Goal: Task Accomplishment & Management: Manage account settings

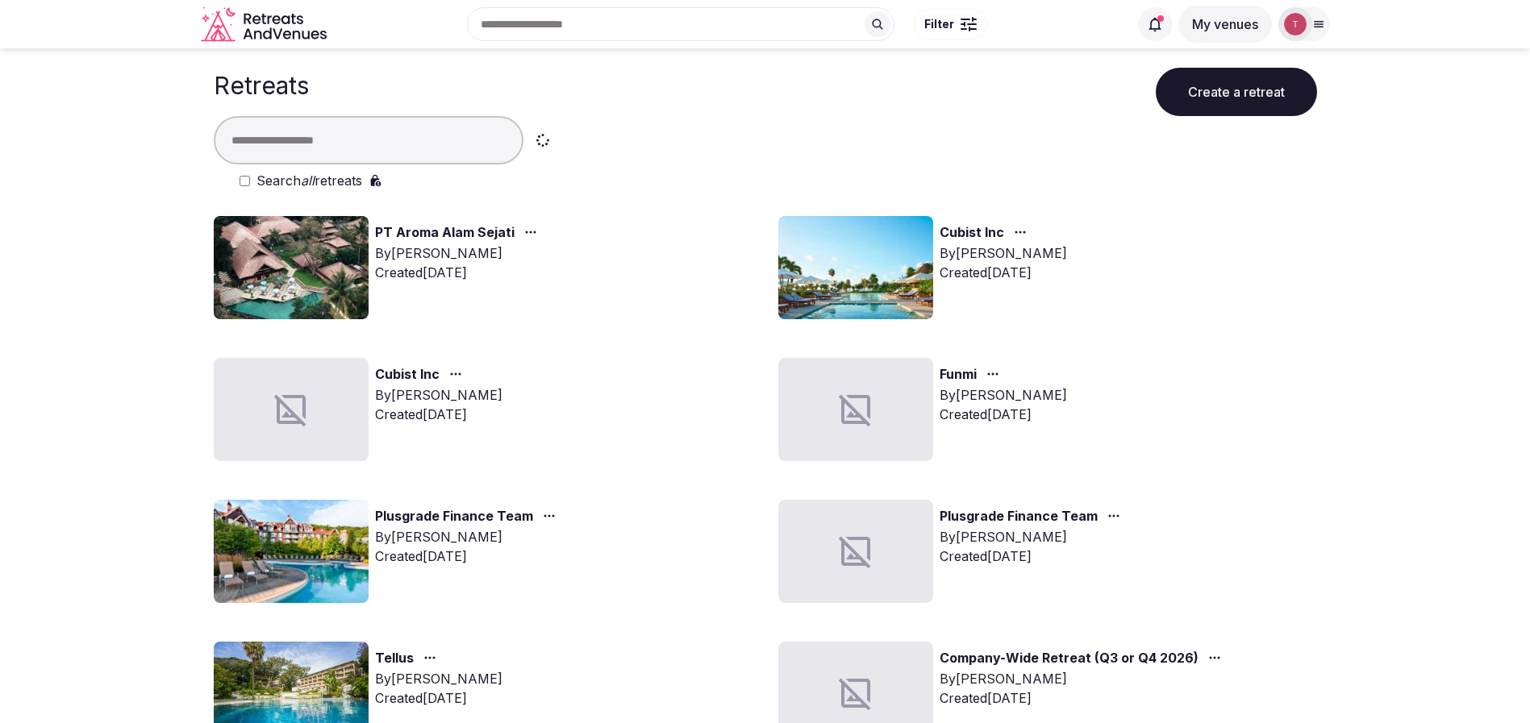
click at [1231, 318] on div "Cubist Inc By Thiago Martins Created Sep 8th, 2025" at bounding box center [1047, 267] width 539 height 103
click at [326, 143] on input "text" at bounding box center [369, 140] width 310 height 48
type input "****"
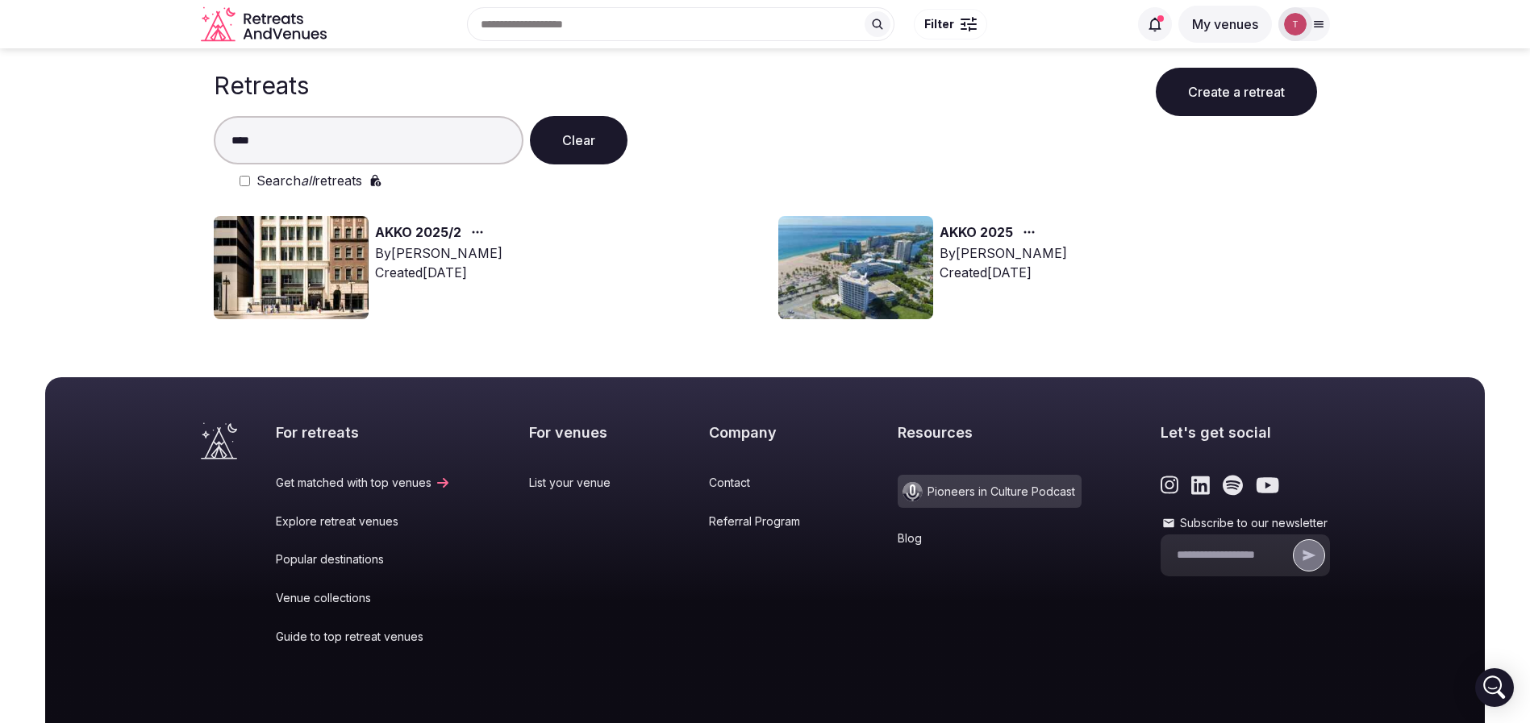
click at [281, 268] on img at bounding box center [291, 267] width 155 height 103
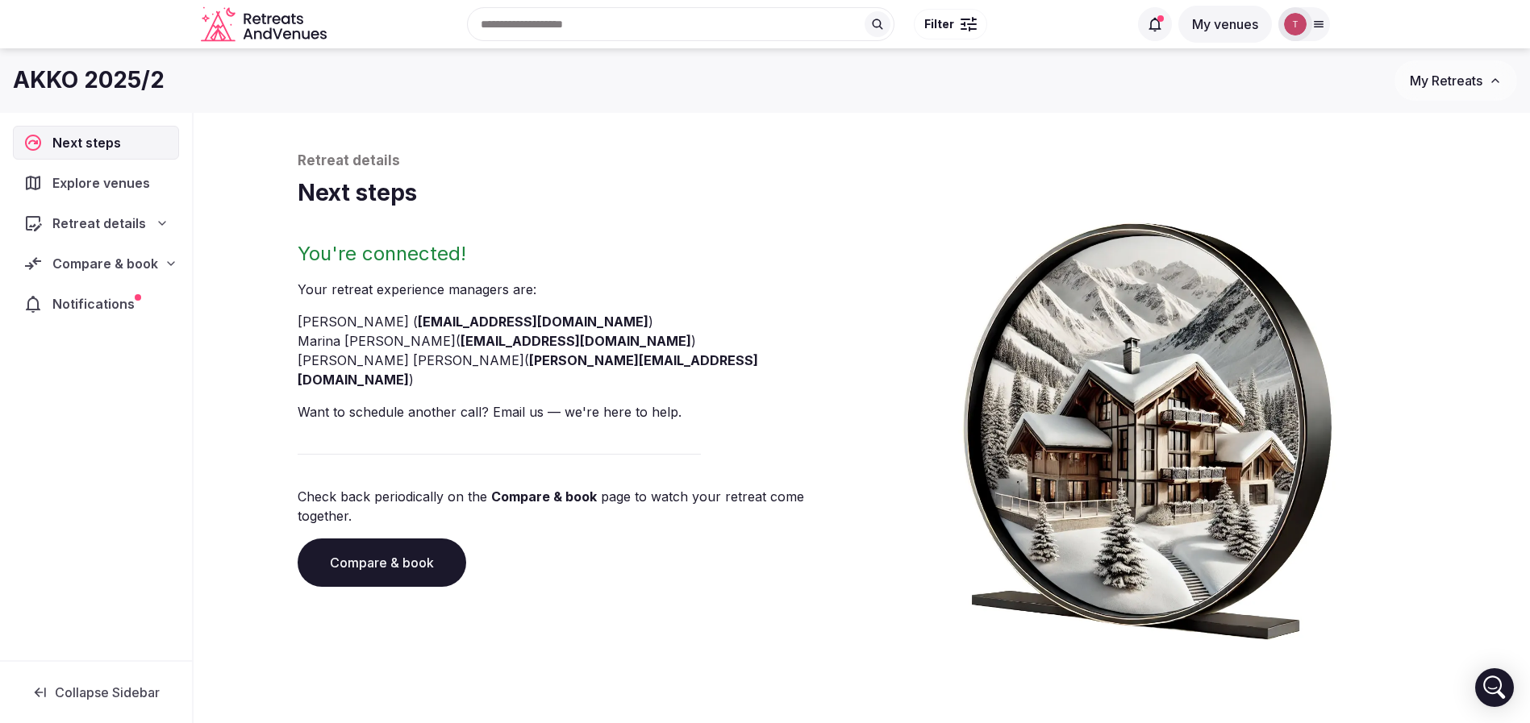
click at [373, 539] on link "Compare & book" at bounding box center [382, 563] width 169 height 48
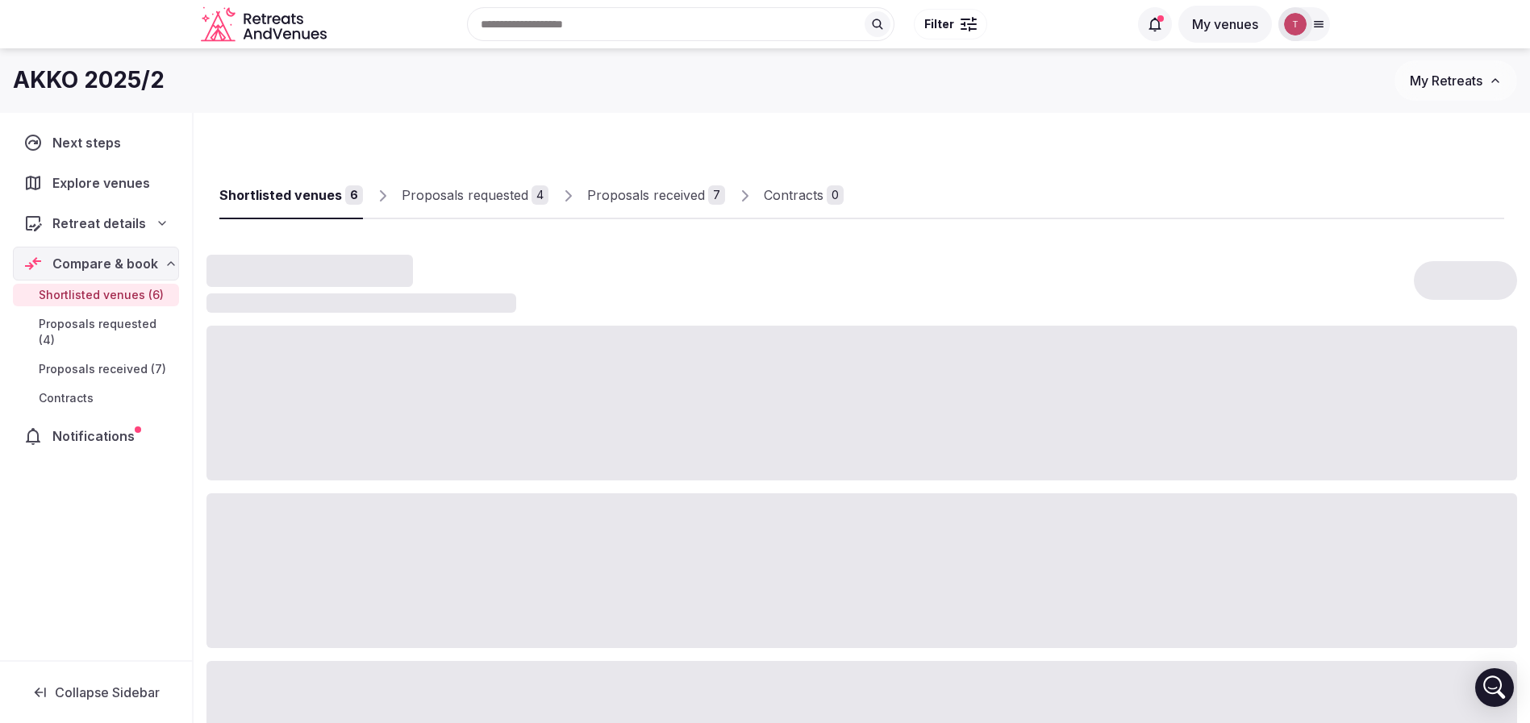
click at [791, 198] on div "Contracts" at bounding box center [794, 194] width 60 height 19
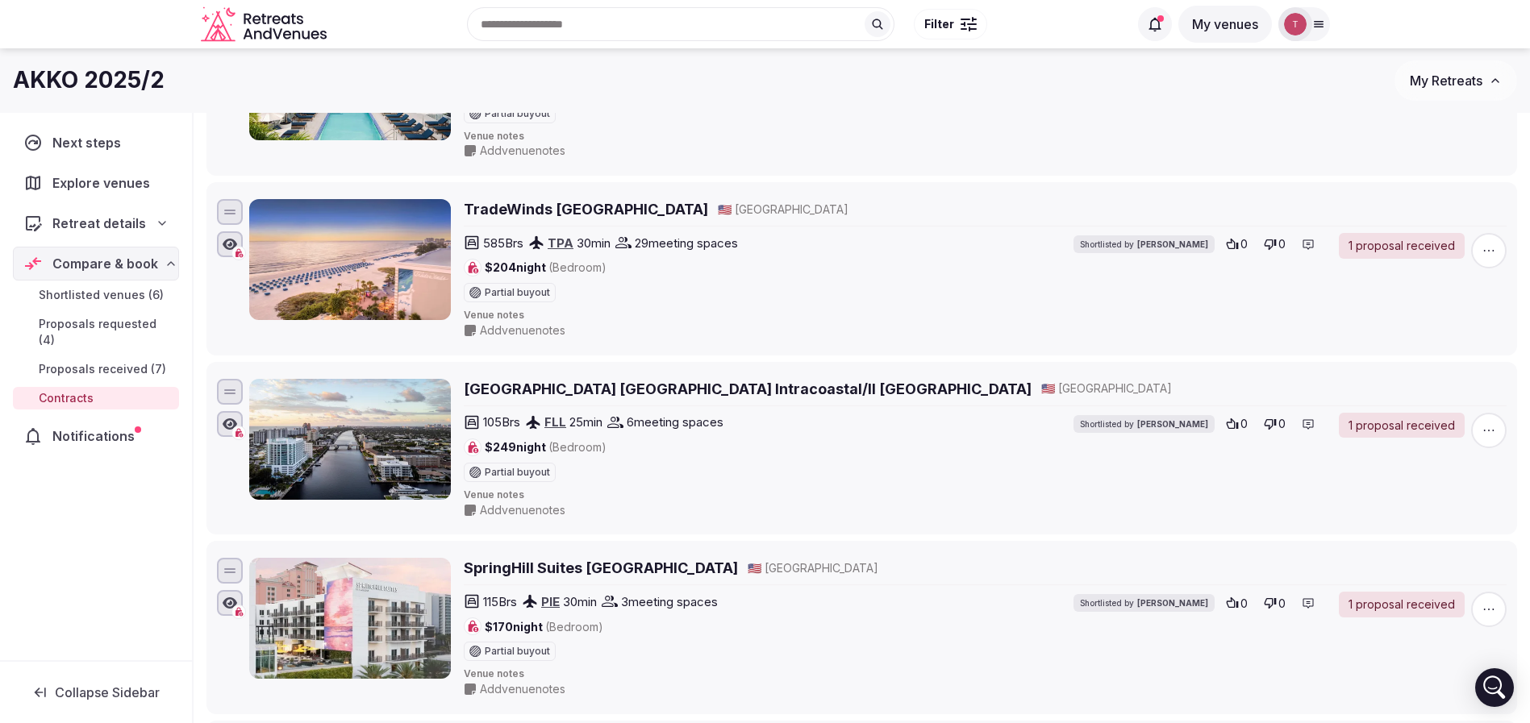
scroll to position [363, 0]
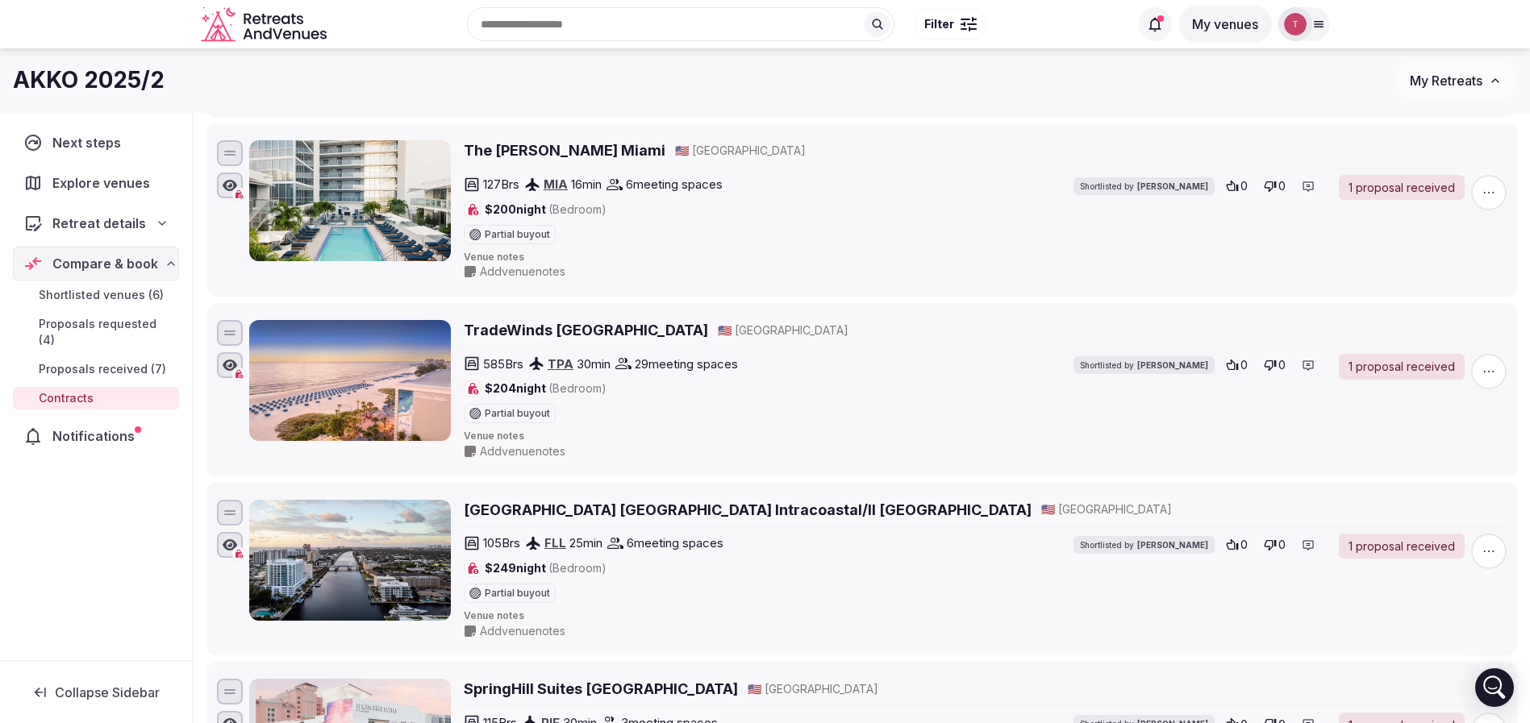
click at [560, 333] on h2 "TradeWinds [GEOGRAPHIC_DATA]" at bounding box center [586, 330] width 244 height 20
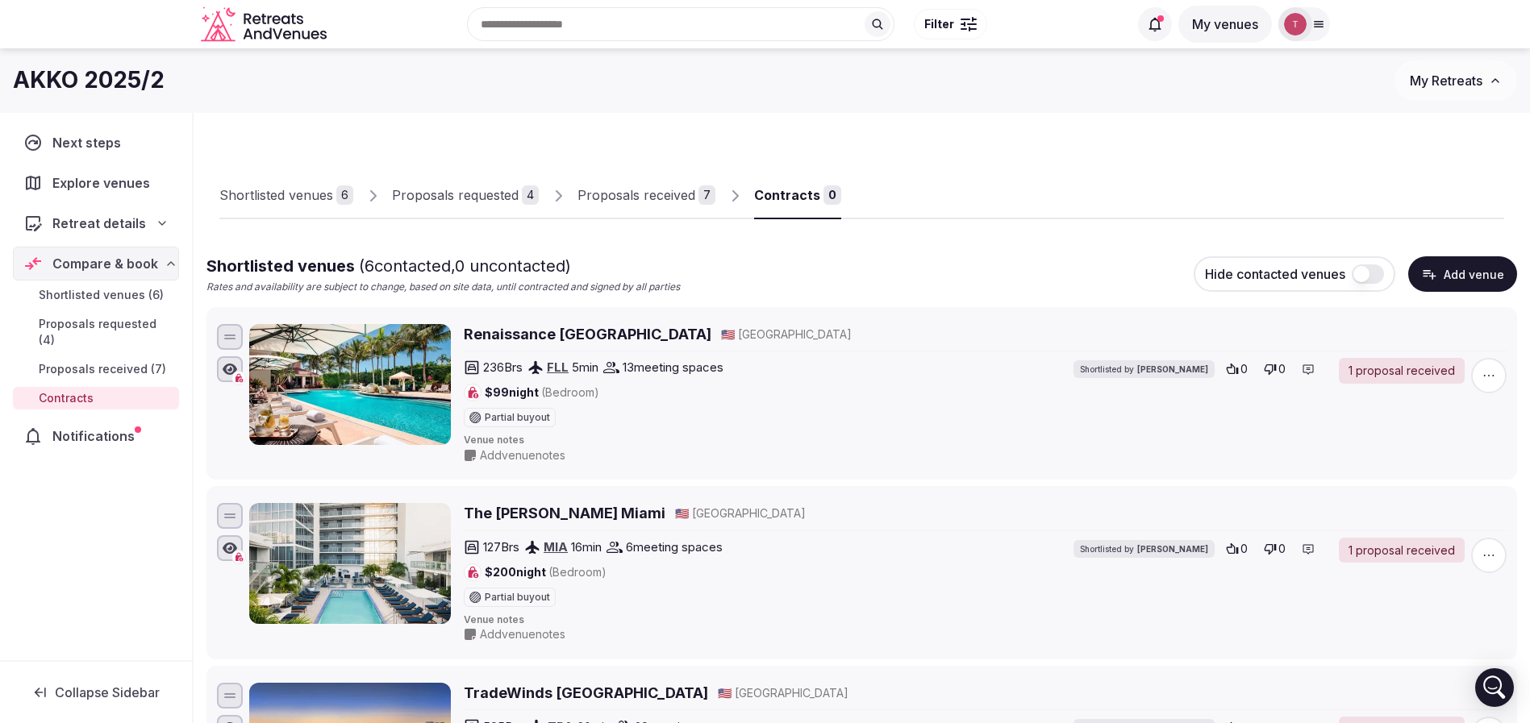
click at [790, 211] on link "Contracts 0" at bounding box center [797, 196] width 87 height 47
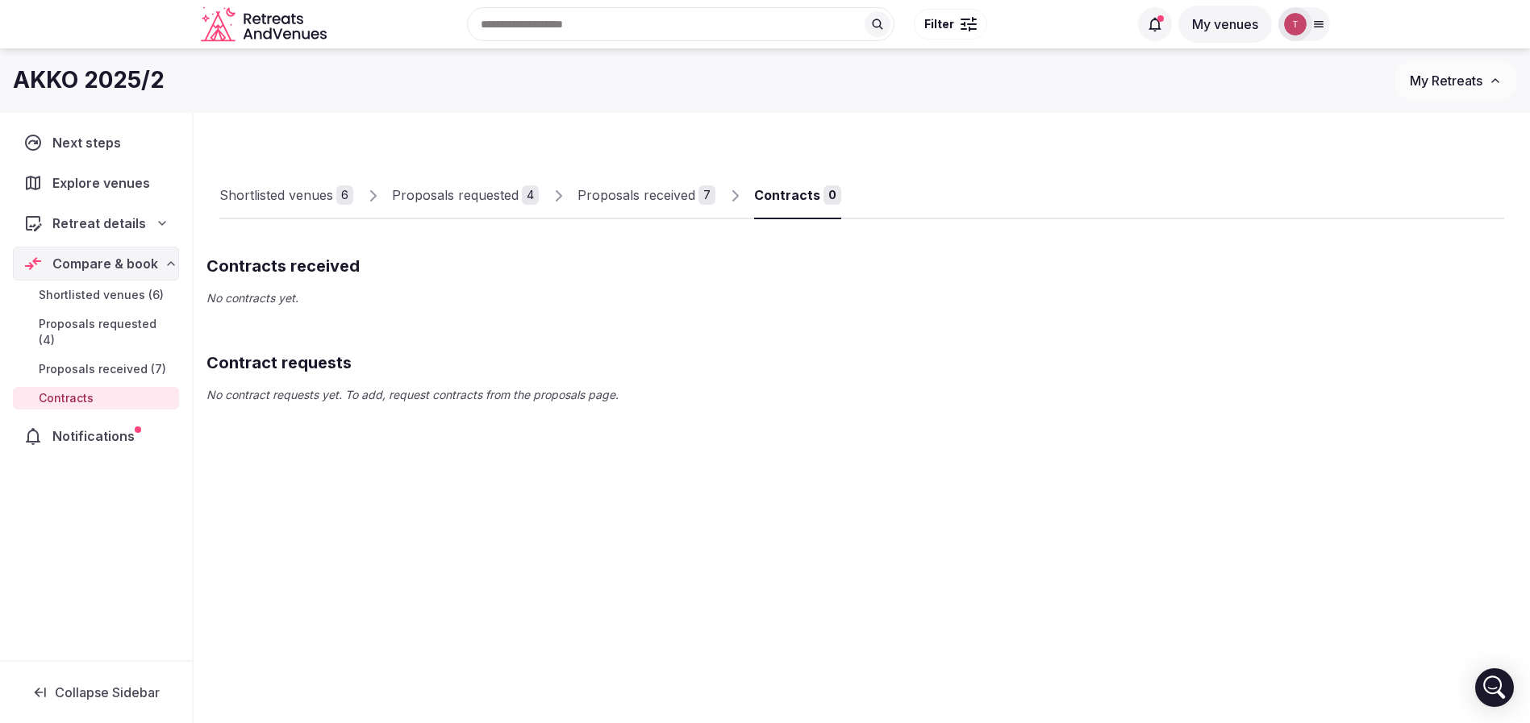
click at [700, 198] on div "7" at bounding box center [706, 194] width 17 height 19
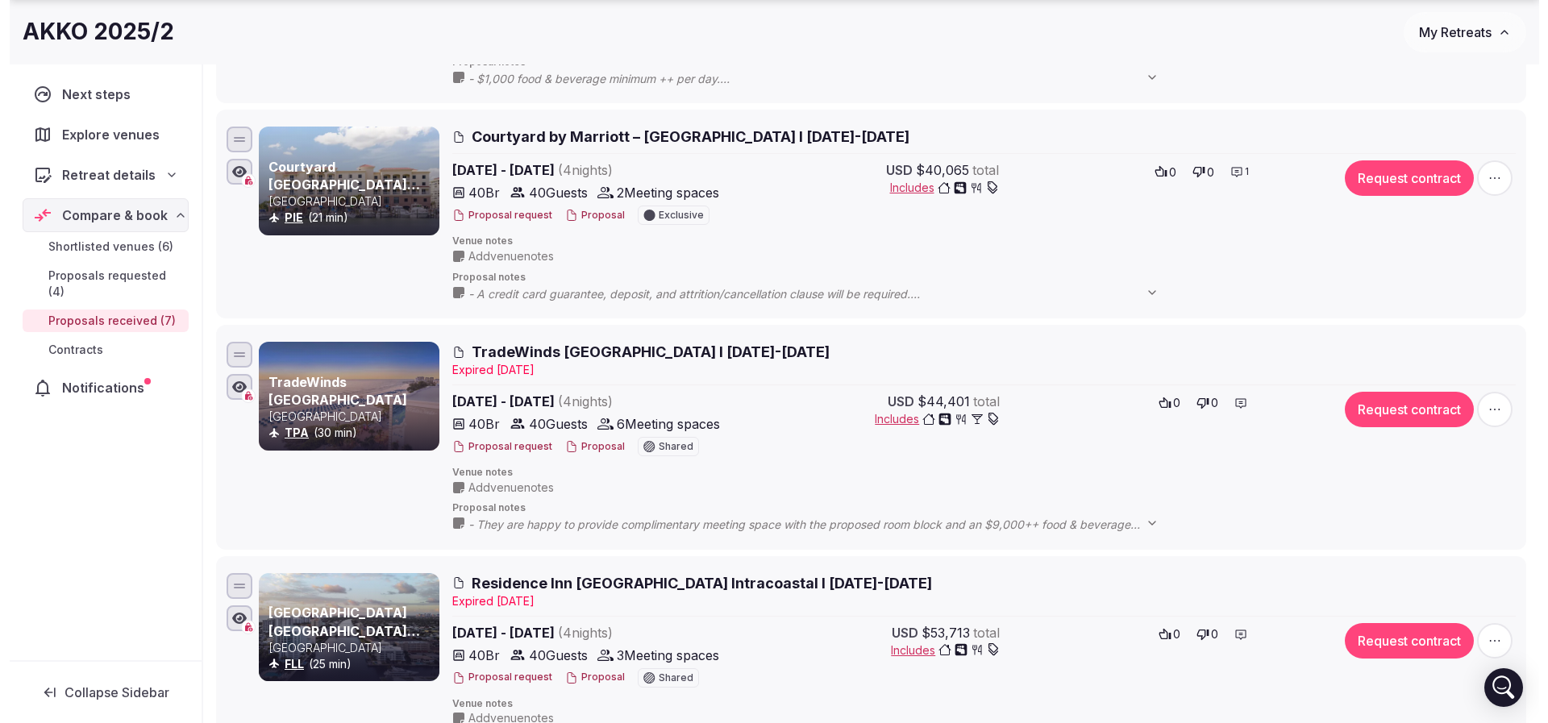
scroll to position [1210, 0]
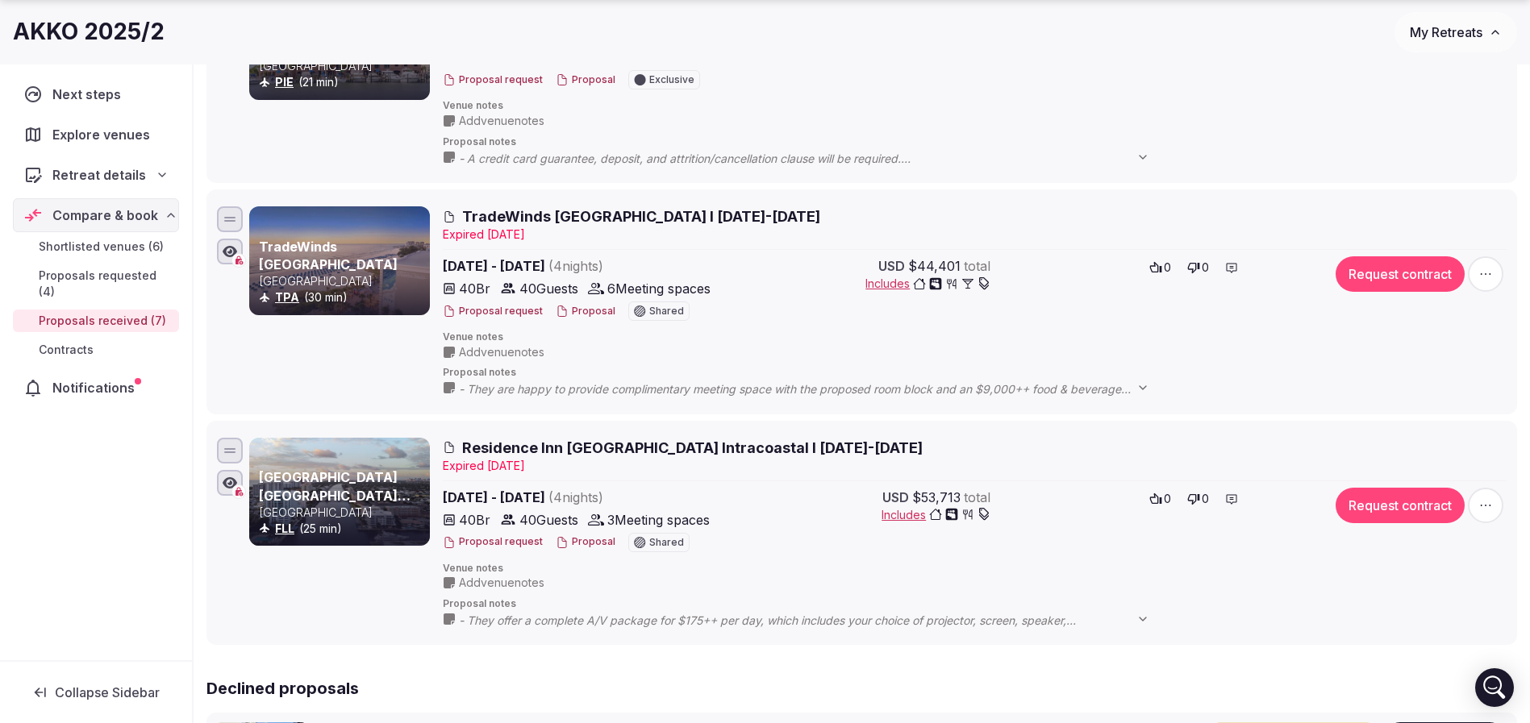
click at [1400, 276] on button "Request contract" at bounding box center [1400, 273] width 129 height 35
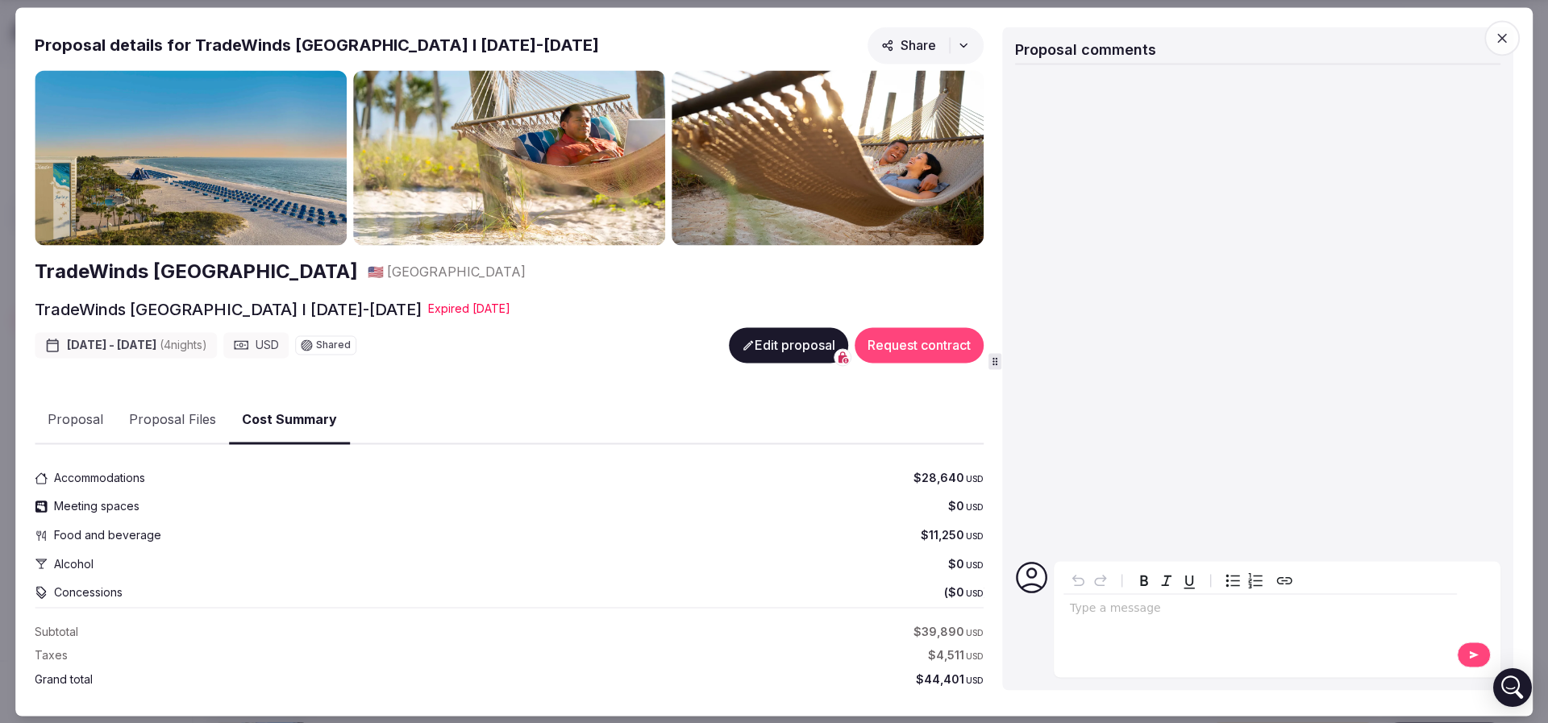
click at [1507, 35] on icon "button" at bounding box center [1502, 38] width 16 height 16
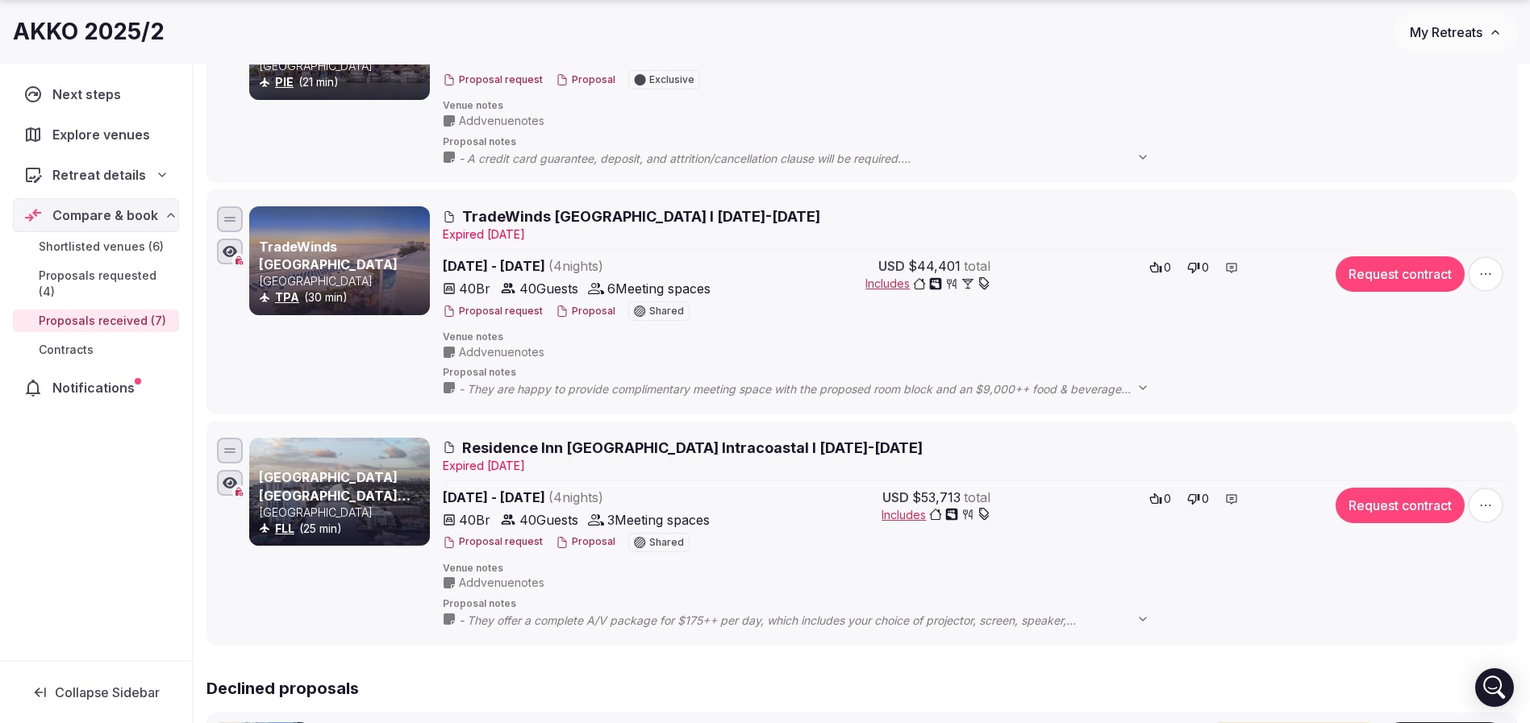
click at [1393, 273] on button "Request contract" at bounding box center [1400, 273] width 129 height 35
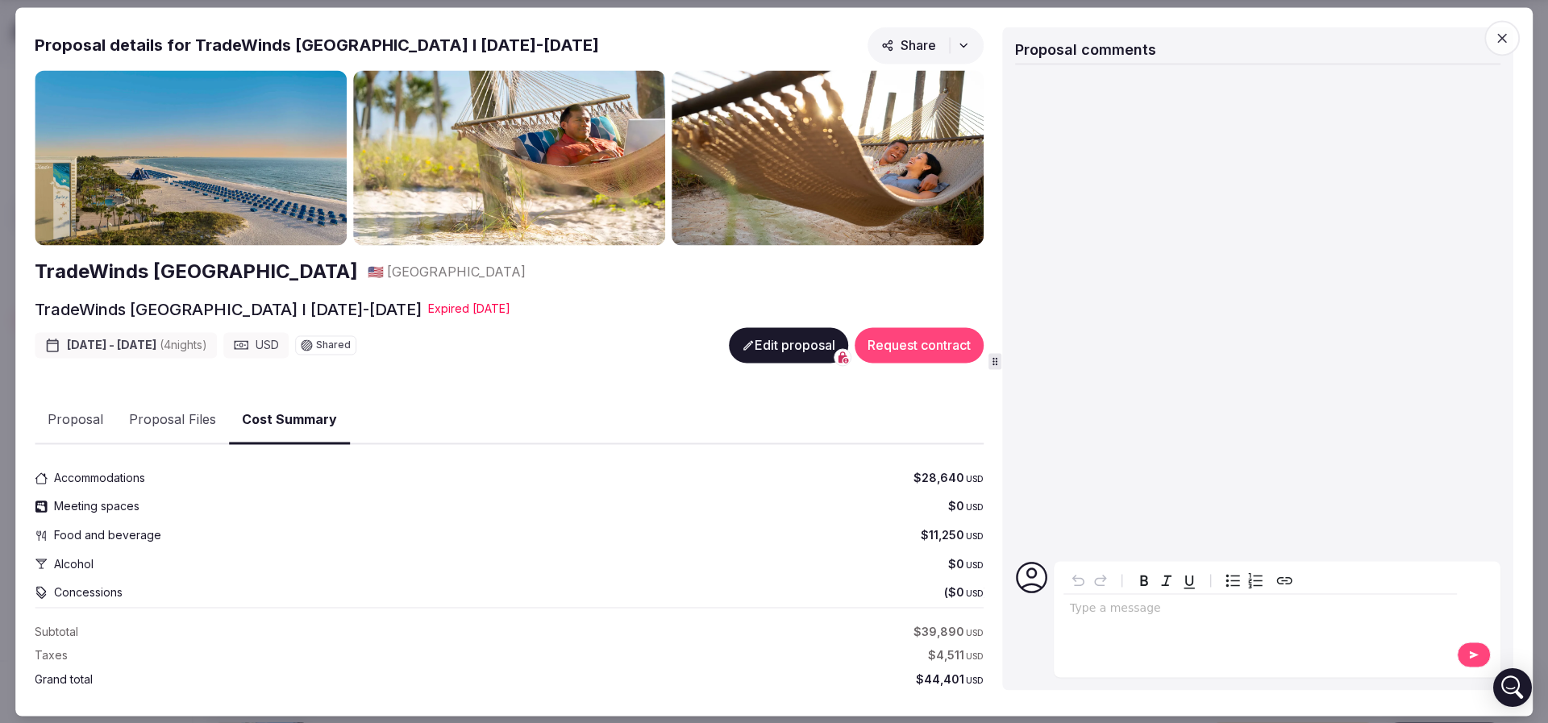
click at [908, 344] on button "Request contract" at bounding box center [919, 344] width 129 height 35
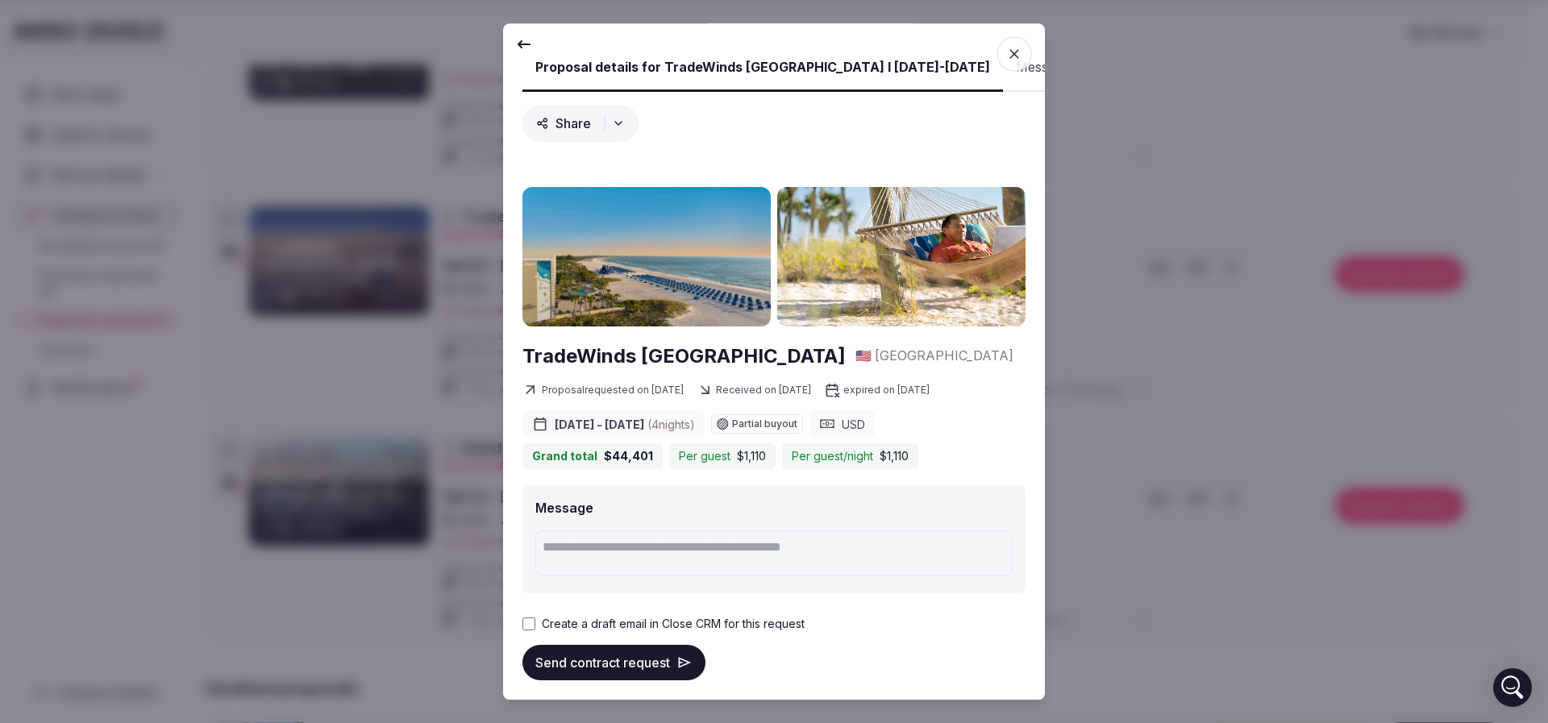
click at [582, 627] on label "Create a draft email in Close CRM for this request" at bounding box center [673, 624] width 263 height 16
click at [585, 660] on button "Send contract request" at bounding box center [614, 662] width 183 height 35
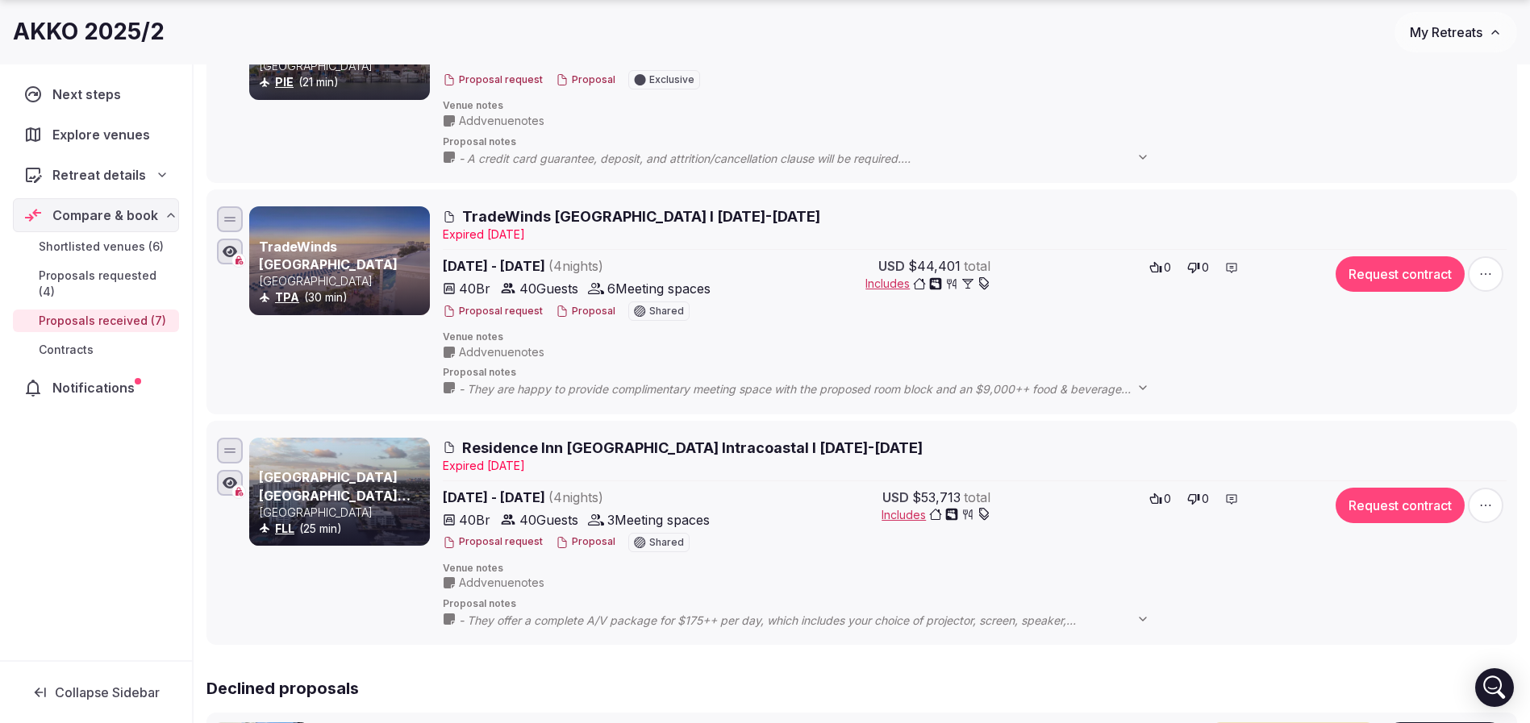
click at [598, 310] on button "Proposal" at bounding box center [586, 312] width 60 height 14
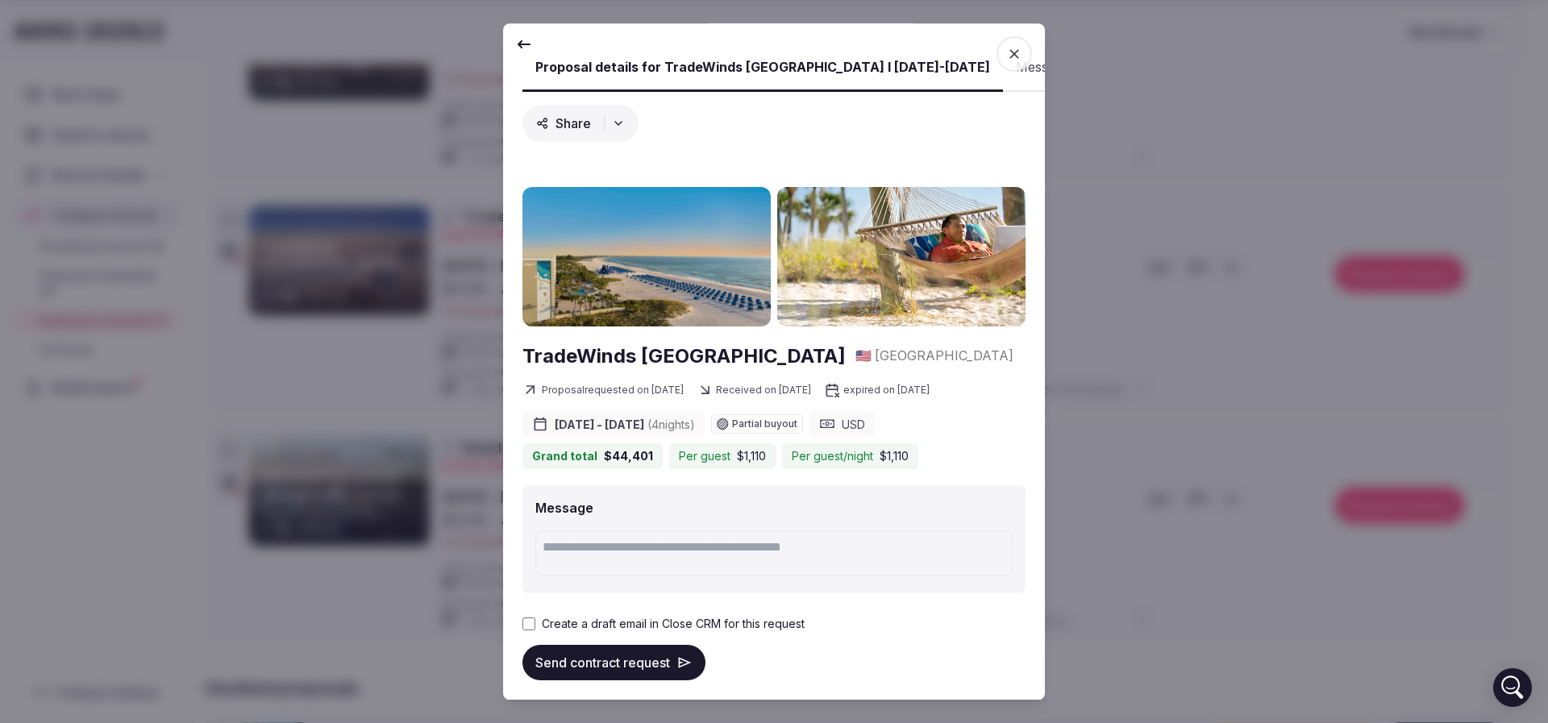
click at [1006, 46] on icon "button" at bounding box center [1014, 54] width 16 height 16
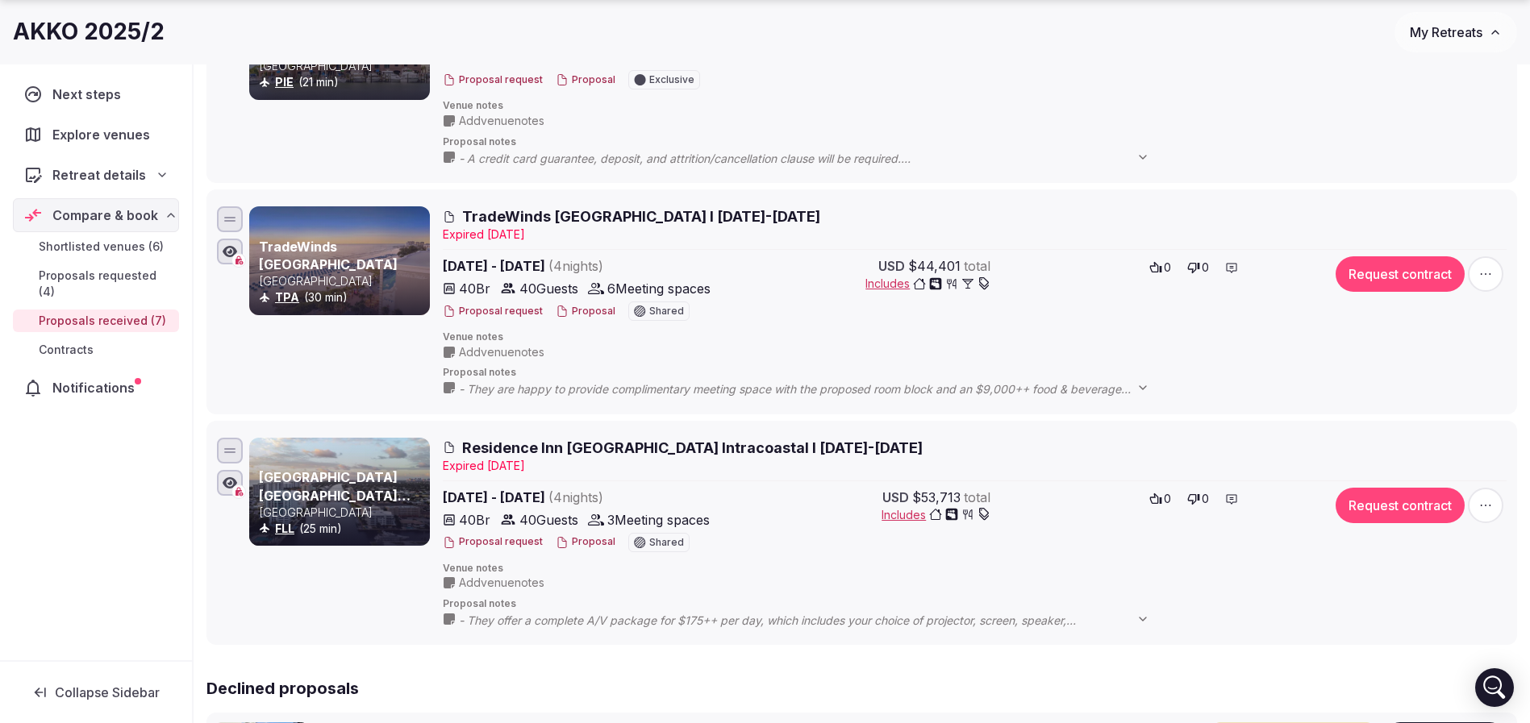
click at [585, 311] on button "Proposal" at bounding box center [586, 312] width 60 height 14
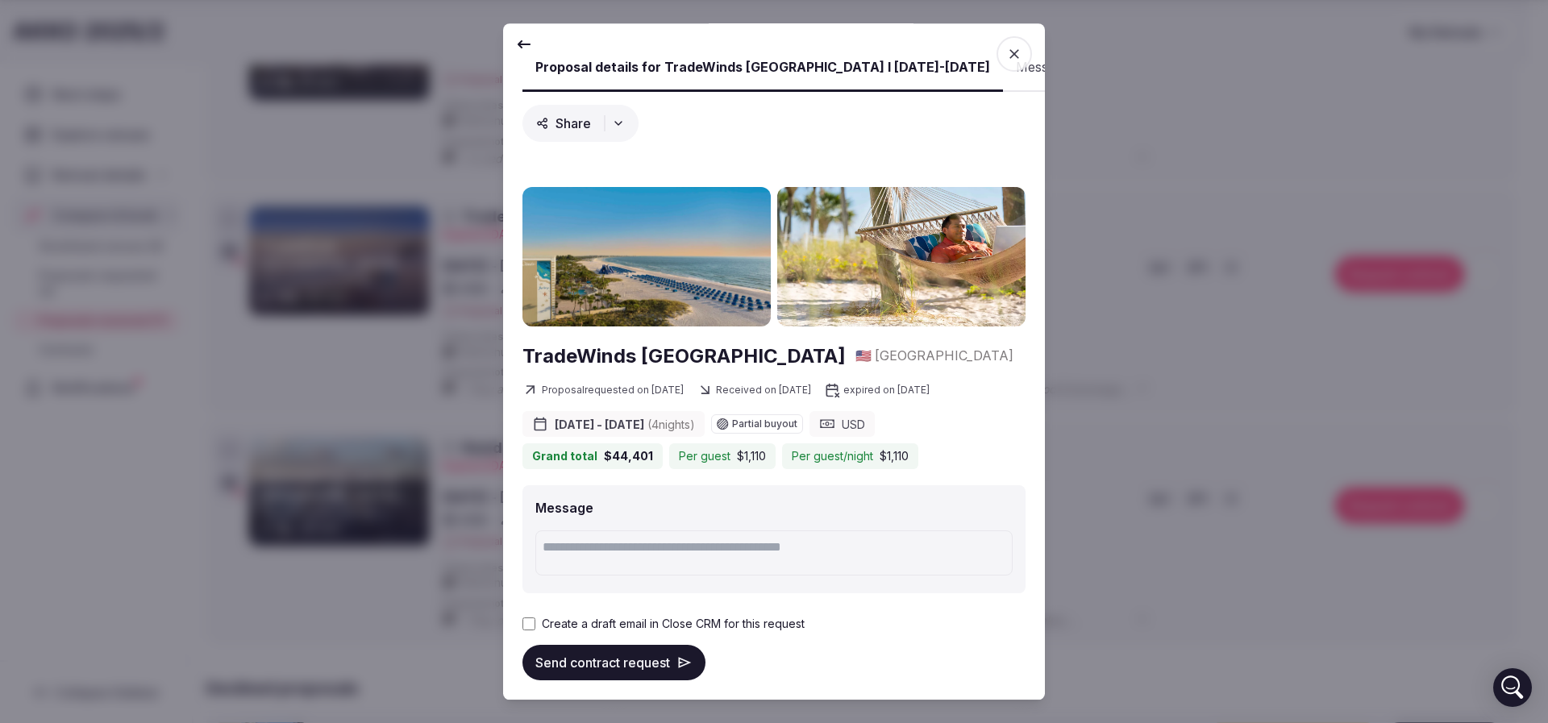
click at [644, 427] on span "Dec 8th - 12th, 2025 ( 4 night s )" at bounding box center [625, 425] width 140 height 16
click at [619, 666] on button "Send contract request" at bounding box center [614, 662] width 183 height 35
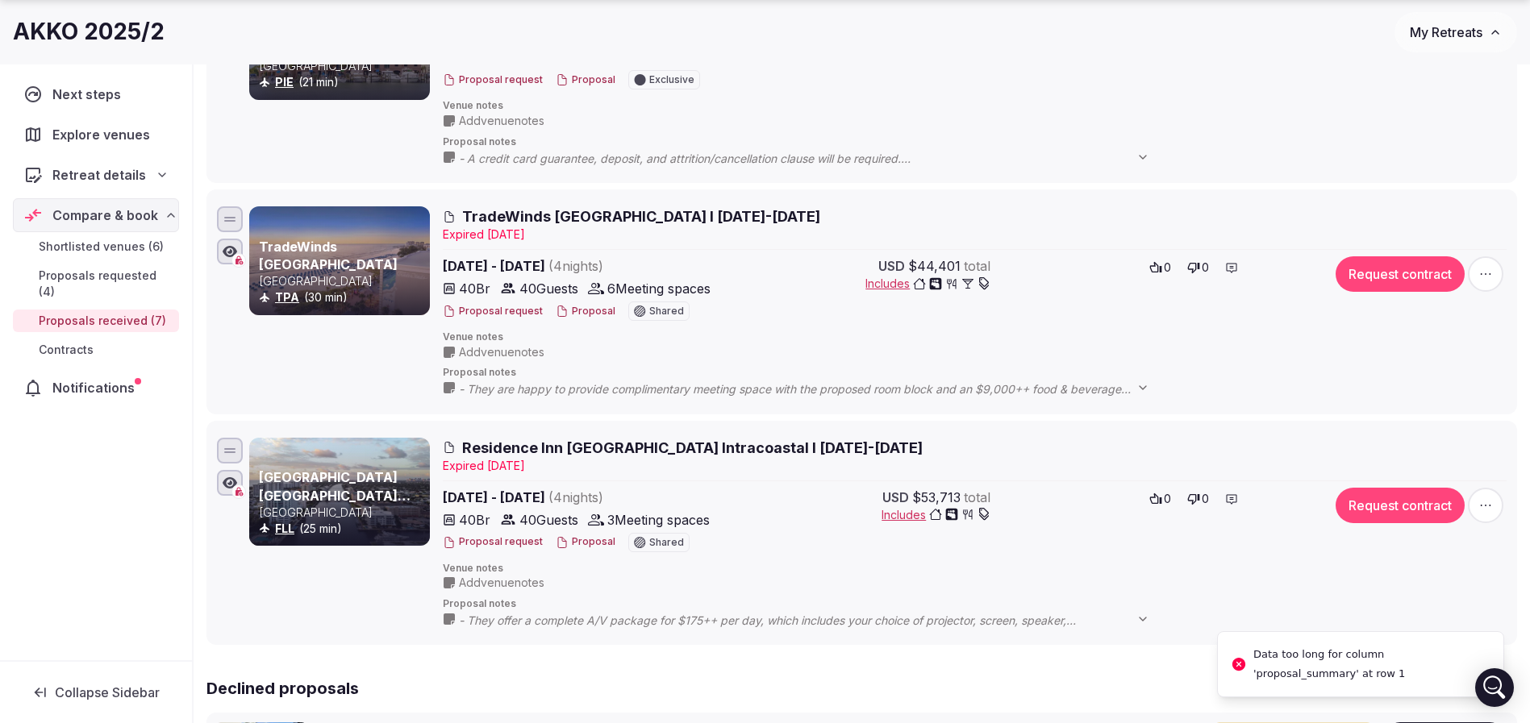
click at [1024, 212] on h2 "TradeWinds [GEOGRAPHIC_DATA] I [DATE]-[DATE]" at bounding box center [975, 216] width 1064 height 20
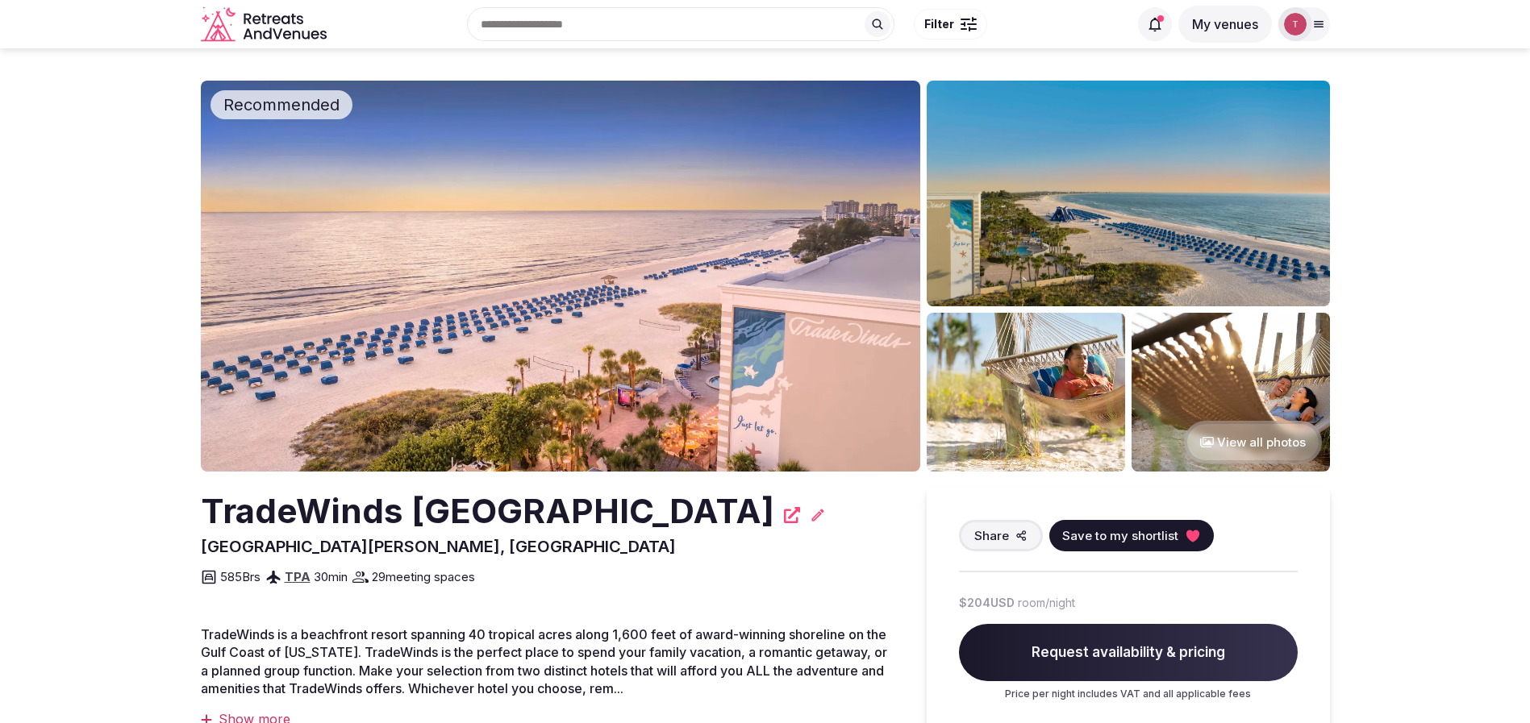
drag, startPoint x: 221, startPoint y: 505, endPoint x: 730, endPoint y: 504, distance: 508.9
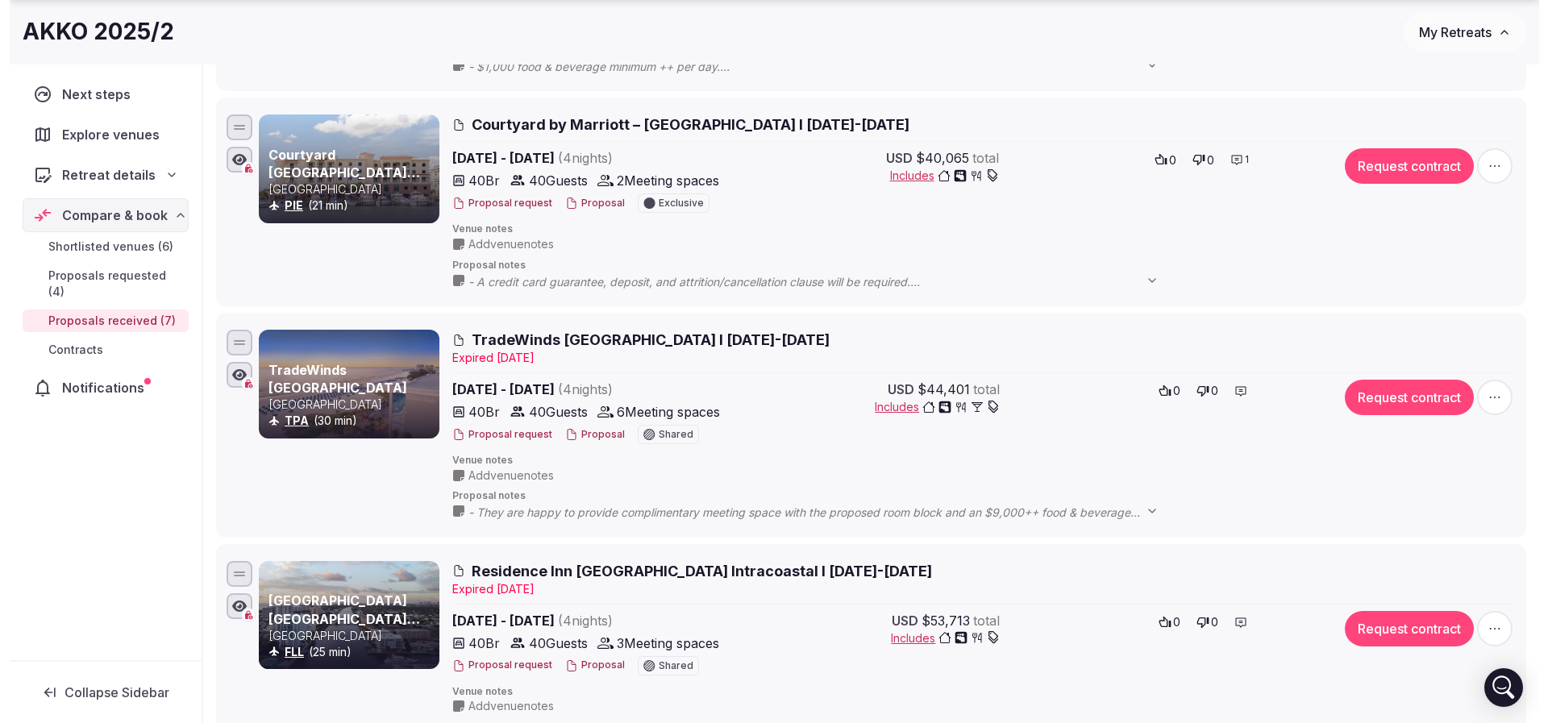
scroll to position [1089, 0]
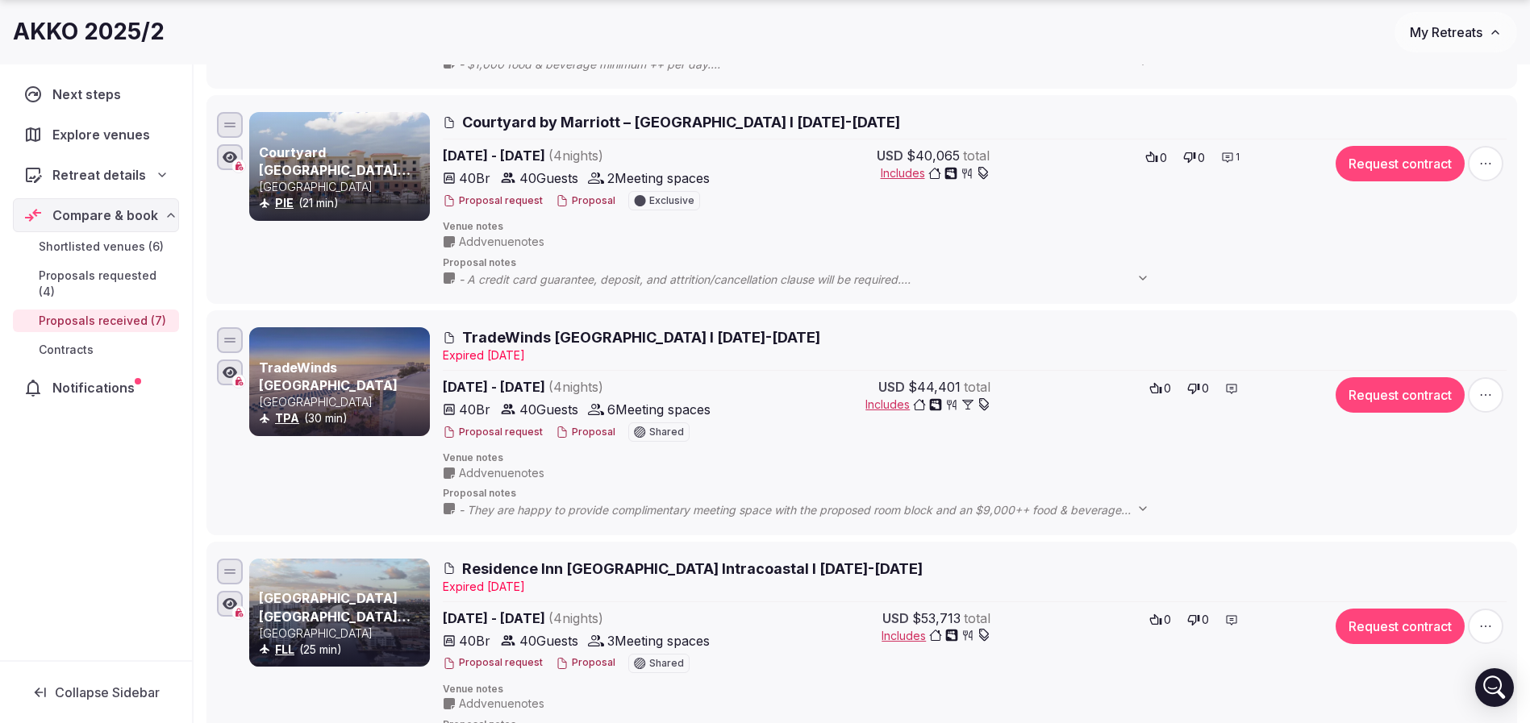
click at [581, 428] on button "Proposal" at bounding box center [586, 433] width 60 height 14
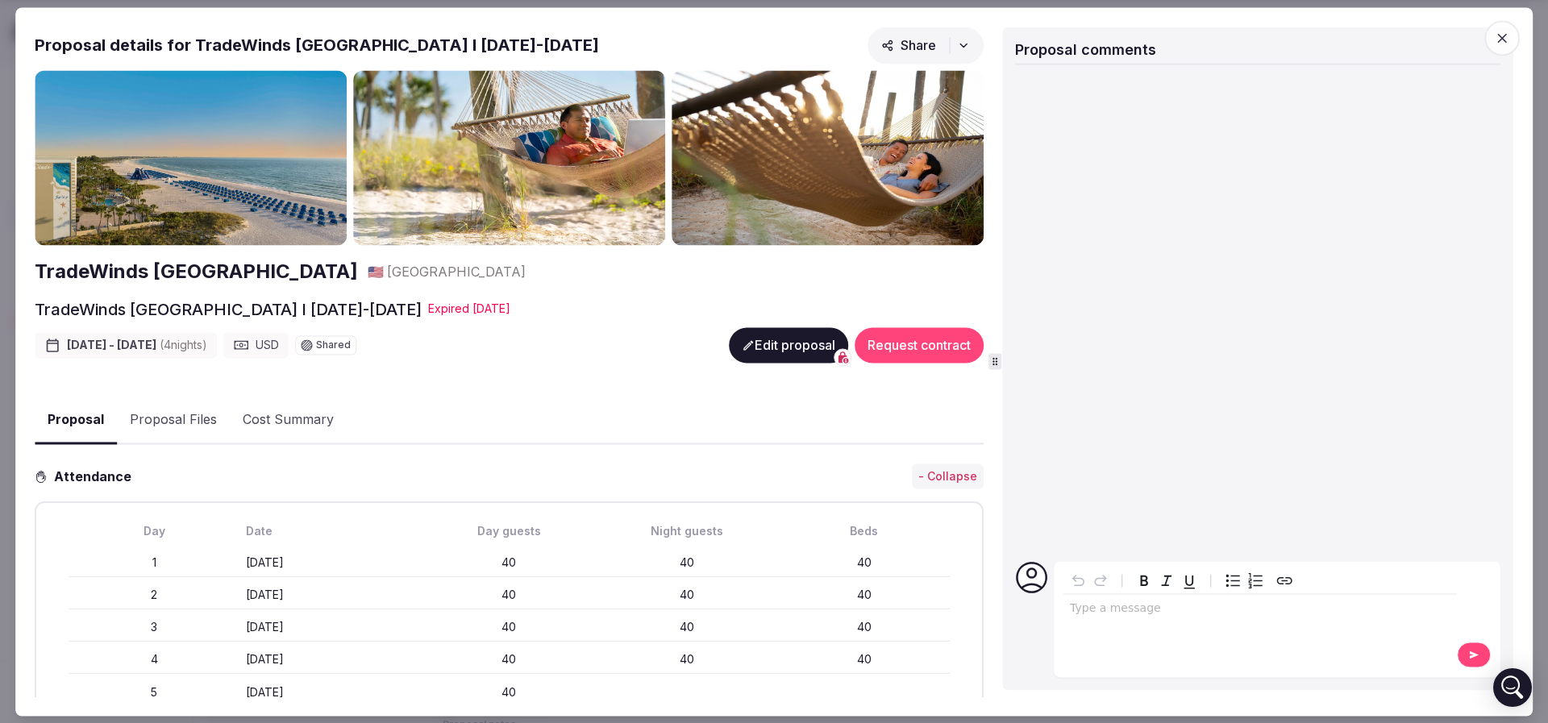
click at [767, 341] on button "Edit proposal" at bounding box center [788, 344] width 119 height 35
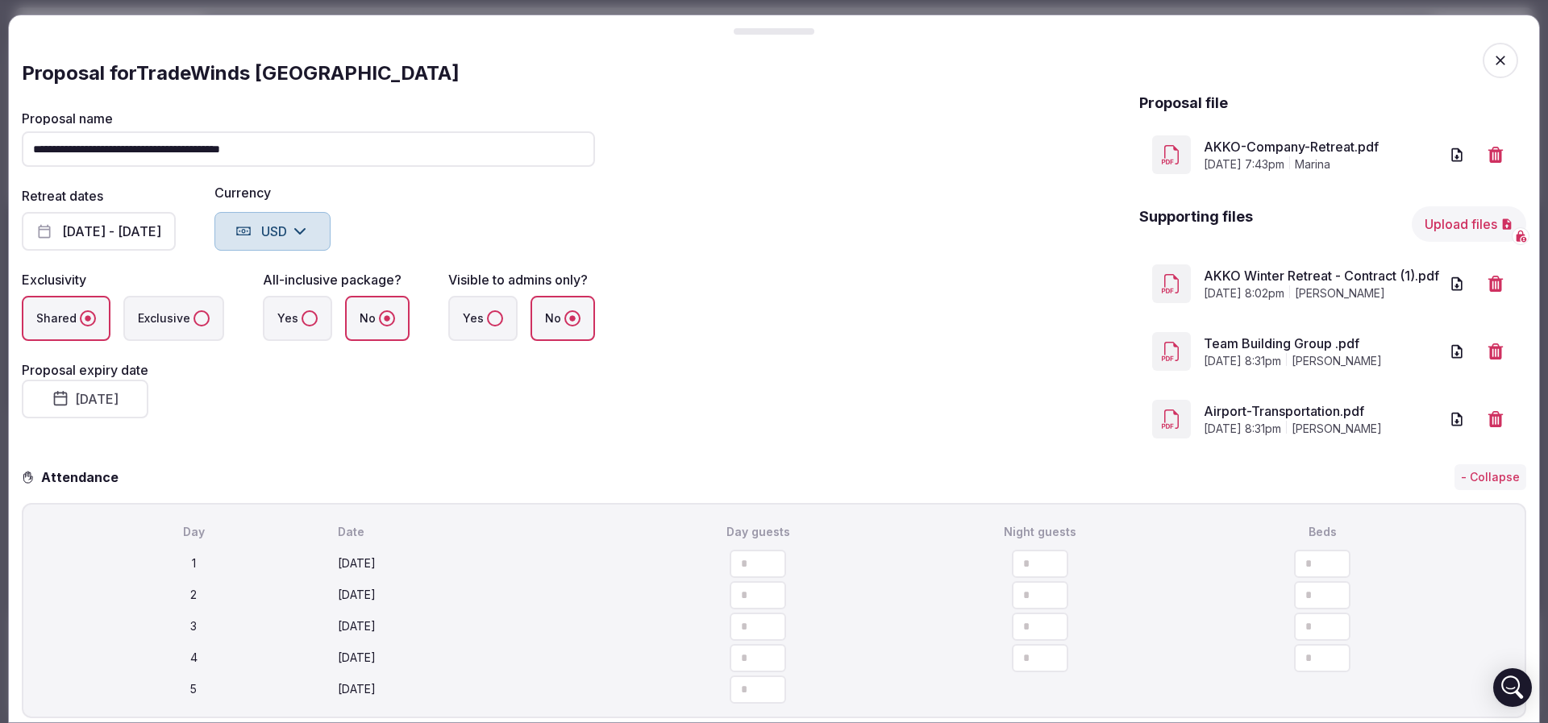
click at [143, 234] on button "[DATE] - [DATE]" at bounding box center [99, 231] width 154 height 39
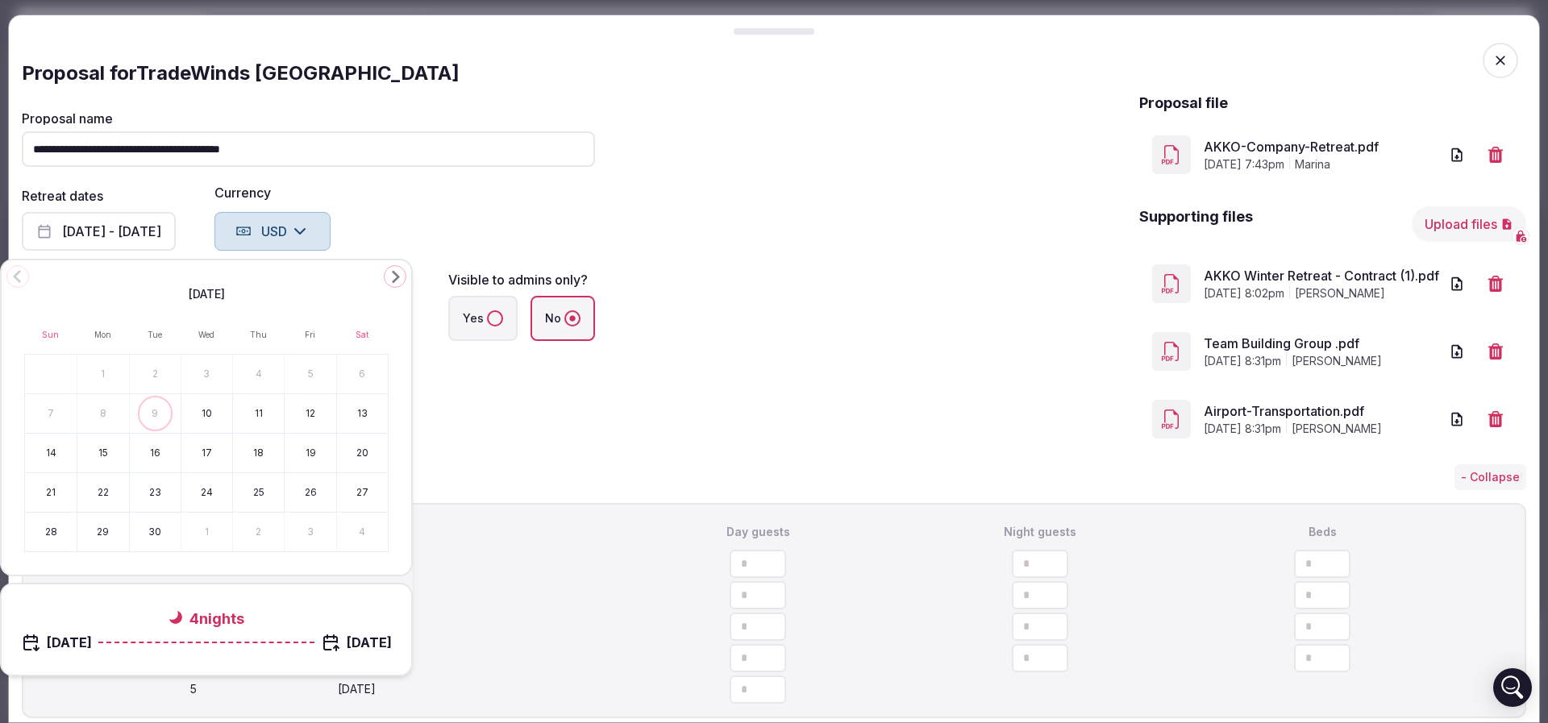
click at [315, 416] on button "12" at bounding box center [310, 413] width 51 height 39
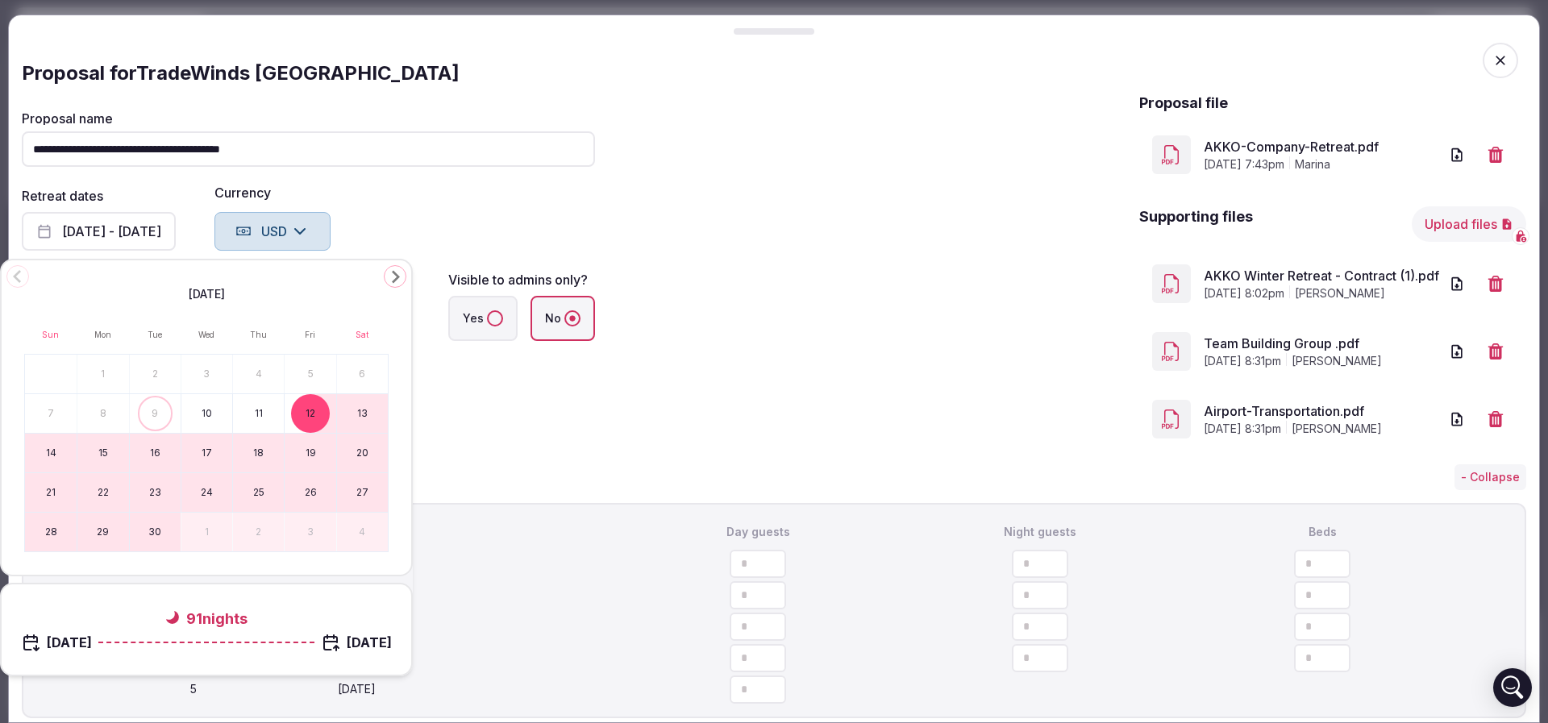
click at [316, 410] on button "12" at bounding box center [310, 413] width 51 height 39
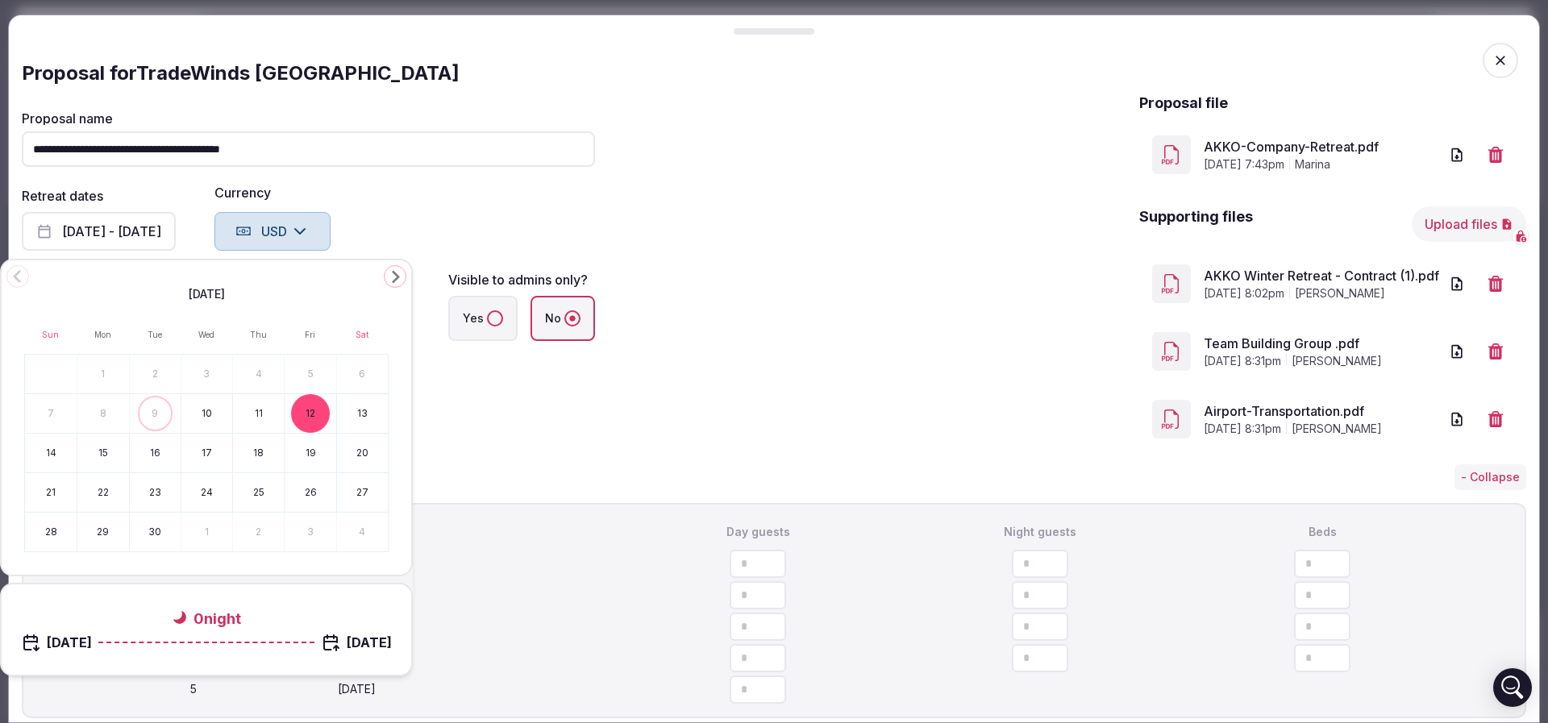
click at [210, 413] on button "10" at bounding box center [206, 413] width 51 height 39
click at [208, 415] on button "10" at bounding box center [206, 413] width 51 height 39
click at [533, 440] on div "**********" at bounding box center [308, 272] width 573 height 359
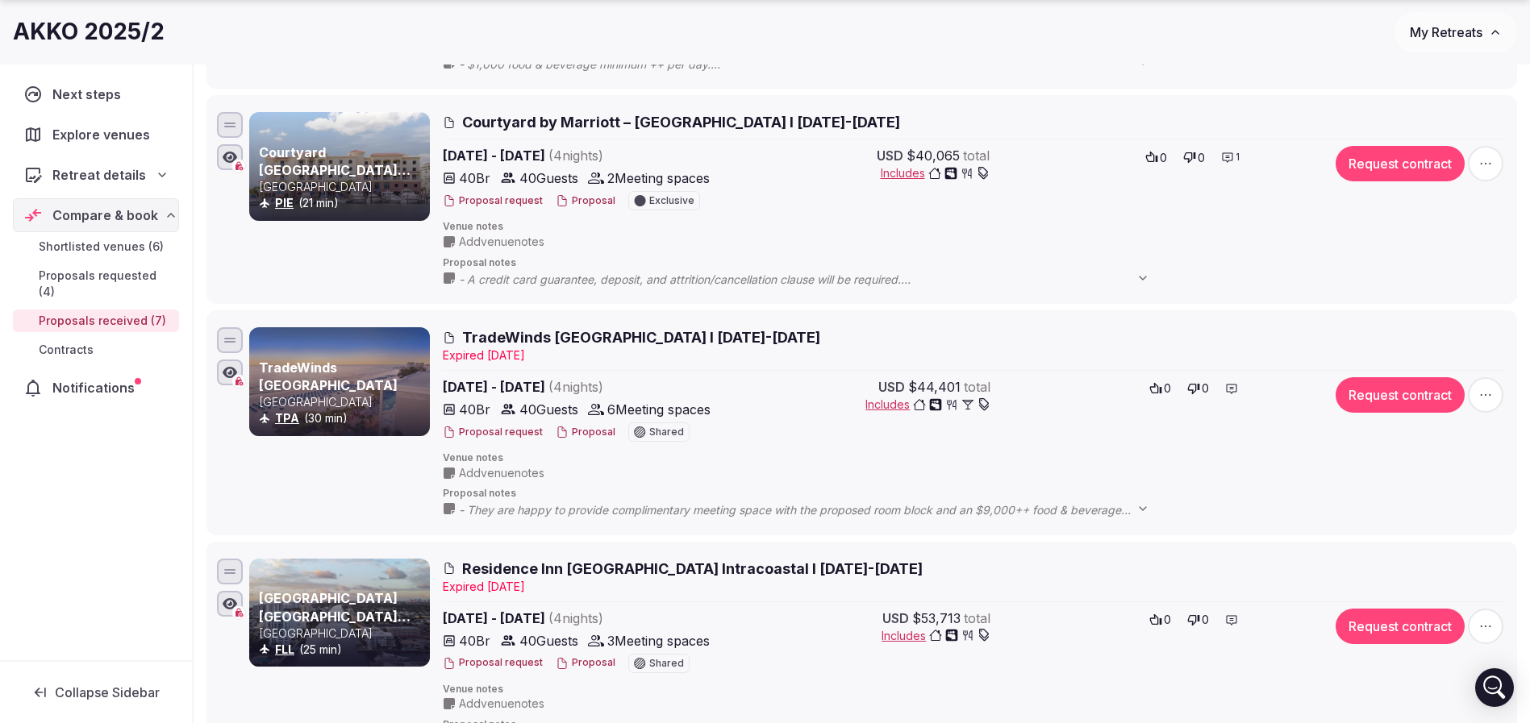
click at [576, 434] on button "Proposal" at bounding box center [586, 433] width 60 height 14
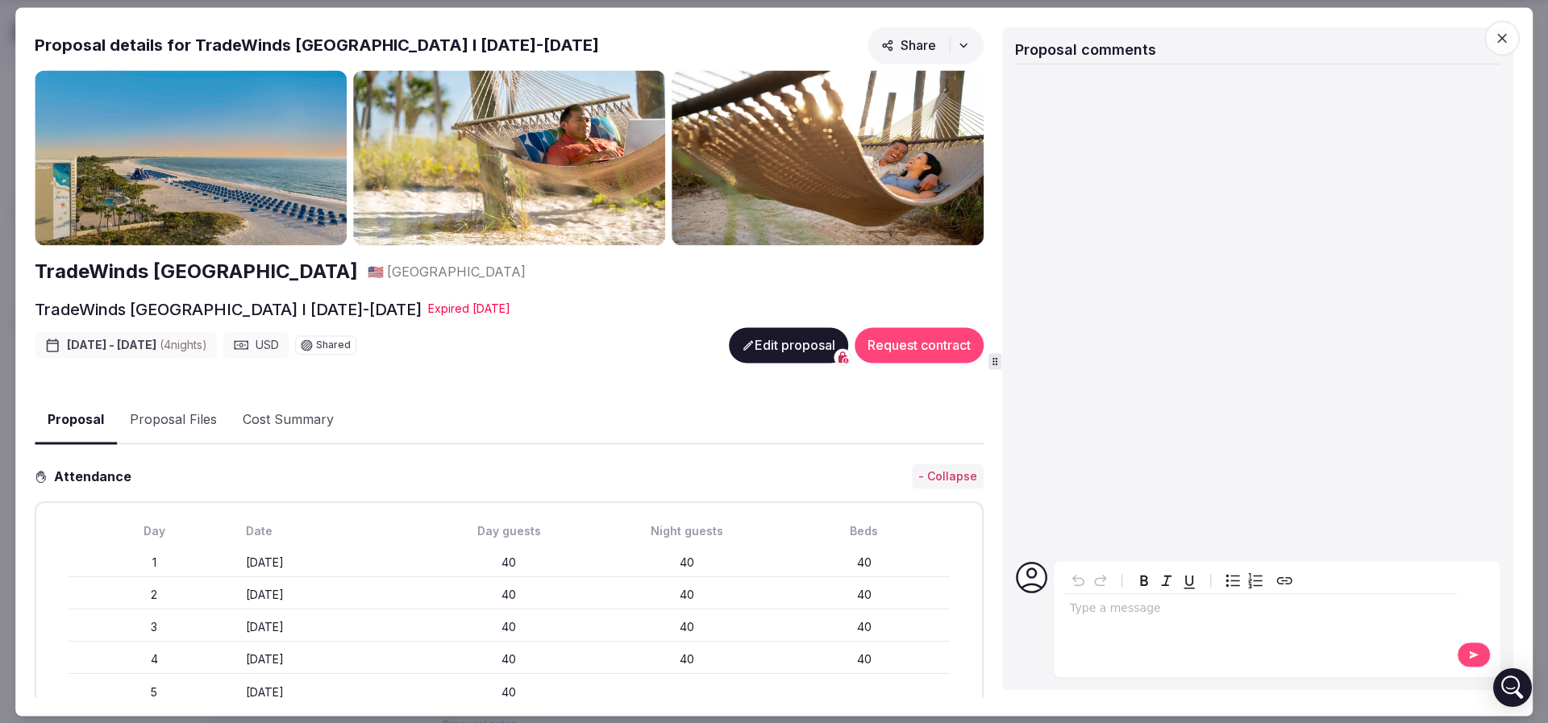
click at [761, 340] on button "Edit proposal" at bounding box center [788, 344] width 119 height 35
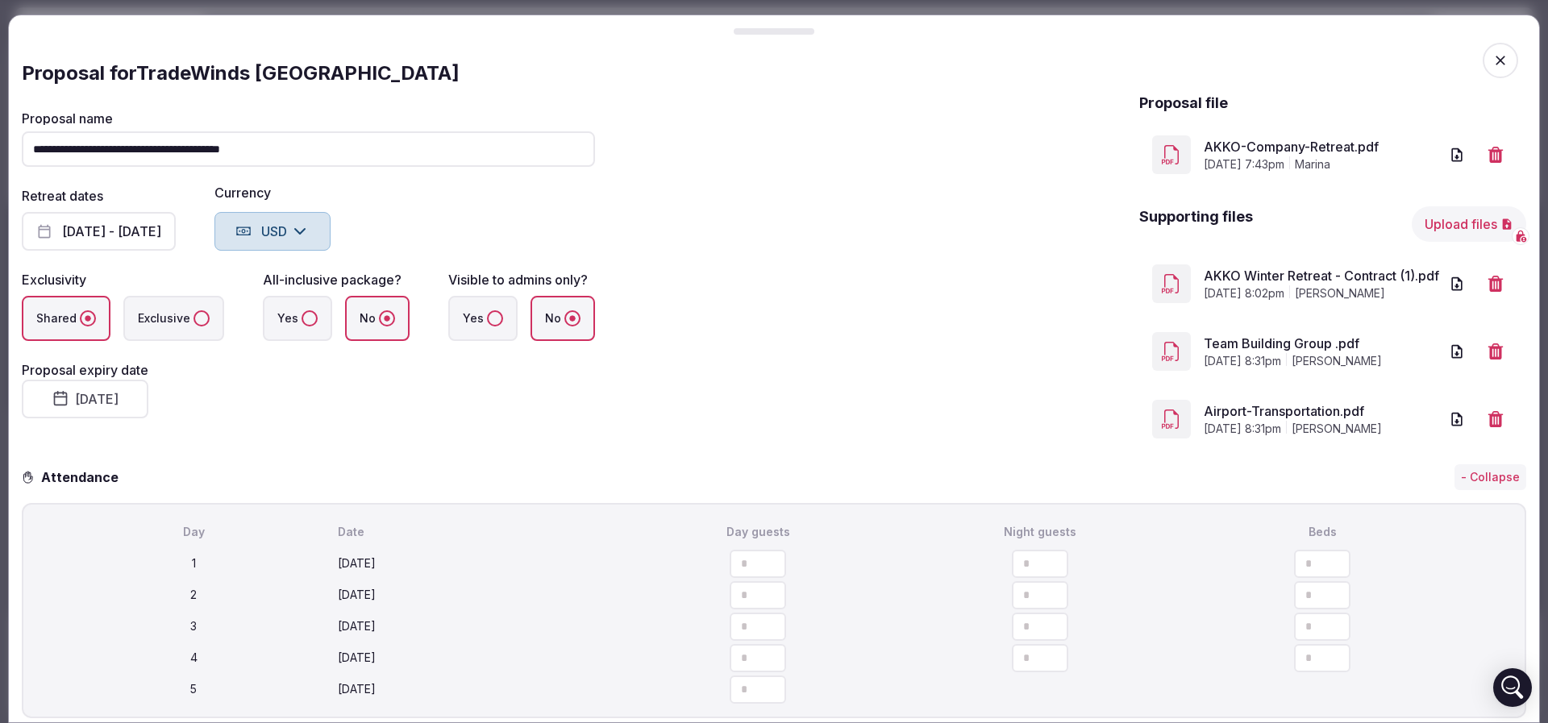
click at [127, 404] on button "August 26th, 2025" at bounding box center [85, 399] width 127 height 39
click at [236, 433] on icon "Go to the Next Month" at bounding box center [236, 439] width 19 height 19
click at [141, 558] on button "10" at bounding box center [138, 556] width 23 height 23
click at [525, 420] on div "**********" at bounding box center [308, 272] width 573 height 359
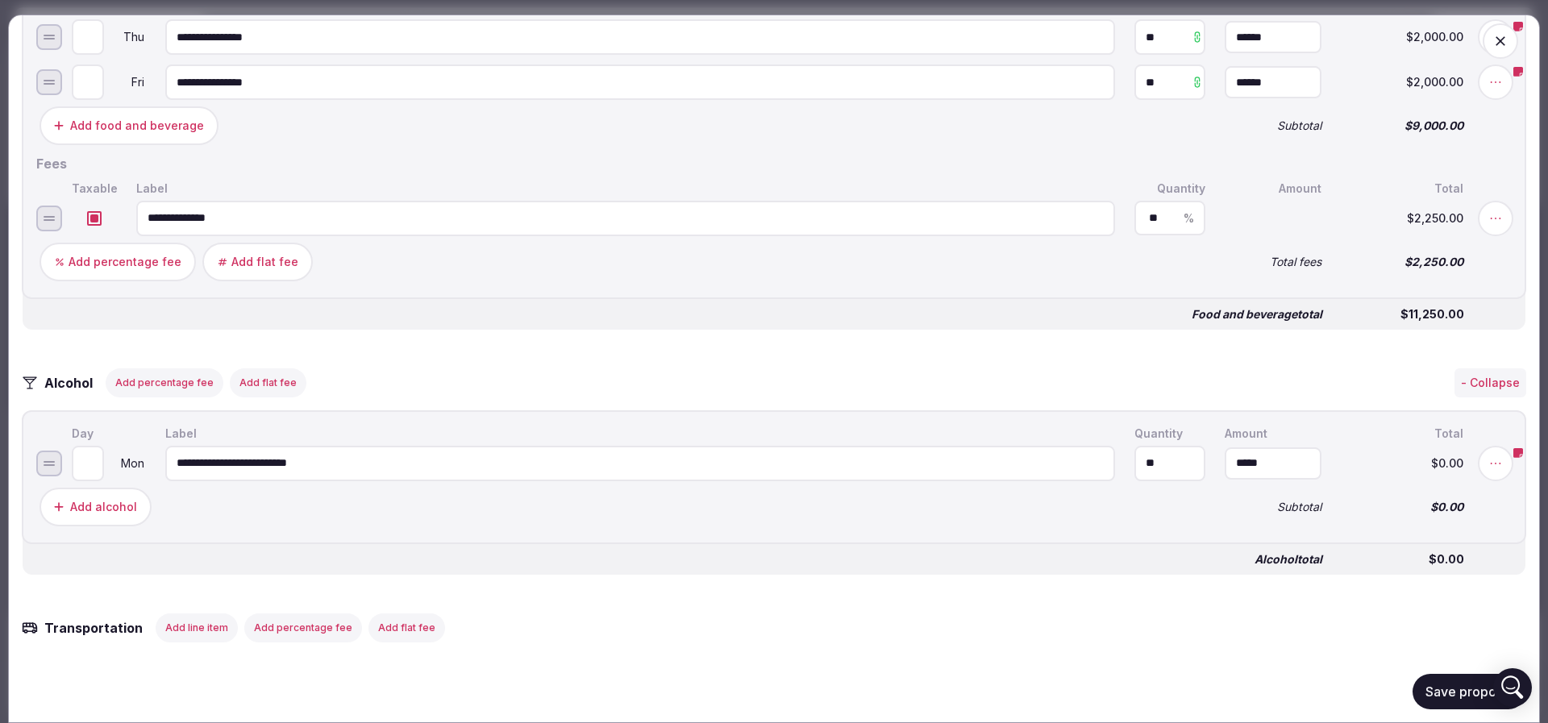
scroll to position [2298, 0]
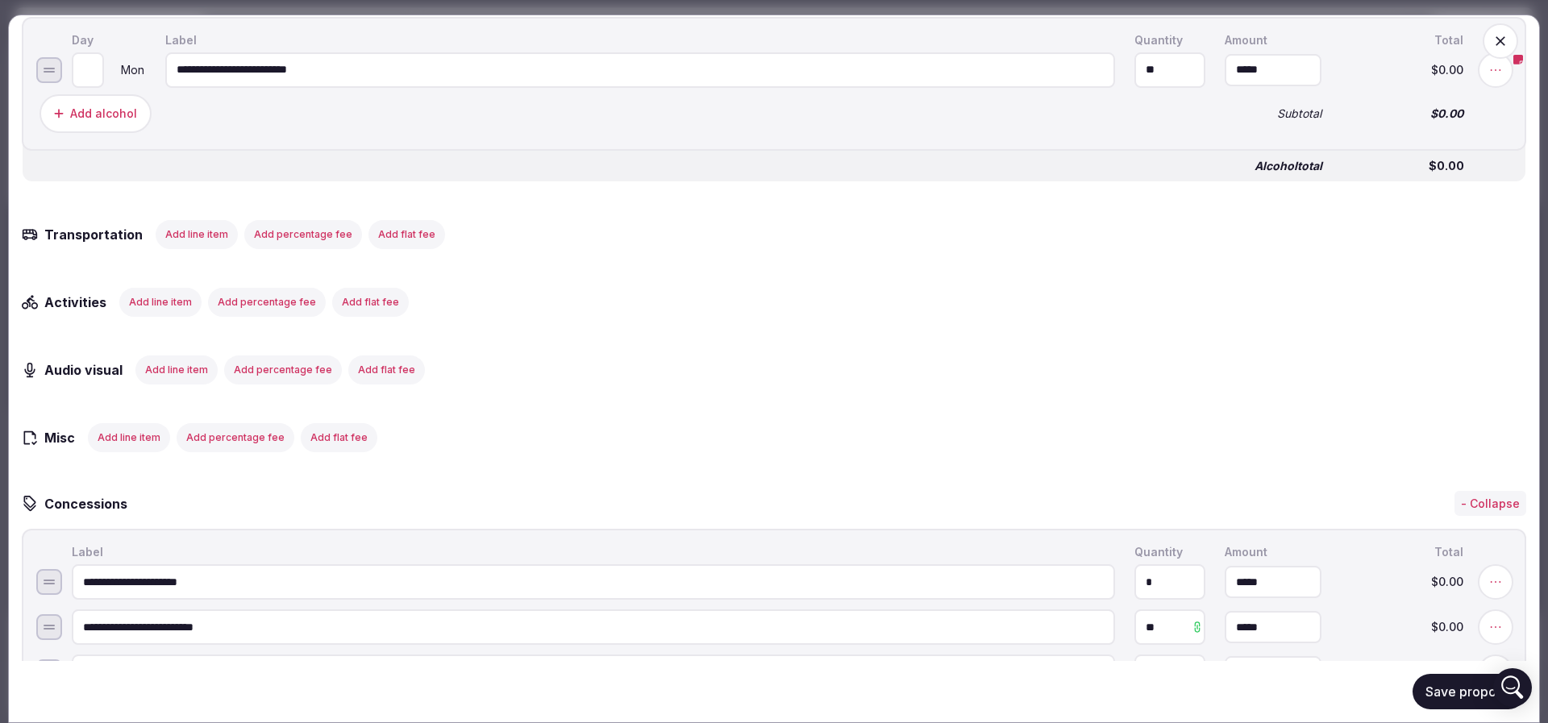
click at [1453, 687] on button "Save proposal" at bounding box center [1470, 691] width 114 height 35
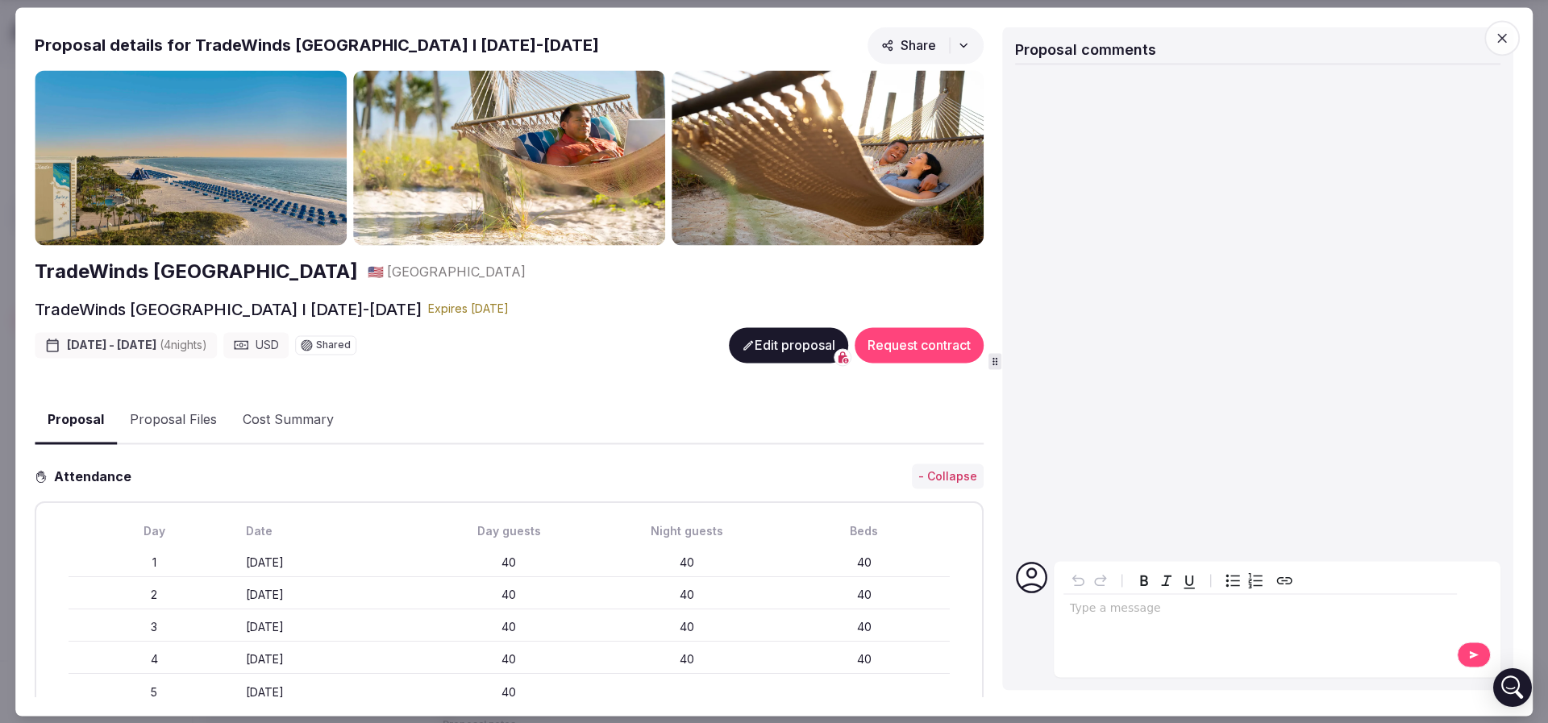
click at [911, 336] on button "Request contract" at bounding box center [919, 344] width 129 height 35
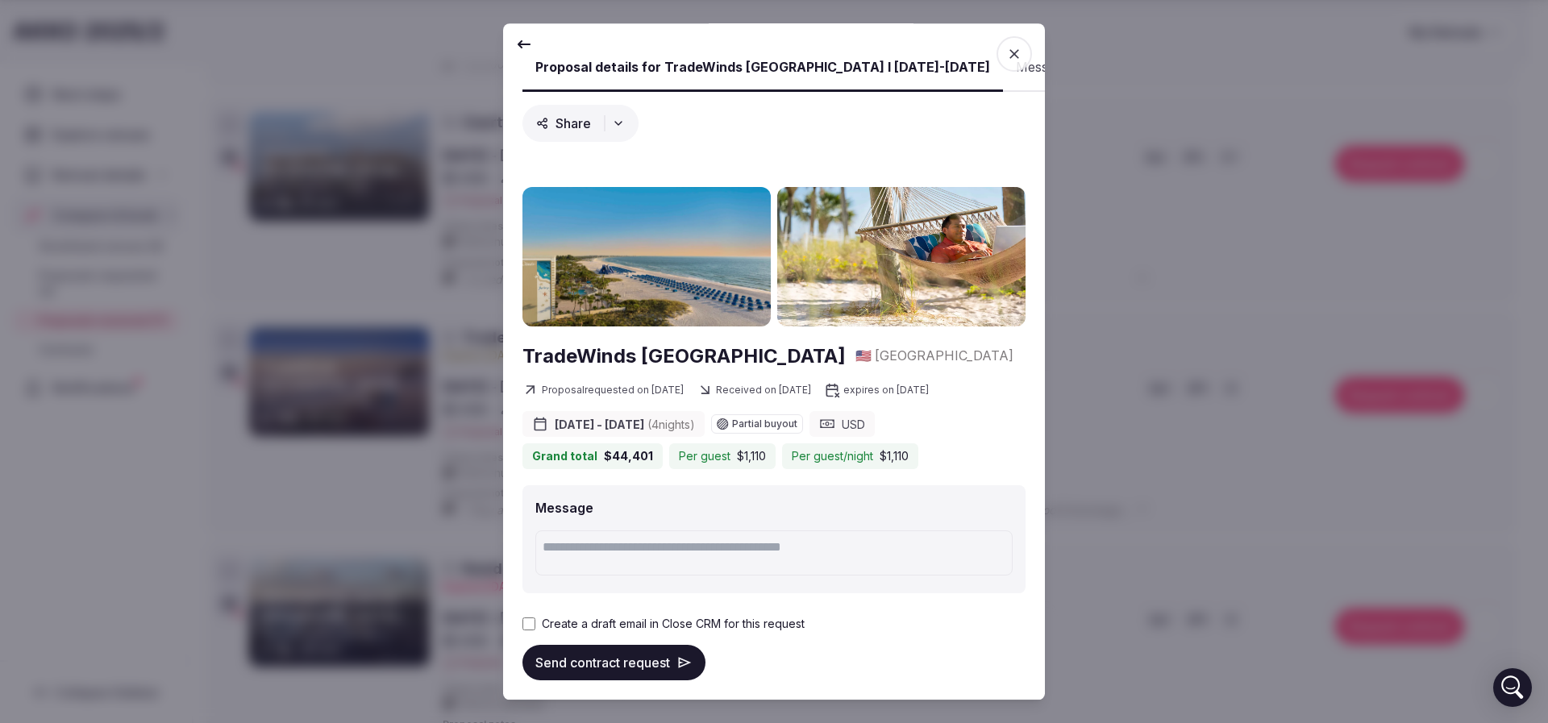
click at [577, 627] on label "Create a draft email in Close CRM for this request" at bounding box center [673, 624] width 263 height 16
click at [566, 660] on button "Send contract request" at bounding box center [614, 662] width 183 height 35
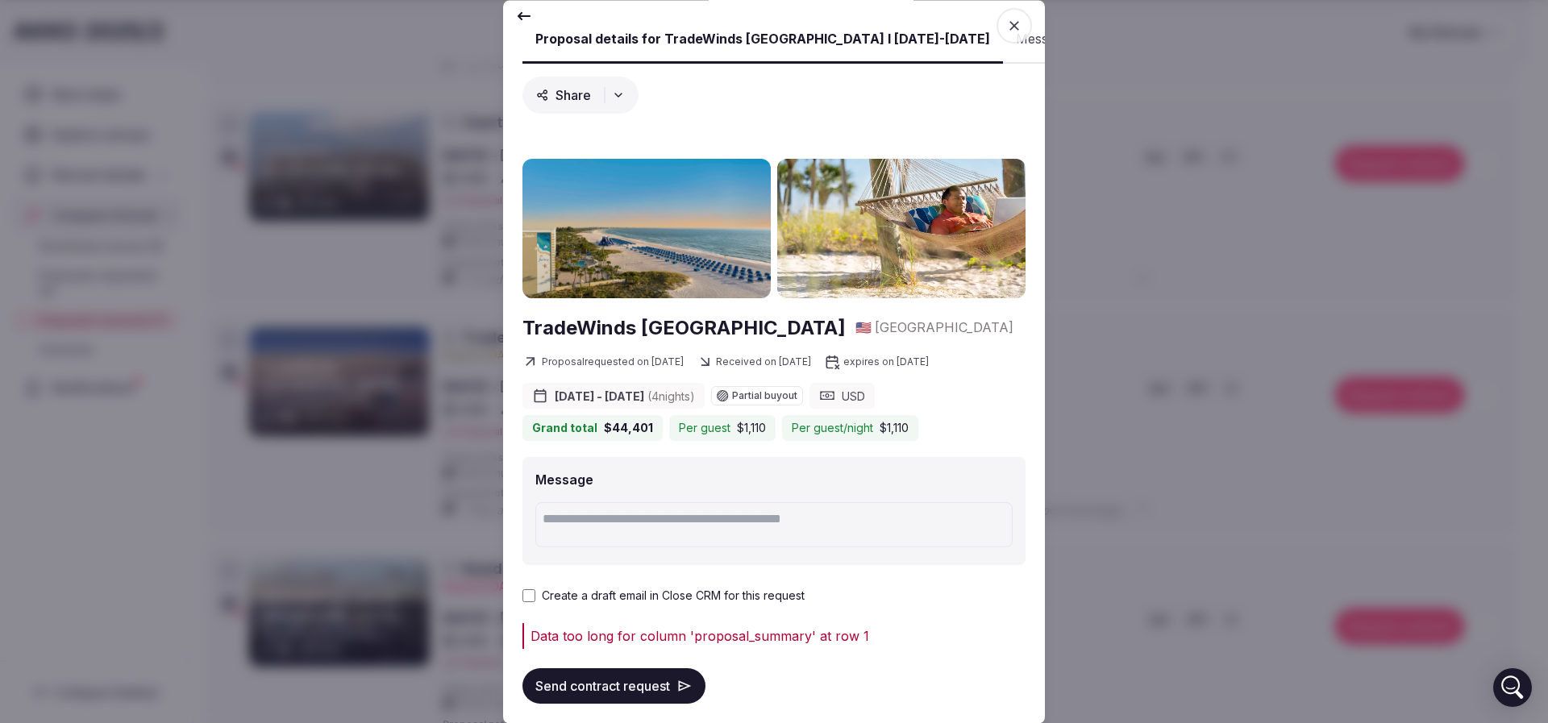
scroll to position [0, 0]
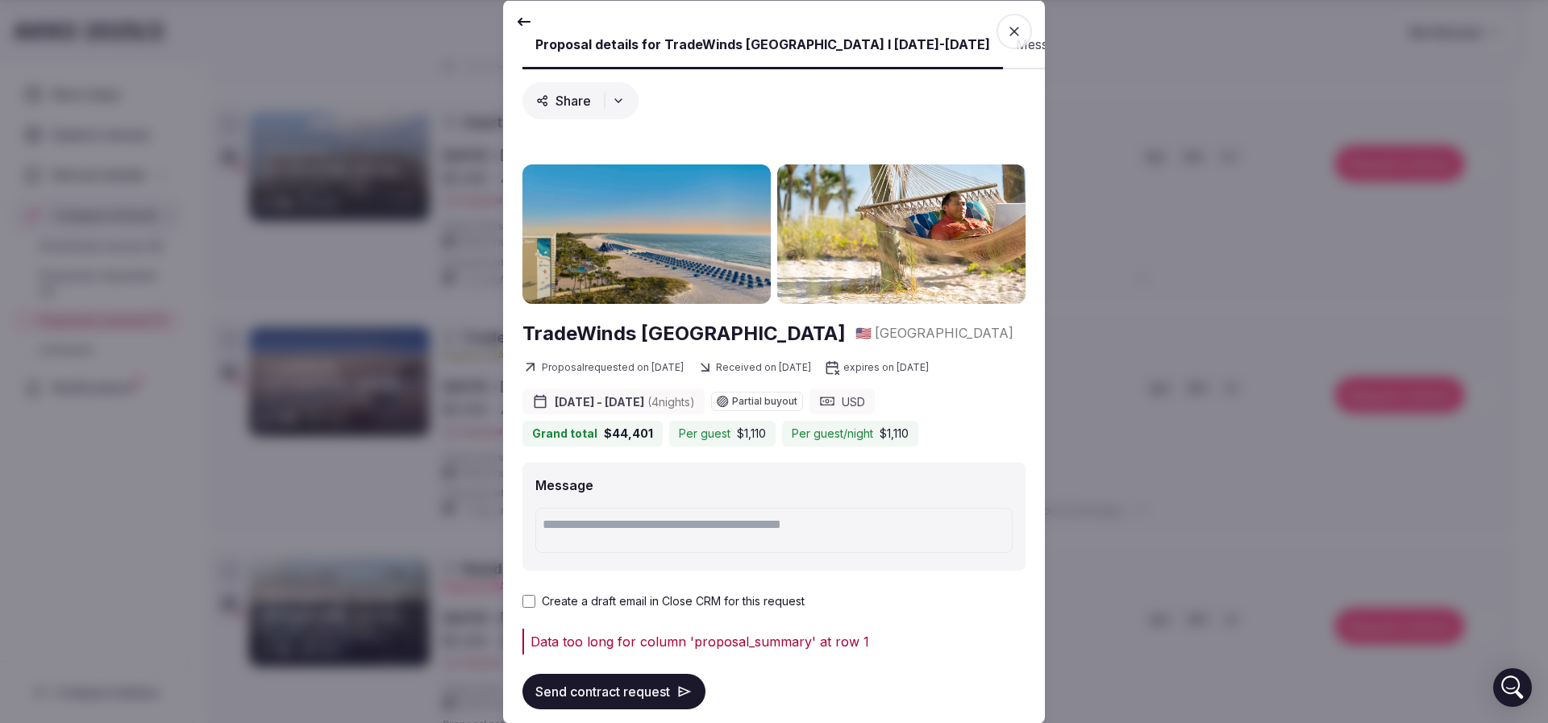
click at [1006, 27] on icon "button" at bounding box center [1014, 31] width 16 height 16
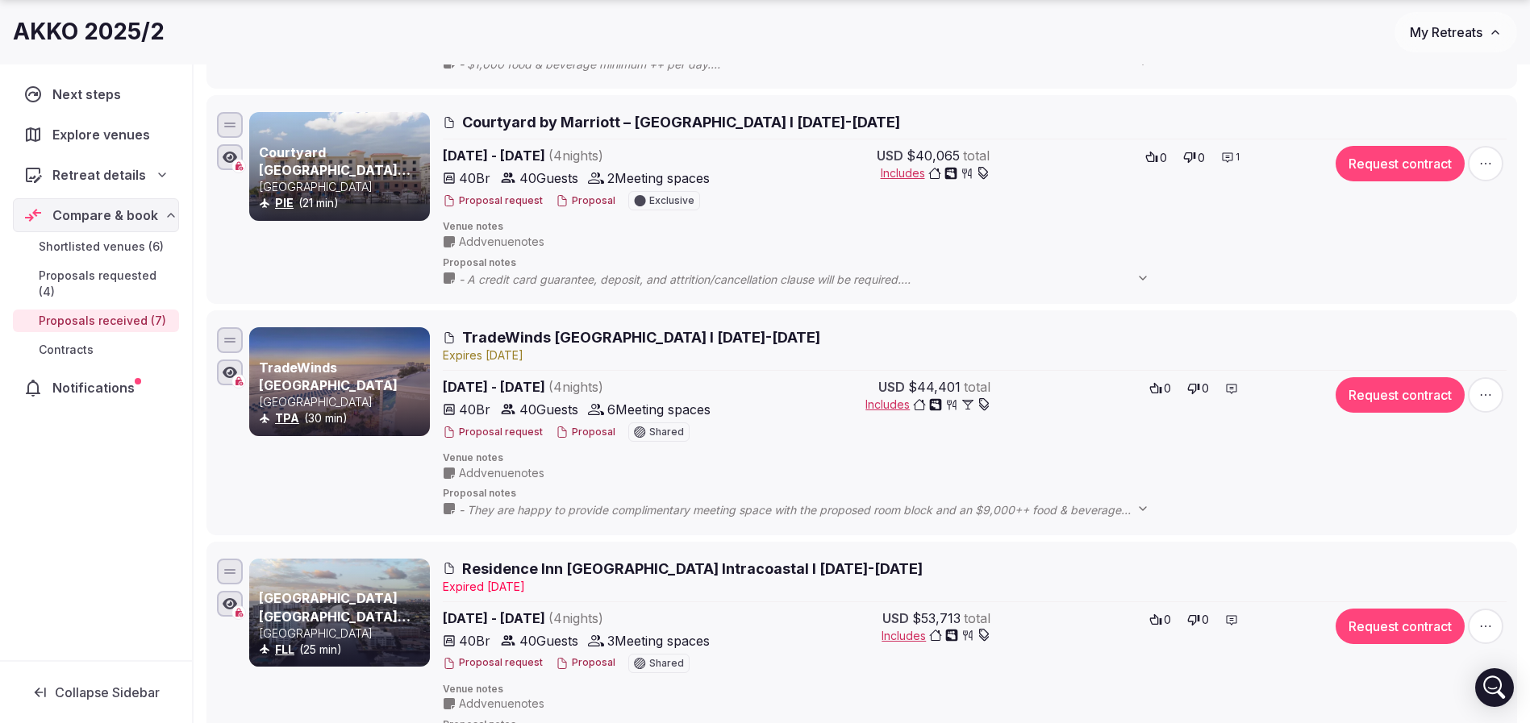
click at [1402, 395] on button "Request contract" at bounding box center [1400, 394] width 129 height 35
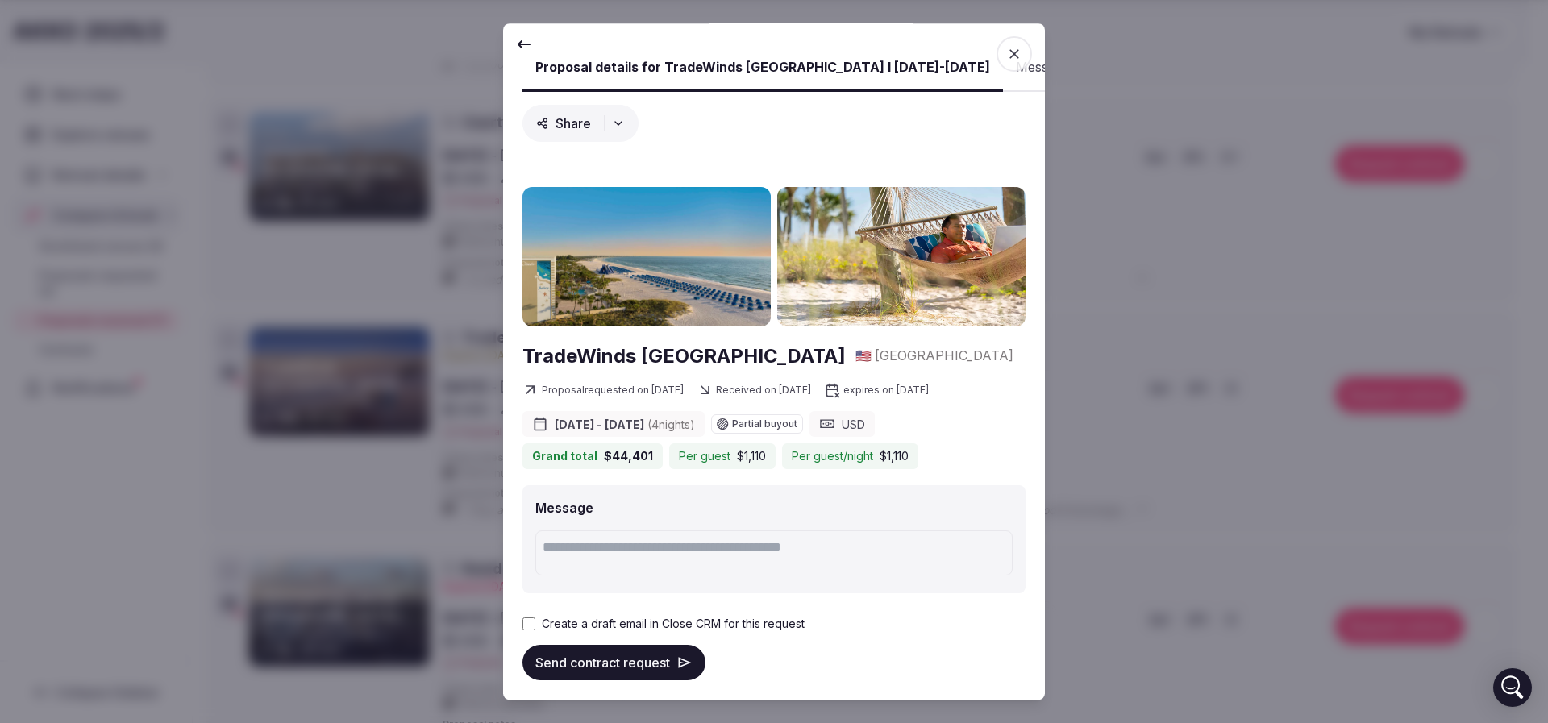
click at [574, 670] on button "Send contract request" at bounding box center [614, 662] width 183 height 35
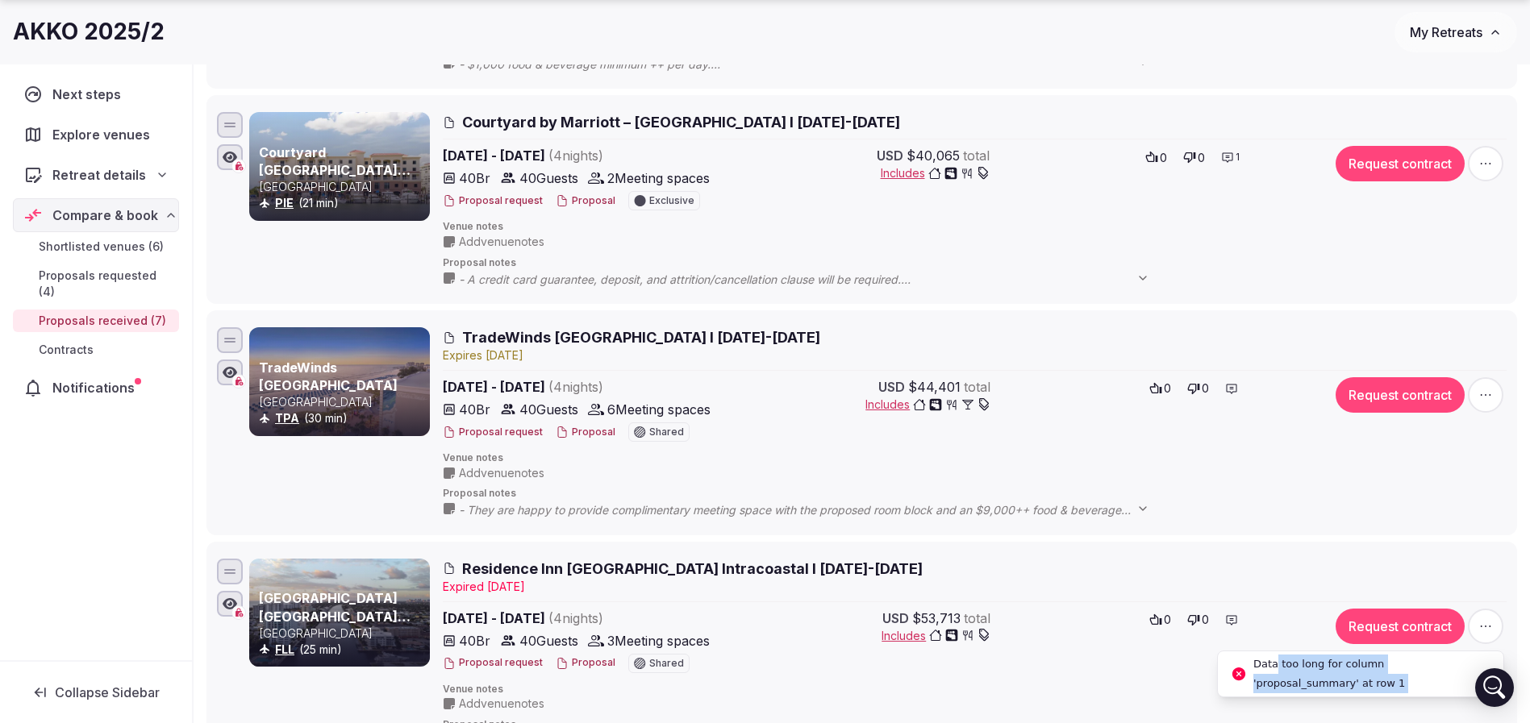
drag, startPoint x: 1365, startPoint y: 681, endPoint x: 1282, endPoint y: 669, distance: 83.9
click at [1262, 673] on span "Data too long for column 'proposal_summary' at row 1" at bounding box center [1371, 674] width 237 height 39
click at [583, 431] on button "Proposal" at bounding box center [586, 433] width 60 height 14
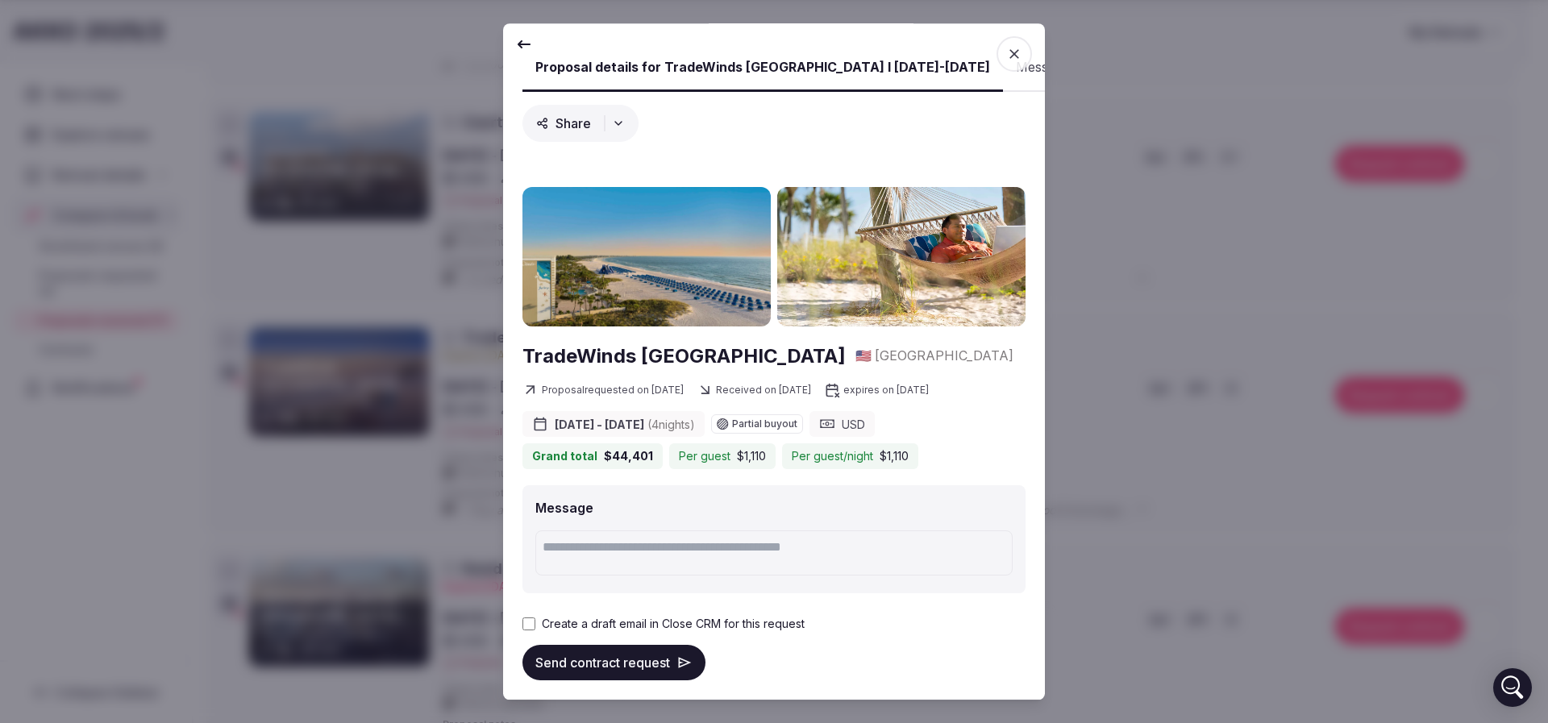
click at [580, 669] on button "Send contract request" at bounding box center [614, 662] width 183 height 35
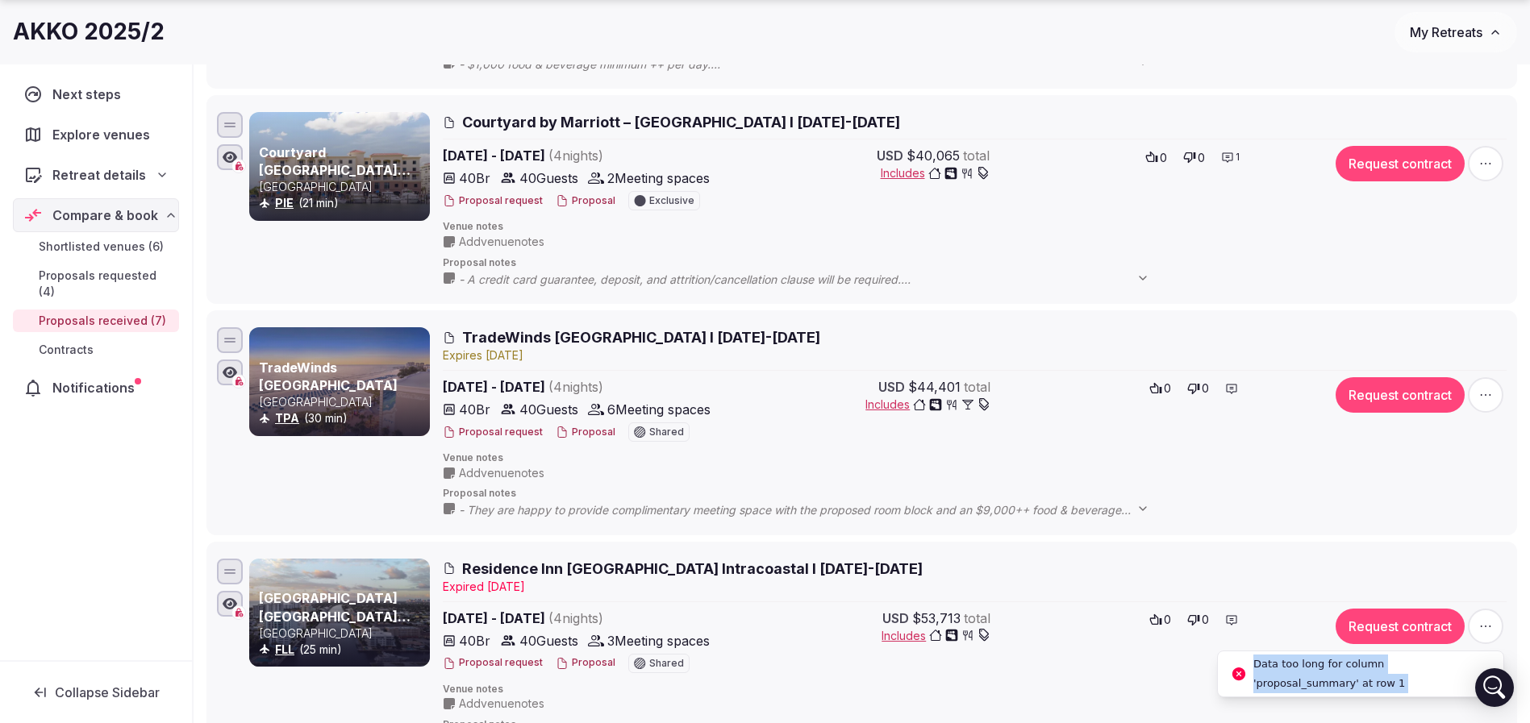
drag, startPoint x: 1332, startPoint y: 679, endPoint x: 1241, endPoint y: 673, distance: 91.4
click at [579, 435] on button "Proposal" at bounding box center [586, 433] width 60 height 14
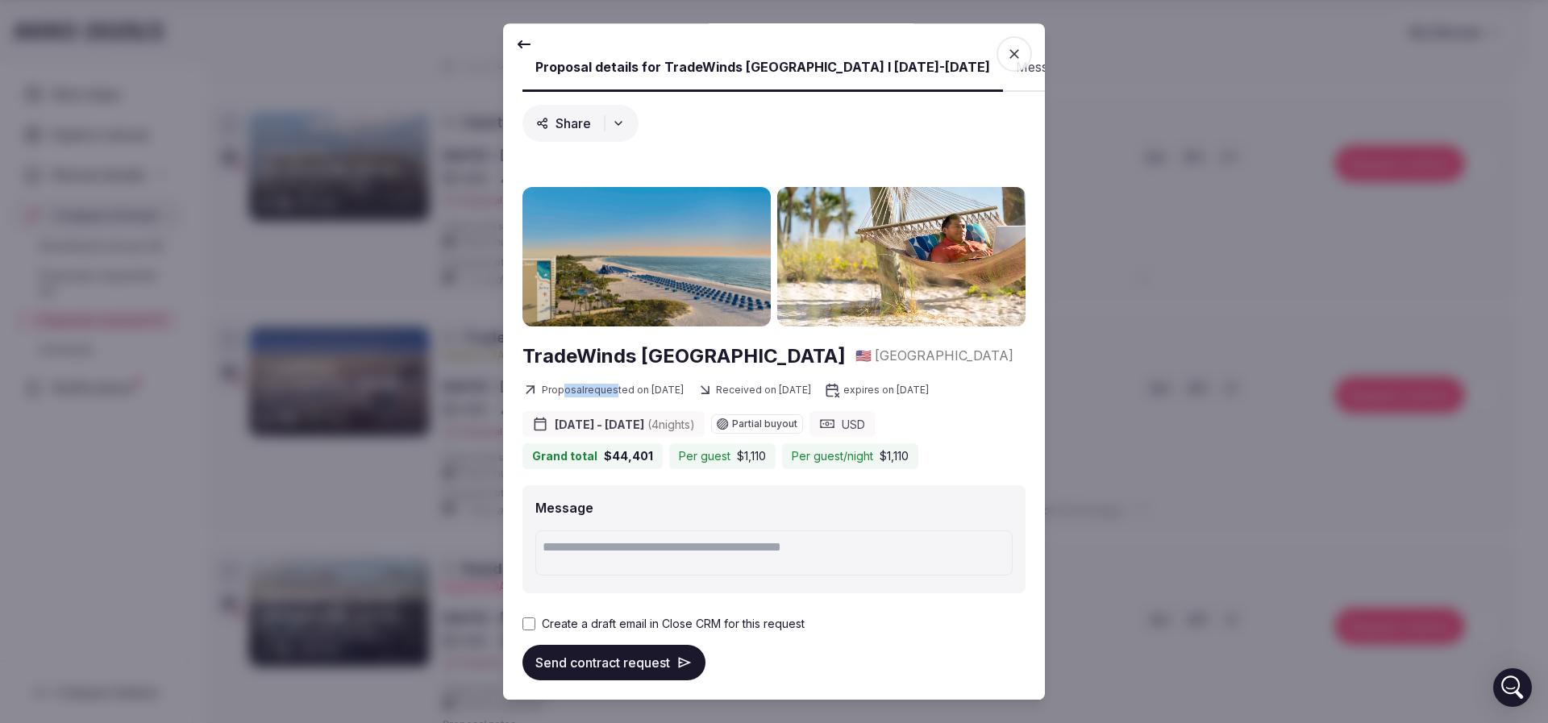
drag, startPoint x: 560, startPoint y: 367, endPoint x: 617, endPoint y: 362, distance: 56.7
click at [617, 383] on span "Proposal requested on Aug 12th, 2025" at bounding box center [603, 391] width 161 height 16
drag, startPoint x: 798, startPoint y: 360, endPoint x: 845, endPoint y: 358, distance: 46.8
click at [811, 383] on span "Received on Aug 12th, 2025" at bounding box center [754, 391] width 115 height 16
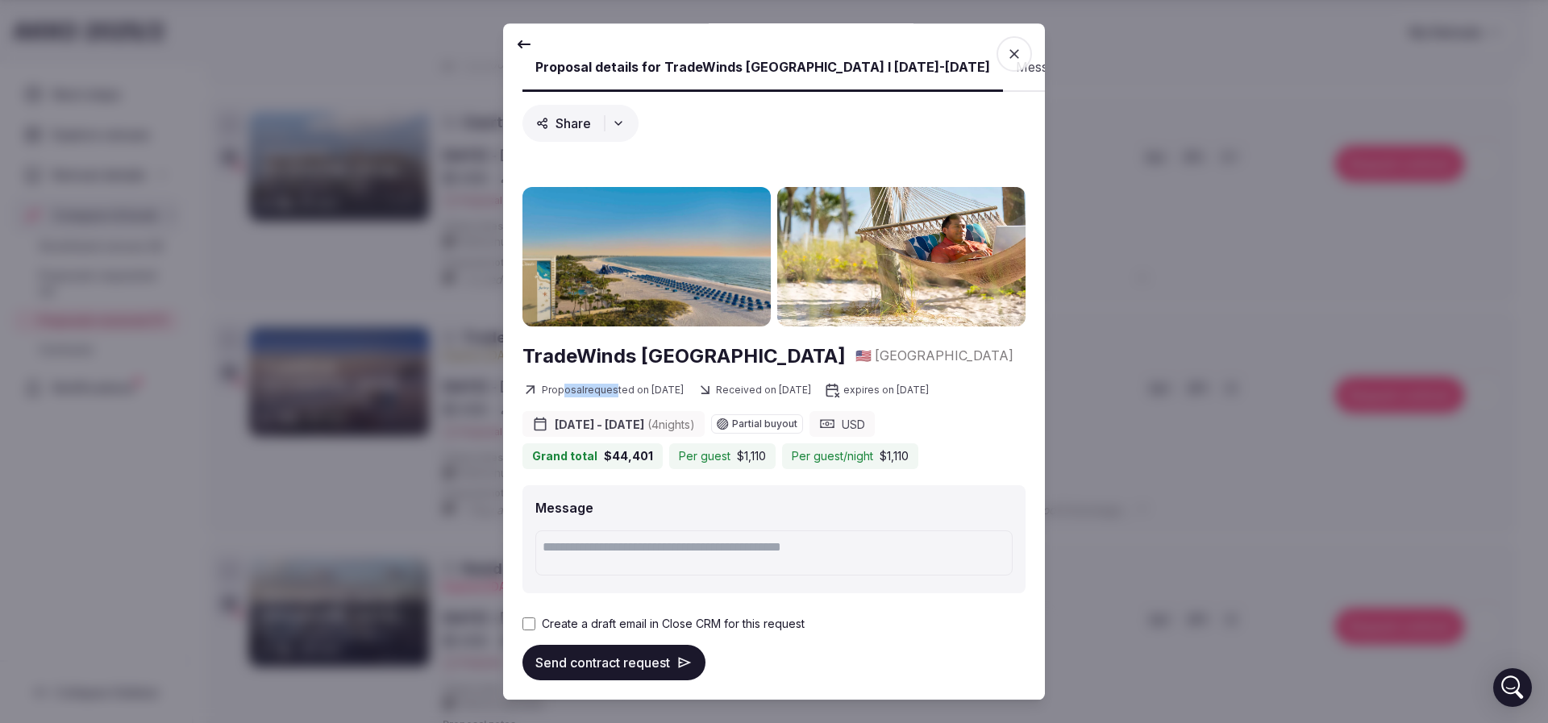
click at [811, 383] on span "Received on Aug 12th, 2025" at bounding box center [754, 391] width 115 height 16
drag, startPoint x: 556, startPoint y: 396, endPoint x: 600, endPoint y: 398, distance: 44.4
click at [824, 398] on span "expires on Sep 10th, 2025" at bounding box center [876, 391] width 105 height 16
drag, startPoint x: 672, startPoint y: 460, endPoint x: 719, endPoint y: 460, distance: 46.8
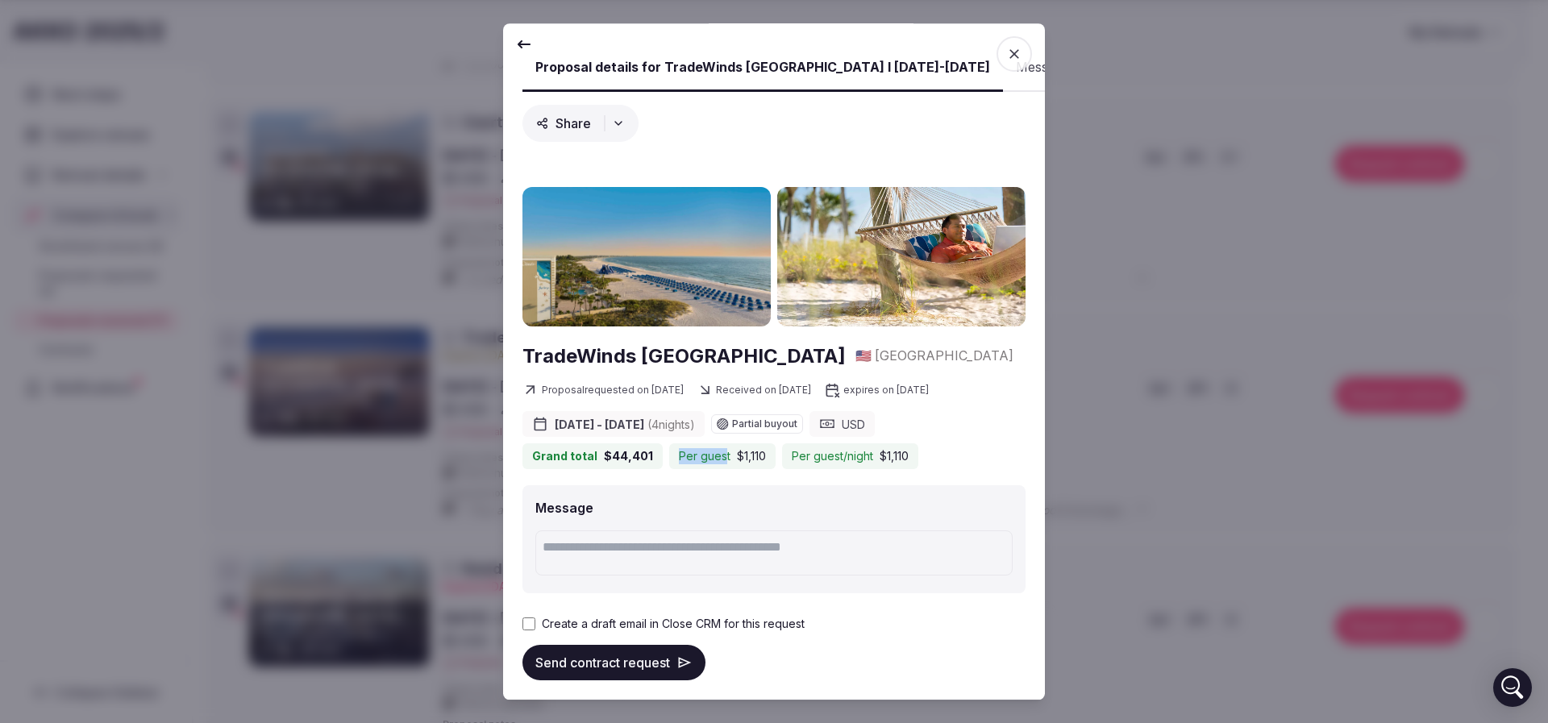
click at [719, 460] on div "Per guest $1,110" at bounding box center [722, 457] width 106 height 26
click at [539, 626] on div "Create a draft email in Close CRM for this request" at bounding box center [774, 624] width 503 height 16
click at [536, 624] on div "Create a draft email in Close CRM for this request" at bounding box center [774, 624] width 503 height 16
click at [615, 662] on button "Send contract request" at bounding box center [614, 662] width 183 height 35
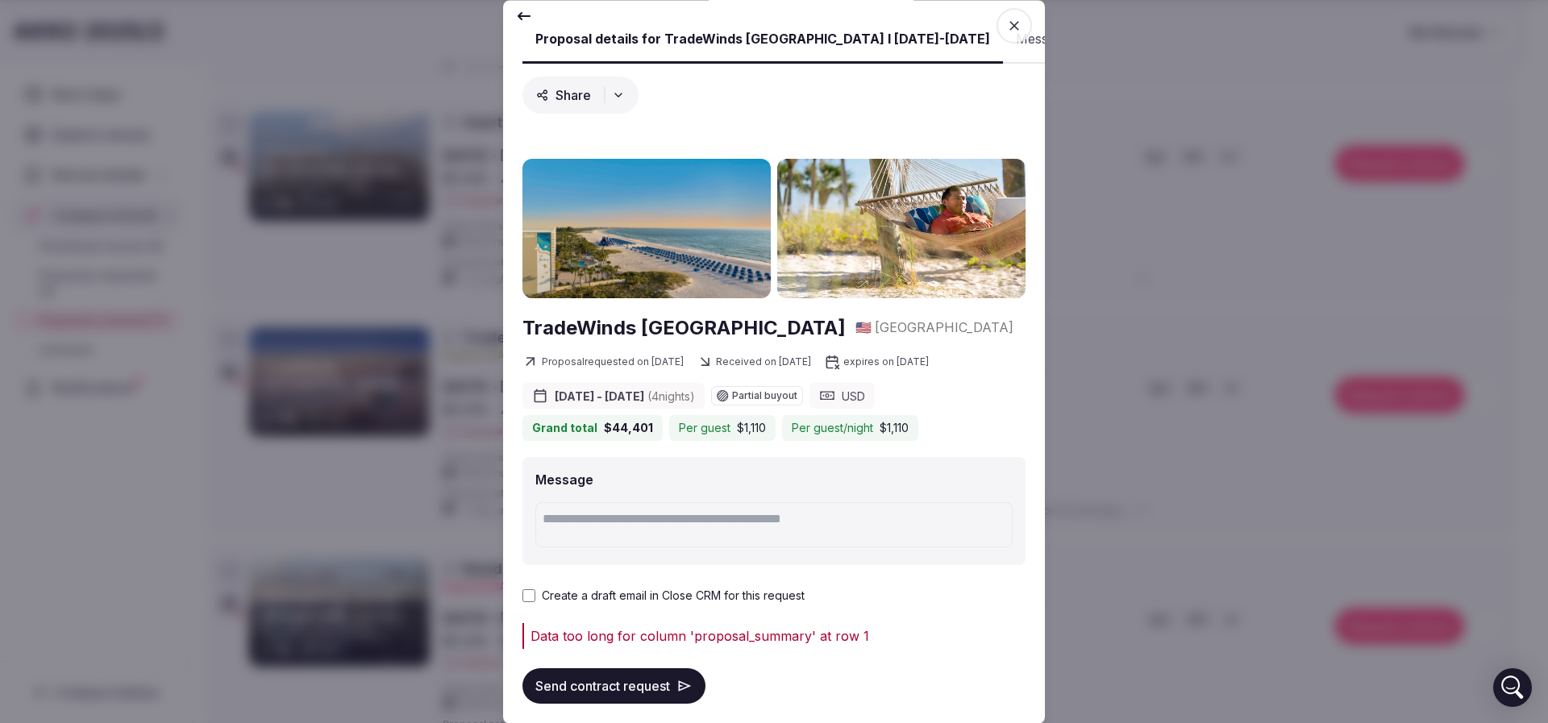
scroll to position [47, 0]
click at [593, 673] on button "Send contract request" at bounding box center [614, 686] width 183 height 35
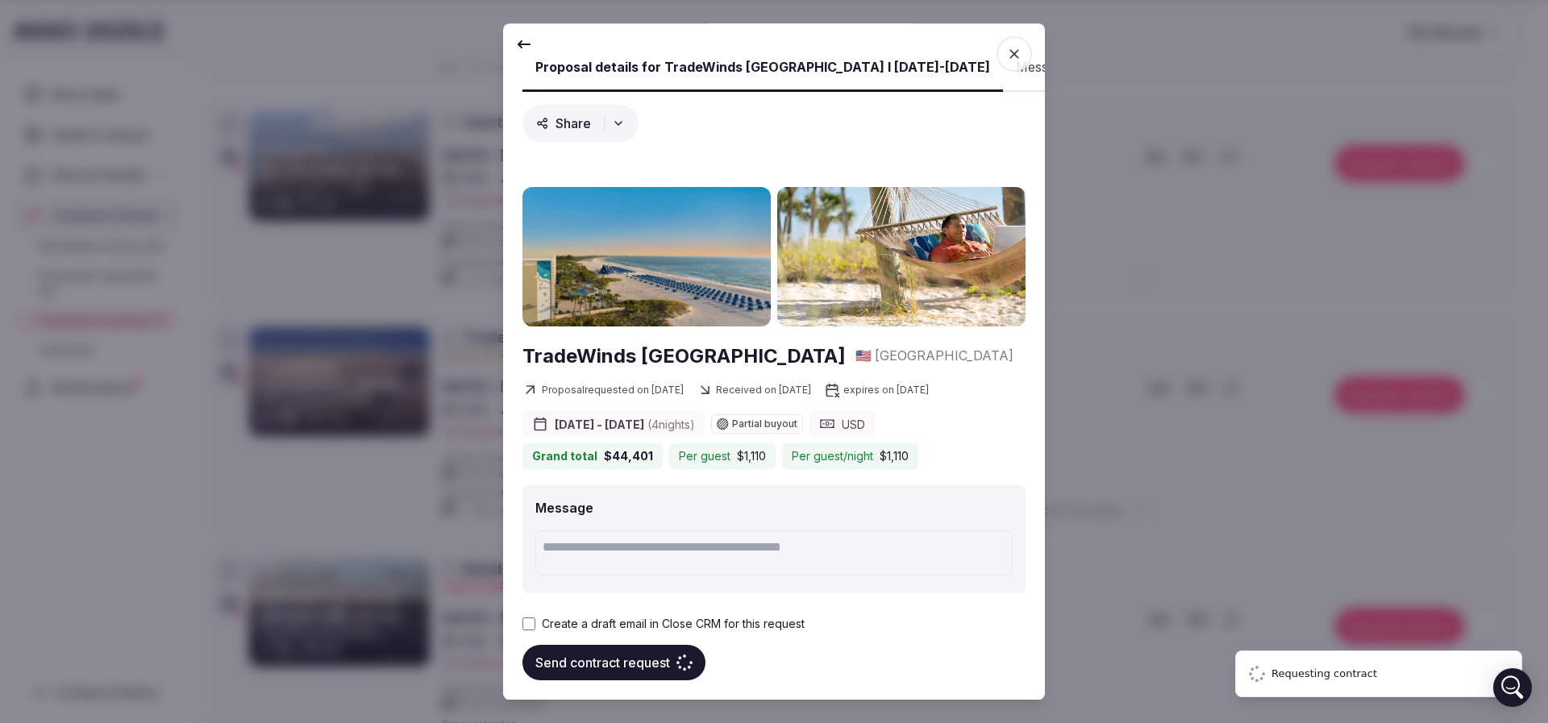
scroll to position [0, 0]
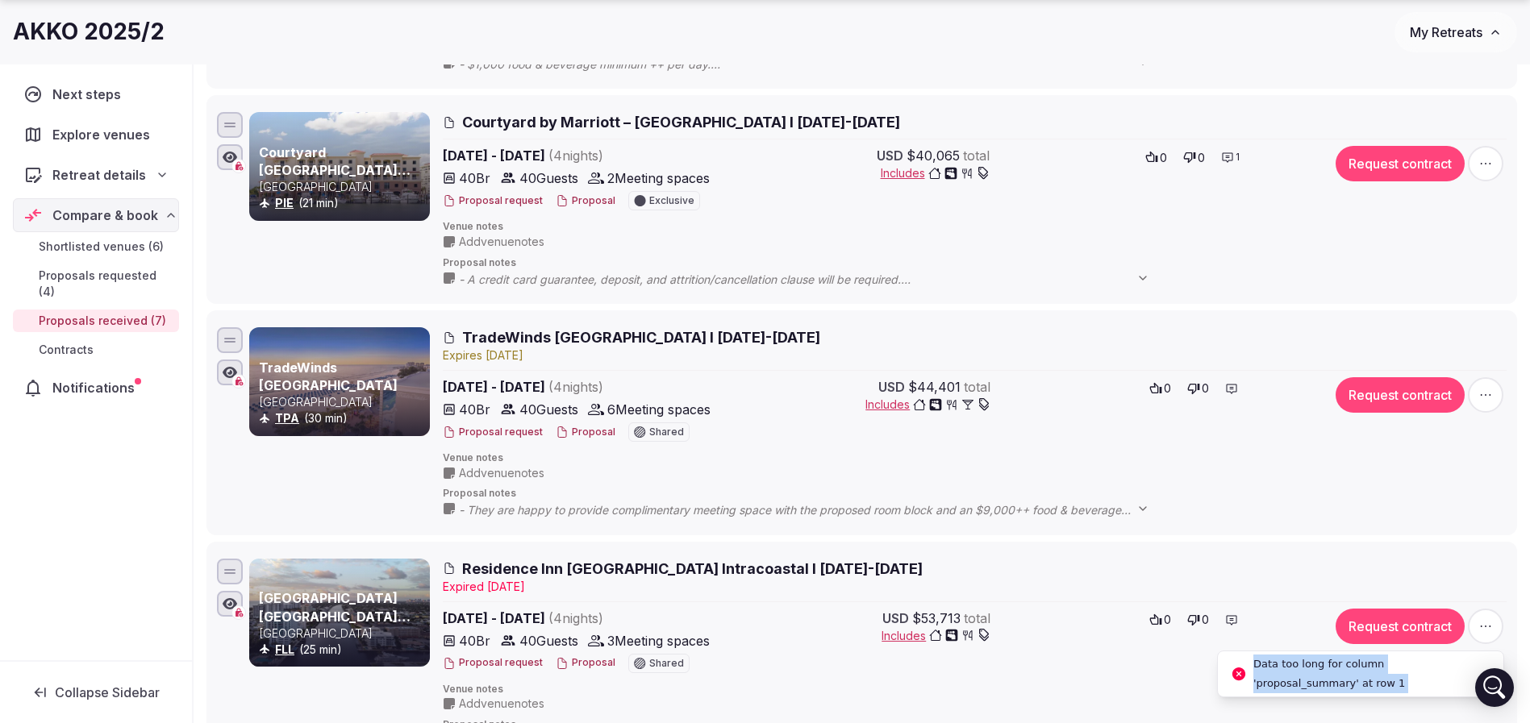
drag, startPoint x: 1259, startPoint y: 652, endPoint x: 1240, endPoint y: 665, distance: 23.1
click at [802, 487] on span "Proposal notes" at bounding box center [975, 494] width 1064 height 14
click at [1442, 406] on button "Request contract" at bounding box center [1400, 394] width 129 height 35
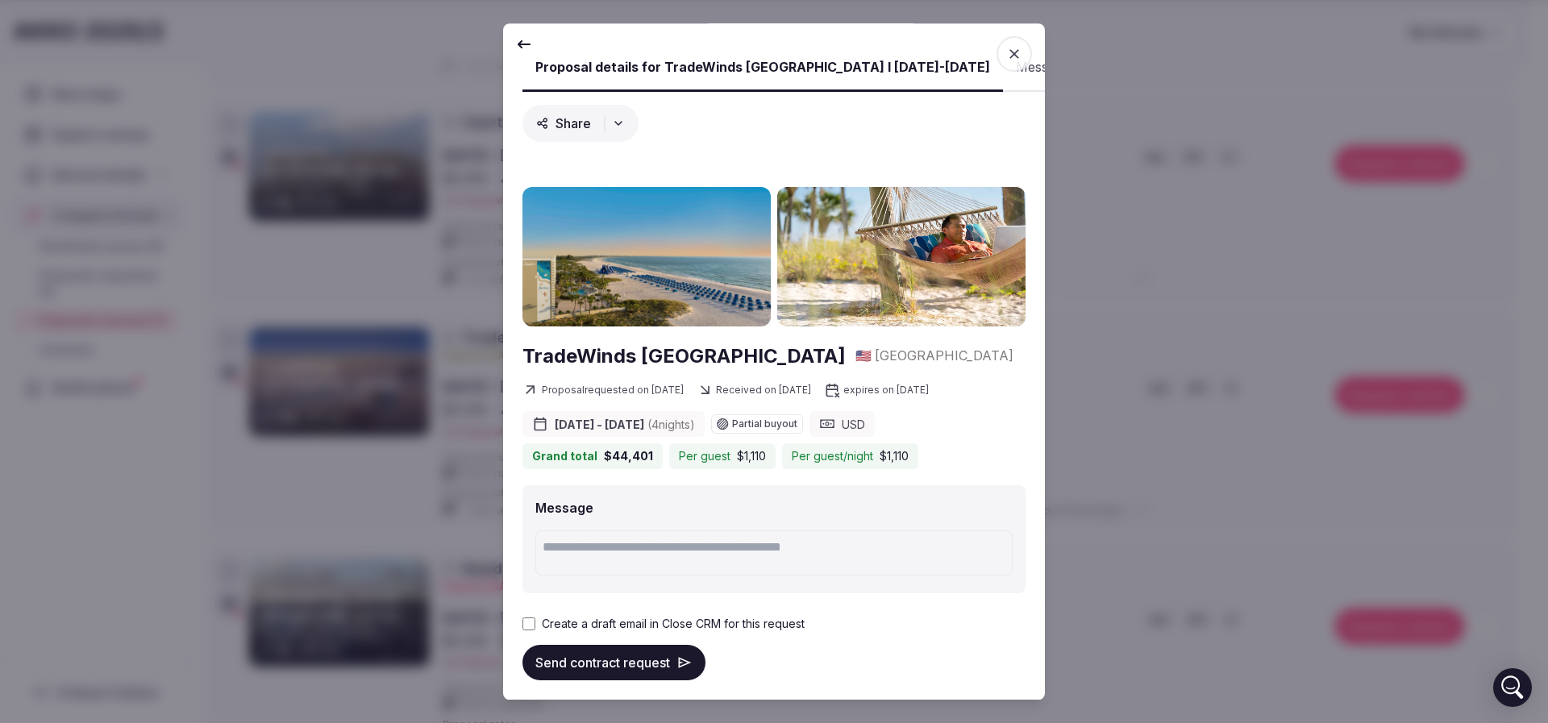
click at [623, 663] on button "Send contract request" at bounding box center [614, 662] width 183 height 35
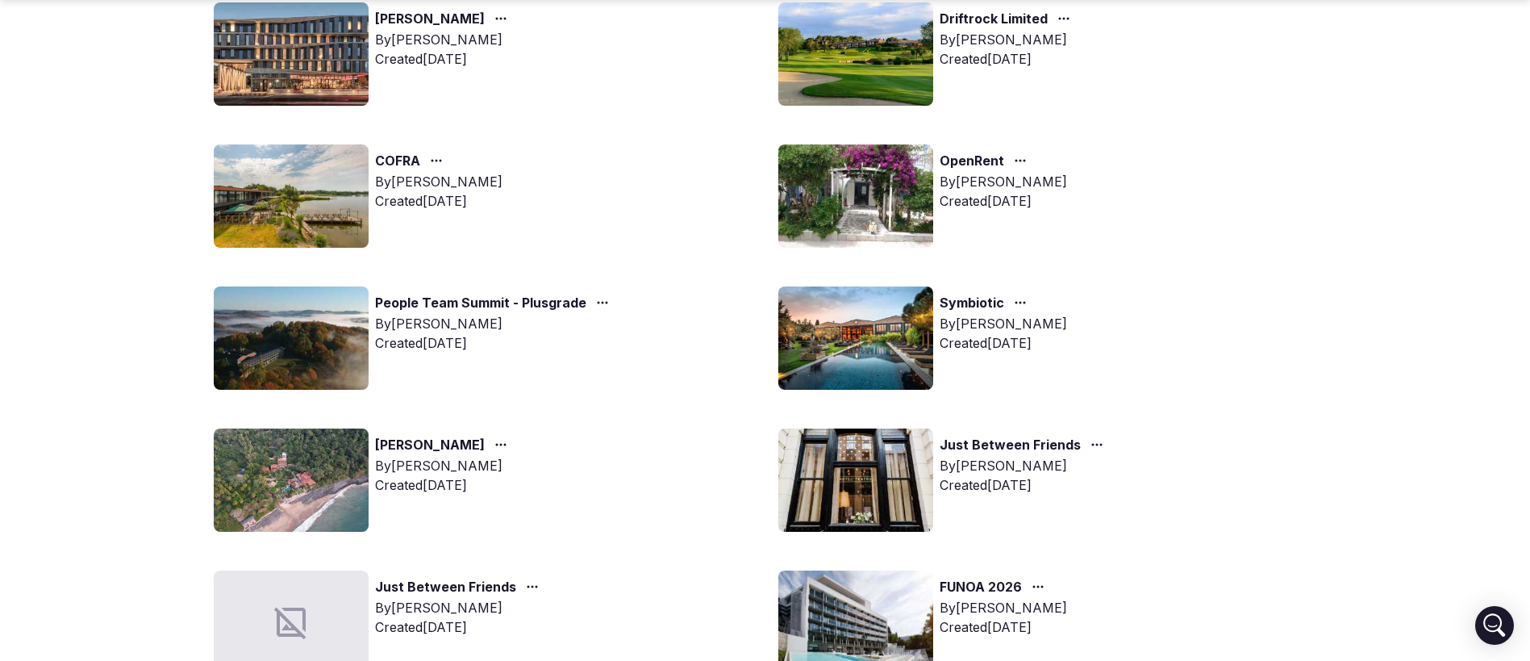
scroll to position [1452, 0]
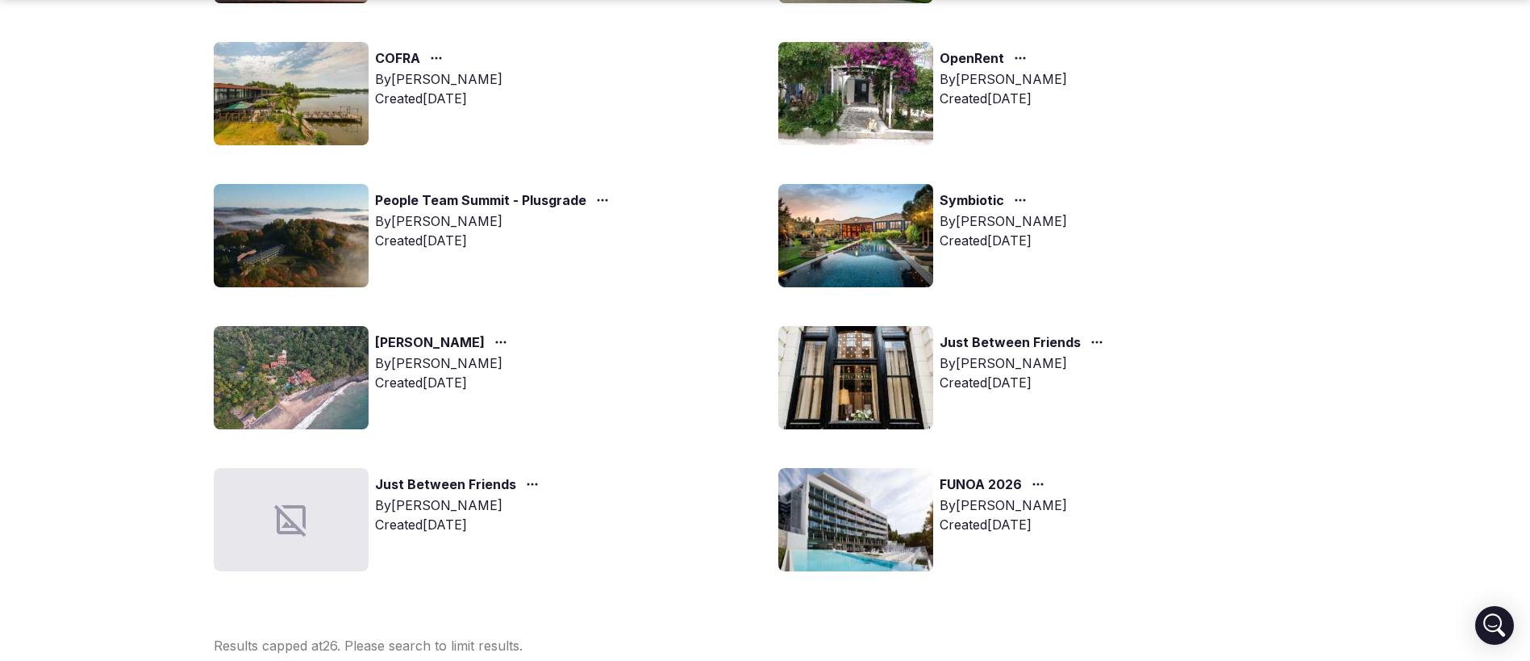
click at [874, 227] on img at bounding box center [855, 235] width 155 height 103
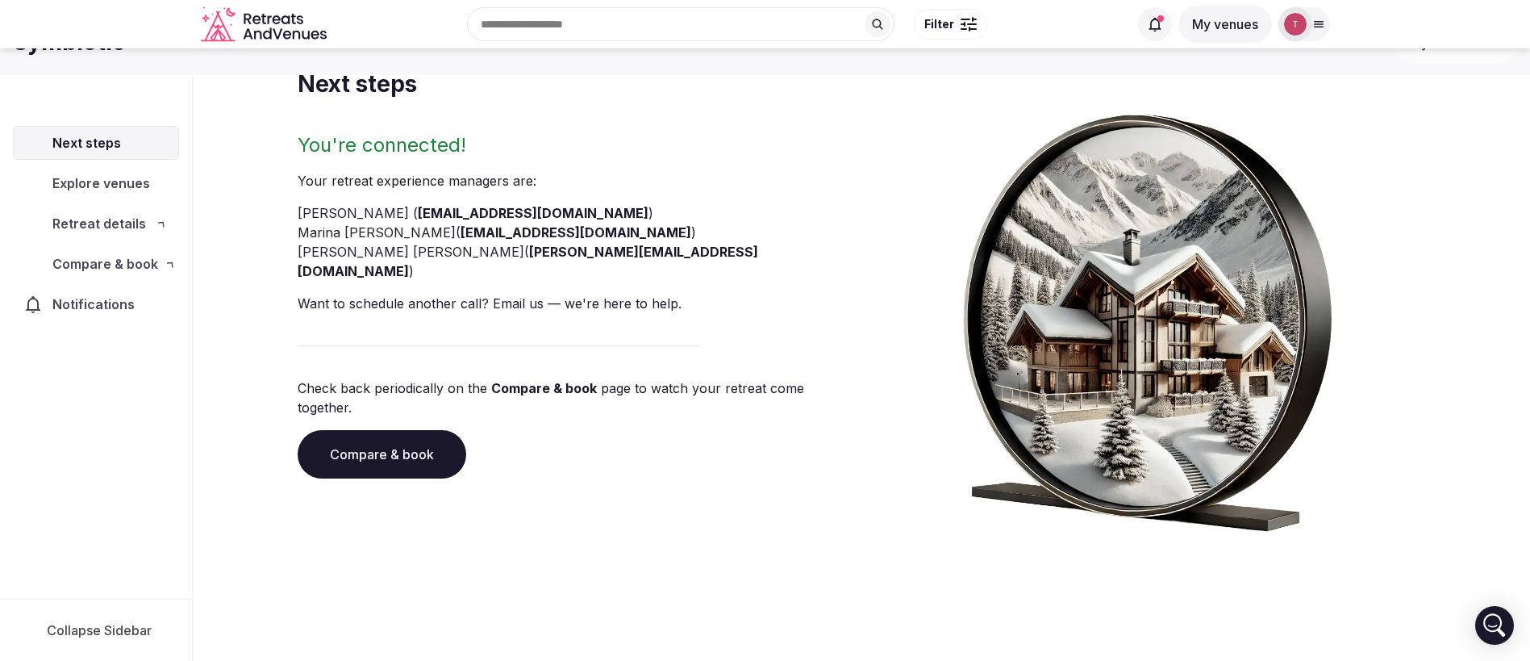
scroll to position [109, 0]
click at [873, 241] on div "You're connected! Your retreat experience manager s are : Thiago Martins ( thia…" at bounding box center [862, 331] width 1129 height 399
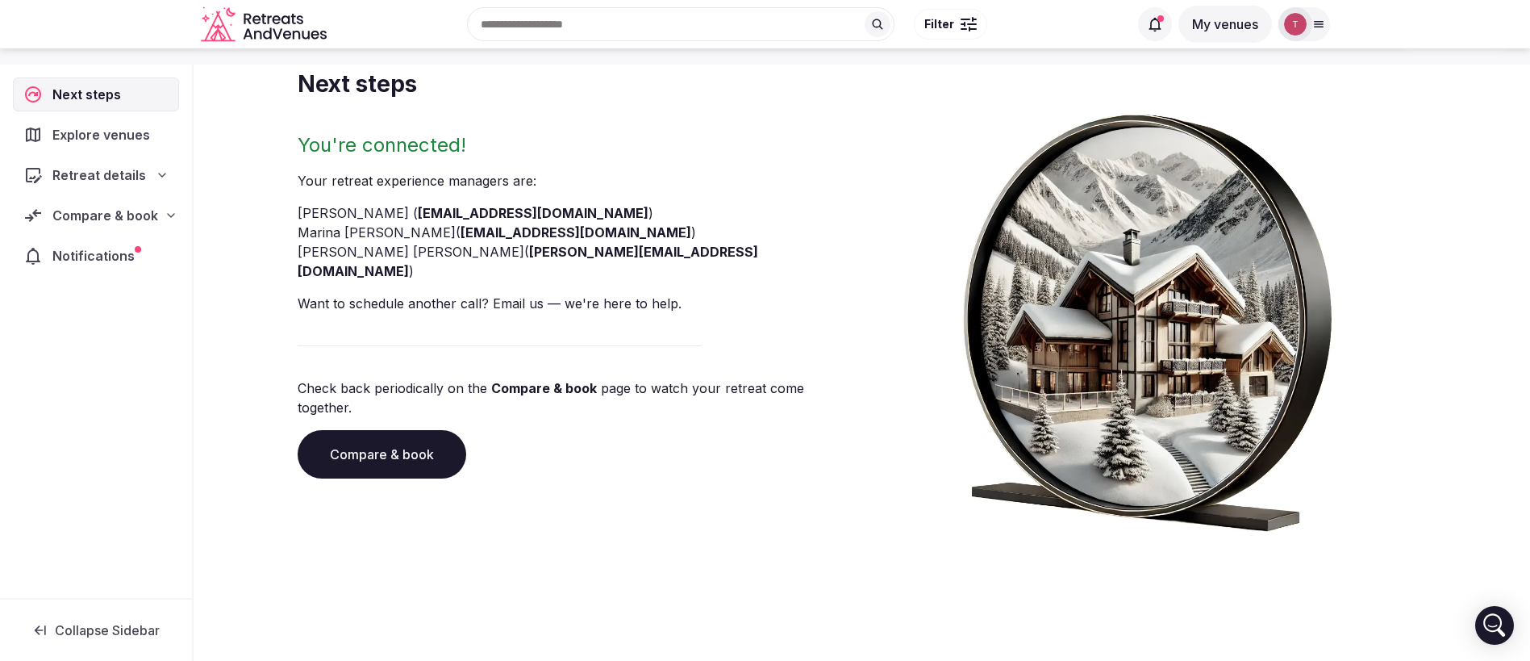
click at [380, 430] on link "Compare & book" at bounding box center [382, 454] width 169 height 48
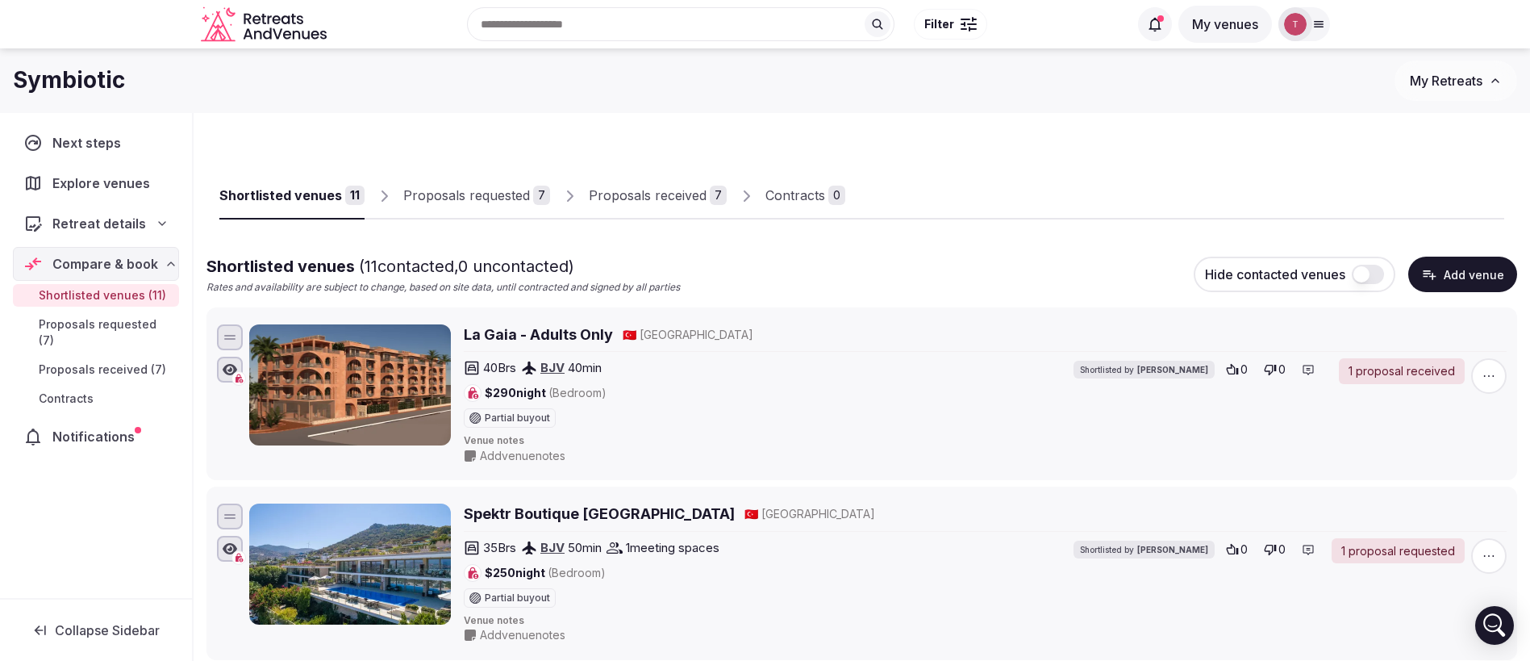
click at [504, 196] on div "Proposals requested" at bounding box center [466, 194] width 127 height 19
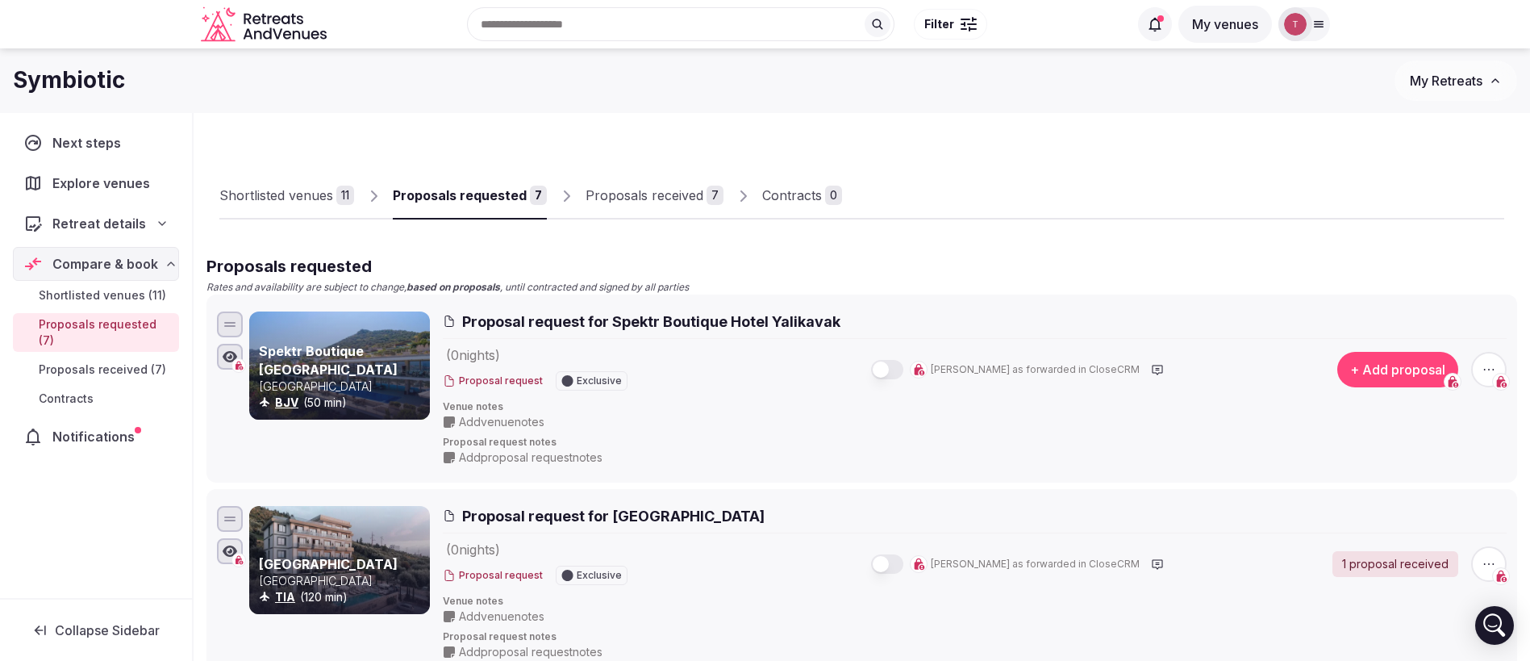
click at [689, 327] on span "Proposal request for Spektr Boutique Hotel Yalikavak" at bounding box center [651, 321] width 378 height 20
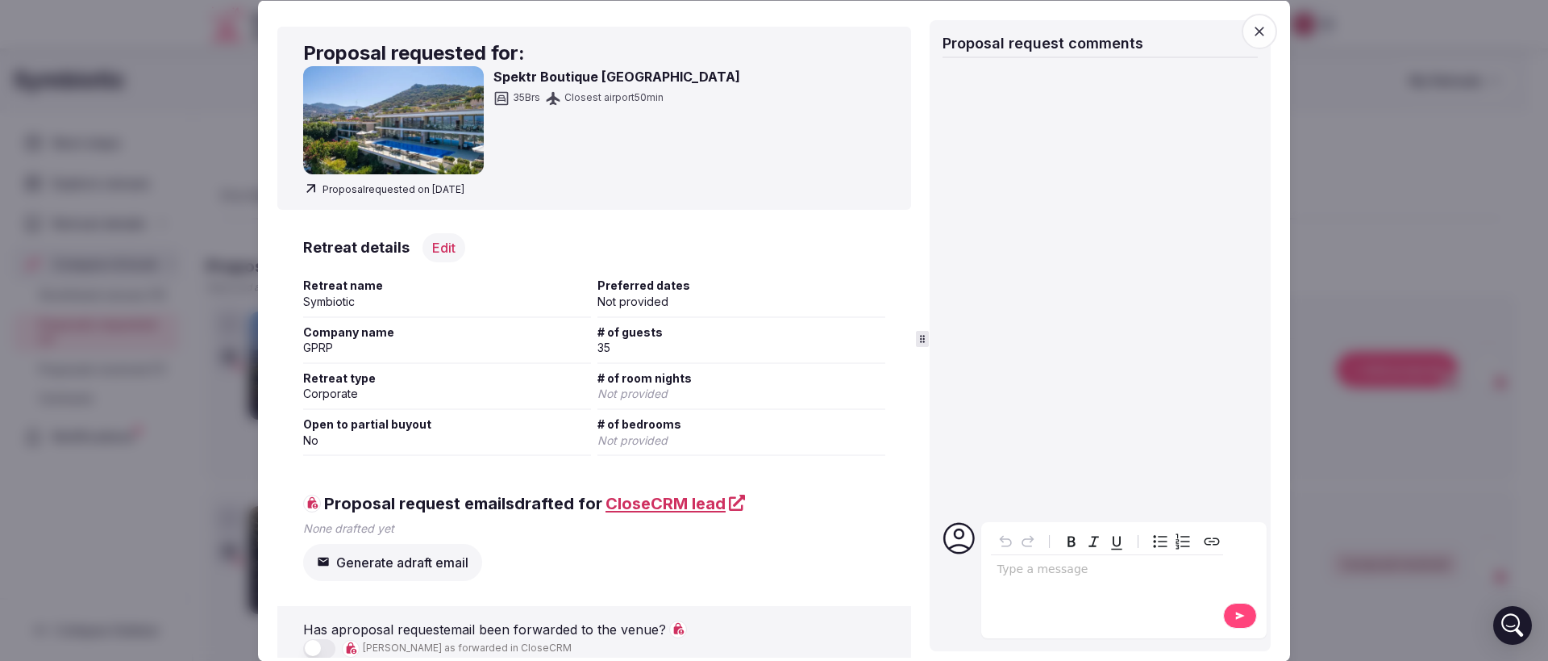
click at [510, 79] on h3 "Spektr Boutique Hotel Yalikavak" at bounding box center [617, 75] width 247 height 19
copy h3 "Spektr"
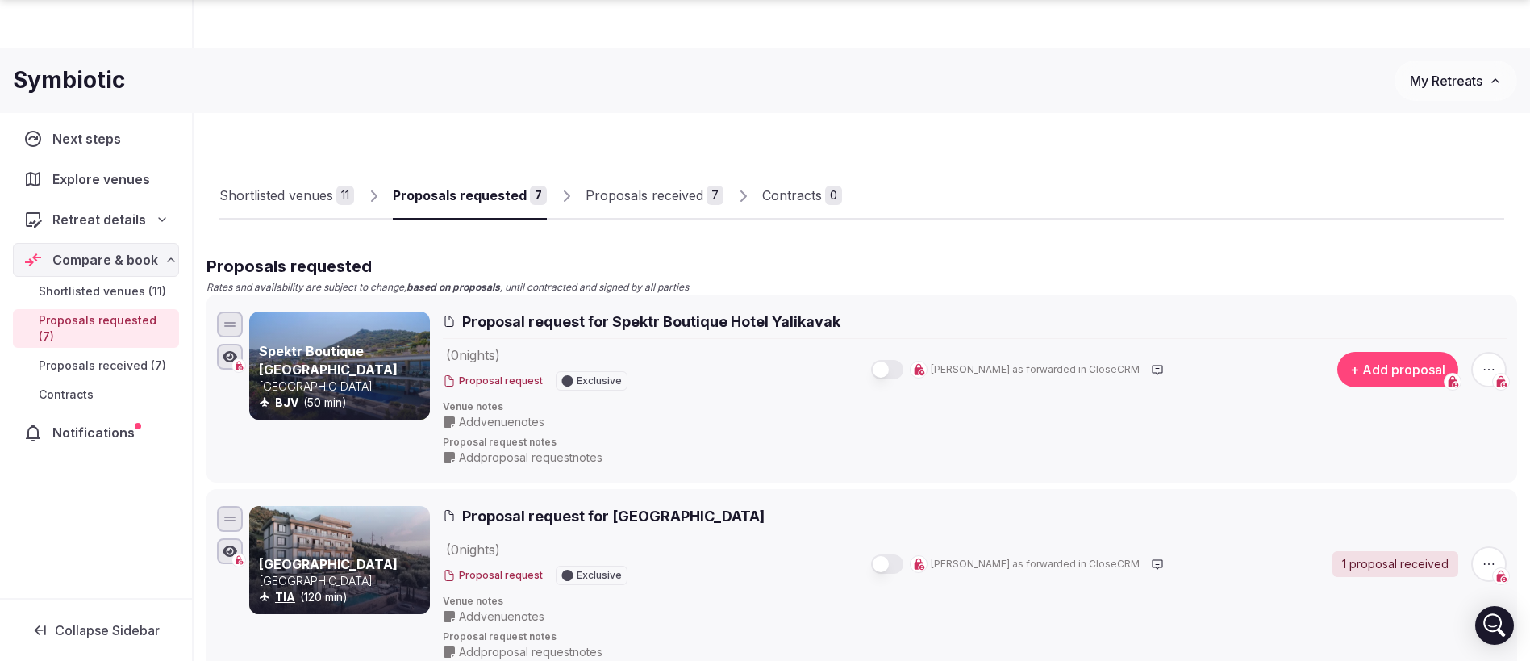
scroll to position [1659, 0]
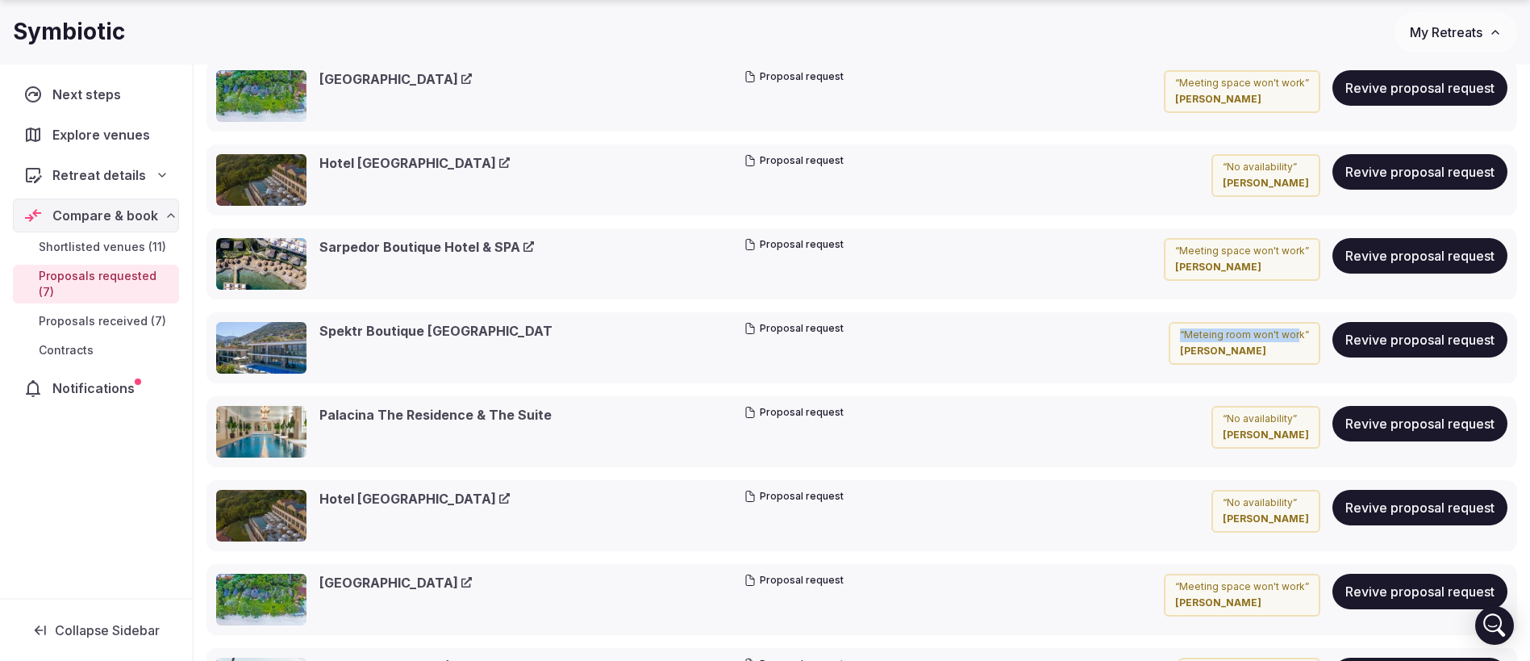
drag, startPoint x: 1185, startPoint y: 335, endPoint x: 1302, endPoint y: 331, distance: 117.0
click at [1302, 331] on p "“ Meteing room won't work ”" at bounding box center [1244, 335] width 129 height 14
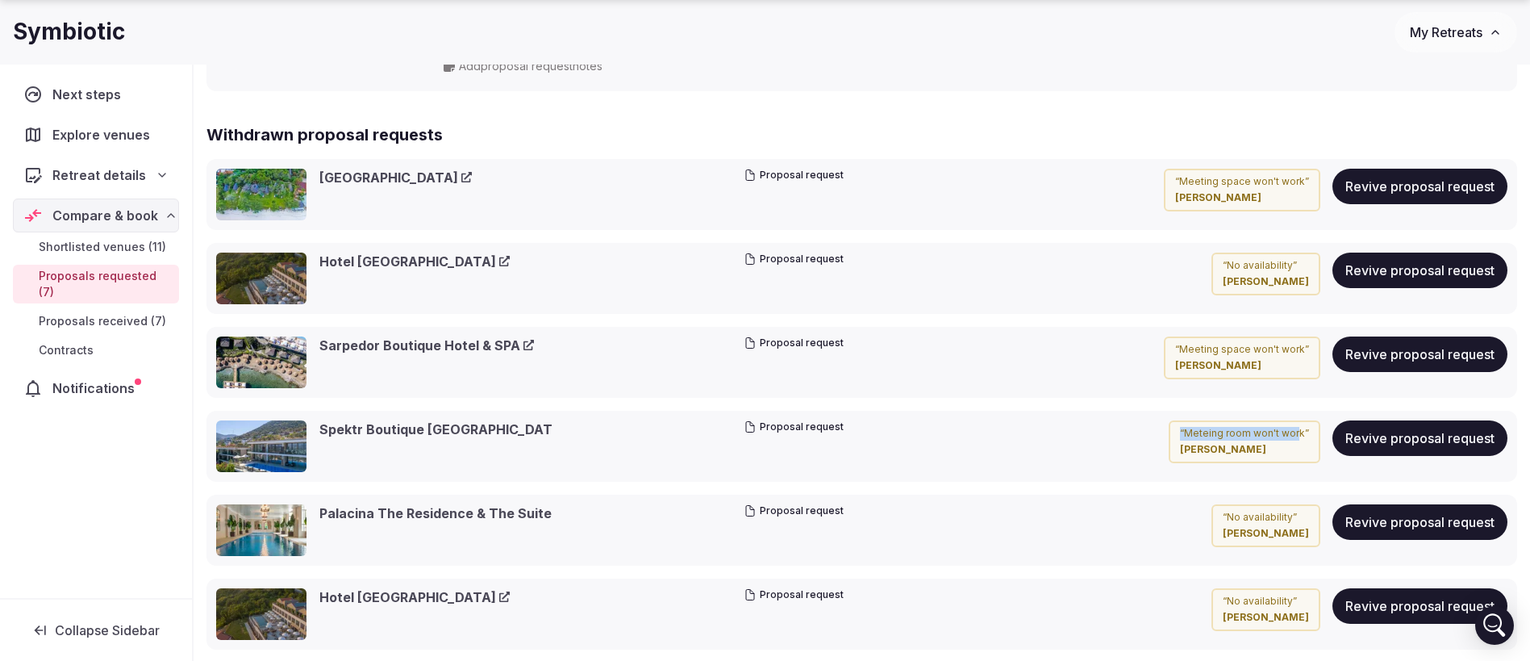
scroll to position [1694, 0]
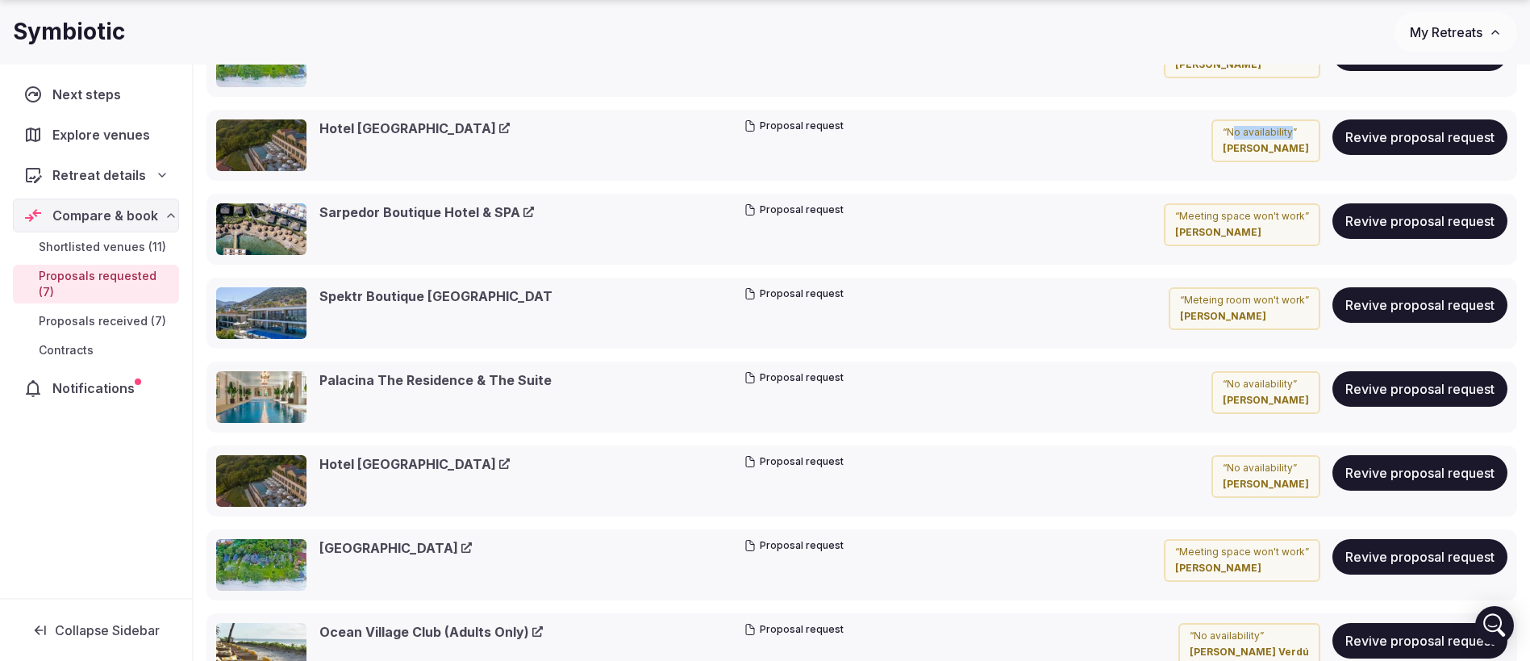
drag, startPoint x: 1246, startPoint y: 132, endPoint x: 1305, endPoint y: 127, distance: 59.1
click at [1305, 127] on p "“ No availability ”" at bounding box center [1266, 133] width 86 height 14
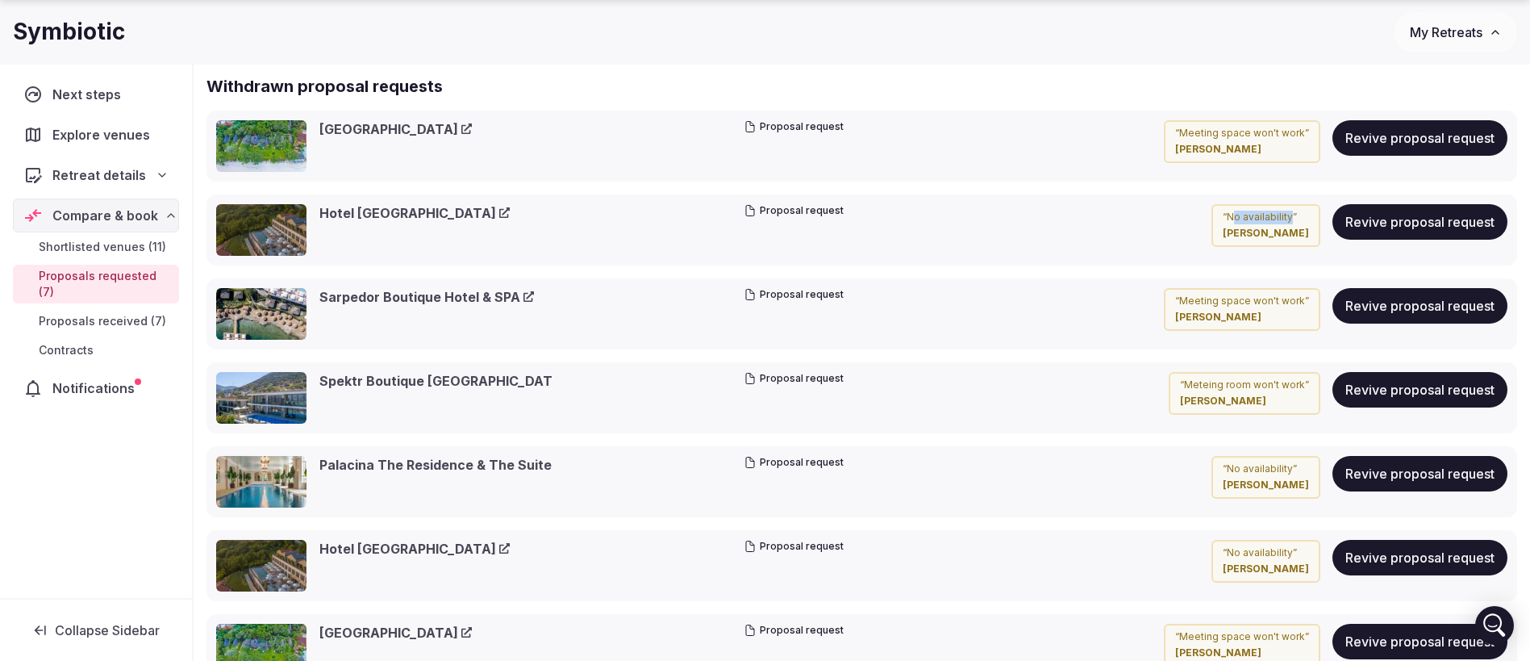
scroll to position [1573, 0]
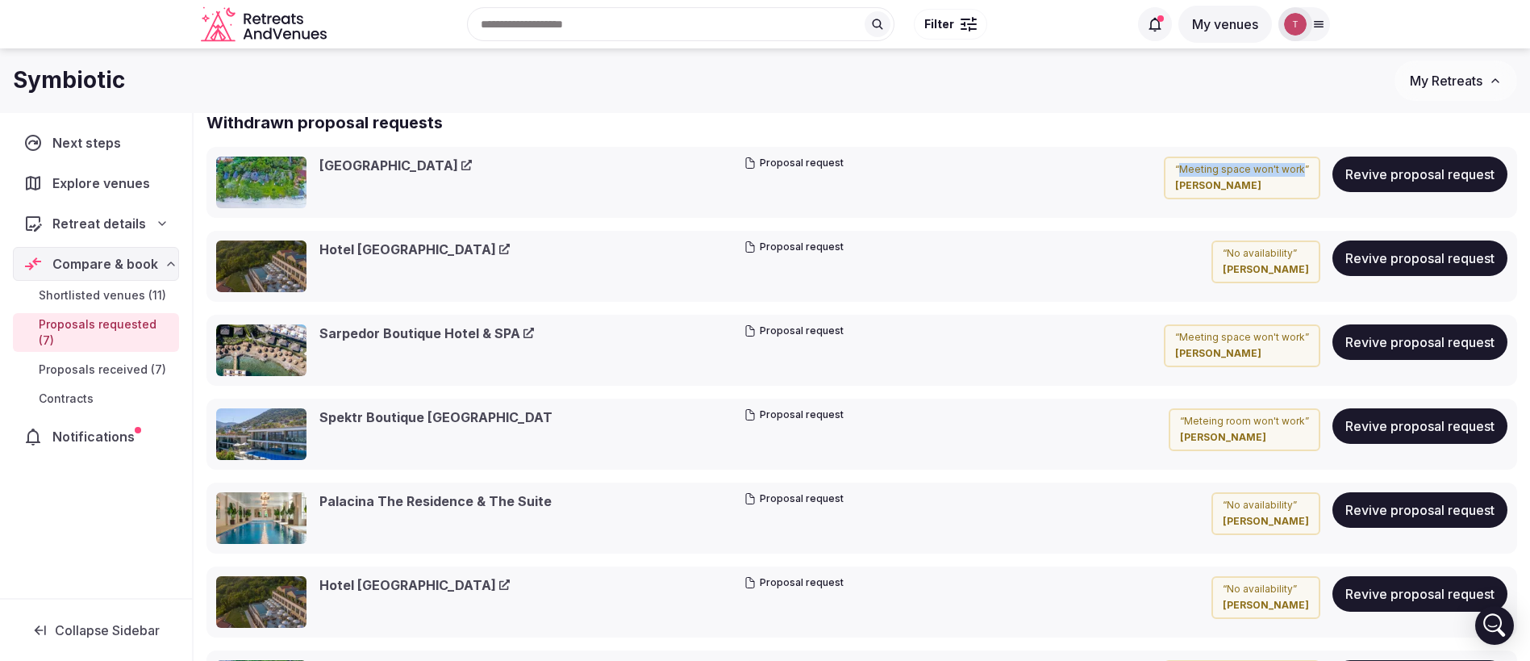
drag, startPoint x: 1182, startPoint y: 170, endPoint x: 1306, endPoint y: 167, distance: 124.2
click at [1306, 167] on p "“ Meeting space won't work ”" at bounding box center [1242, 170] width 134 height 14
drag, startPoint x: 1183, startPoint y: 338, endPoint x: 1311, endPoint y: 330, distance: 128.5
click at [1311, 330] on div "“ Meeting space won't work ” Thiago Martins" at bounding box center [1242, 346] width 156 height 44
click at [449, 331] on link "Sarpedor Boutique Hotel & SPA" at bounding box center [426, 333] width 215 height 18
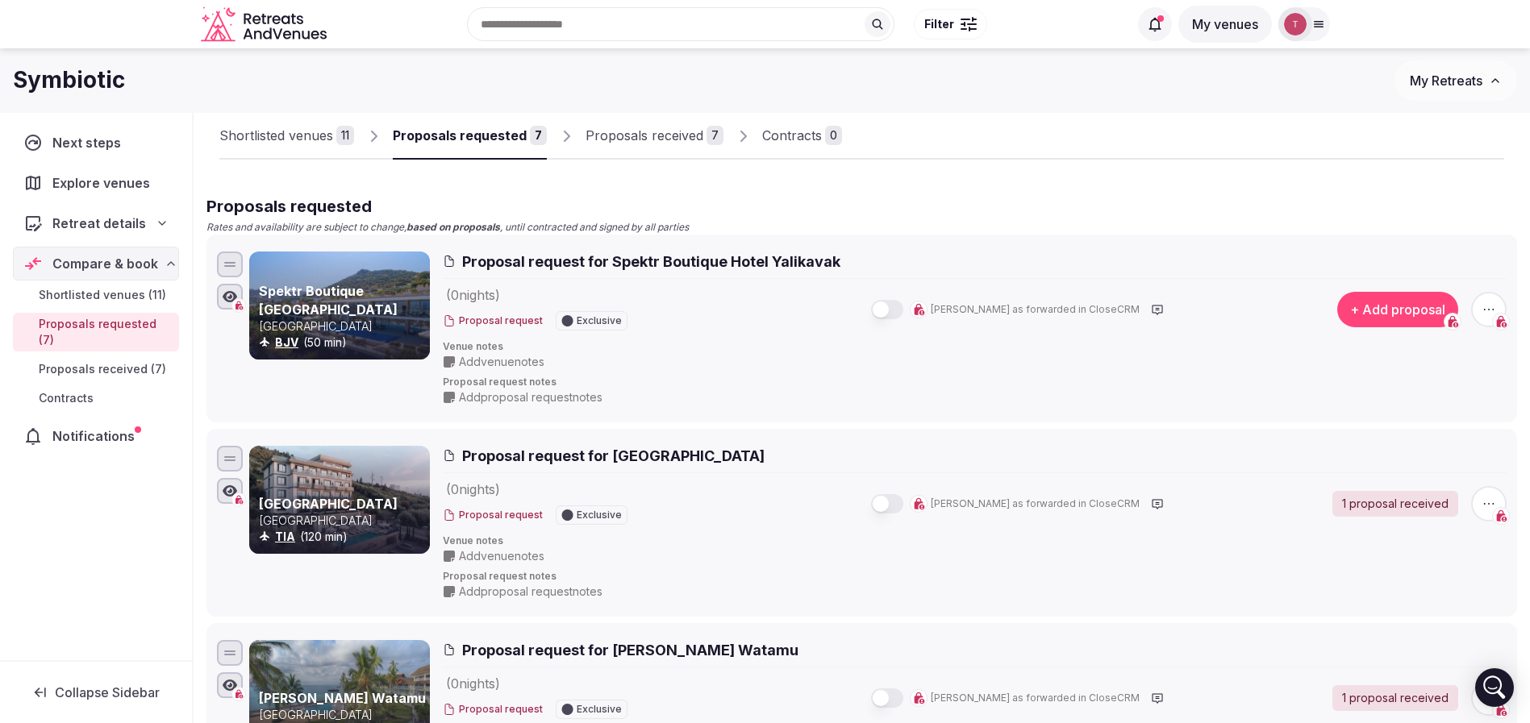
scroll to position [0, 0]
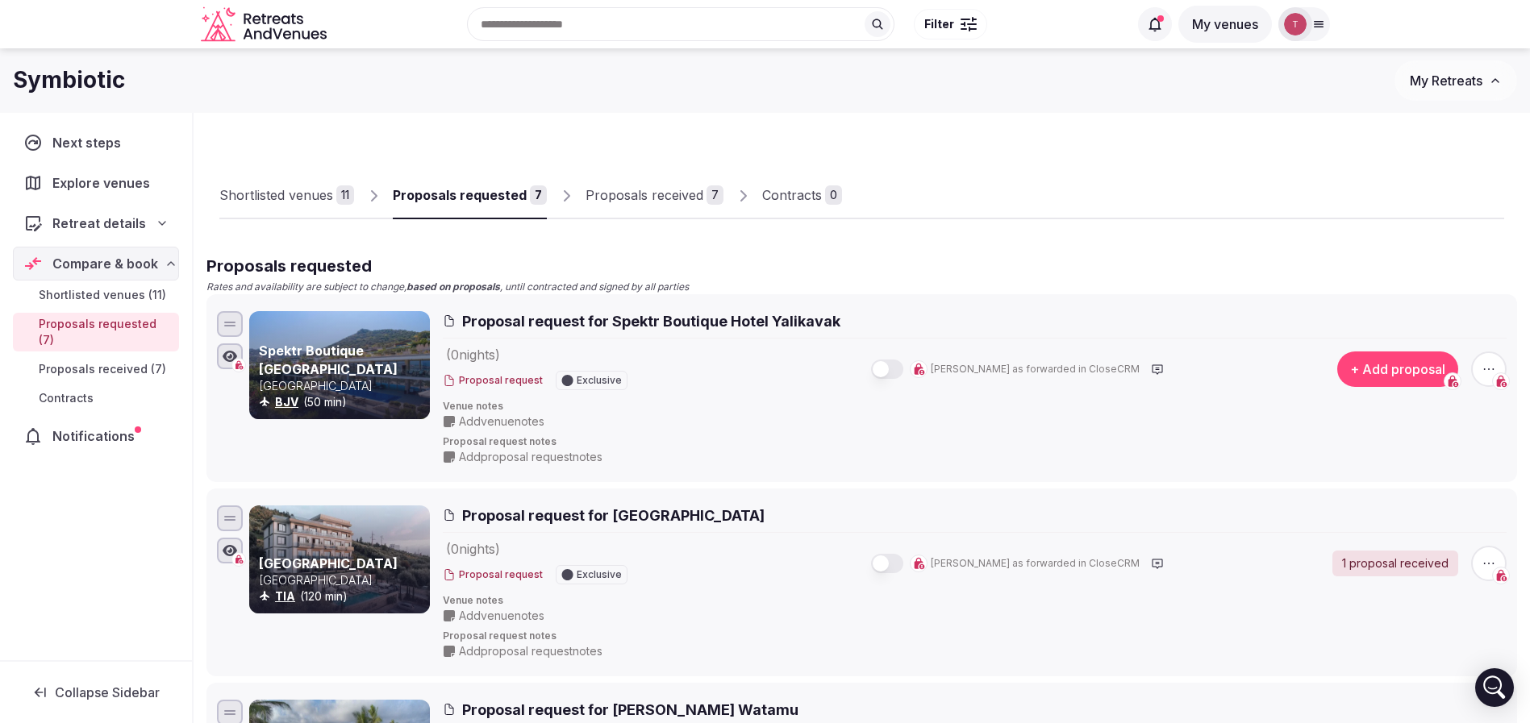
click at [706, 183] on link "Proposals received 7" at bounding box center [654, 196] width 138 height 47
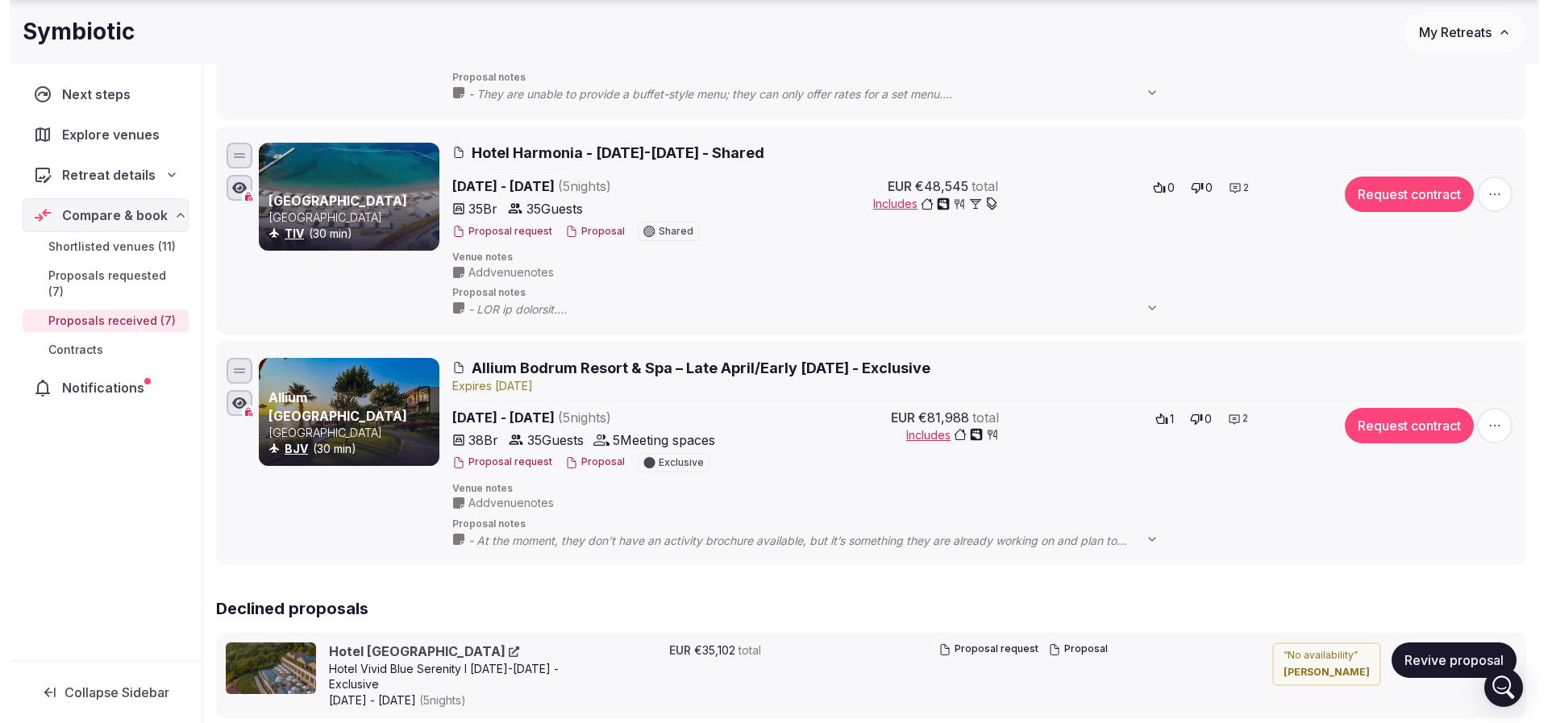
scroll to position [1331, 0]
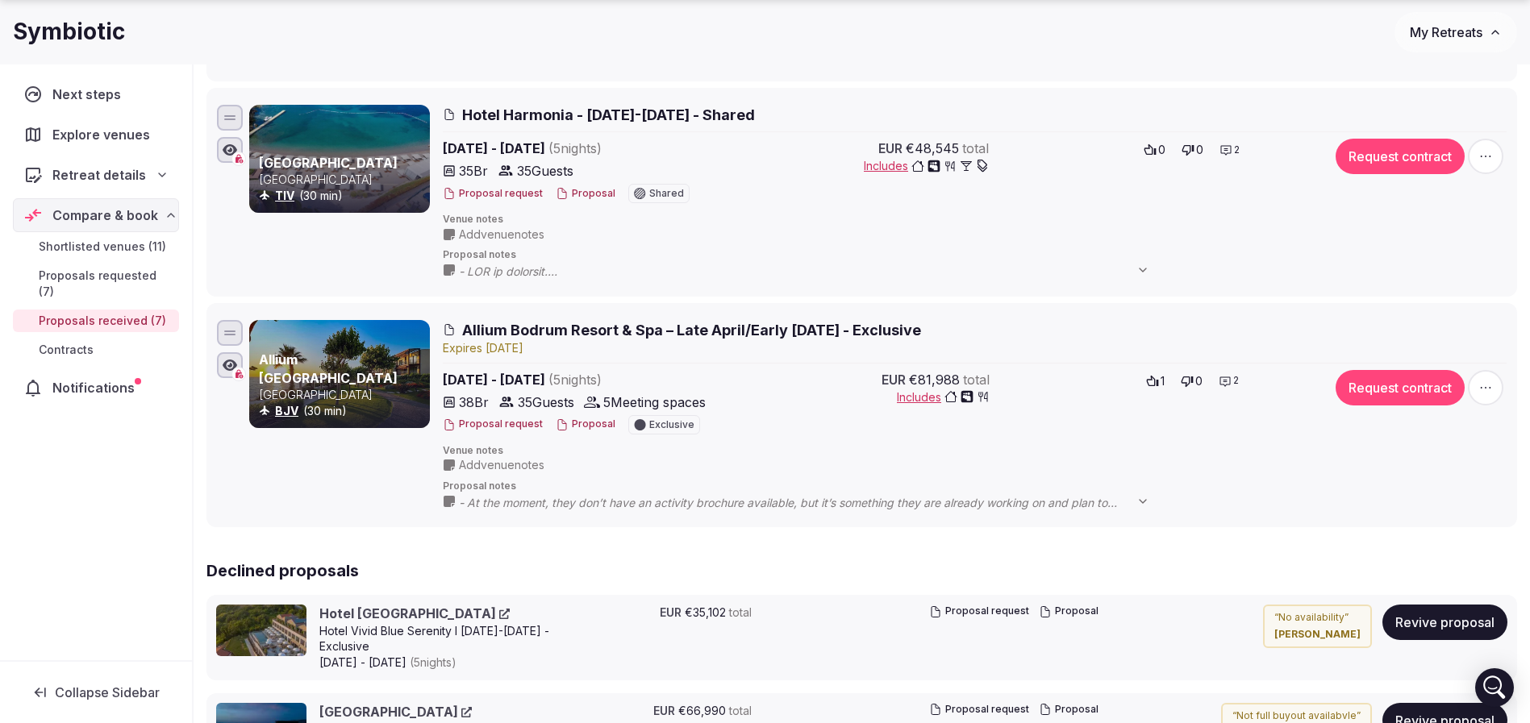
click at [545, 330] on span "Allium Bodrum Resort & Spa – Late April/Early [DATE] - Exclusive" at bounding box center [691, 330] width 459 height 20
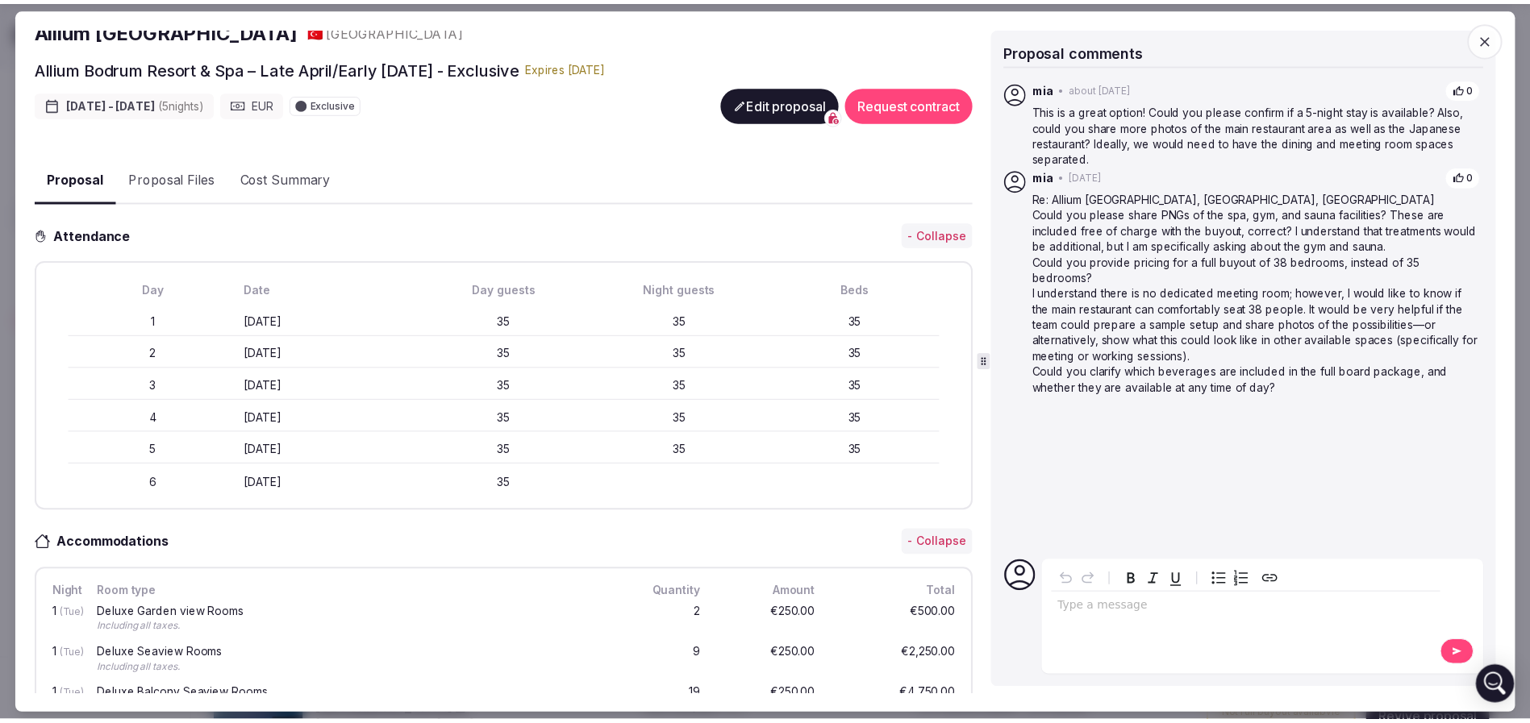
scroll to position [0, 0]
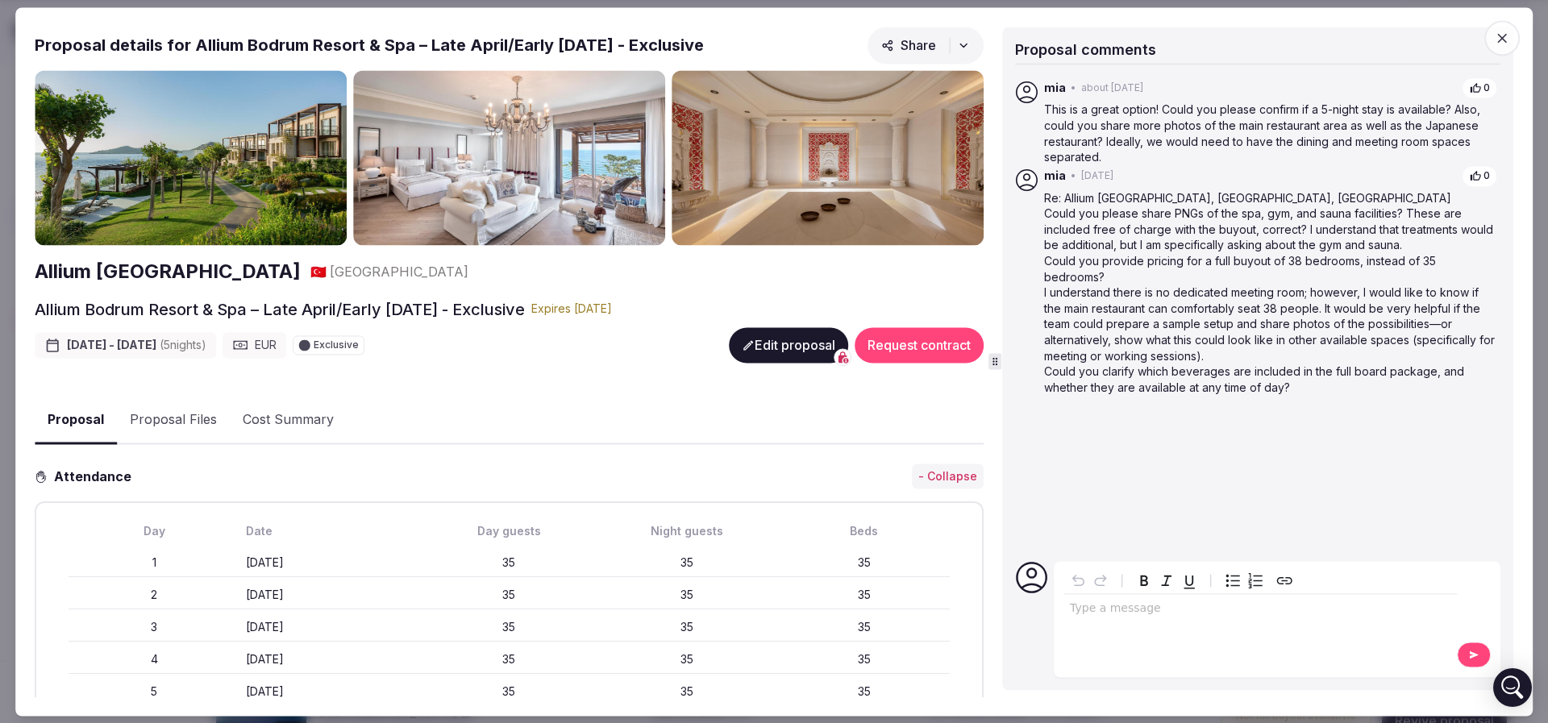
click img
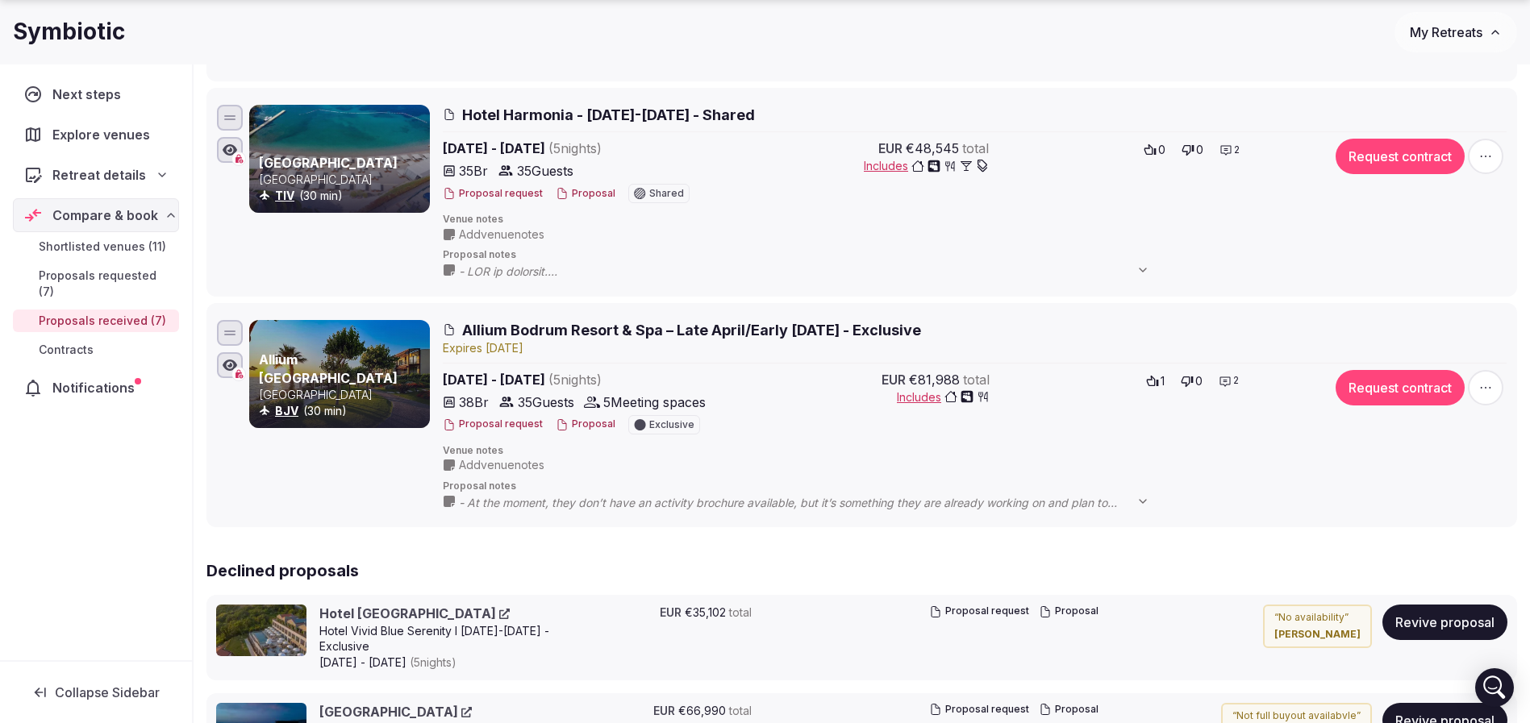
click div "Allium Bodrum Resort & Spa – Late April/Early May 2026 - Exclusive Expire s Sep…"
drag, startPoint x: 541, startPoint y: 377, endPoint x: 554, endPoint y: 377, distance: 12.9
click span "Apr 28th - May 3rd, 2026 ( 5 night s )"
click span "Allium Bodrum Resort & Spa – Late April/Early [DATE] - Exclusive"
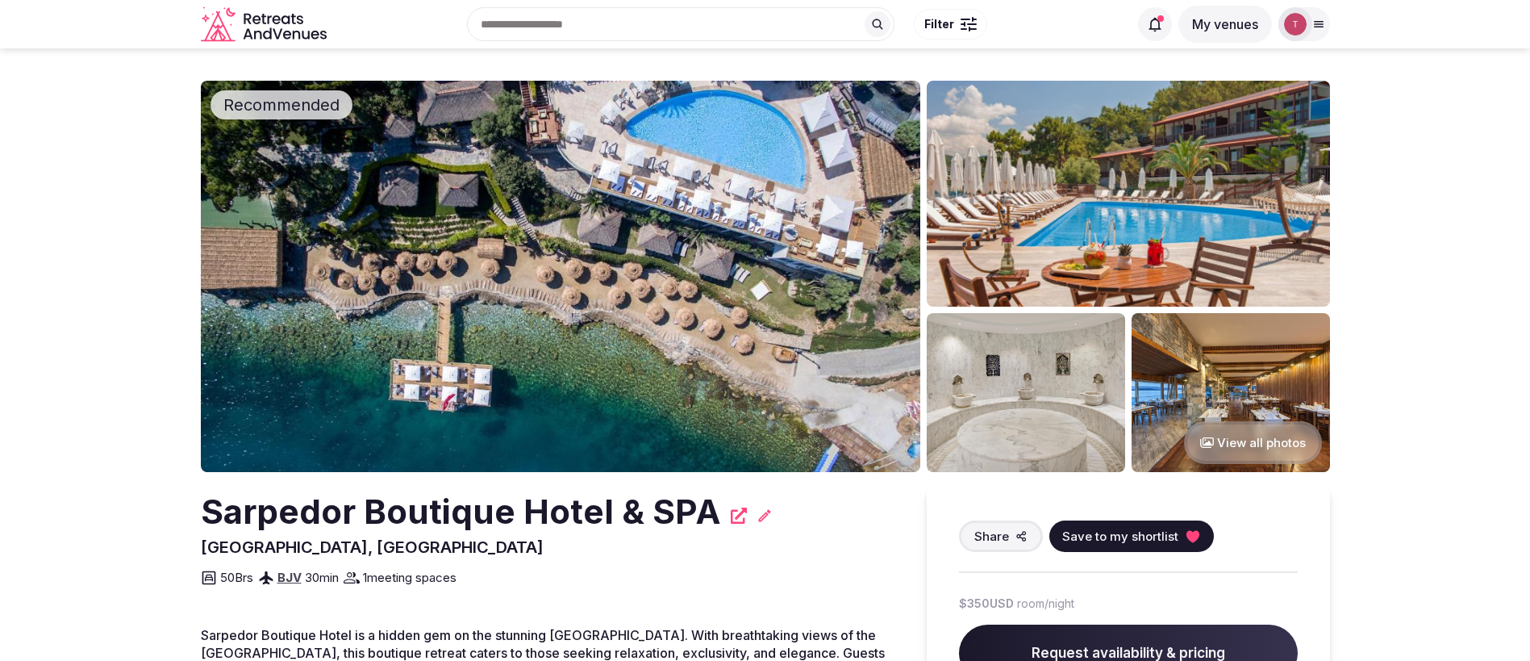
click at [520, 297] on img at bounding box center [560, 276] width 719 height 391
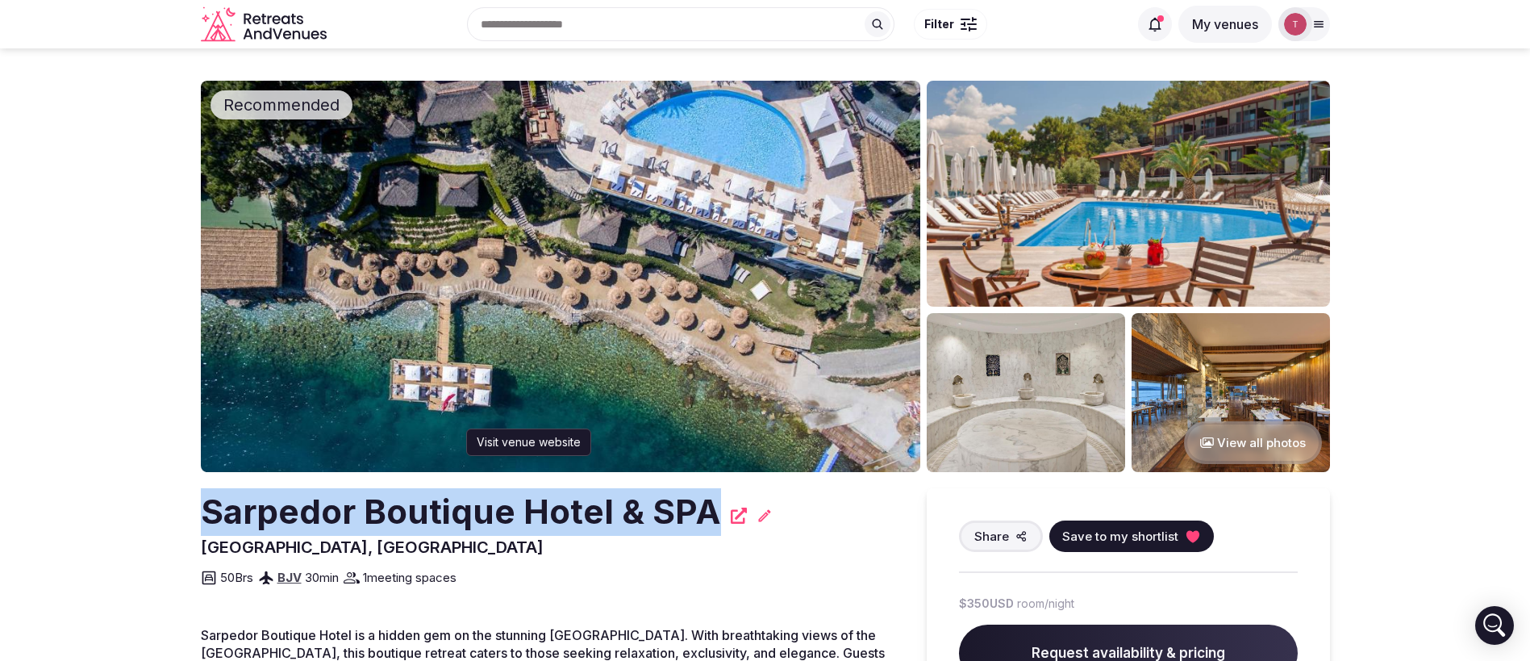
drag, startPoint x: 189, startPoint y: 507, endPoint x: 727, endPoint y: 508, distance: 537.9
copy h2 "Sarpedor Boutique Hotel & SPA"
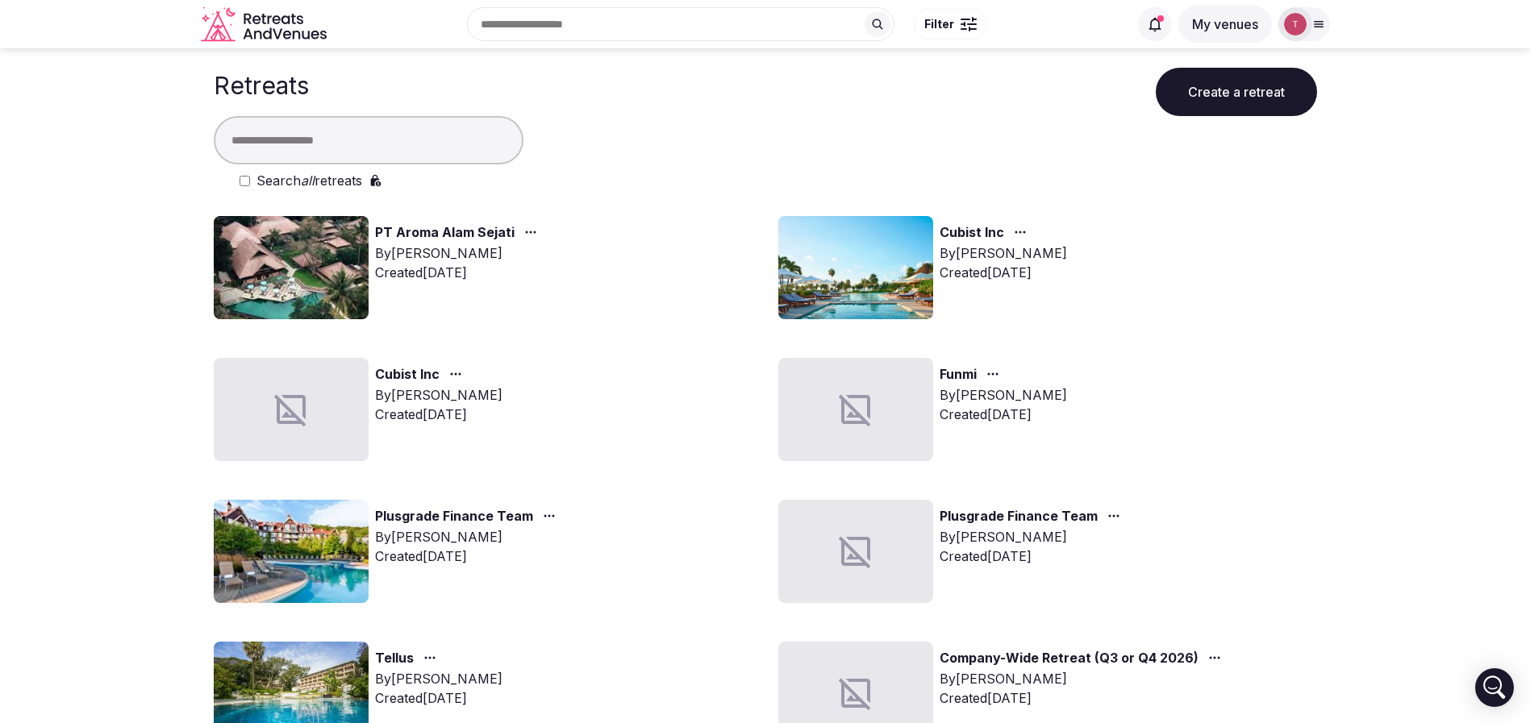
click at [394, 136] on input "text" at bounding box center [369, 140] width 310 height 48
type input "****"
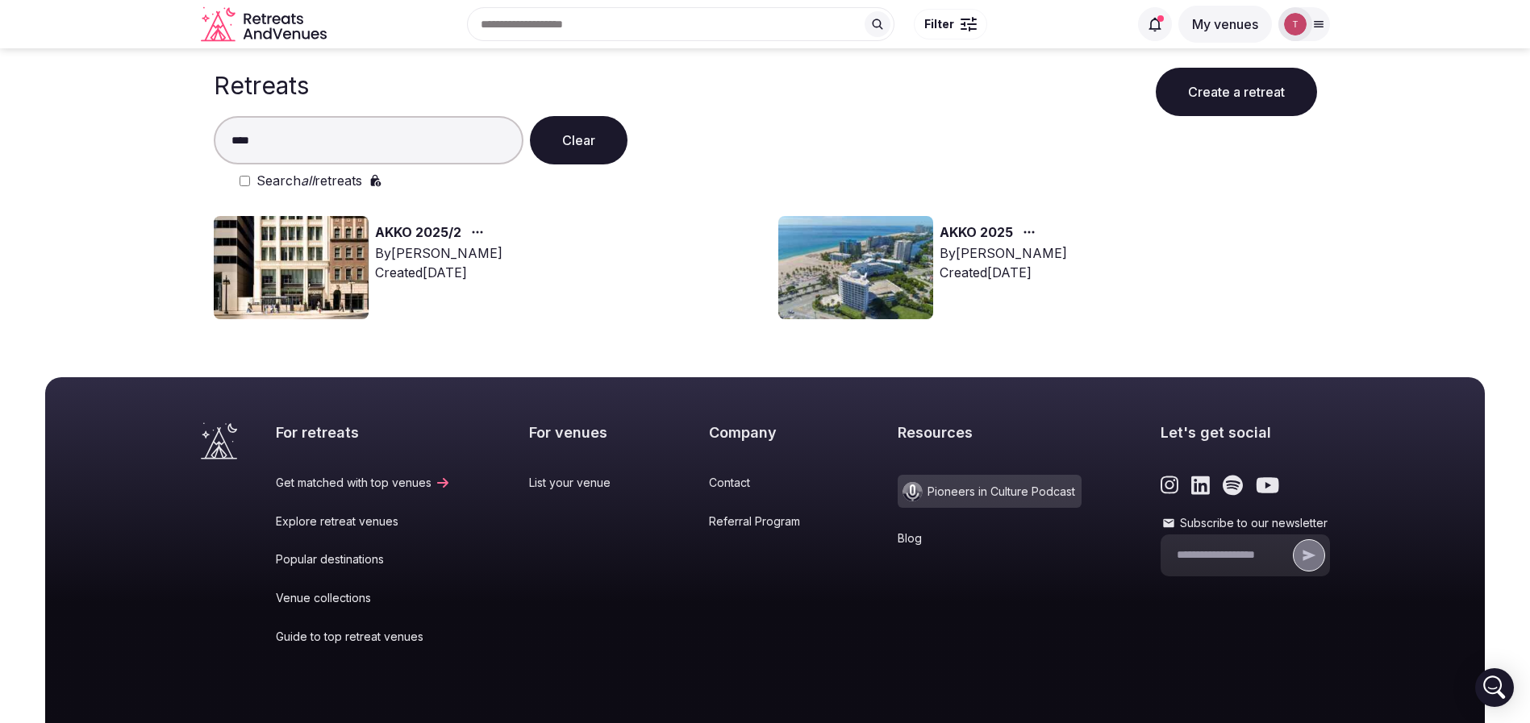
click at [281, 244] on img at bounding box center [291, 267] width 155 height 103
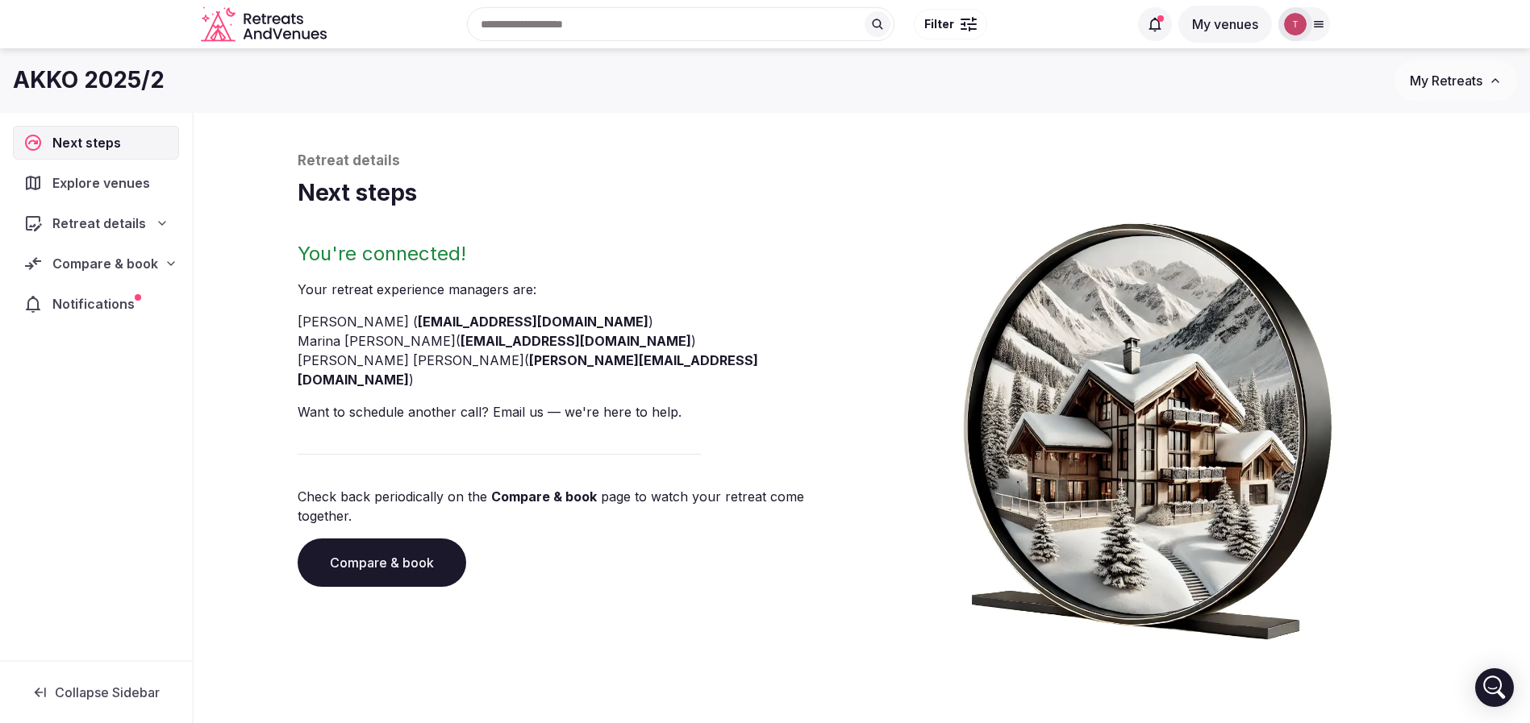
click at [394, 539] on link "Compare & book" at bounding box center [382, 563] width 169 height 48
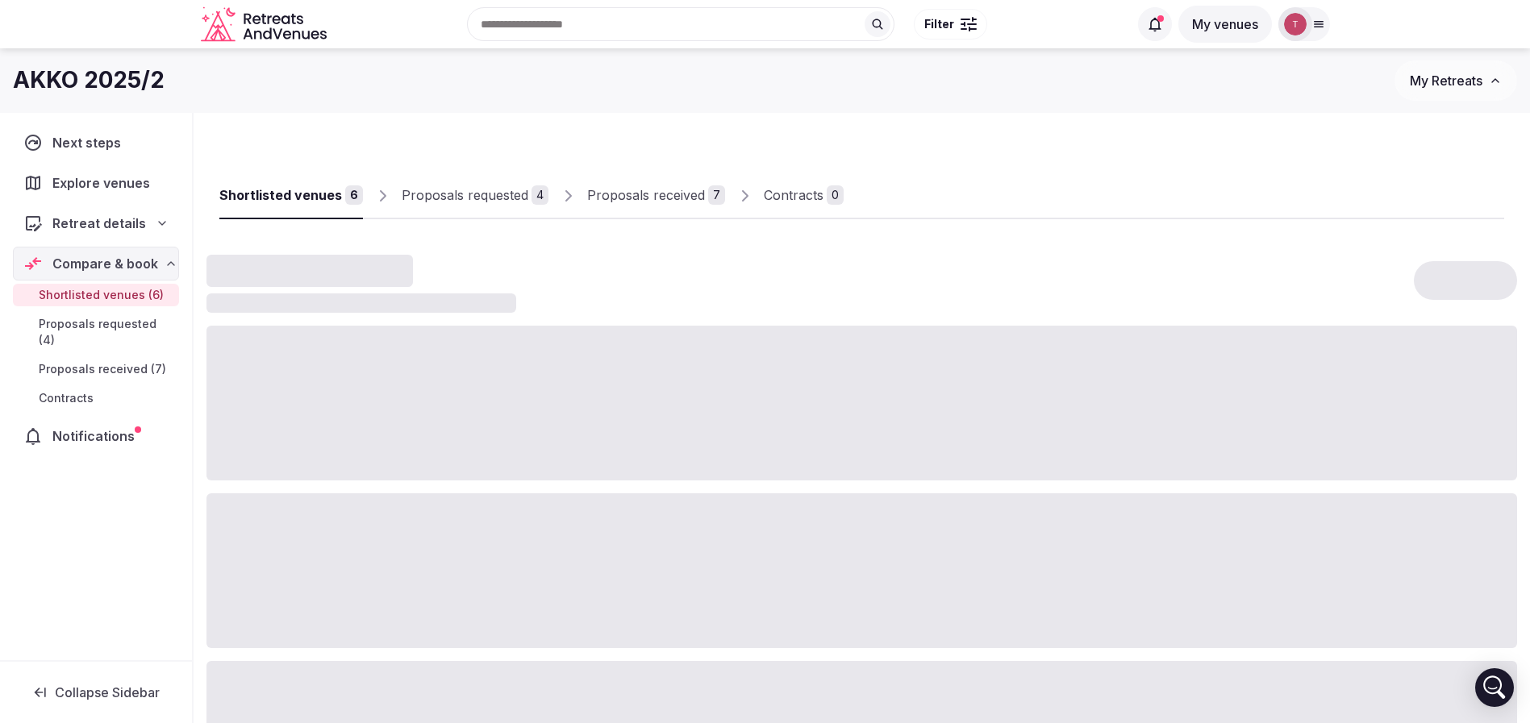
click at [695, 196] on div "Proposals received" at bounding box center [646, 194] width 118 height 19
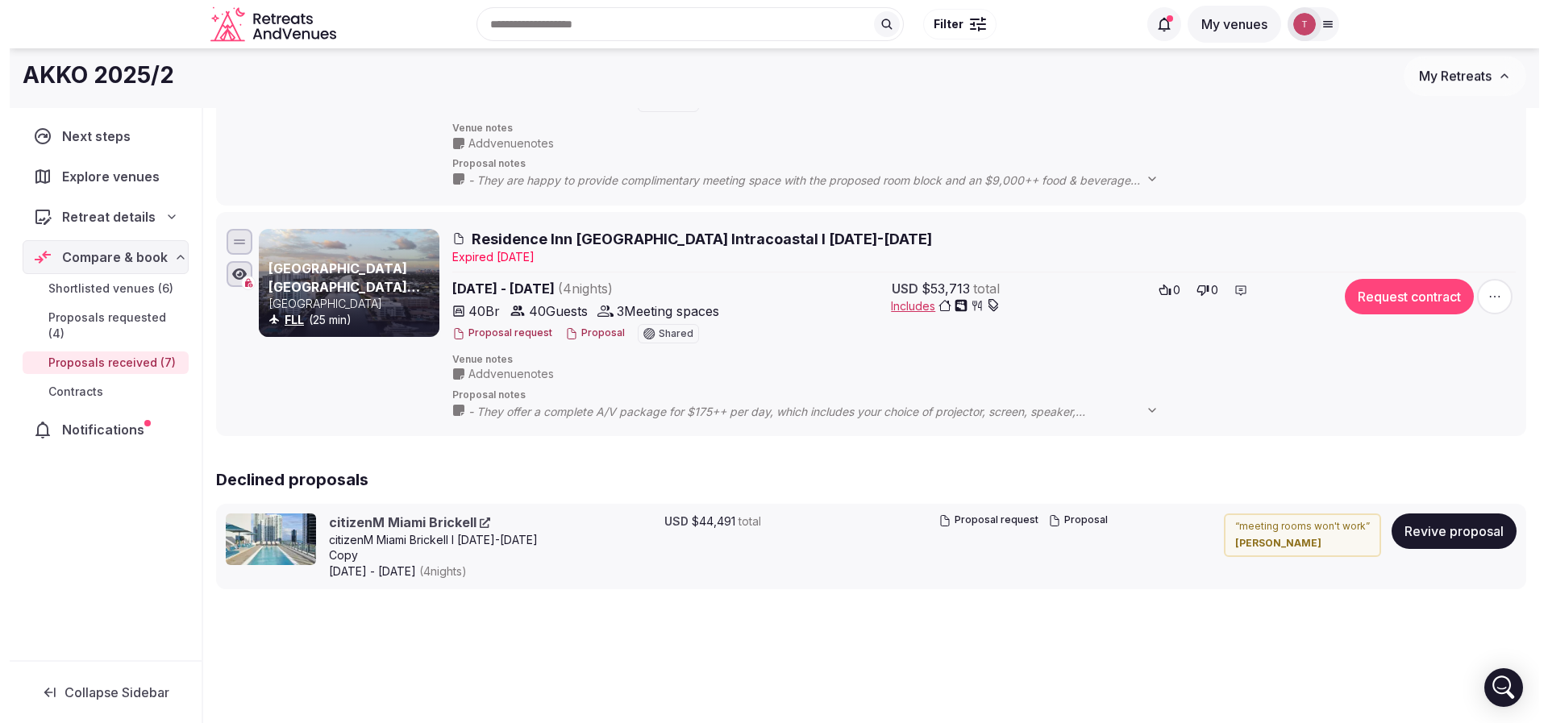
scroll to position [1154, 0]
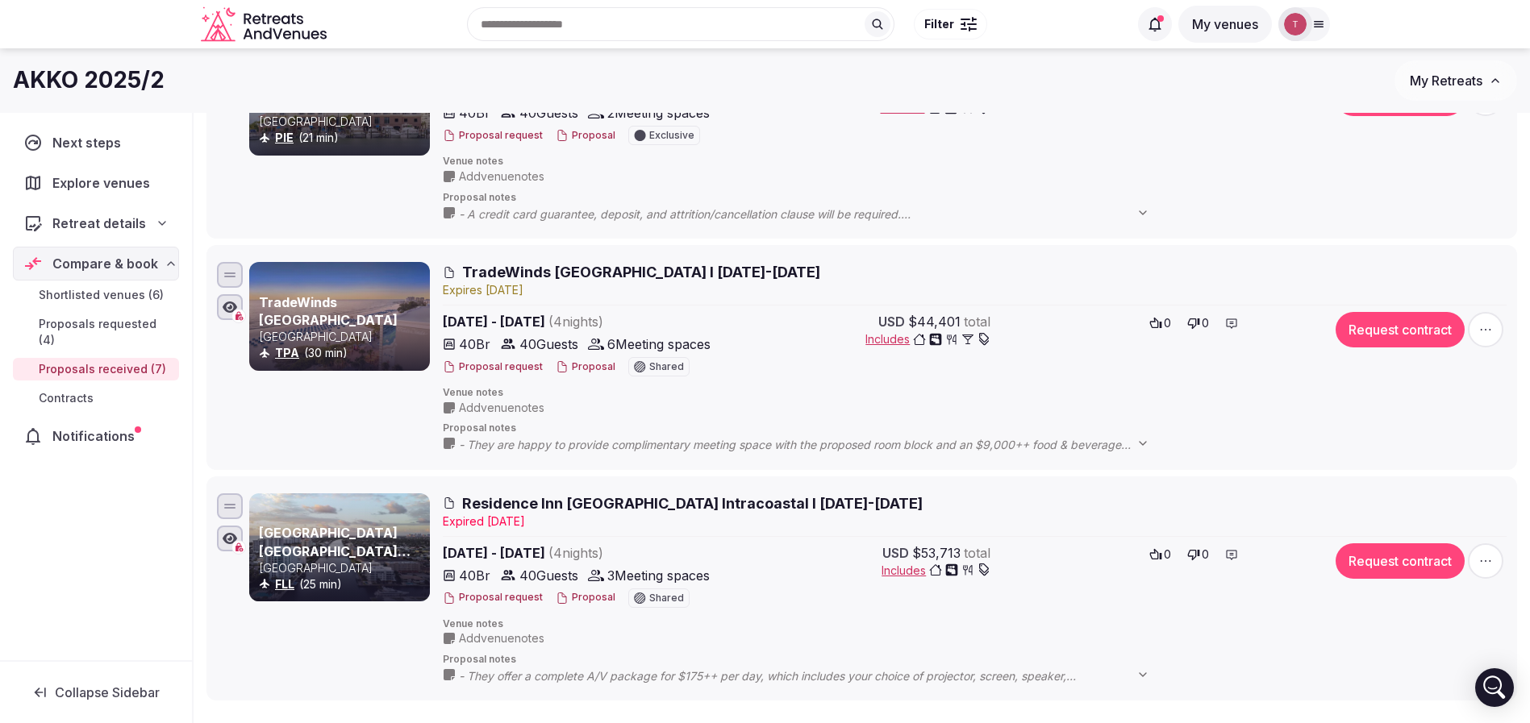
click at [590, 368] on button "Proposal" at bounding box center [586, 367] width 60 height 14
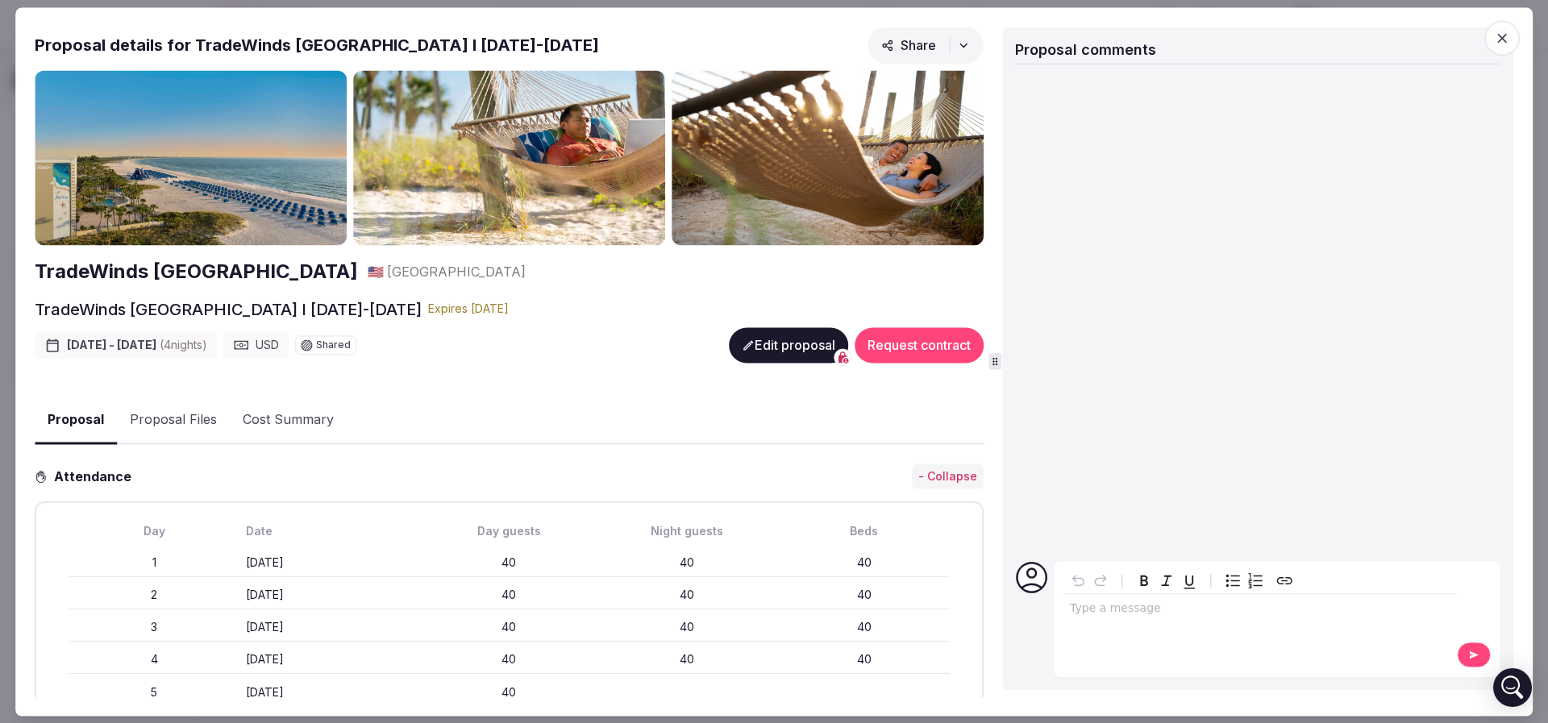
click at [936, 338] on button "Request contract" at bounding box center [919, 344] width 129 height 35
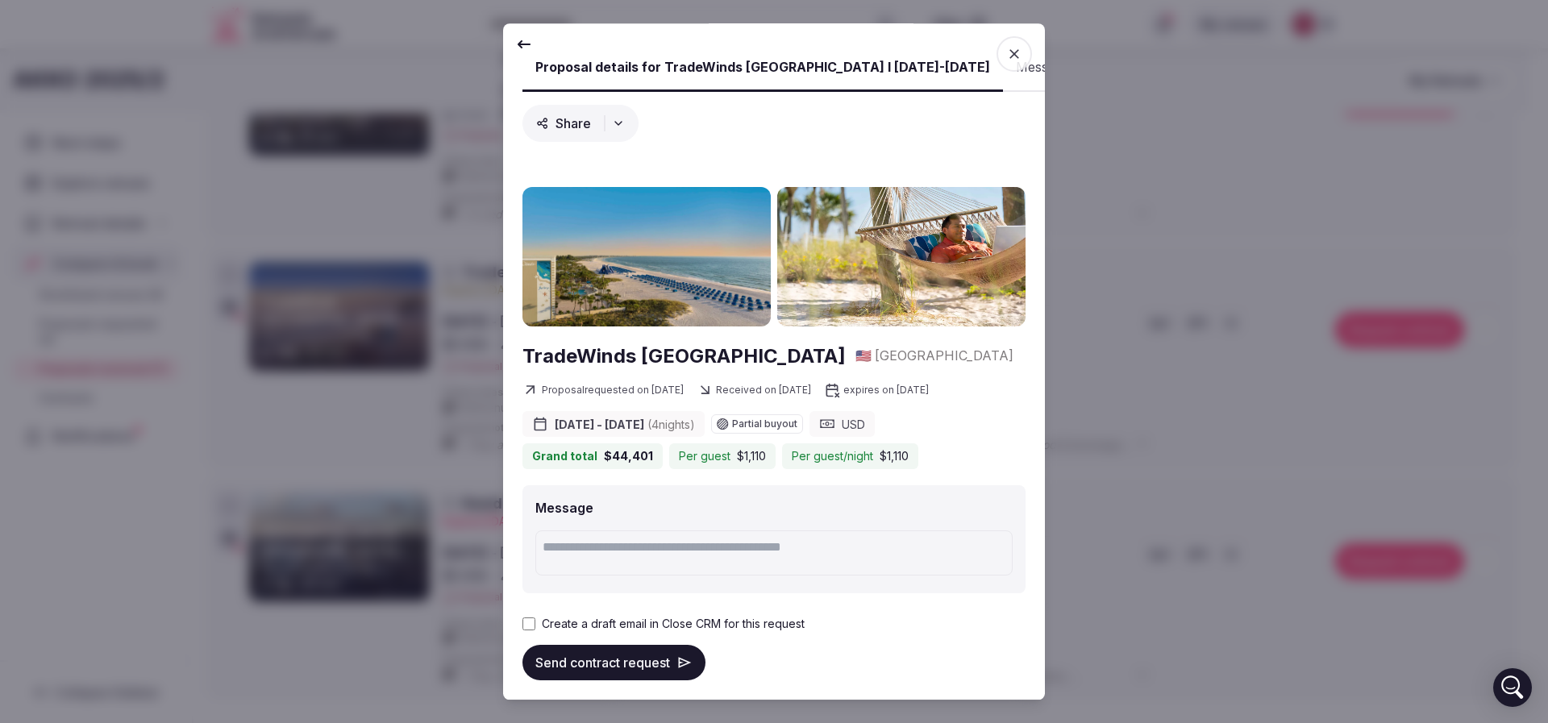
click at [573, 666] on button "Send contract request" at bounding box center [614, 662] width 183 height 35
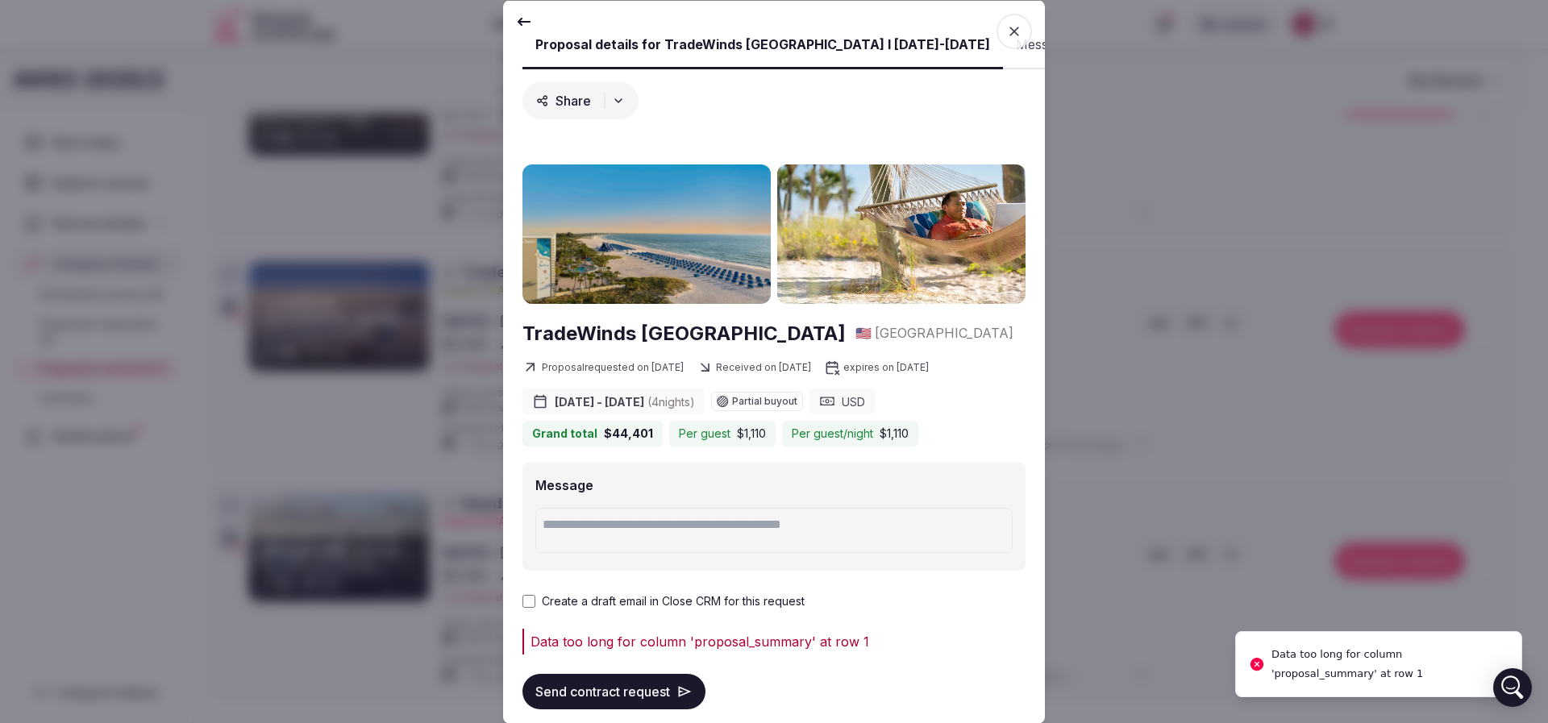
click at [1006, 35] on icon "button" at bounding box center [1014, 31] width 16 height 16
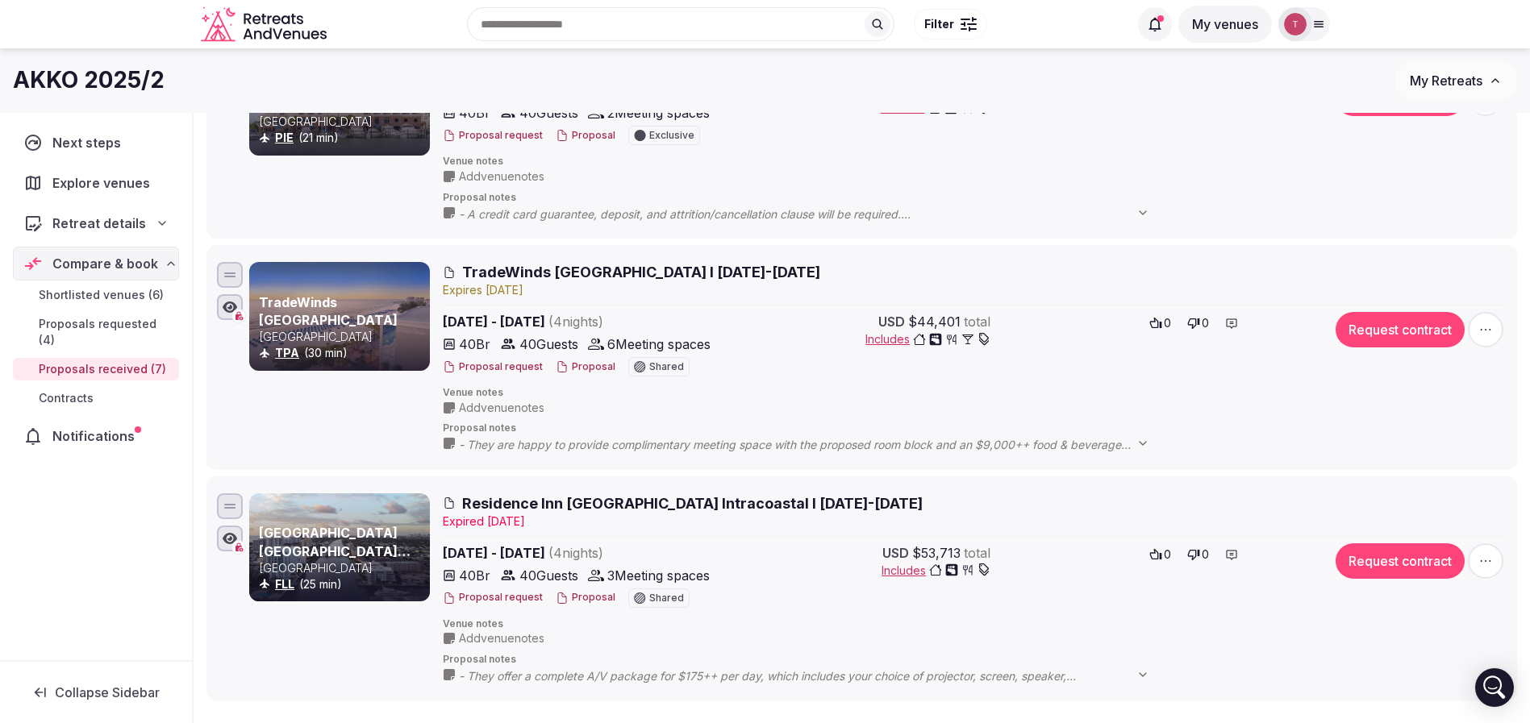
click at [586, 370] on button "Proposal" at bounding box center [586, 367] width 60 height 14
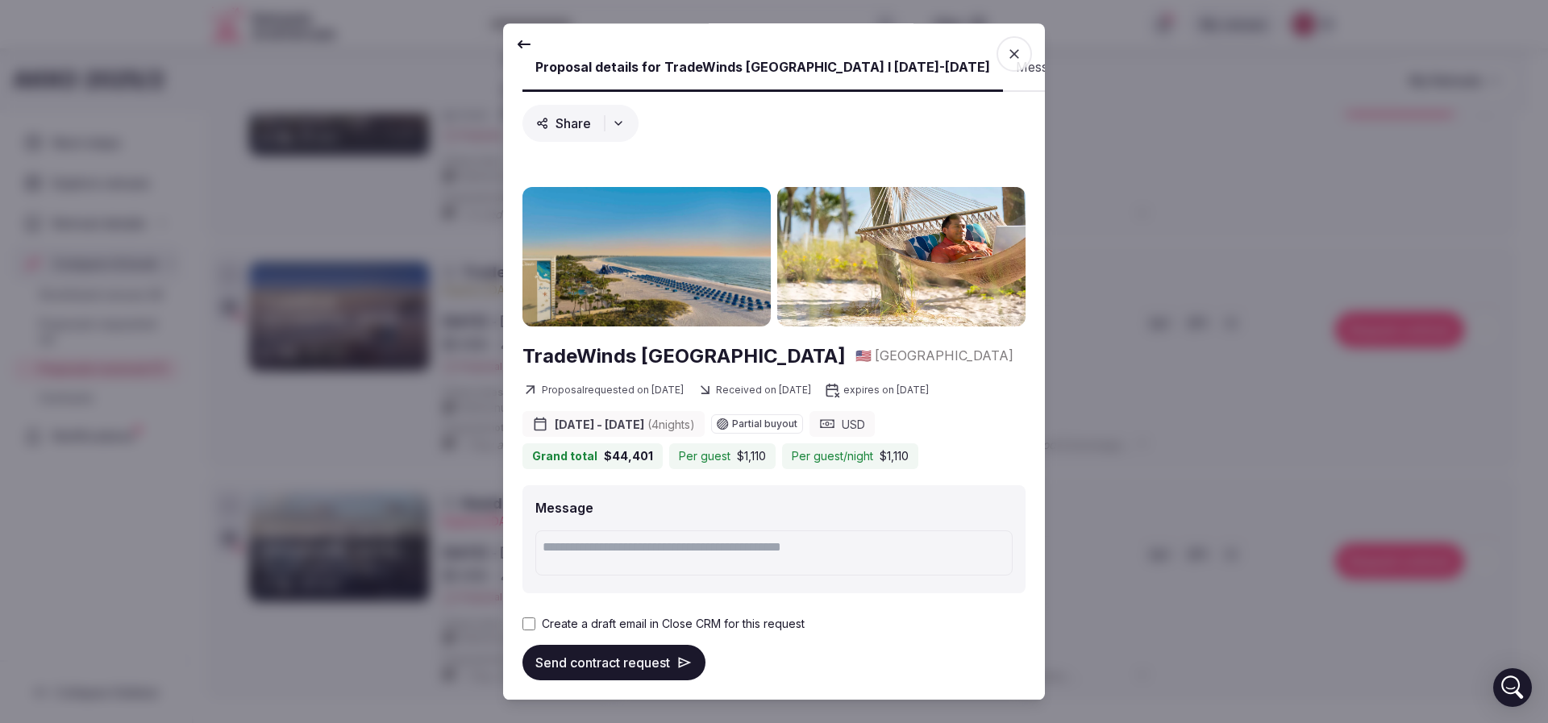
click at [686, 627] on label "Create a draft email in Close CRM for this request" at bounding box center [673, 624] width 263 height 16
click at [535, 627] on div "Create a draft email in Close CRM for this request" at bounding box center [774, 624] width 503 height 16
click at [628, 664] on button "Send contract request" at bounding box center [614, 662] width 183 height 35
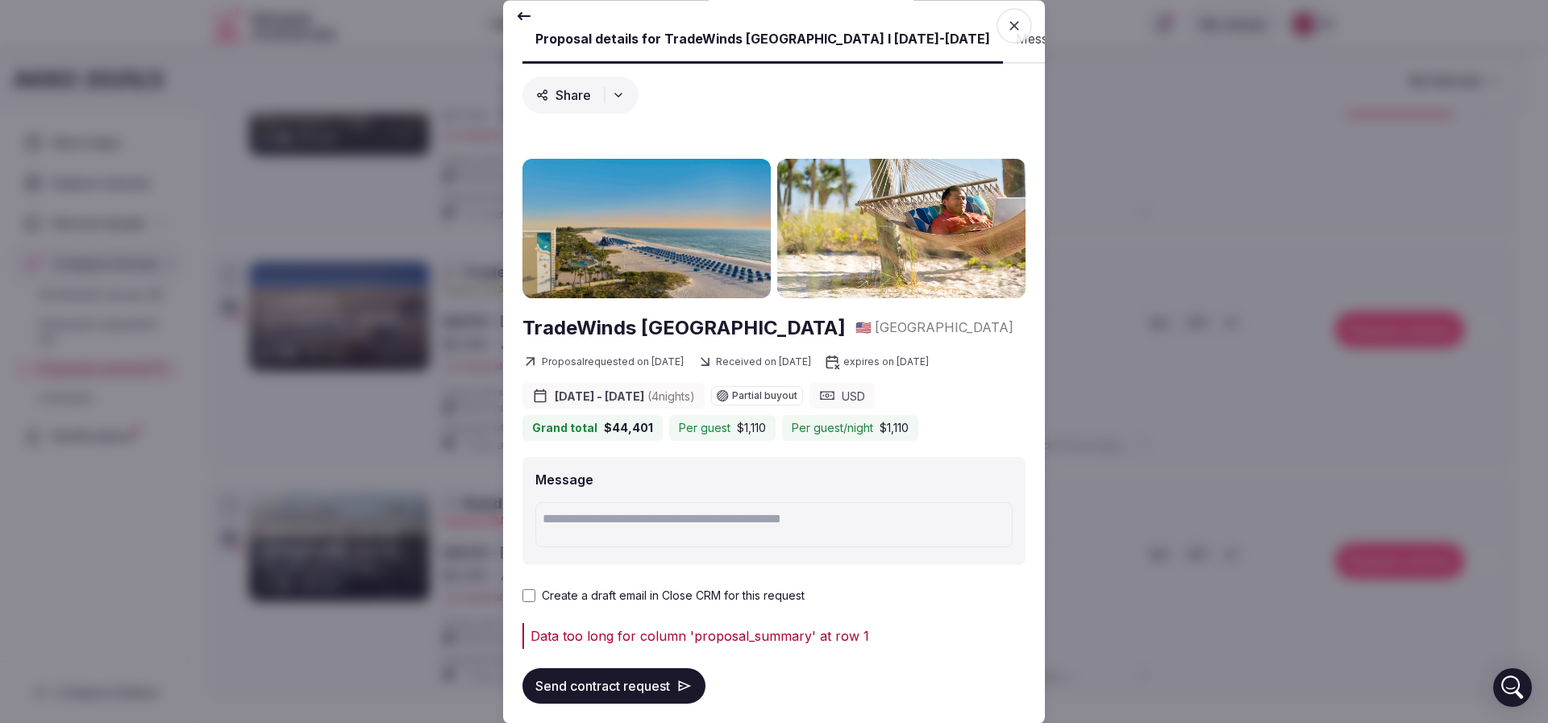
scroll to position [47, 0]
click at [615, 669] on button "Send contract request" at bounding box center [614, 686] width 183 height 35
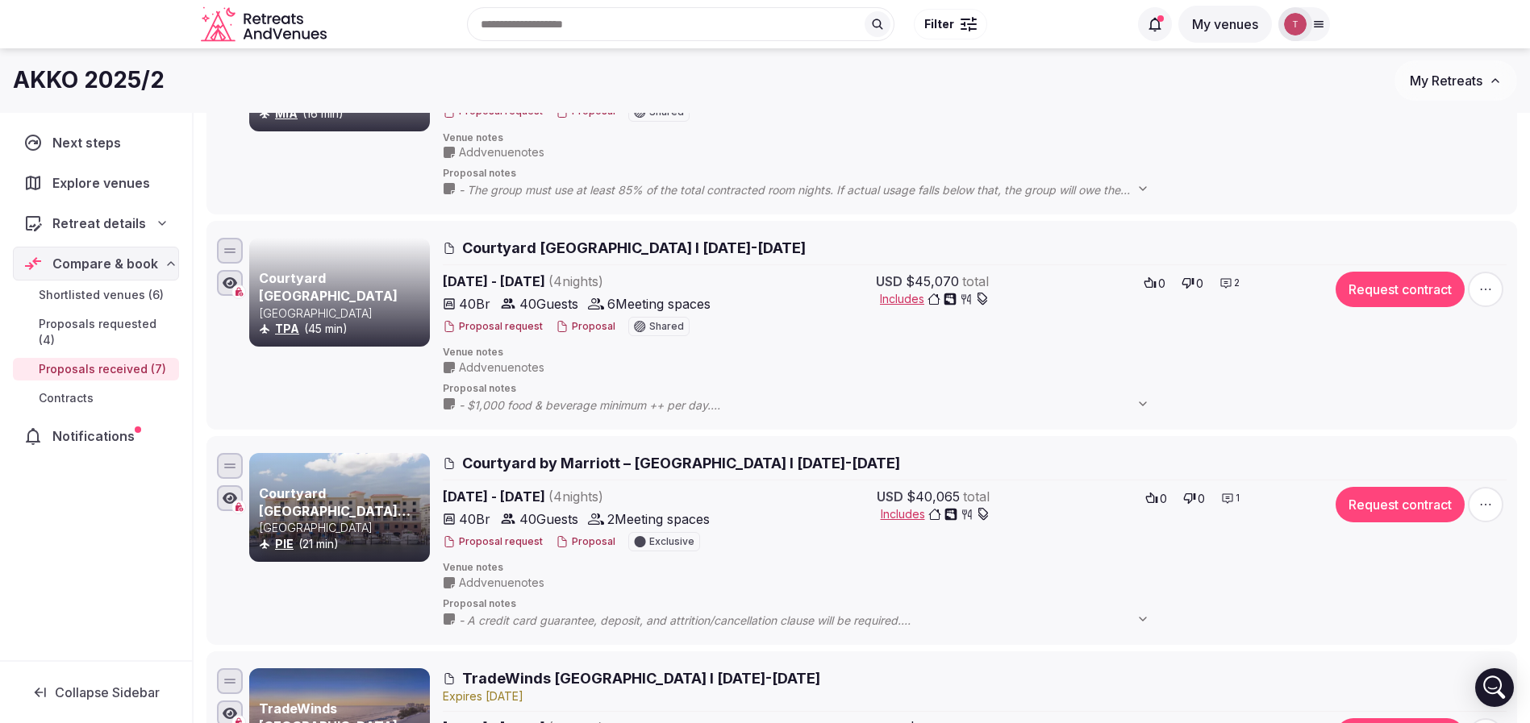
scroll to position [307, 0]
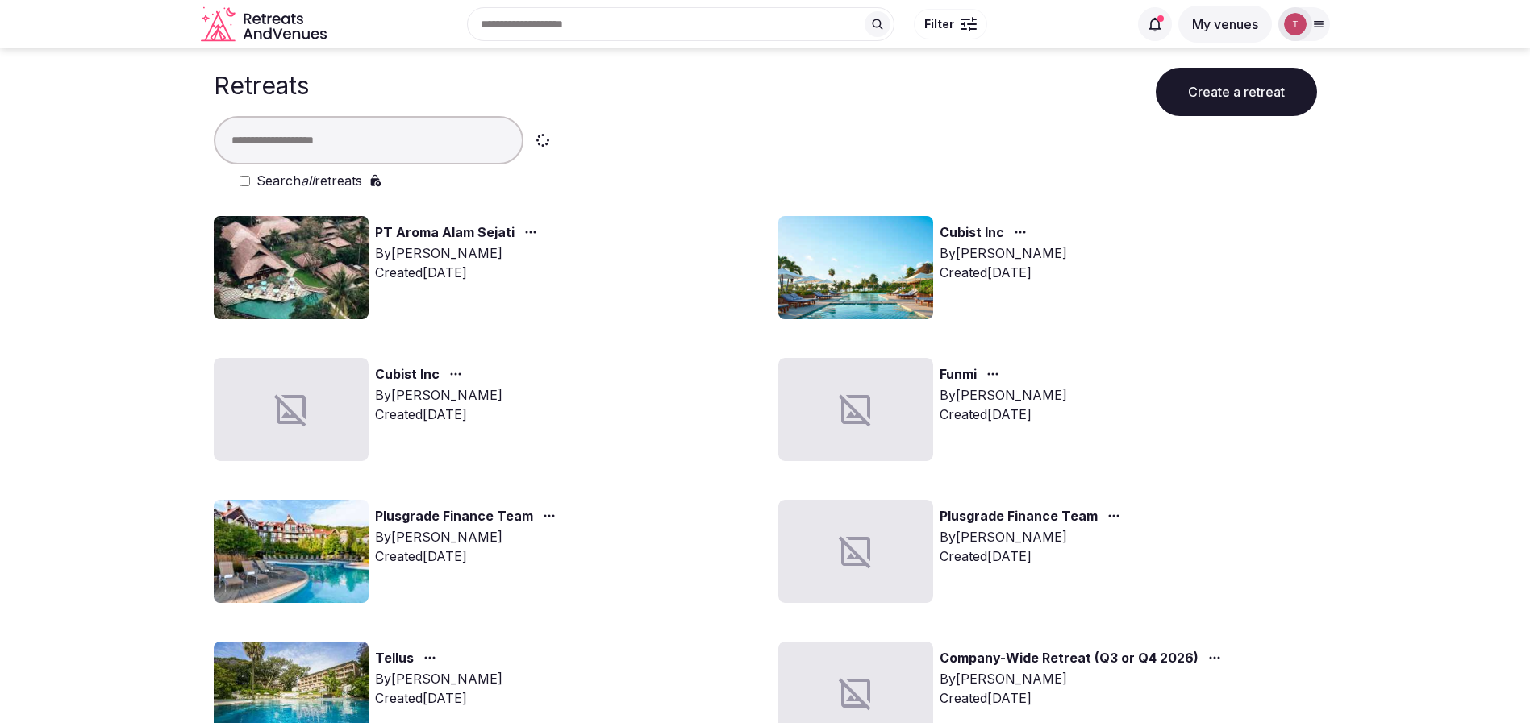
click at [363, 130] on input "text" at bounding box center [369, 140] width 310 height 48
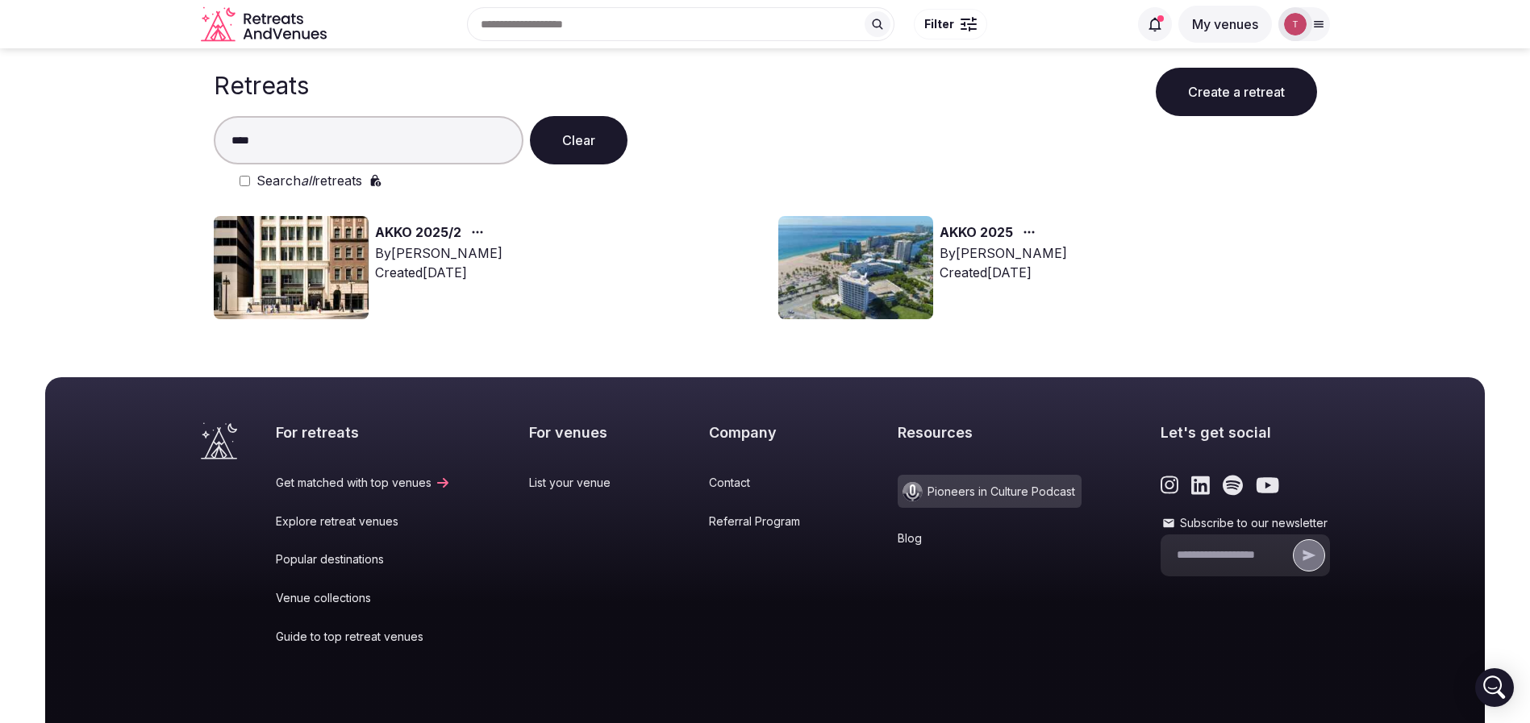
type input "****"
click at [322, 252] on img at bounding box center [291, 267] width 155 height 103
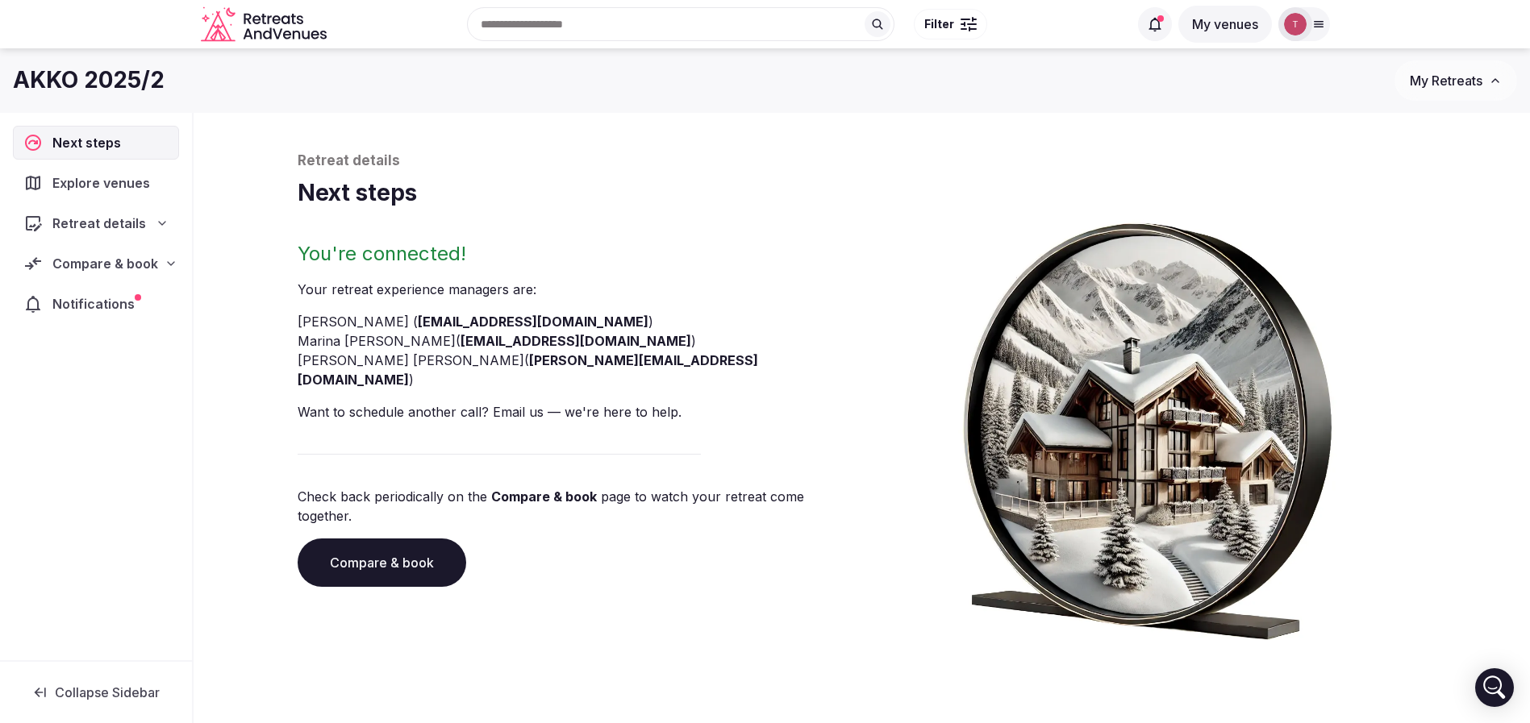
click at [438, 539] on link "Compare & book" at bounding box center [382, 563] width 169 height 48
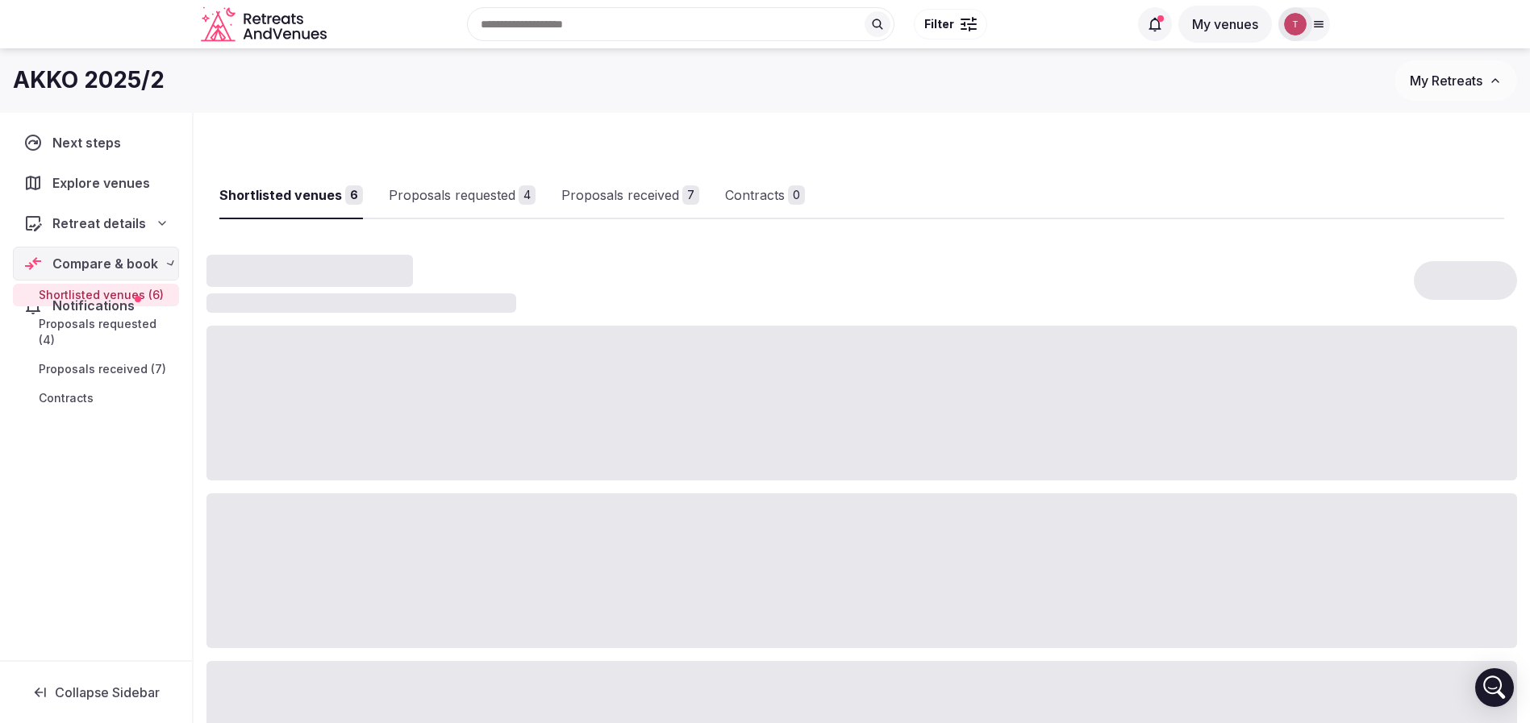
click at [438, 539] on div at bounding box center [861, 571] width 1311 height 155
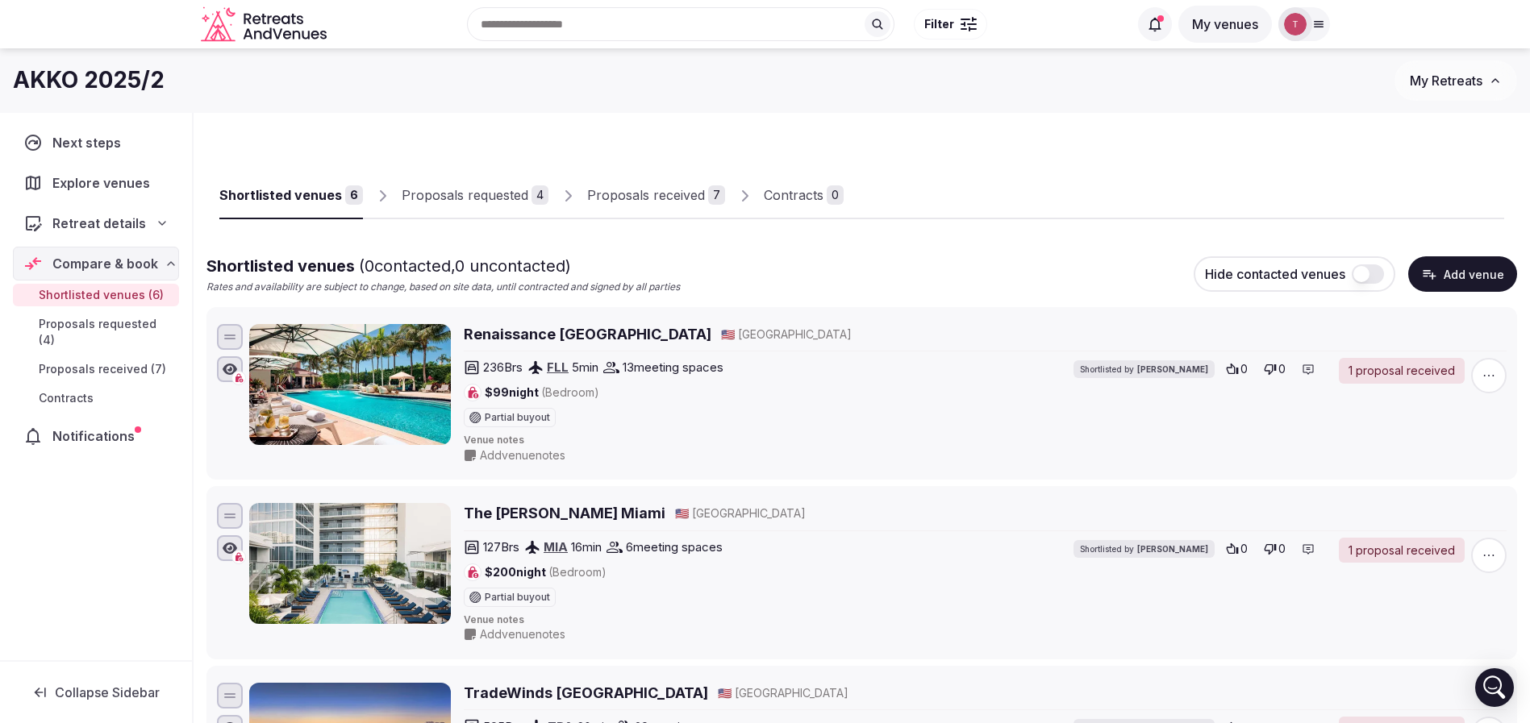
click at [655, 191] on div "Proposals received" at bounding box center [646, 194] width 118 height 19
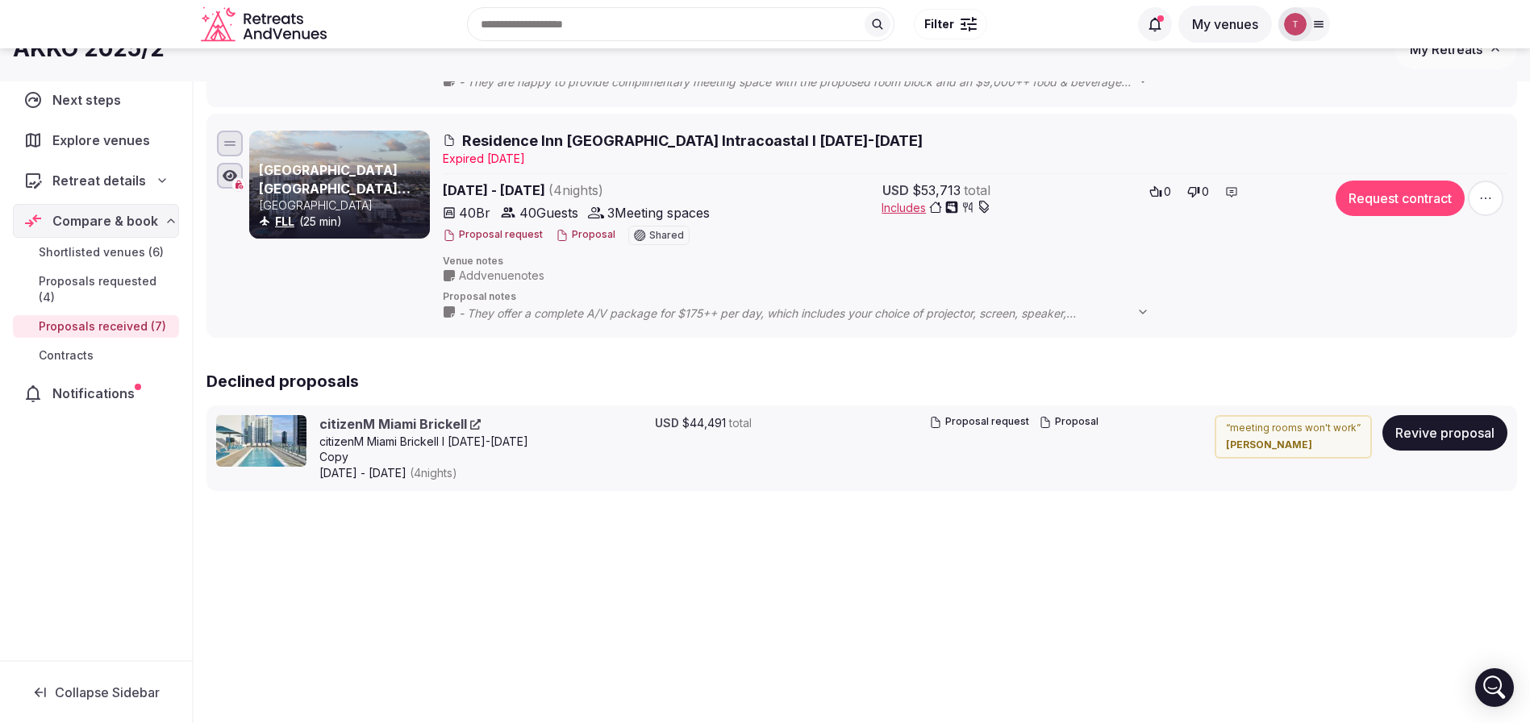
scroll to position [1154, 0]
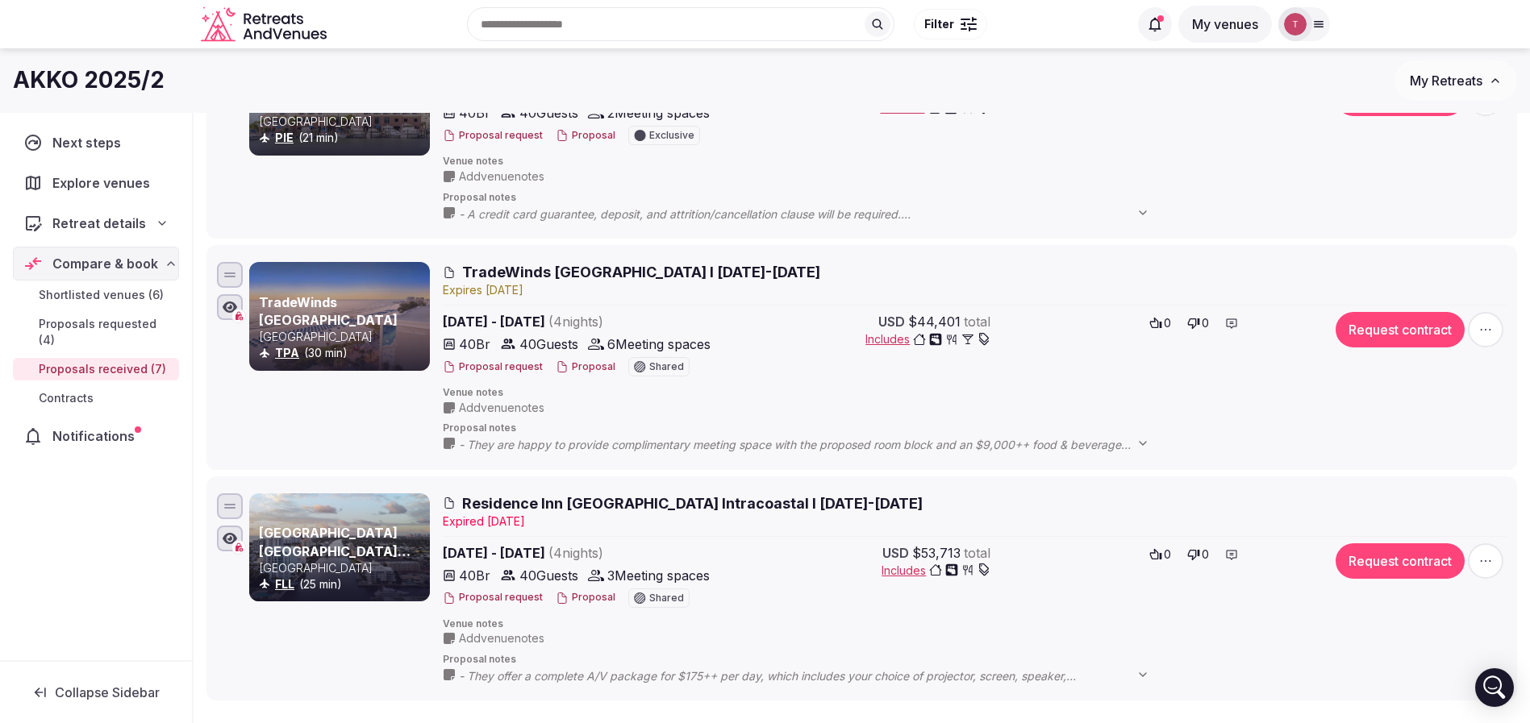
click at [579, 274] on span "TradeWinds [GEOGRAPHIC_DATA] I [DATE]-[DATE]" at bounding box center [641, 272] width 358 height 20
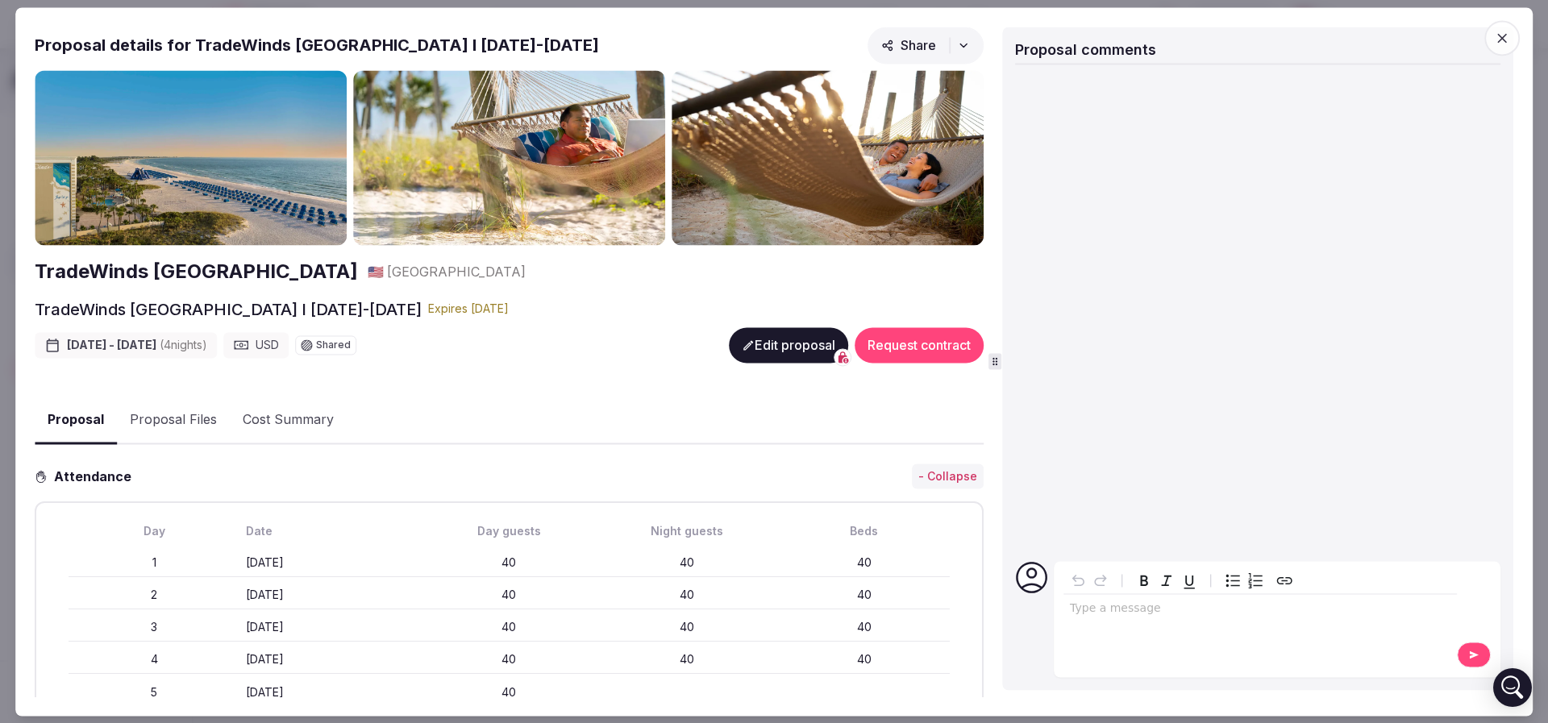
drag, startPoint x: 20, startPoint y: 282, endPoint x: 340, endPoint y: 269, distance: 320.4
click at [340, 269] on div "Proposal Proposal Proposal details for TradeWinds [GEOGRAPHIC_DATA] I [DATE]-[D…" at bounding box center [774, 361] width 1518 height 709
copy h2 "TradeWinds [GEOGRAPHIC_DATA]"
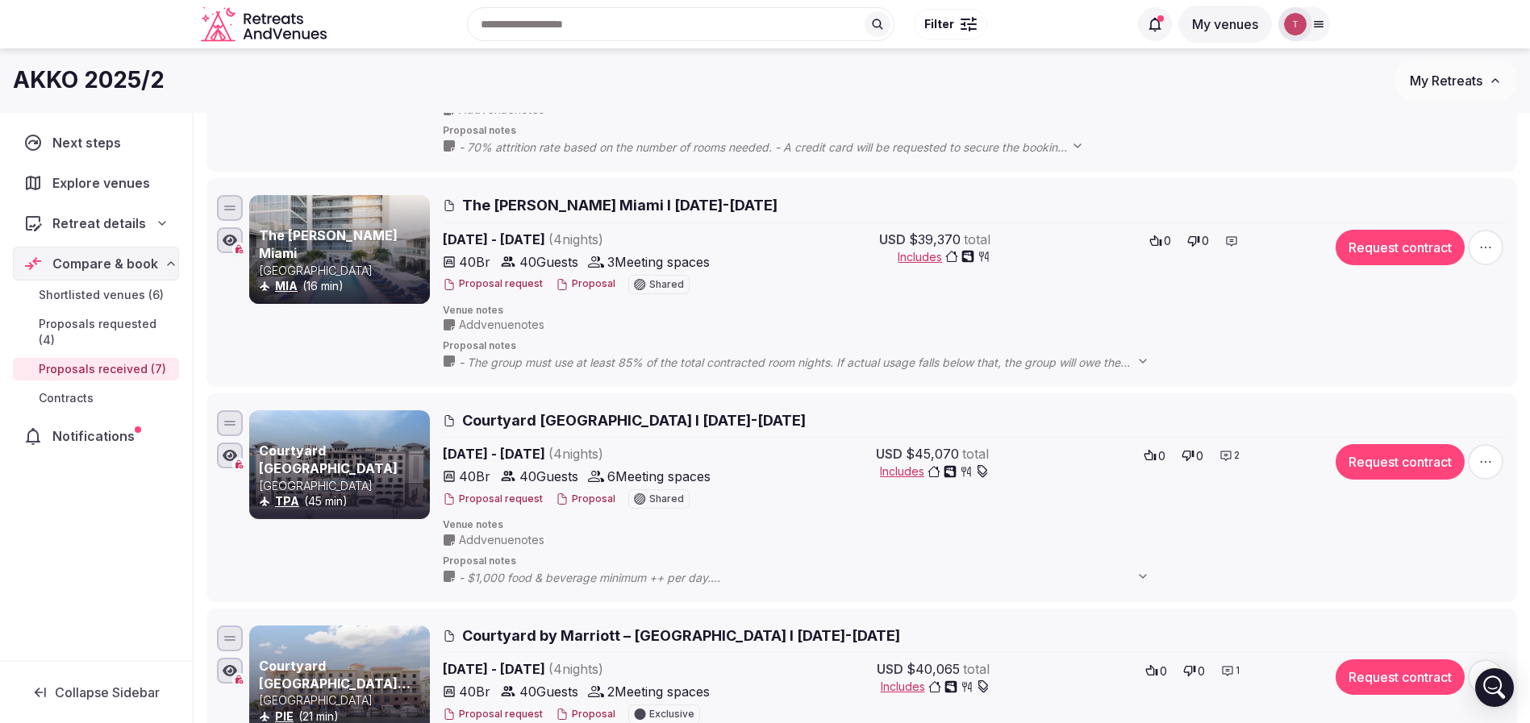
scroll to position [549, 0]
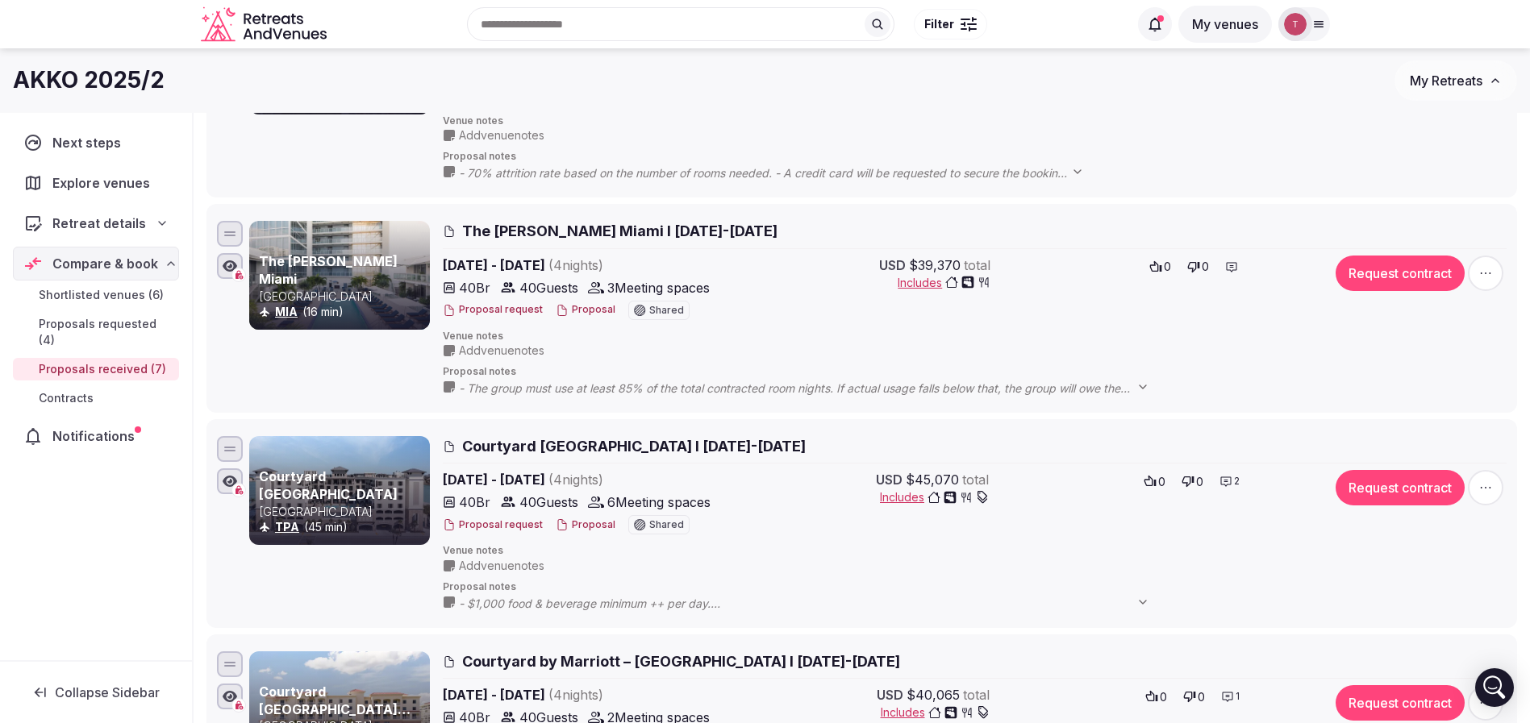
click at [1323, 18] on icon at bounding box center [1318, 24] width 13 height 13
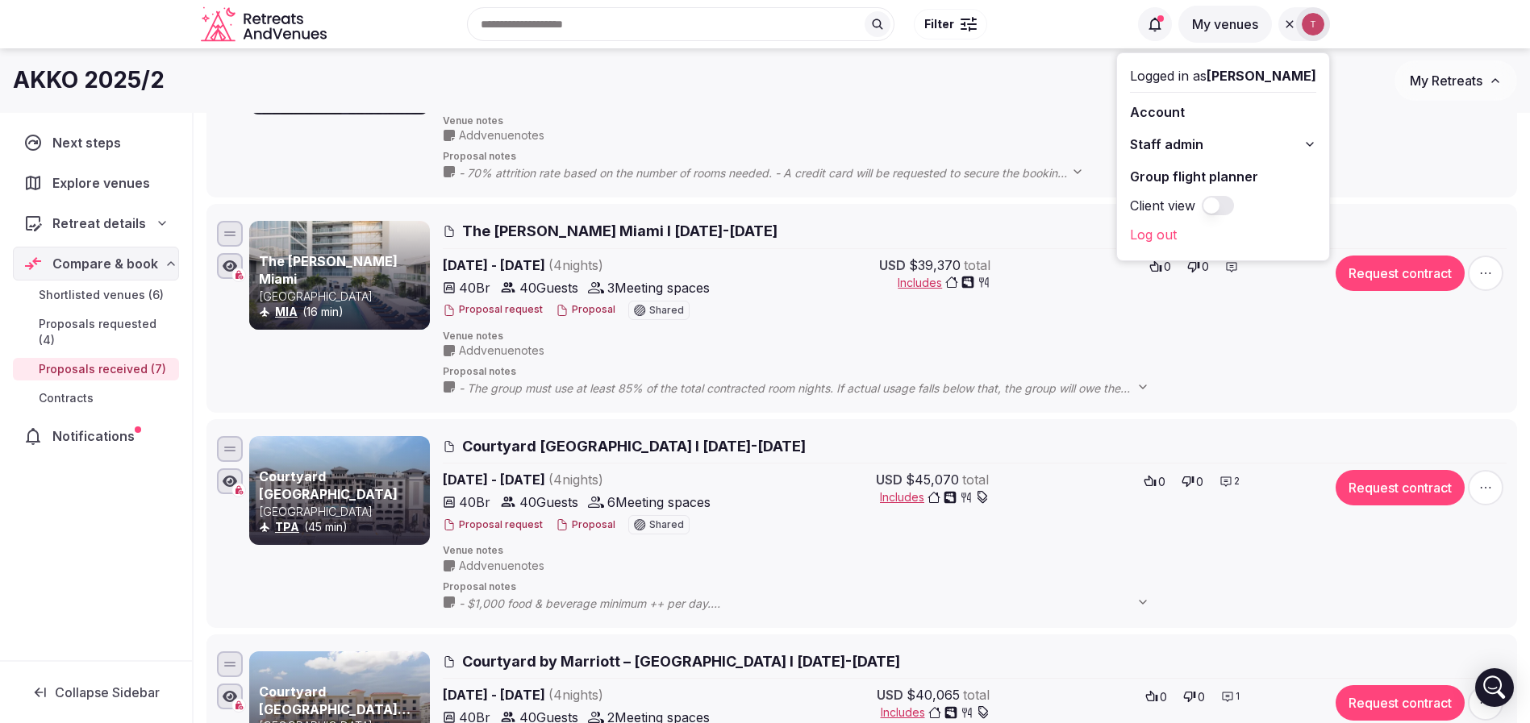
click at [1219, 181] on link "Group flight planner" at bounding box center [1223, 177] width 186 height 26
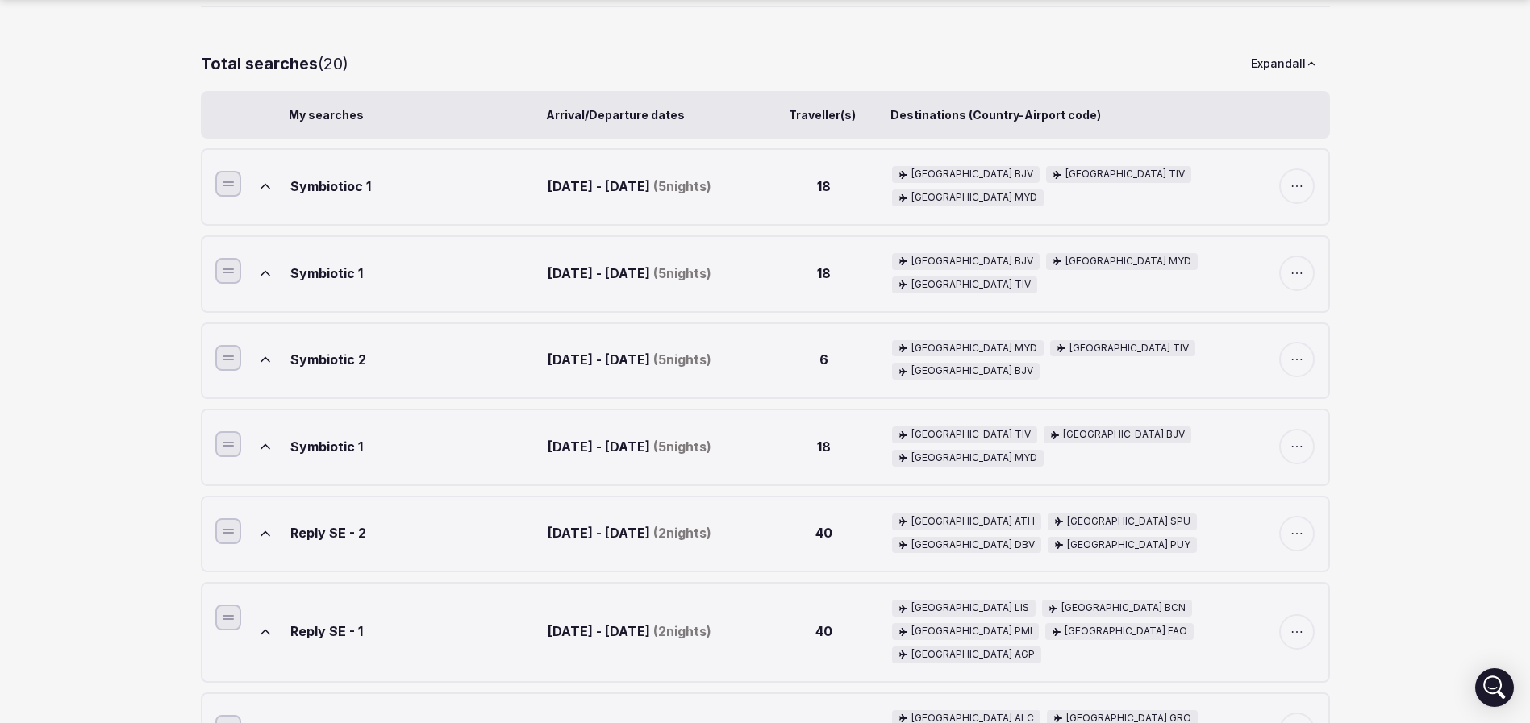
scroll to position [242, 0]
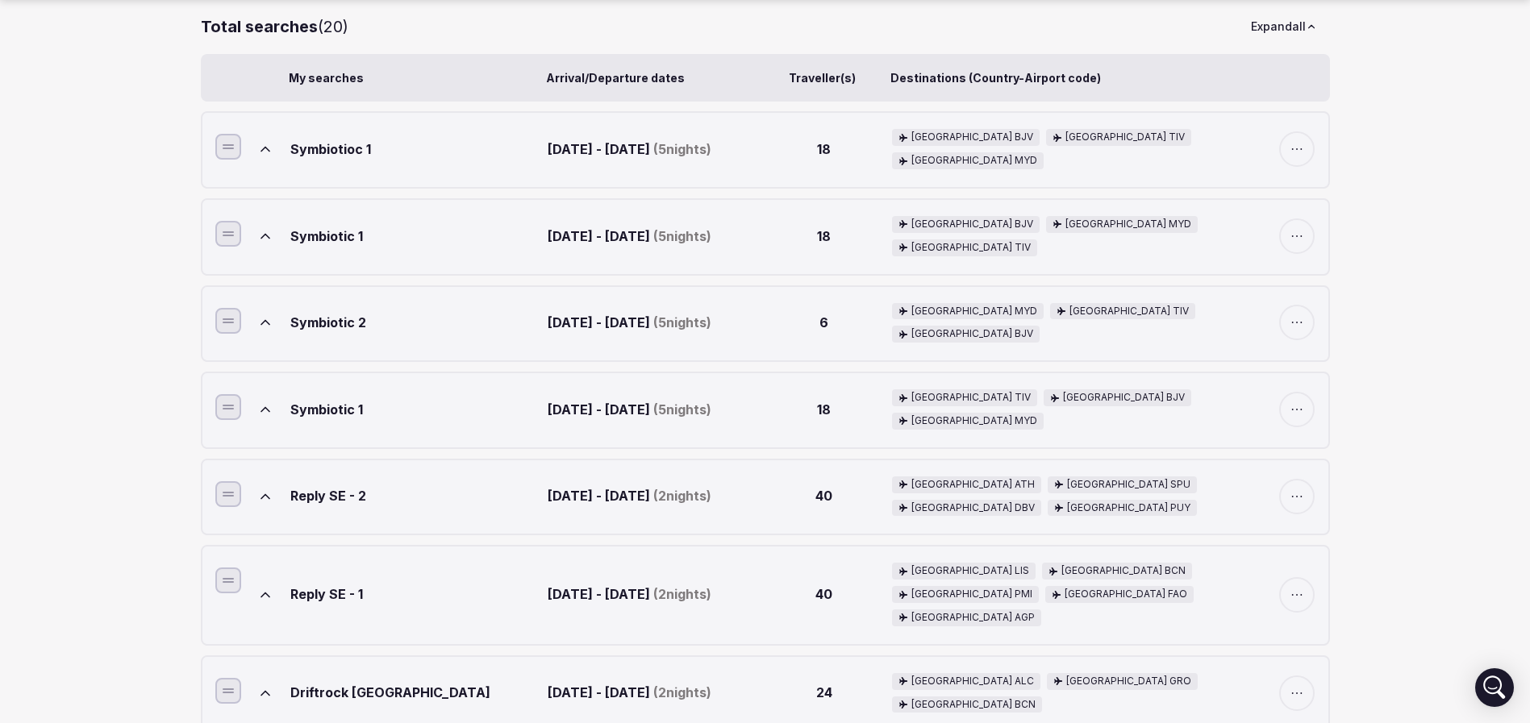
click at [269, 236] on icon at bounding box center [265, 236] width 8 height 4
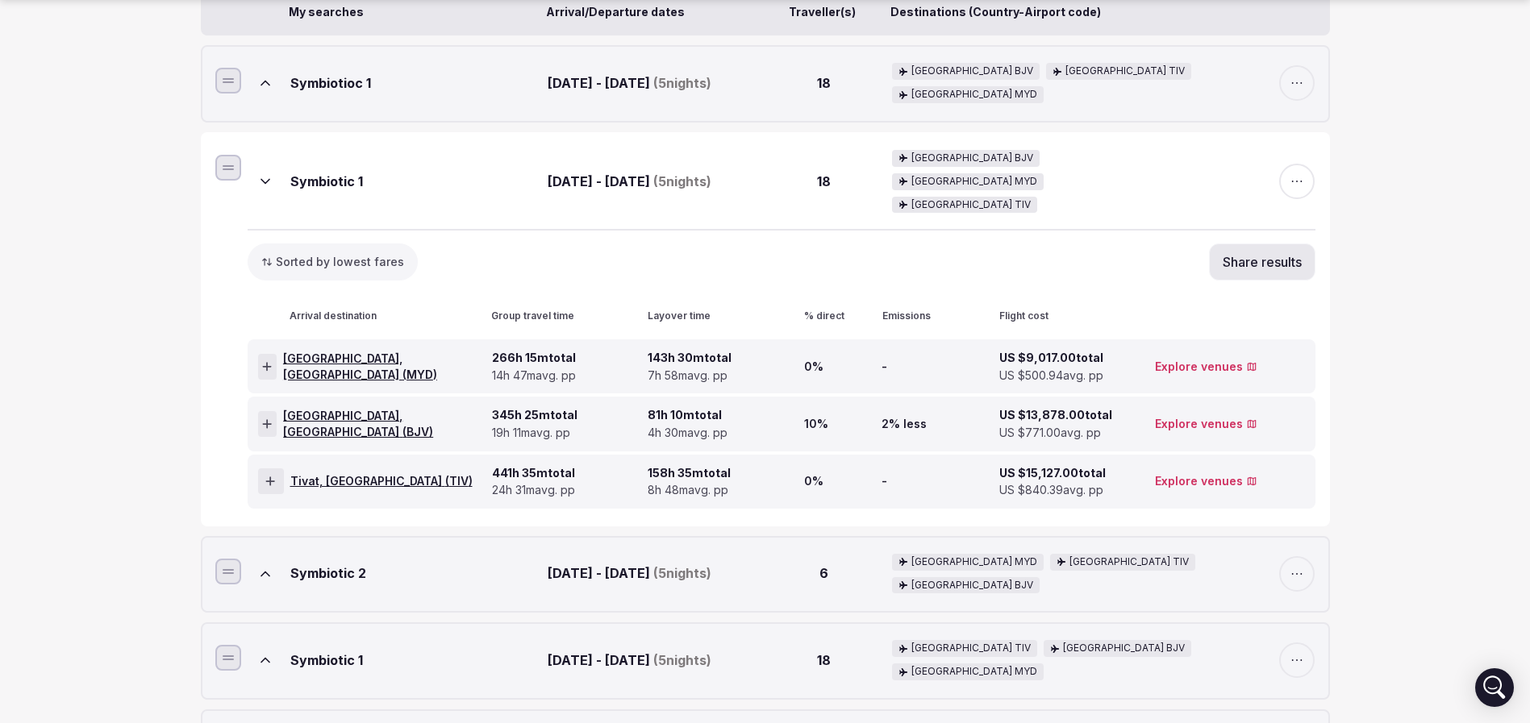
scroll to position [363, 0]
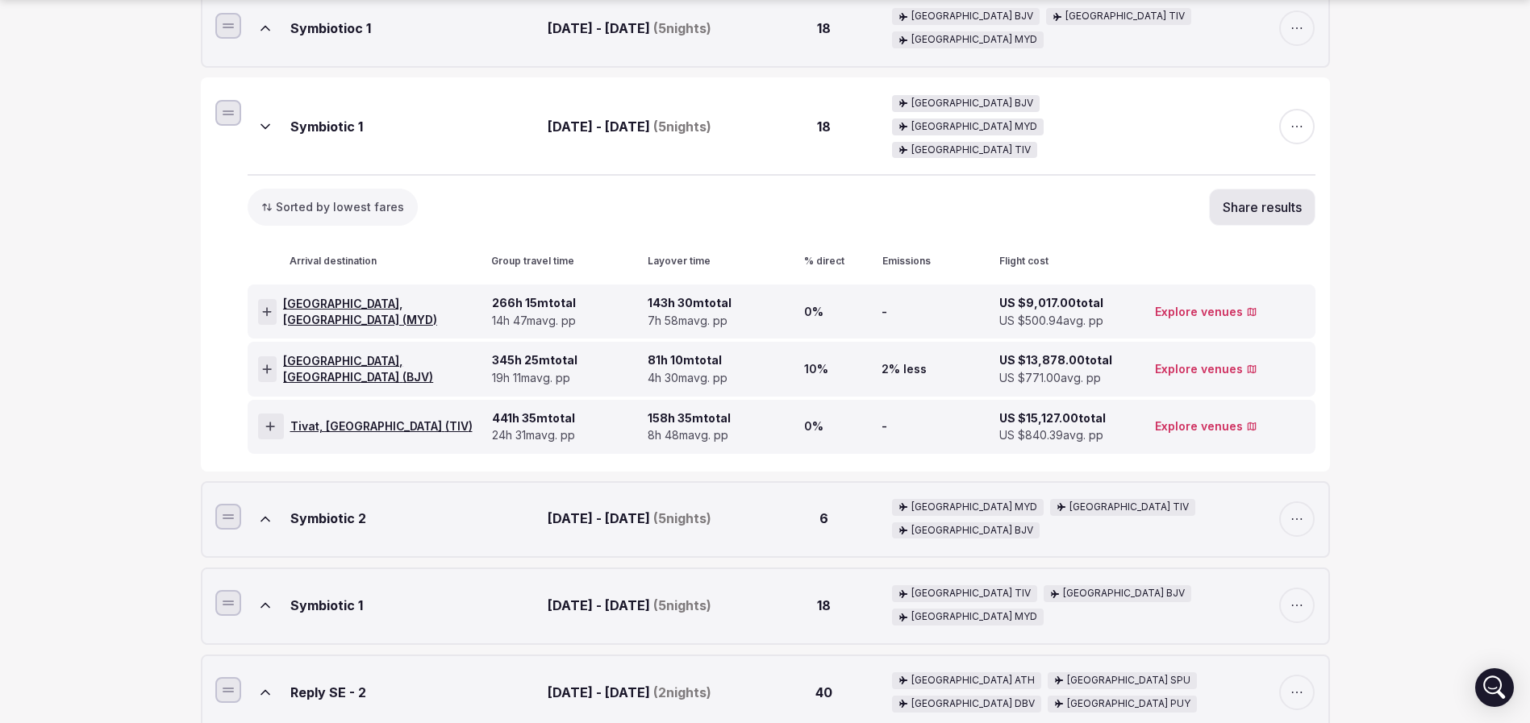
click at [274, 299] on div at bounding box center [267, 312] width 19 height 26
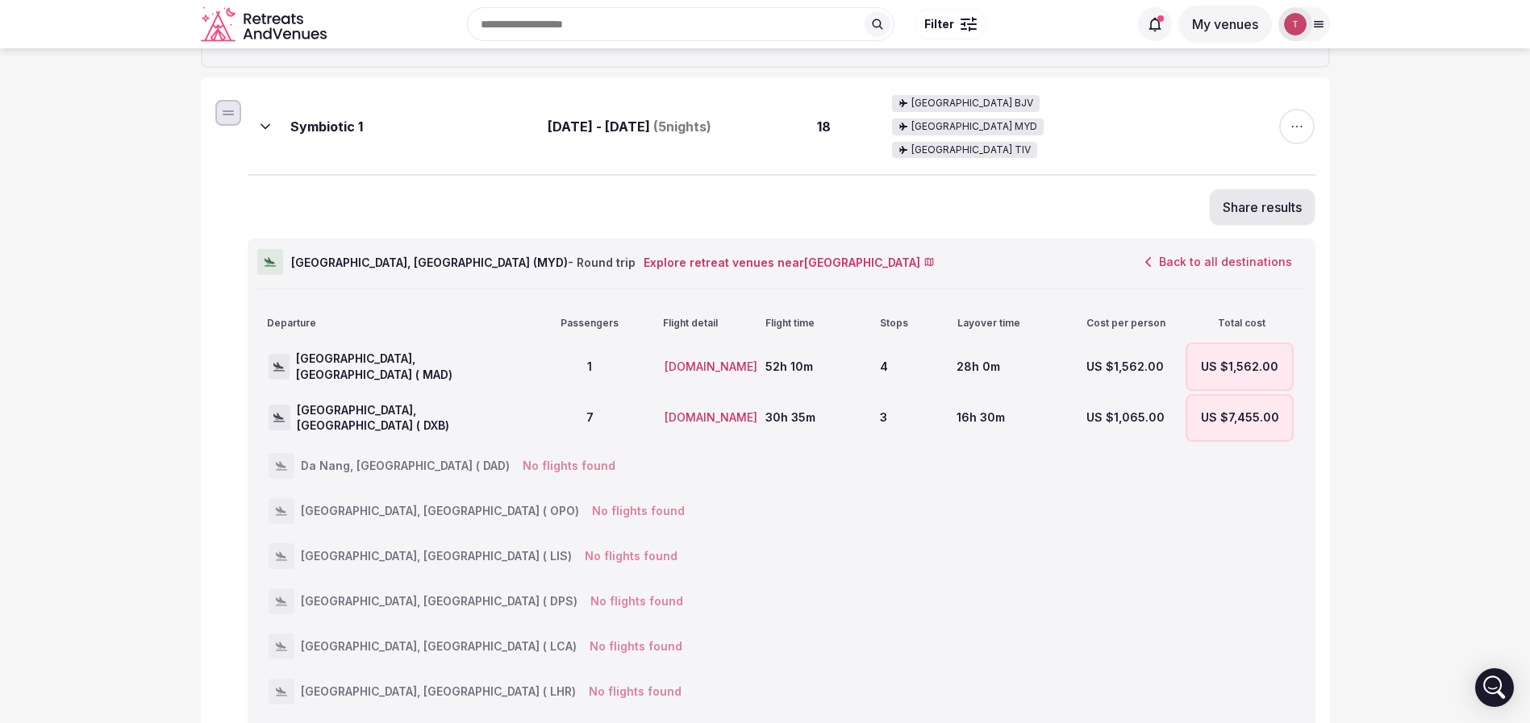
click at [1186, 248] on button "Back to all destinations" at bounding box center [1218, 261] width 174 height 27
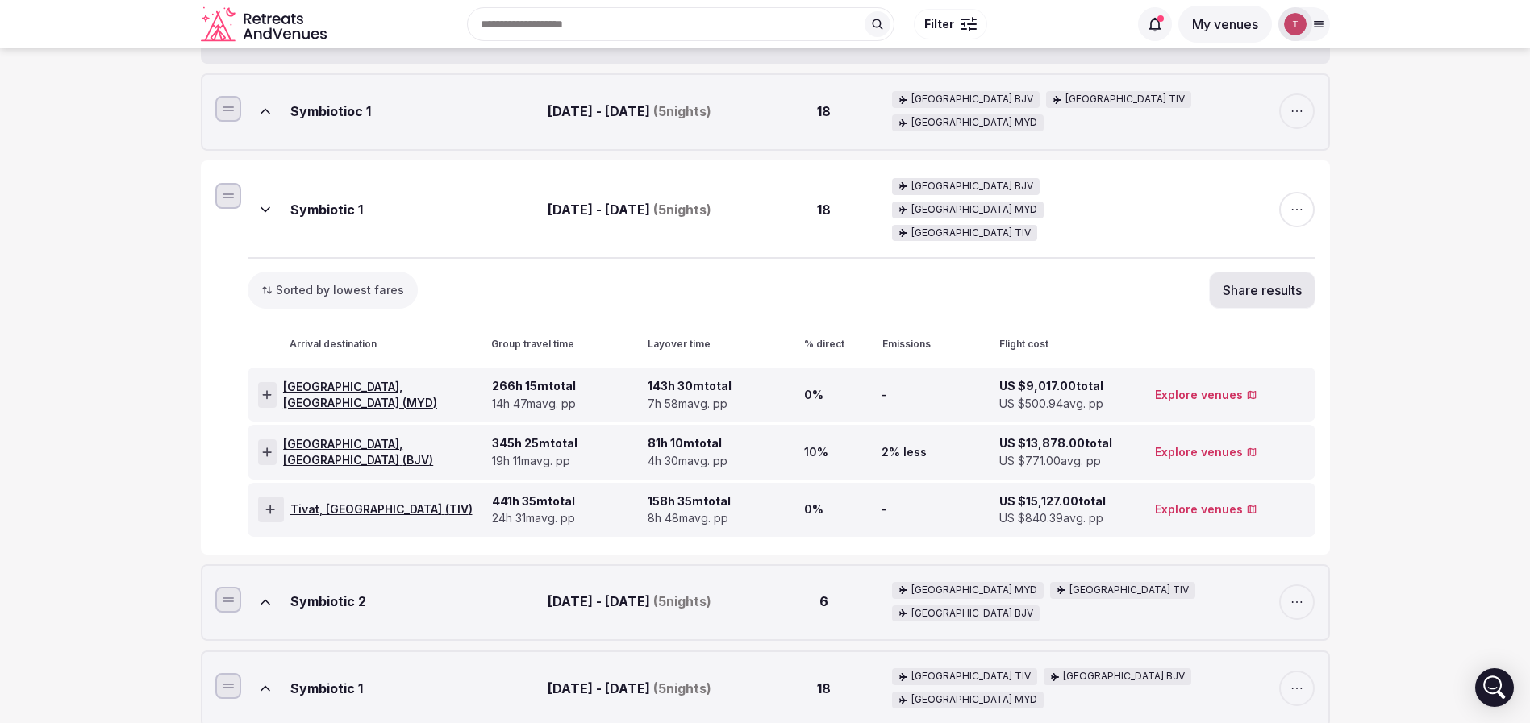
scroll to position [242, 0]
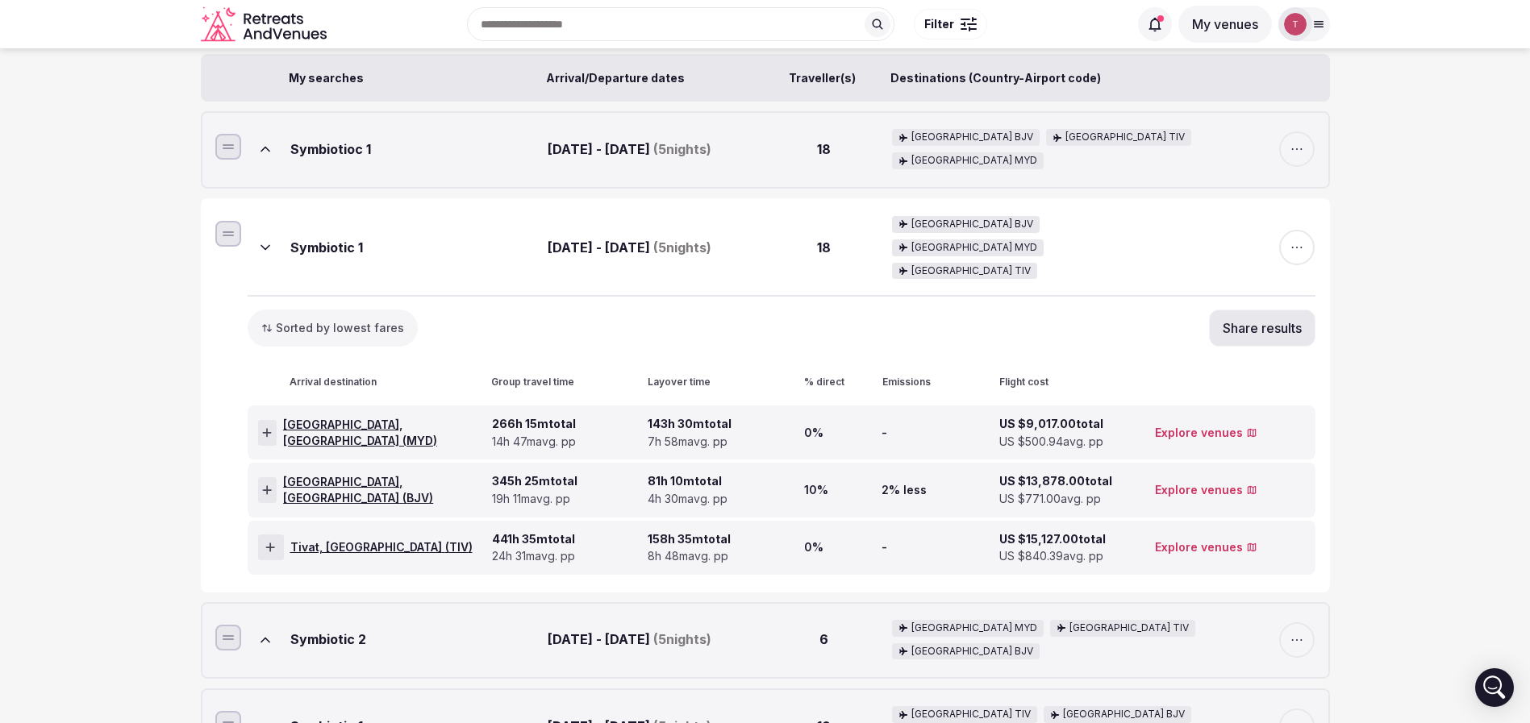
click at [263, 420] on div at bounding box center [267, 433] width 19 height 26
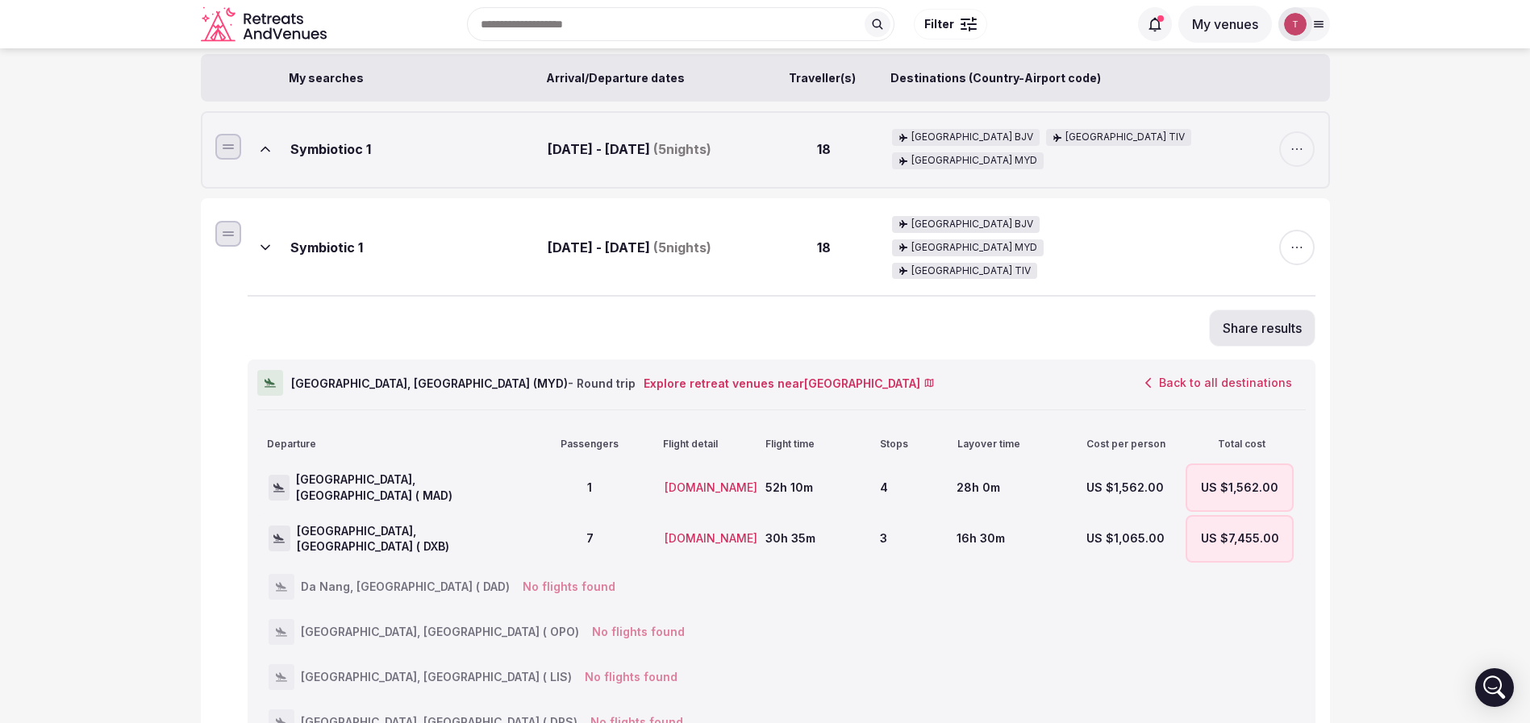
scroll to position [0, 0]
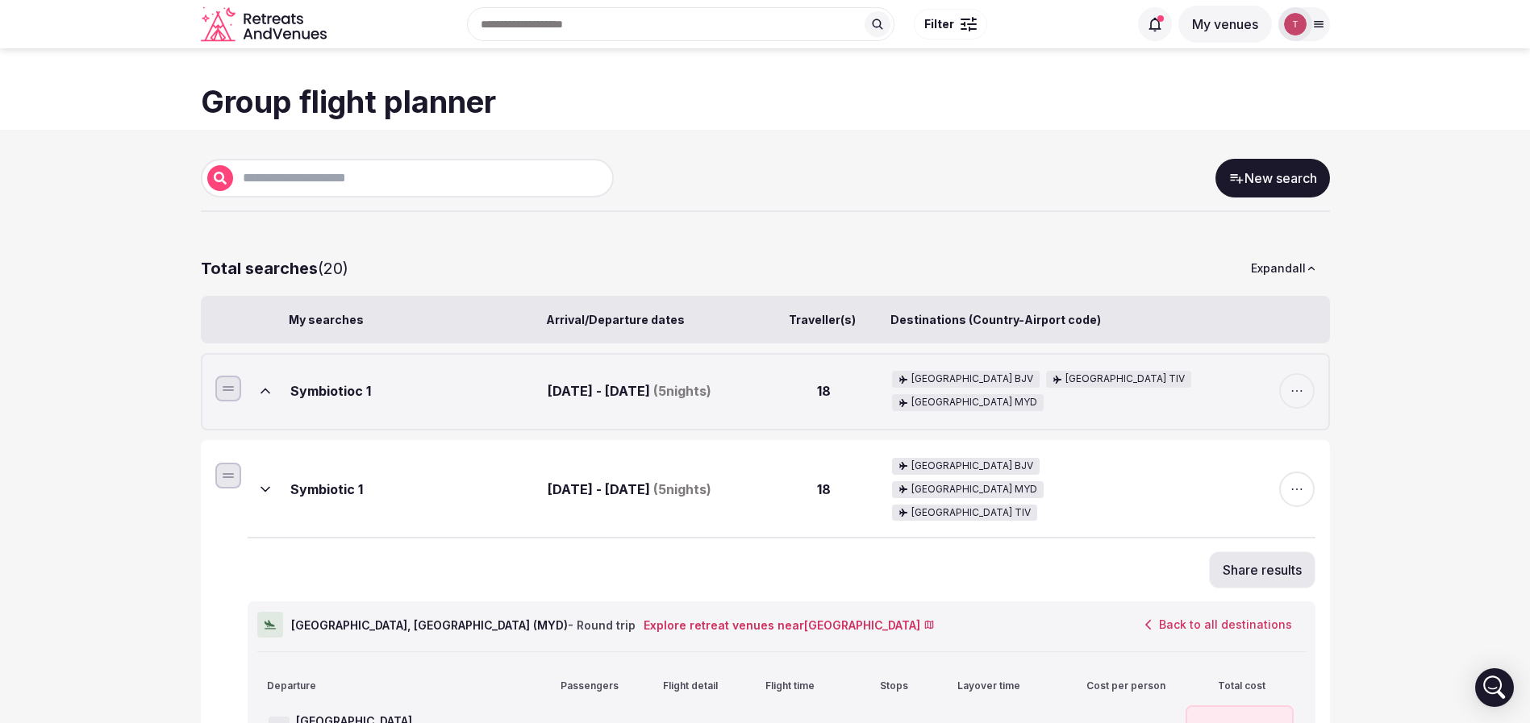
click at [1200, 114] on h1 "Group flight planner" at bounding box center [765, 102] width 1129 height 43
click at [1198, 611] on button "Back to all destinations" at bounding box center [1218, 624] width 174 height 27
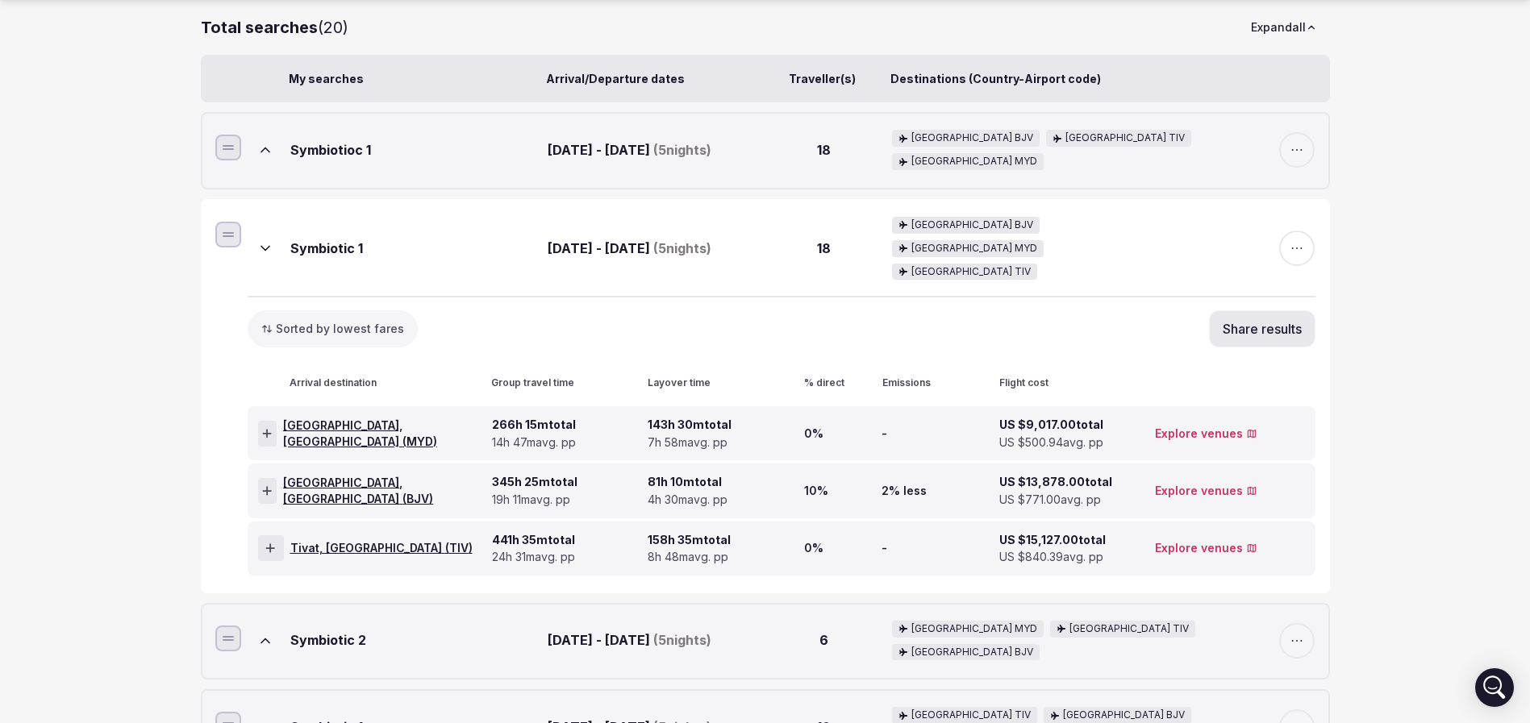
scroll to position [242, 0]
click at [276, 477] on div at bounding box center [267, 490] width 19 height 26
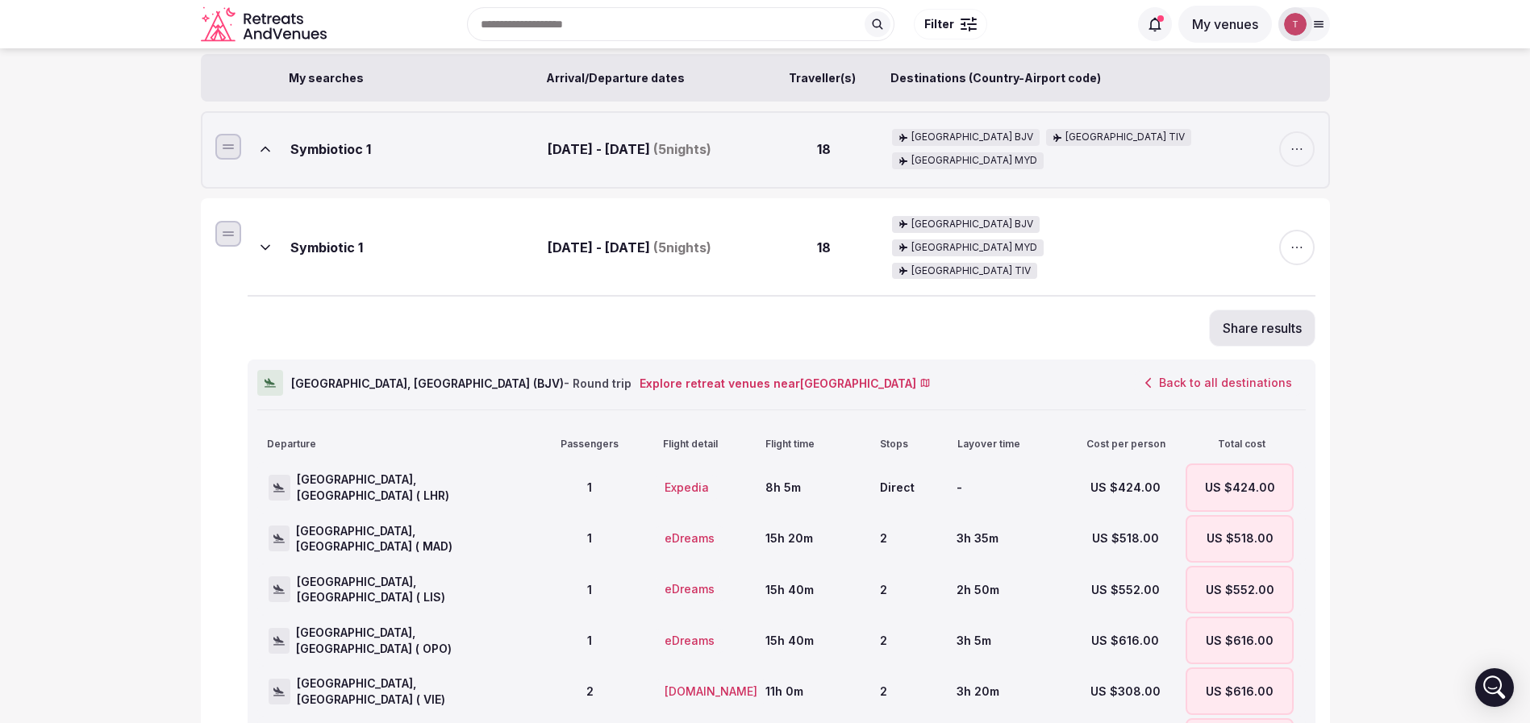
scroll to position [121, 0]
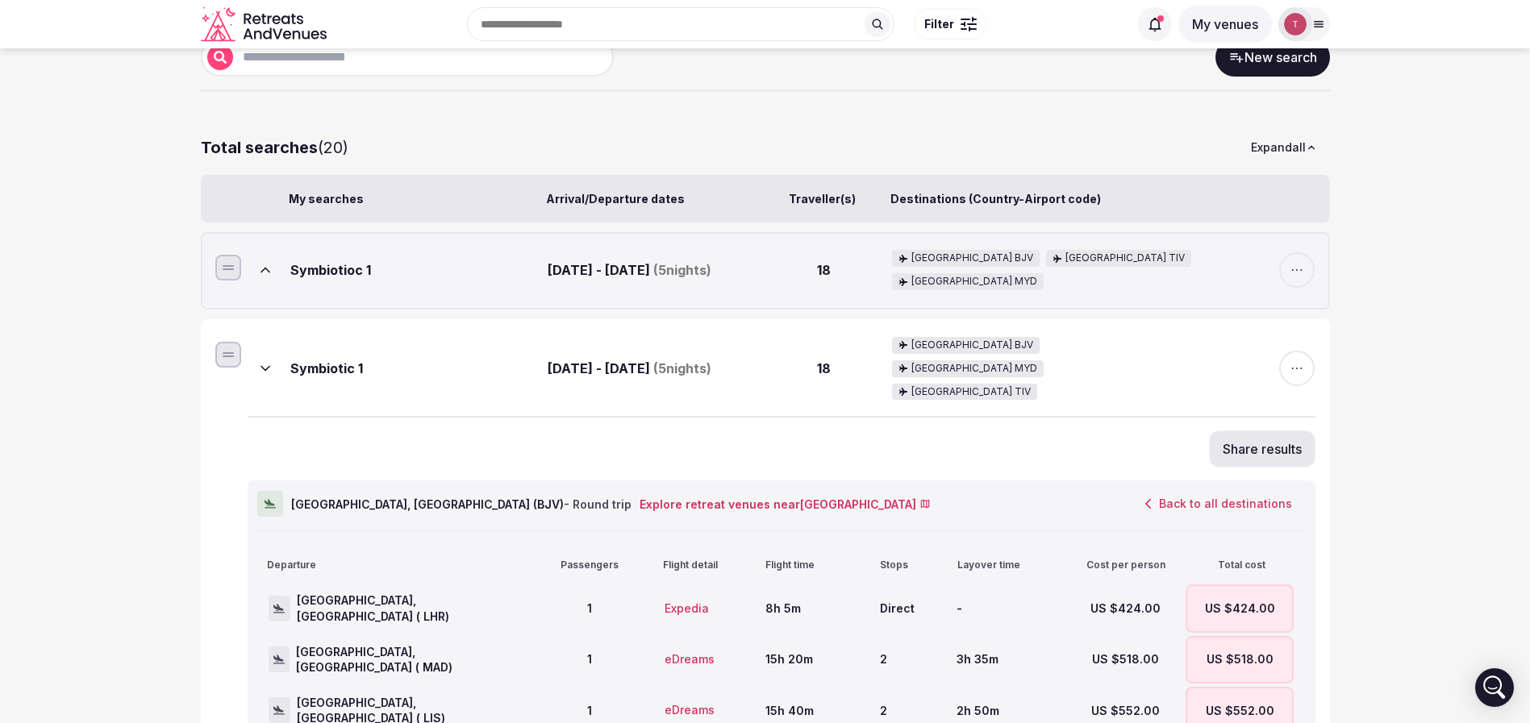
click at [1226, 490] on button "Back to all destinations" at bounding box center [1218, 503] width 174 height 27
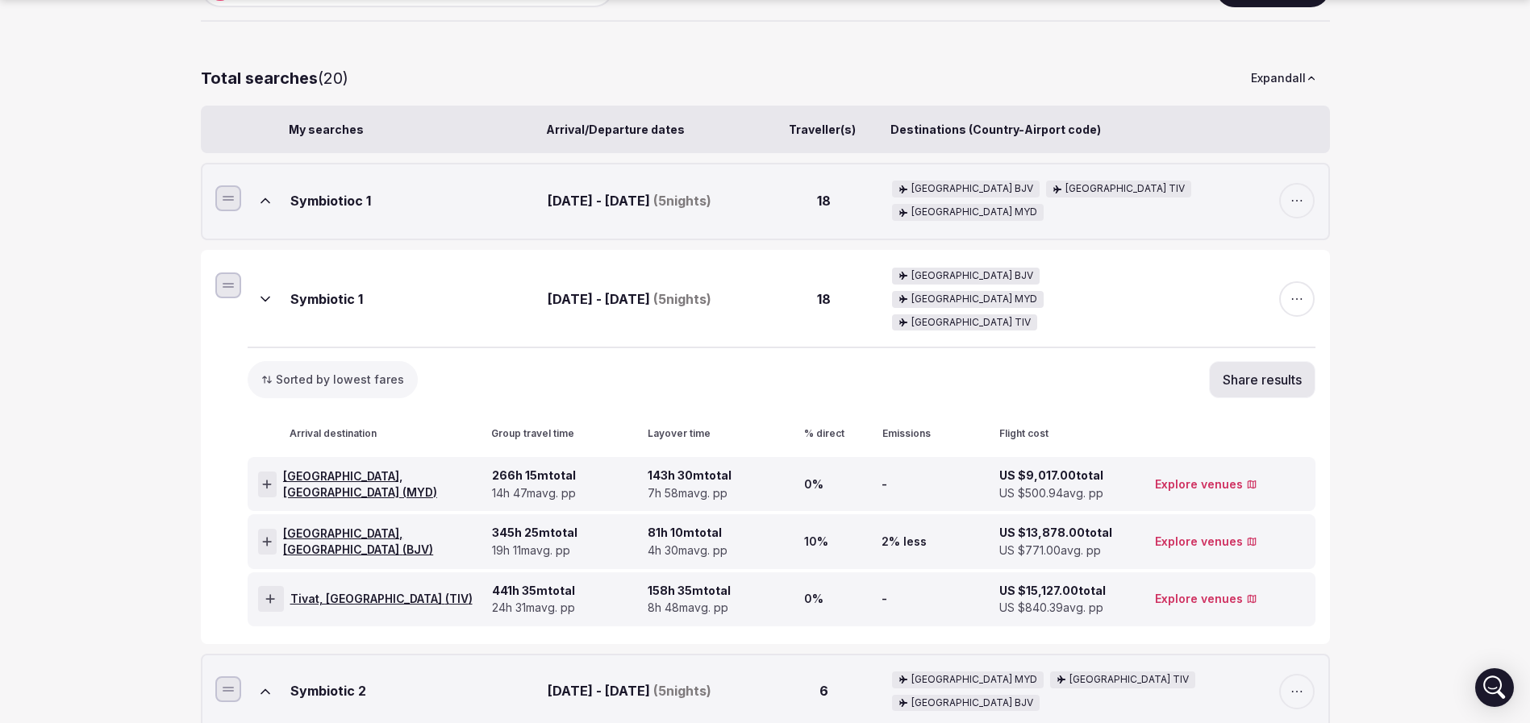
scroll to position [242, 0]
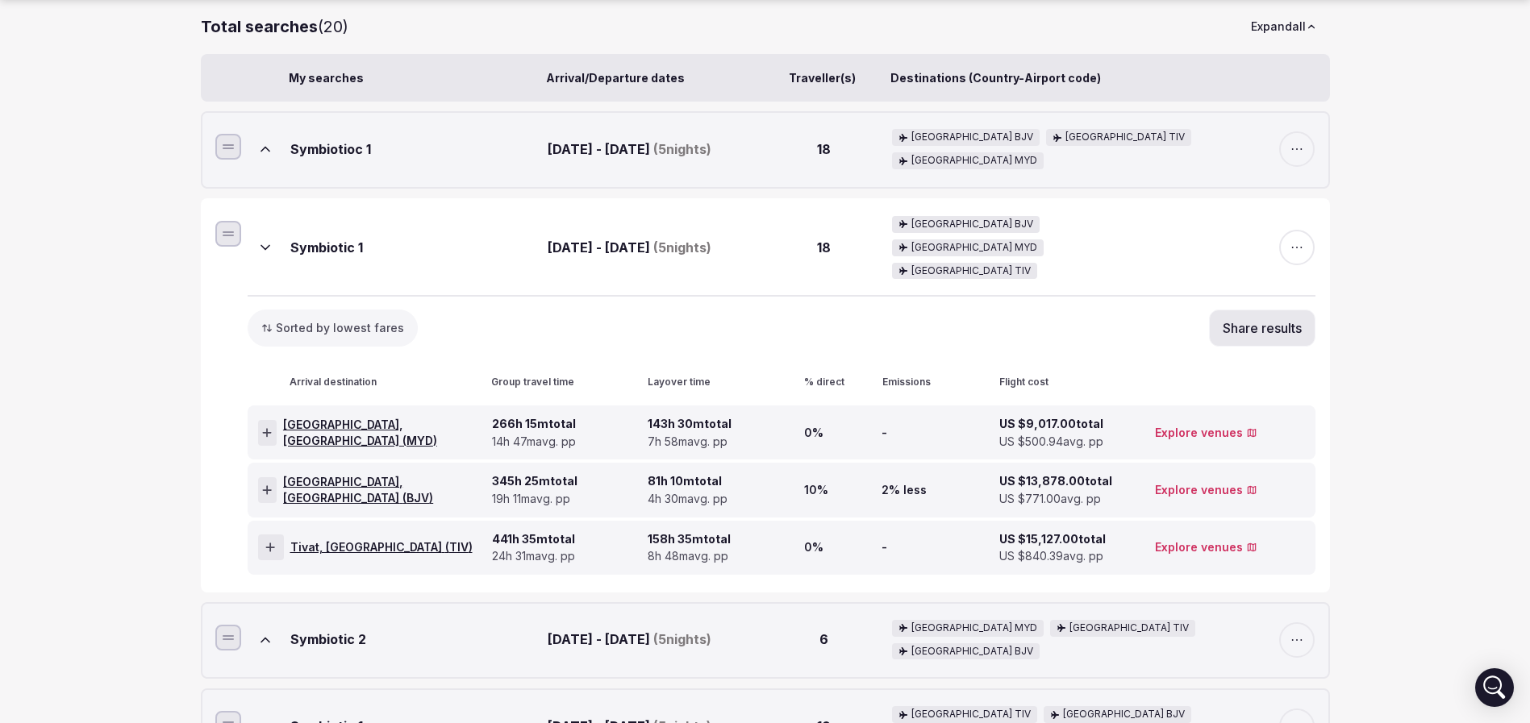
click at [272, 542] on icon at bounding box center [270, 547] width 10 height 11
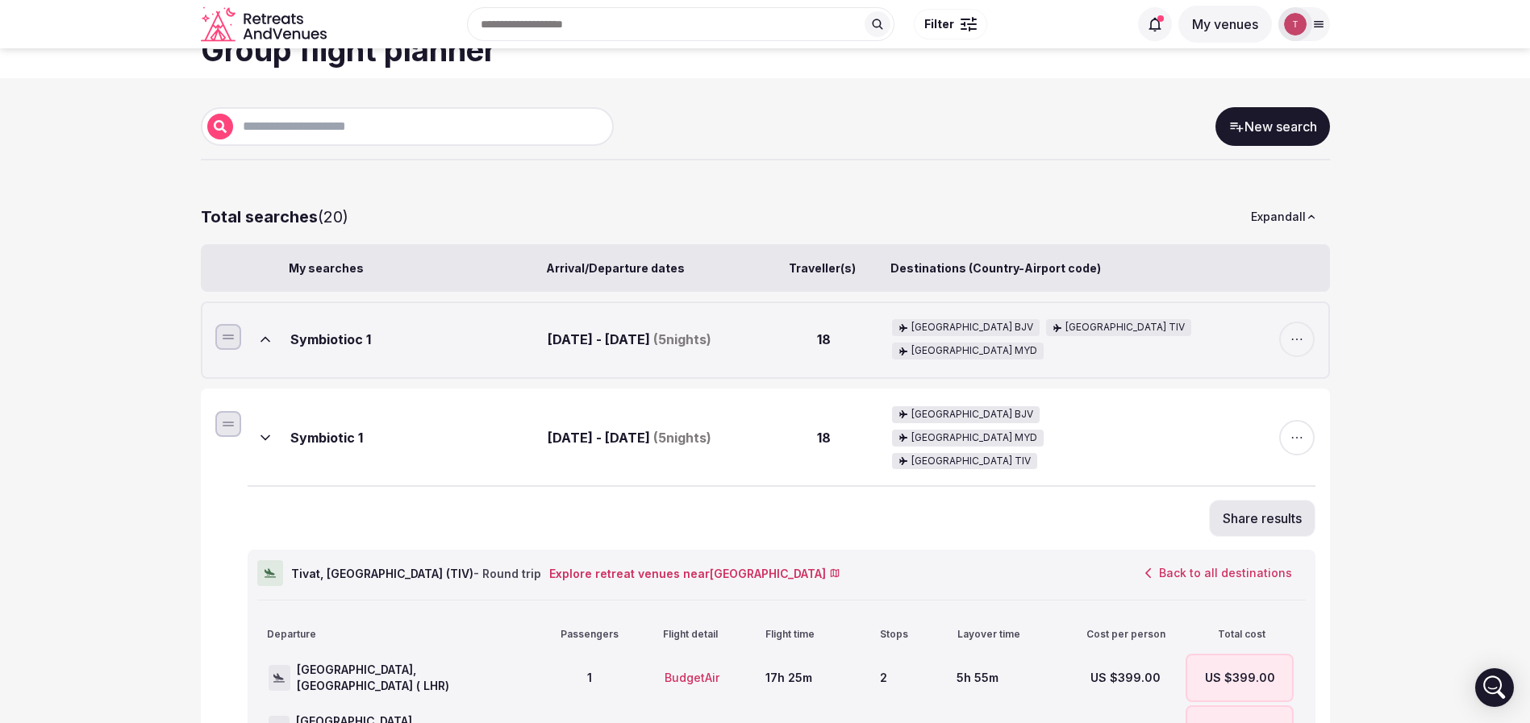
scroll to position [0, 0]
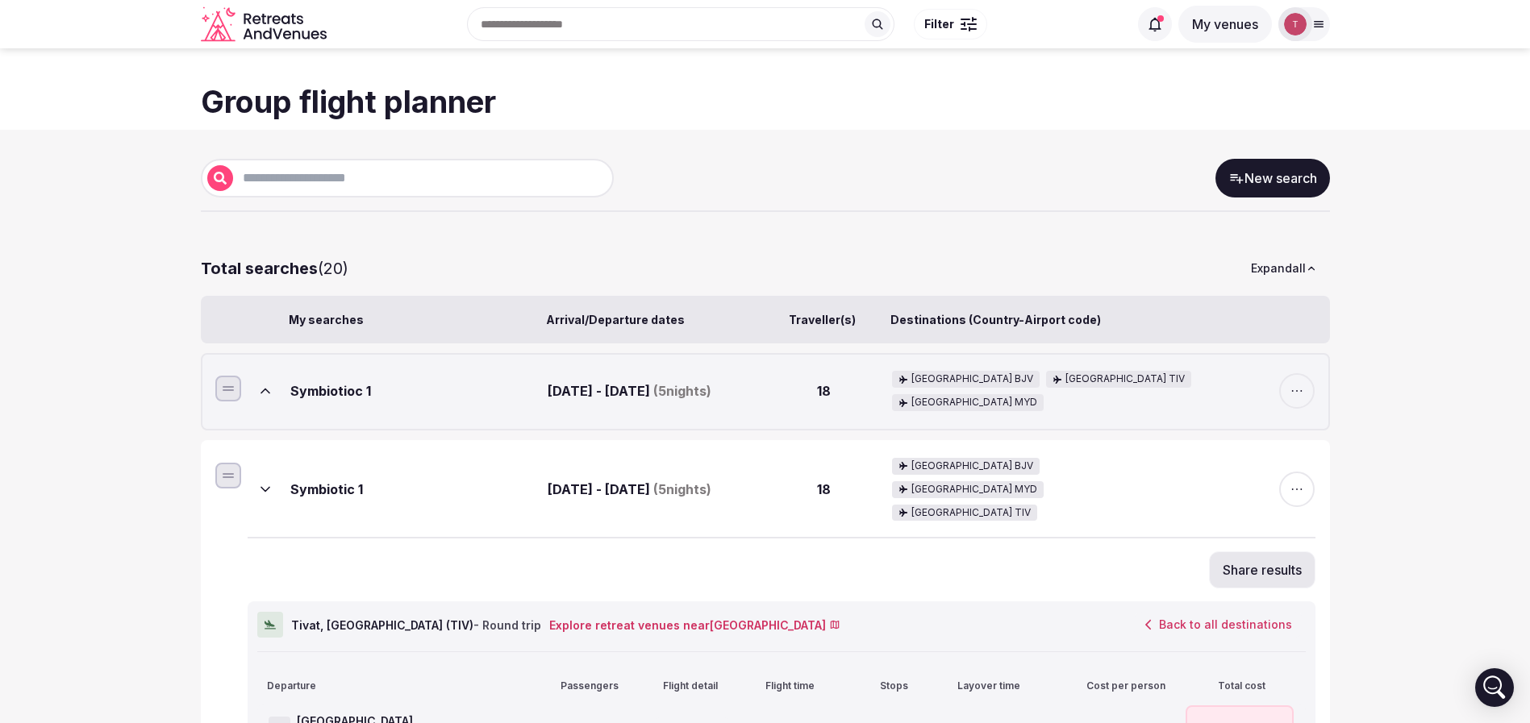
click at [1256, 611] on button "Back to all destinations" at bounding box center [1218, 624] width 174 height 27
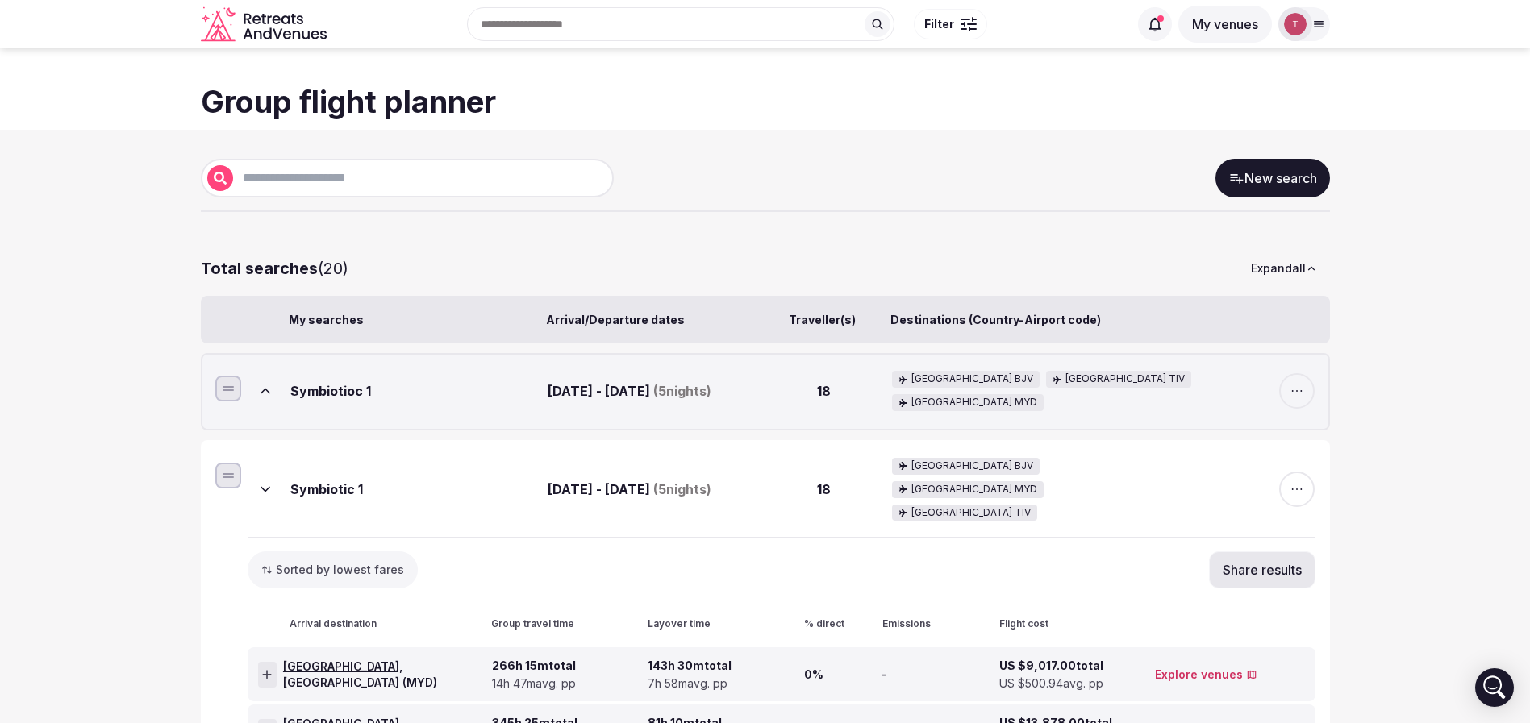
click at [1228, 115] on h1 "Group flight planner" at bounding box center [765, 102] width 1129 height 43
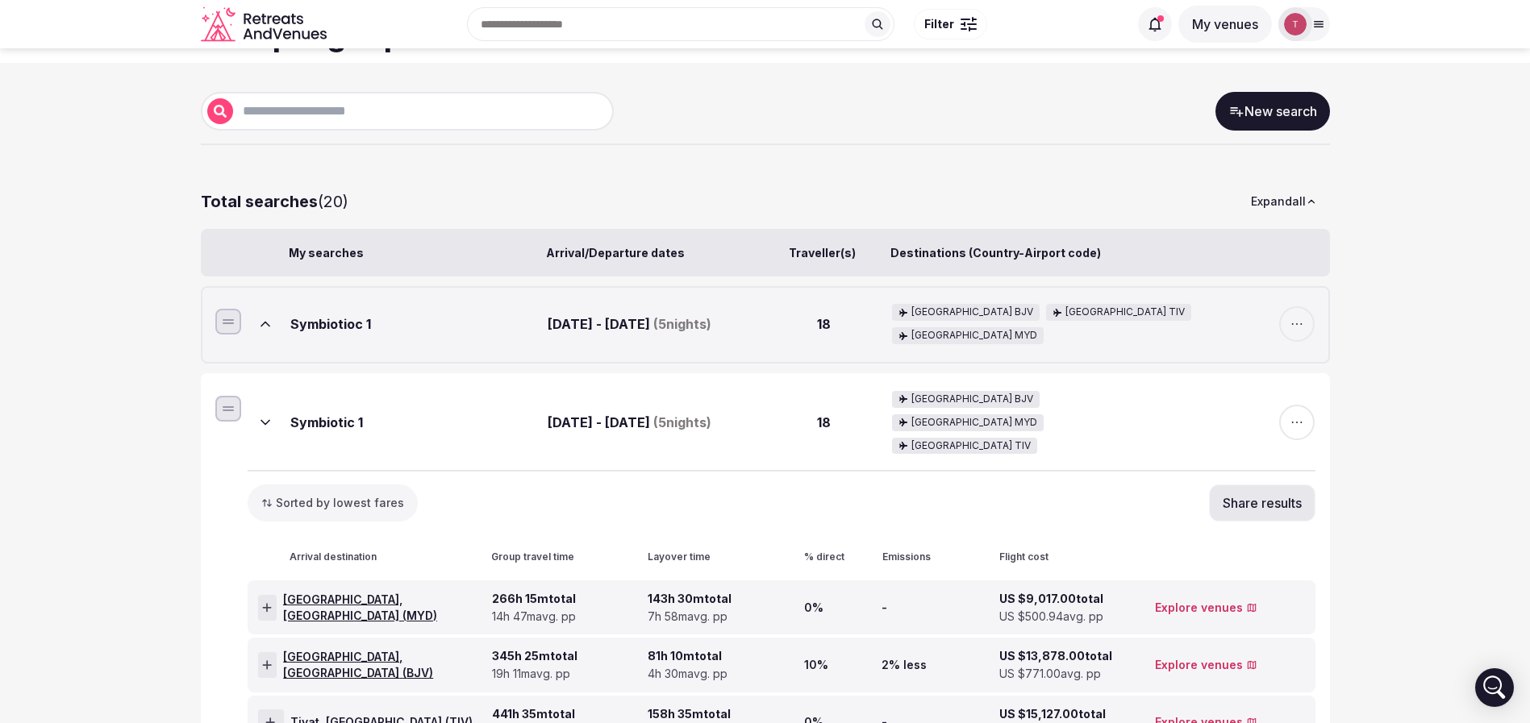
scroll to position [242, 0]
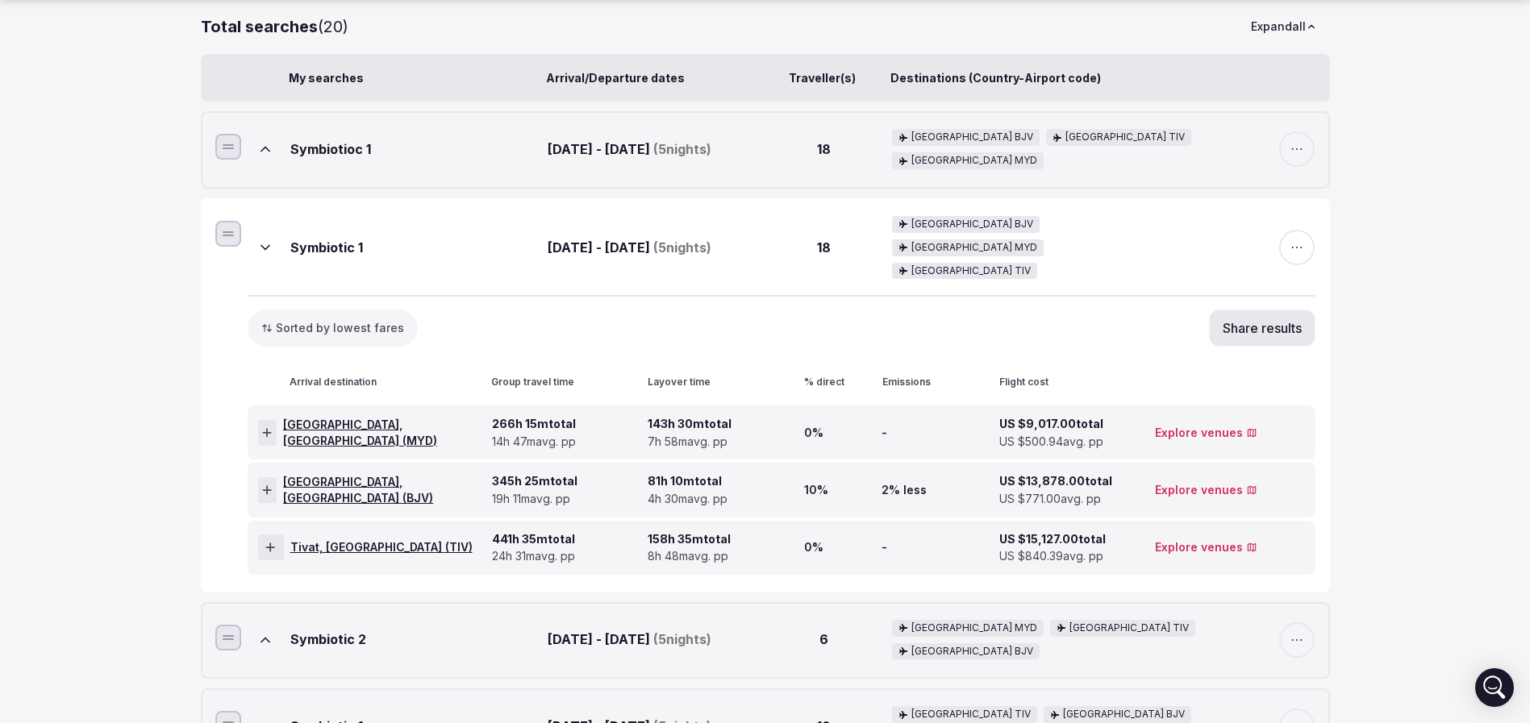
click at [254, 245] on button at bounding box center [265, 247] width 35 height 35
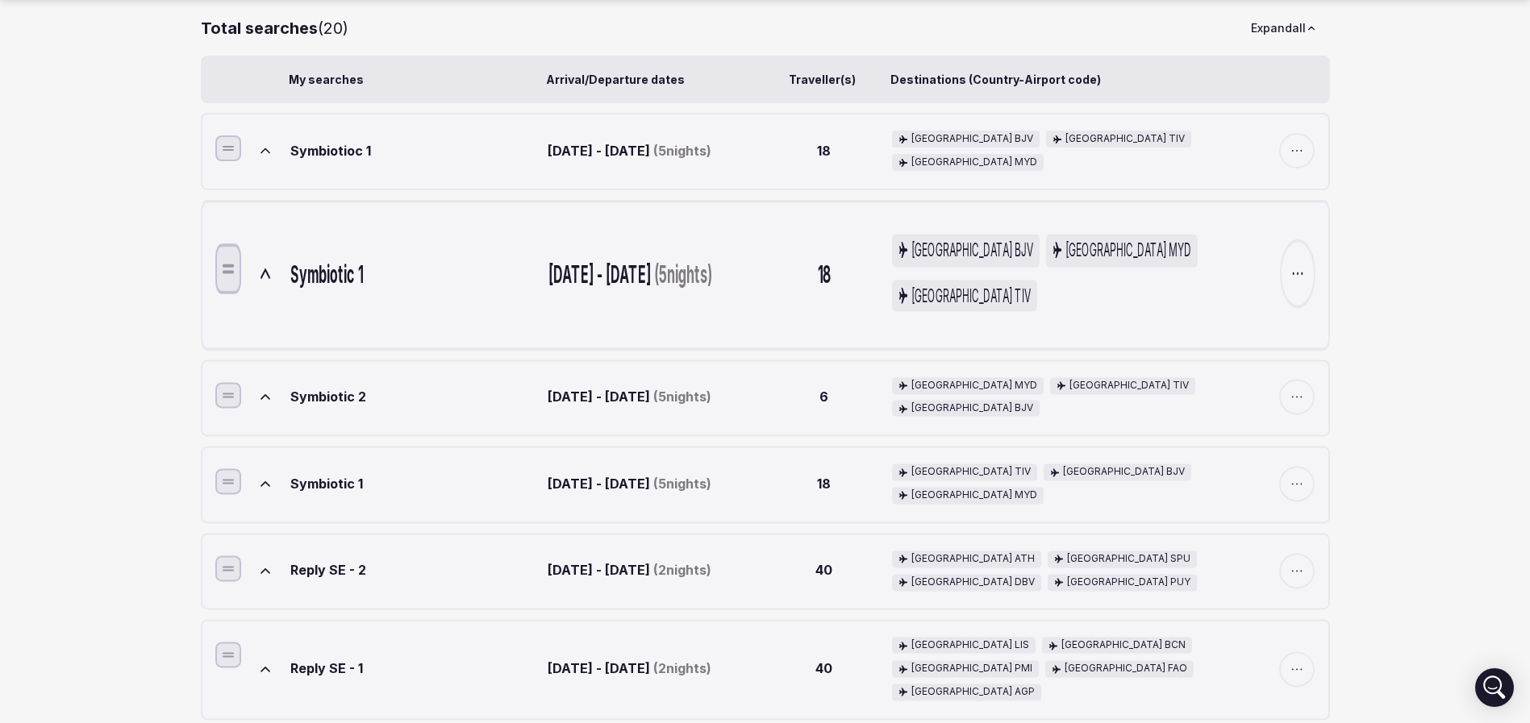
scroll to position [121, 0]
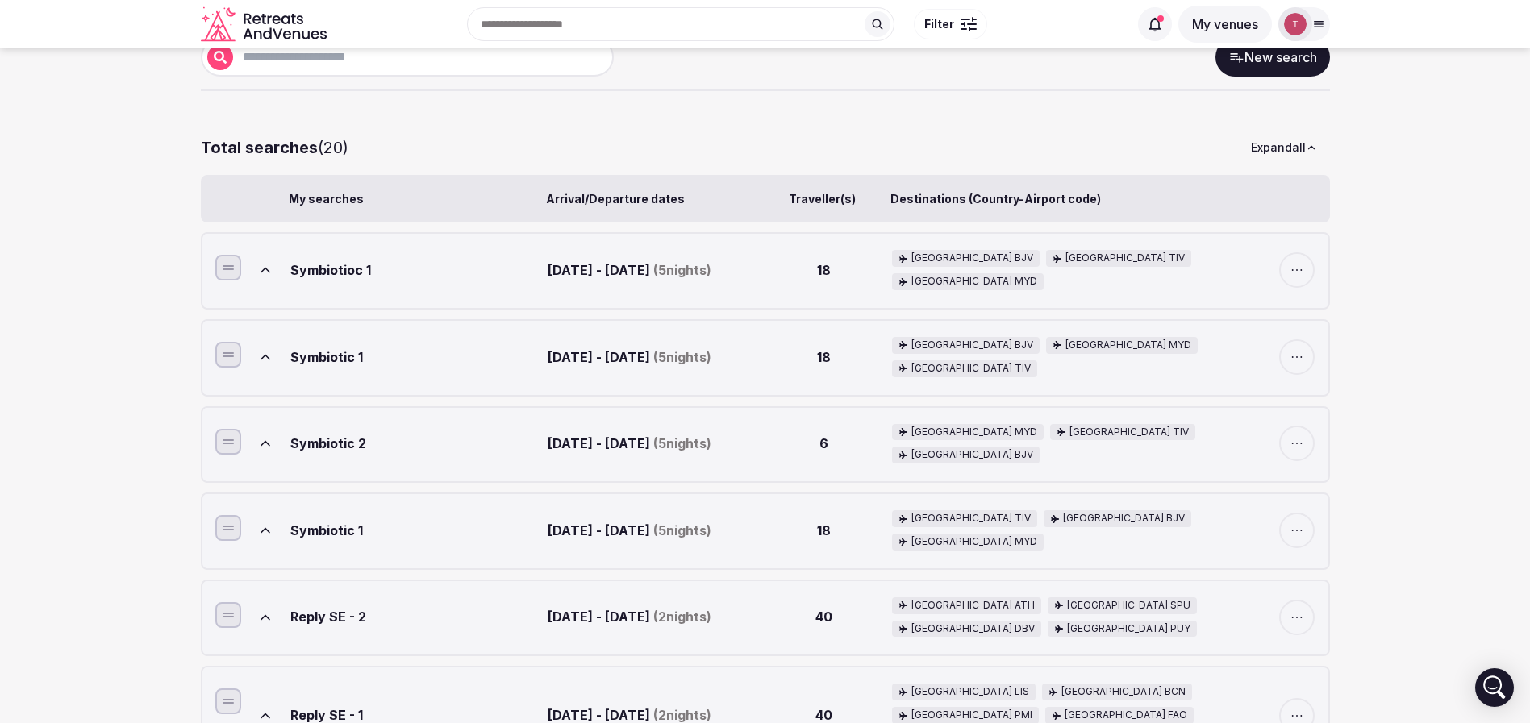
click at [269, 450] on button at bounding box center [265, 443] width 35 height 35
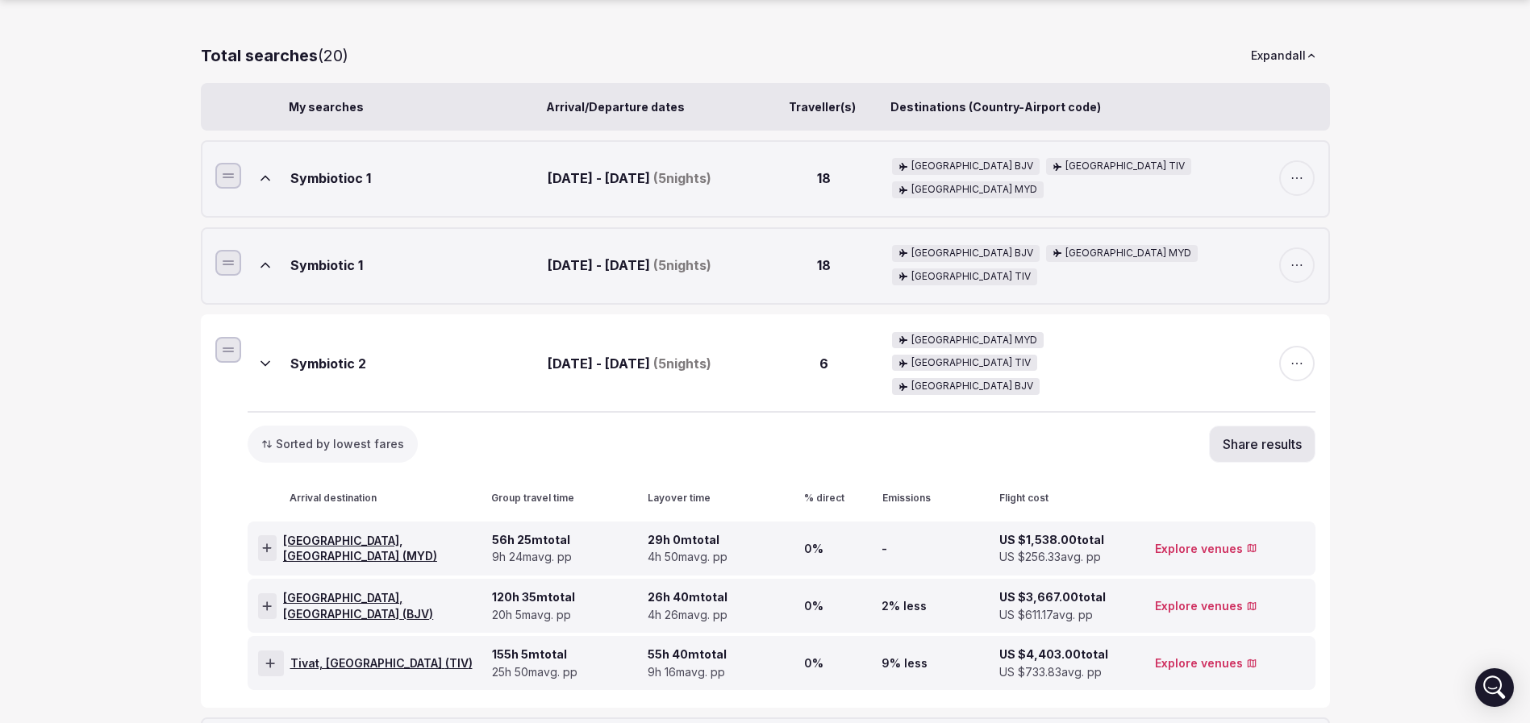
scroll to position [363, 0]
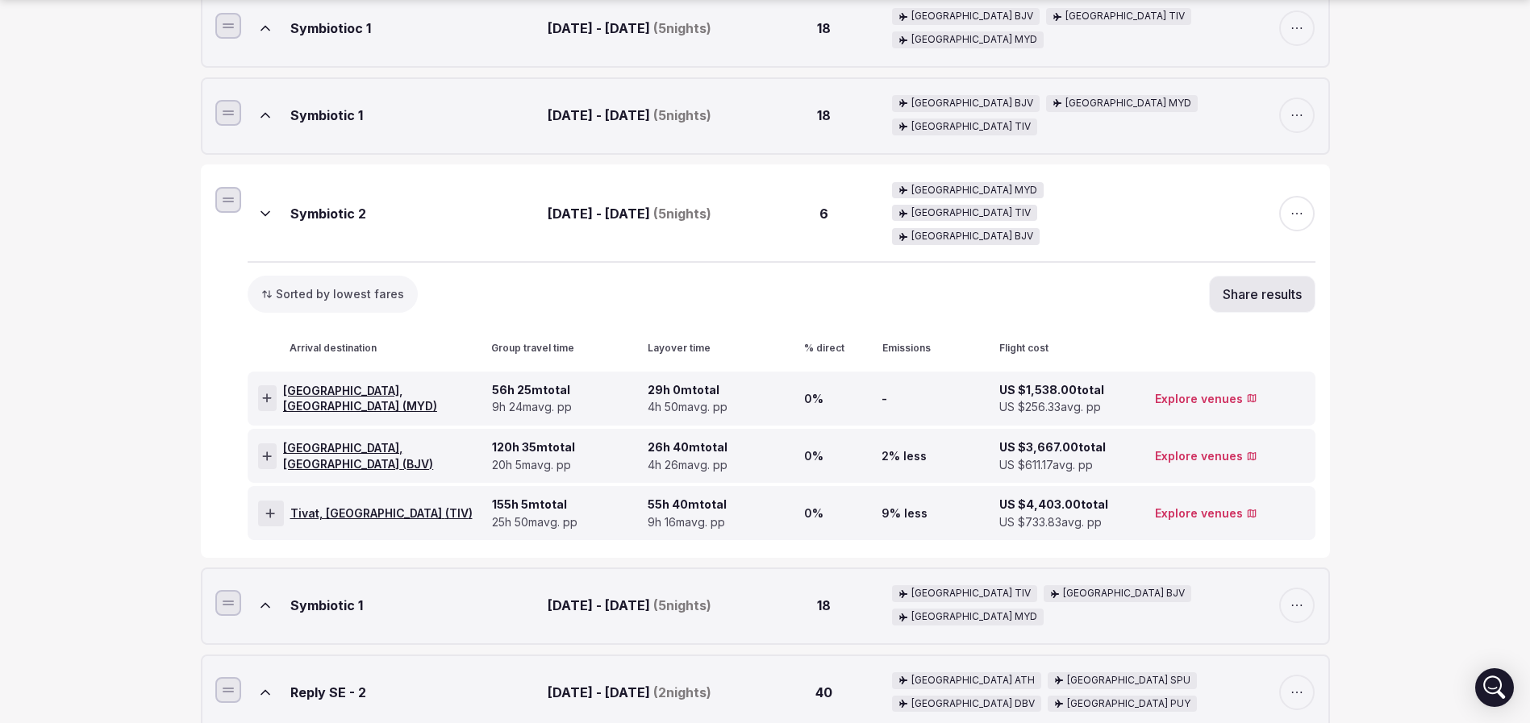
click at [260, 385] on div at bounding box center [267, 398] width 19 height 26
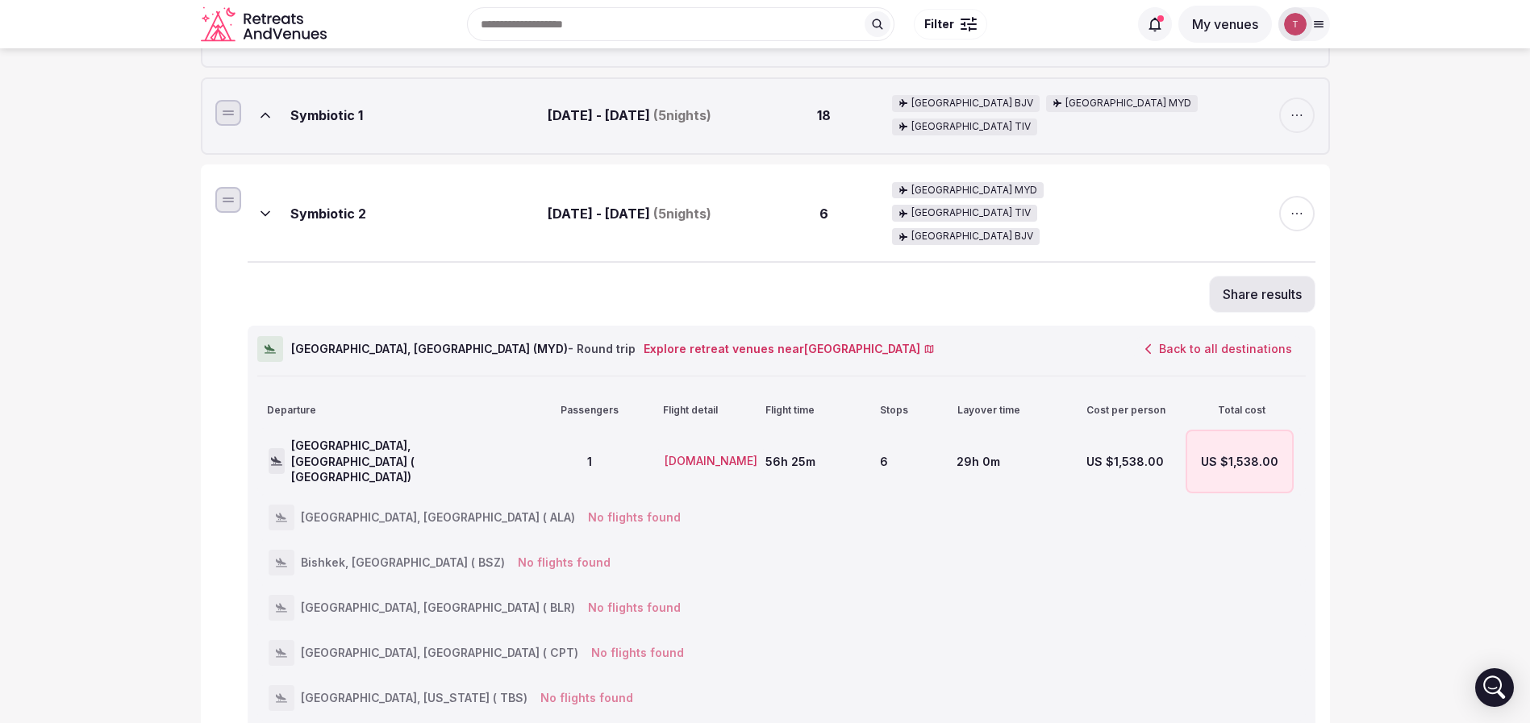
click at [1240, 335] on button "Back to all destinations" at bounding box center [1218, 348] width 174 height 27
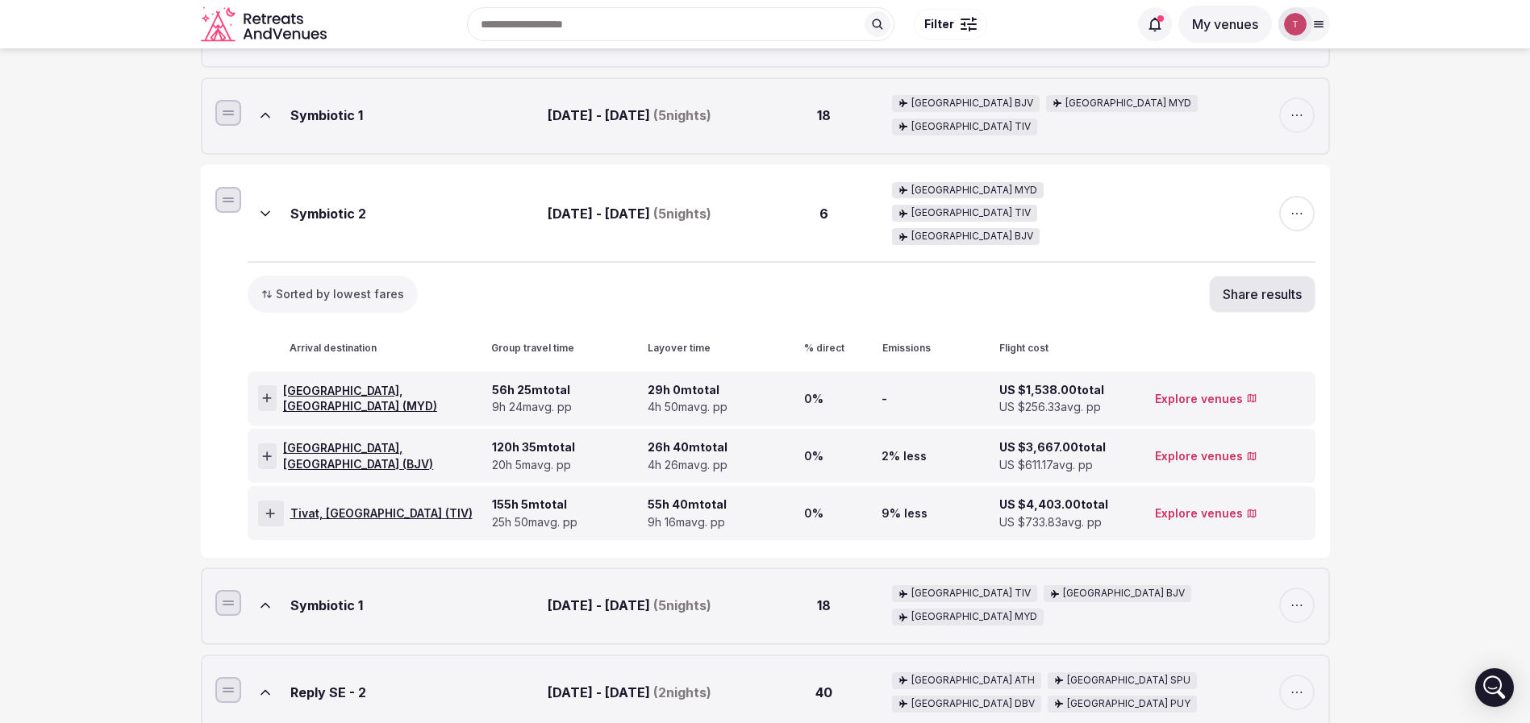
click at [272, 451] on icon at bounding box center [267, 456] width 10 height 11
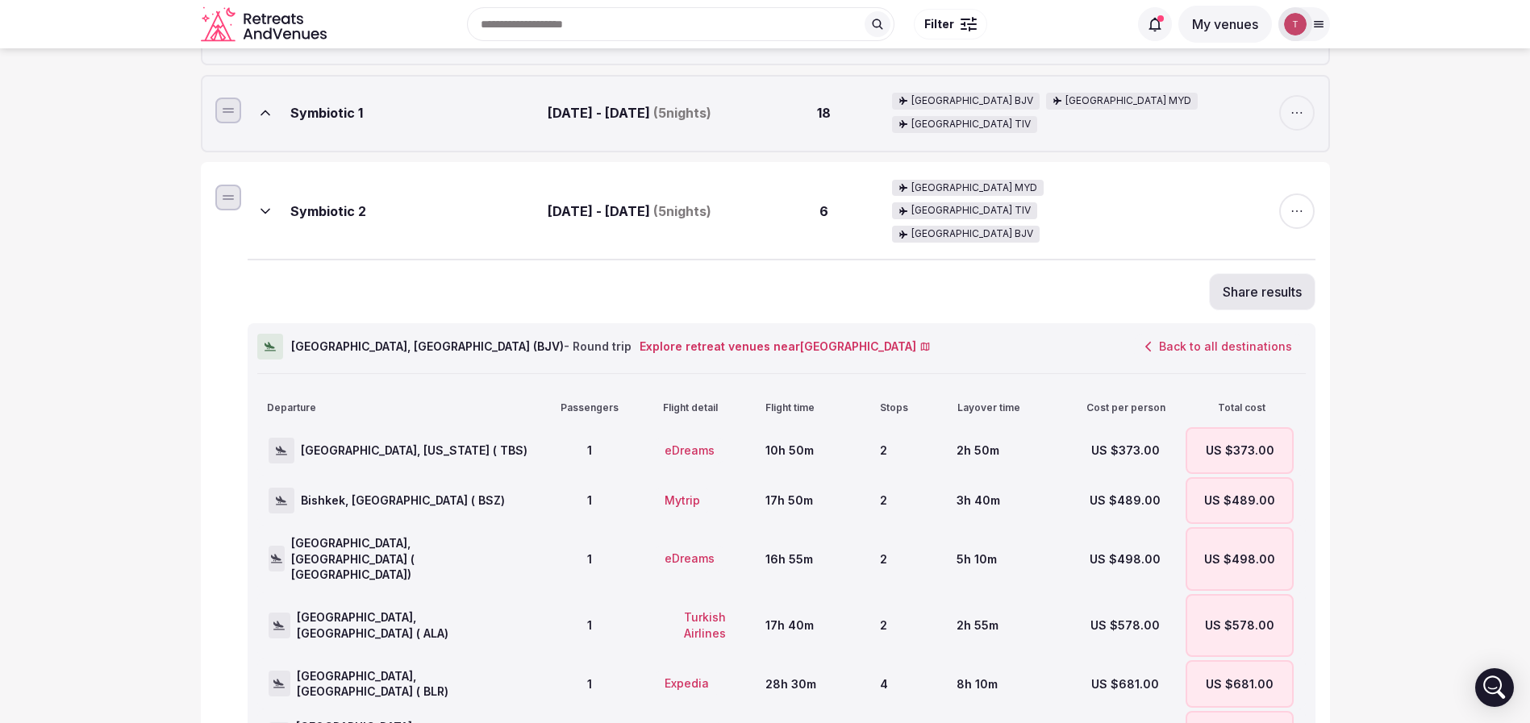
scroll to position [484, 0]
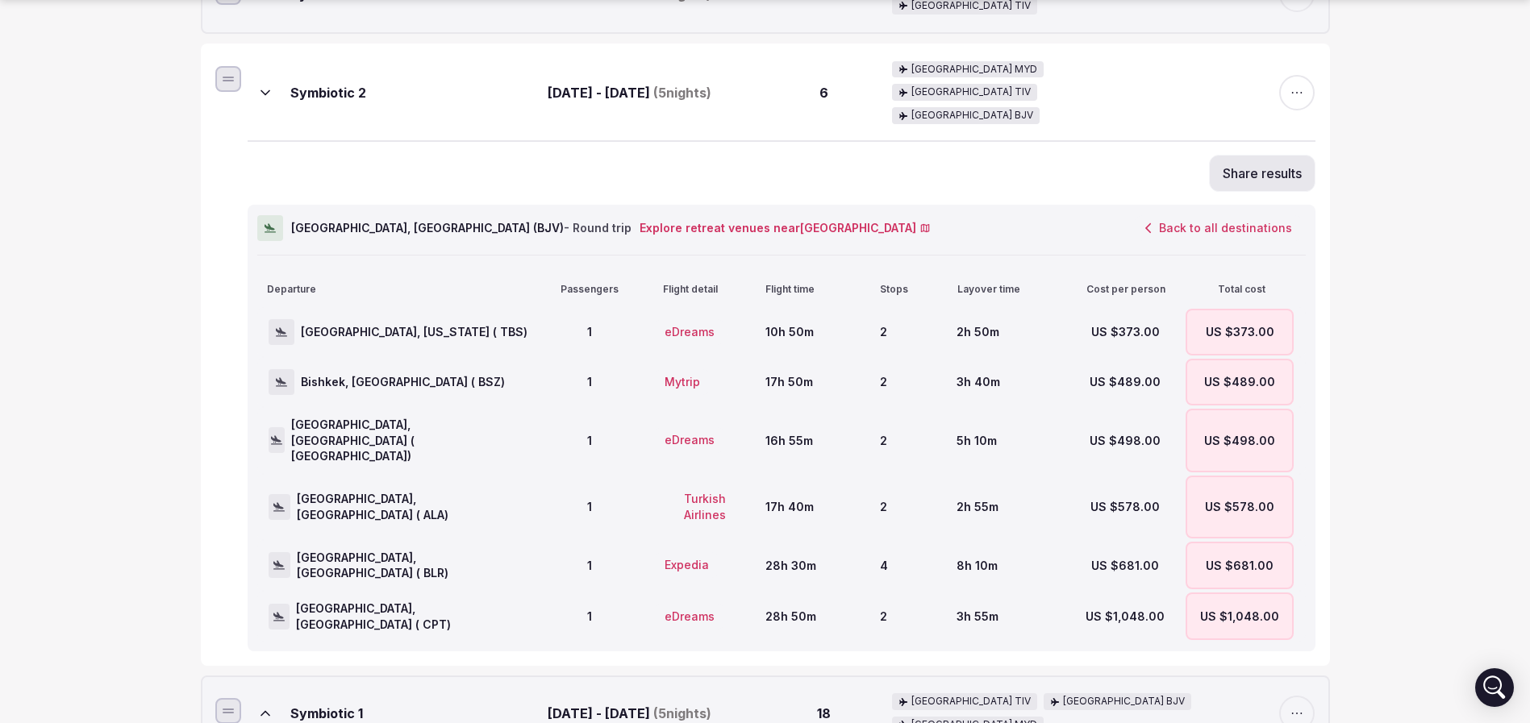
click at [1177, 215] on button "Back to all destinations" at bounding box center [1218, 228] width 174 height 27
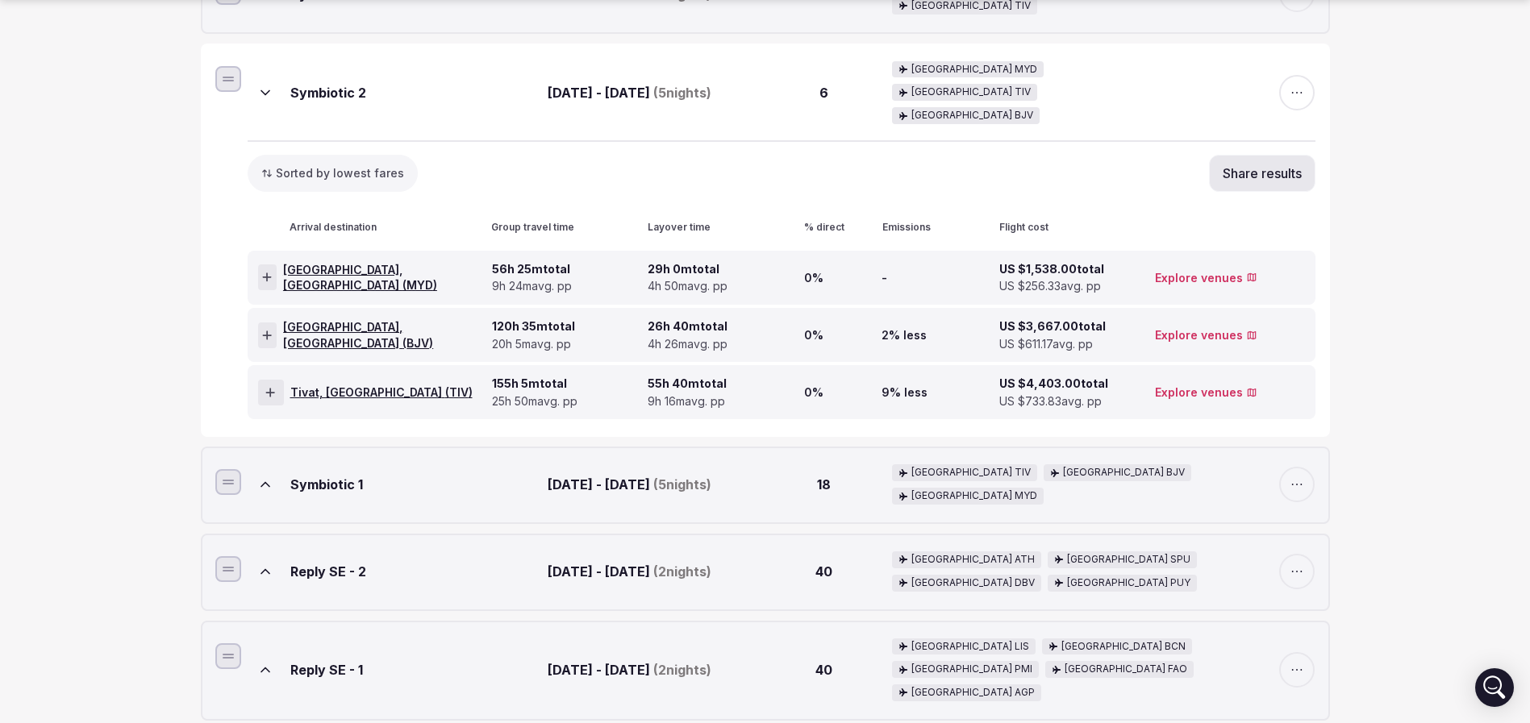
click at [277, 380] on div at bounding box center [271, 393] width 26 height 26
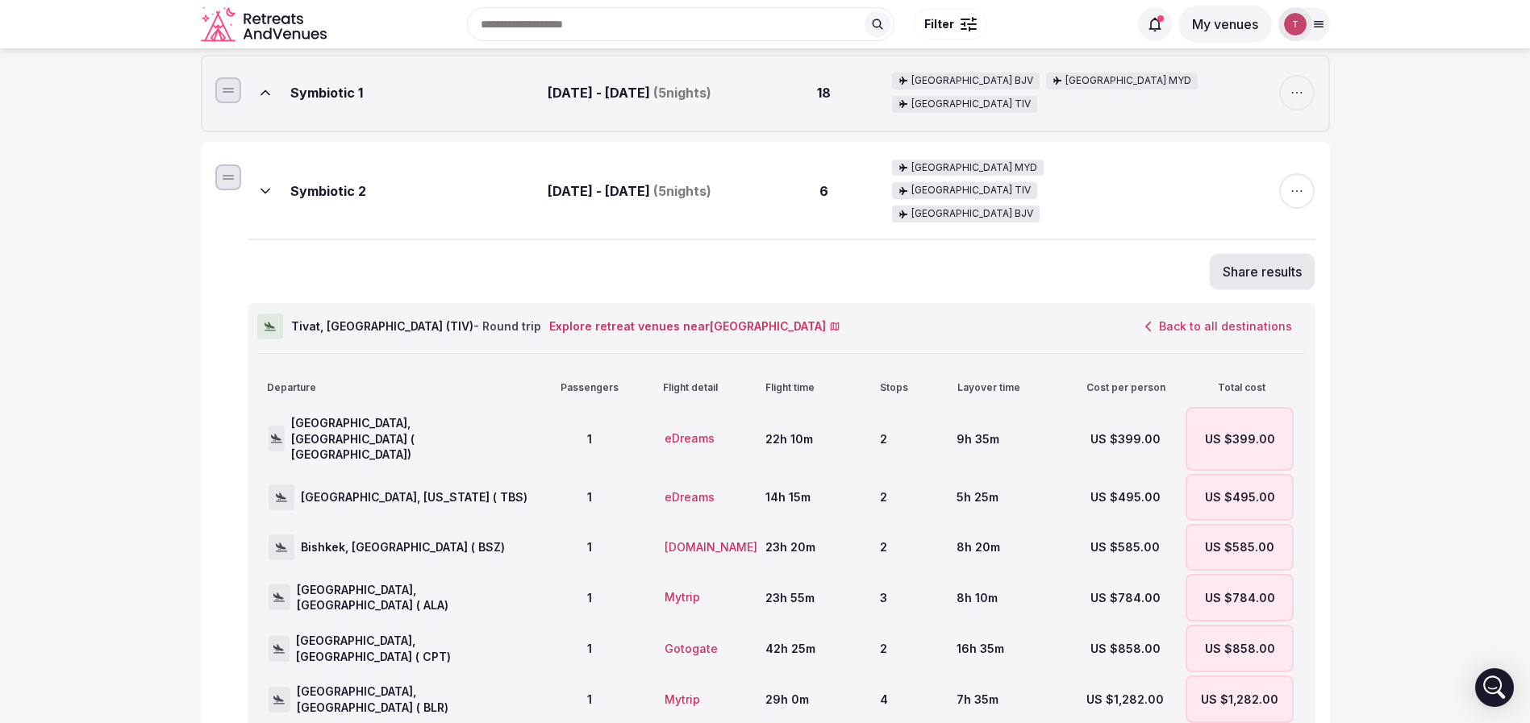
scroll to position [242, 0]
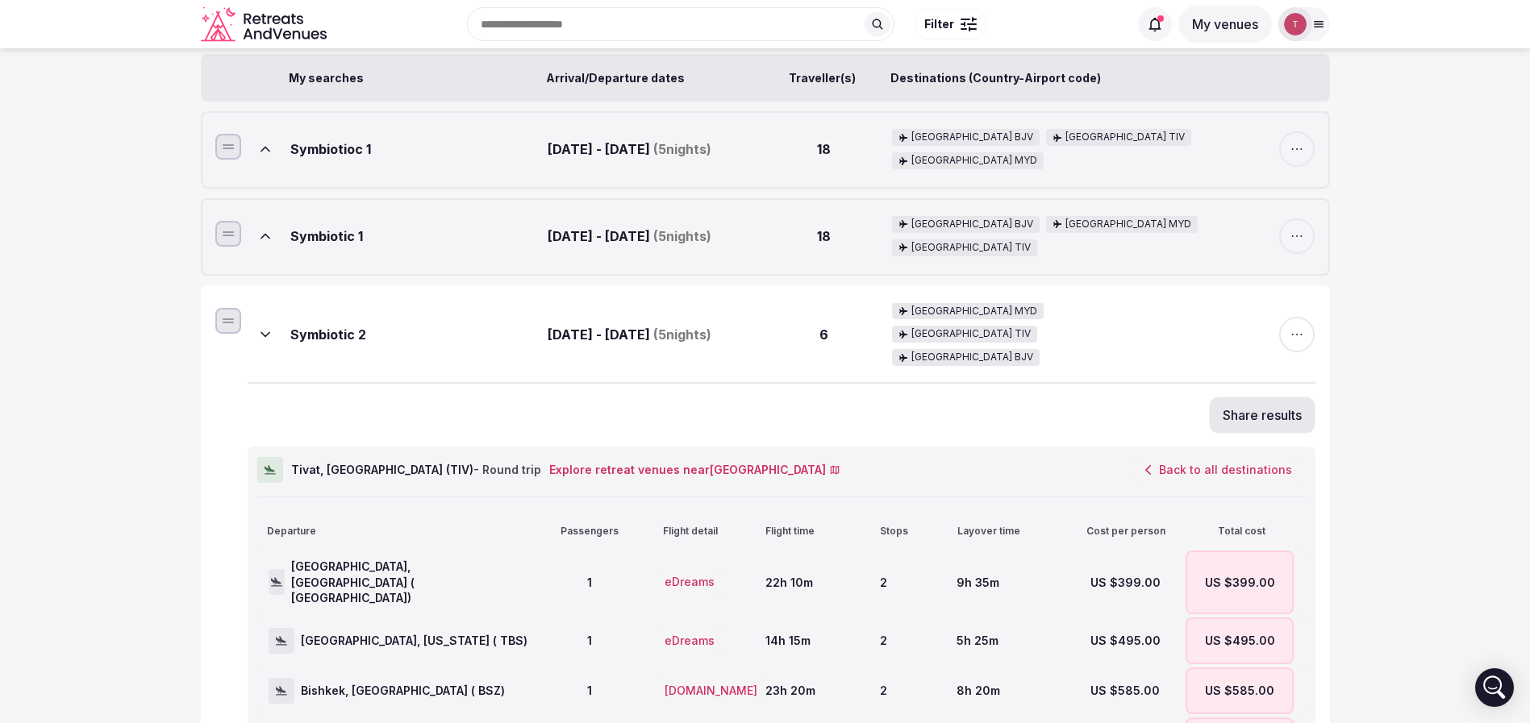
drag, startPoint x: 545, startPoint y: 308, endPoint x: 736, endPoint y: 310, distance: 190.3
click at [736, 310] on div "Symbiotic 2 May 18th - May 23rd, 2026 ( 5 nights) 6 Kenya MYD Montenegro TIV Tu…" at bounding box center [782, 334] width 1068 height 95
copy div "May 18th - May 23rd, 2026"
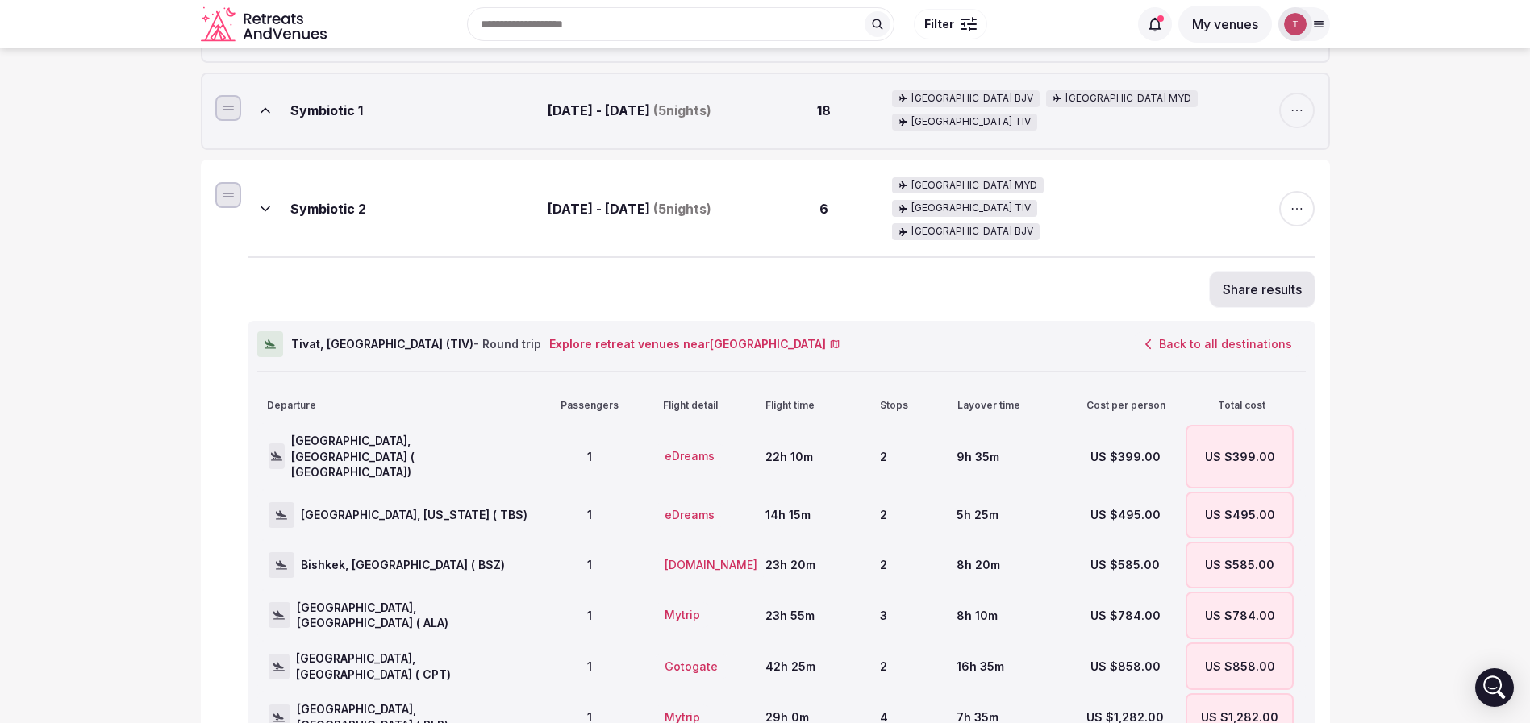
scroll to position [363, 0]
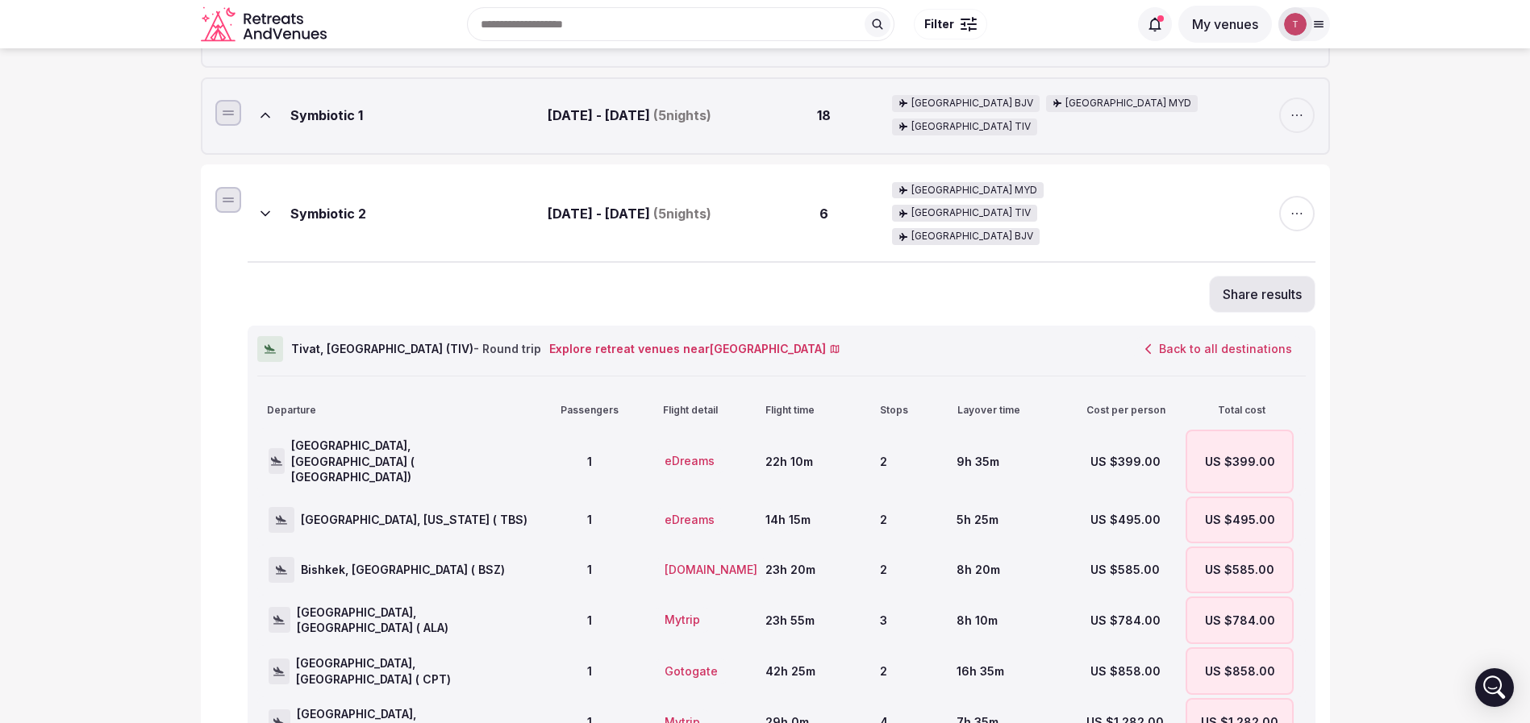
click at [1198, 335] on button "Back to all destinations" at bounding box center [1218, 348] width 174 height 27
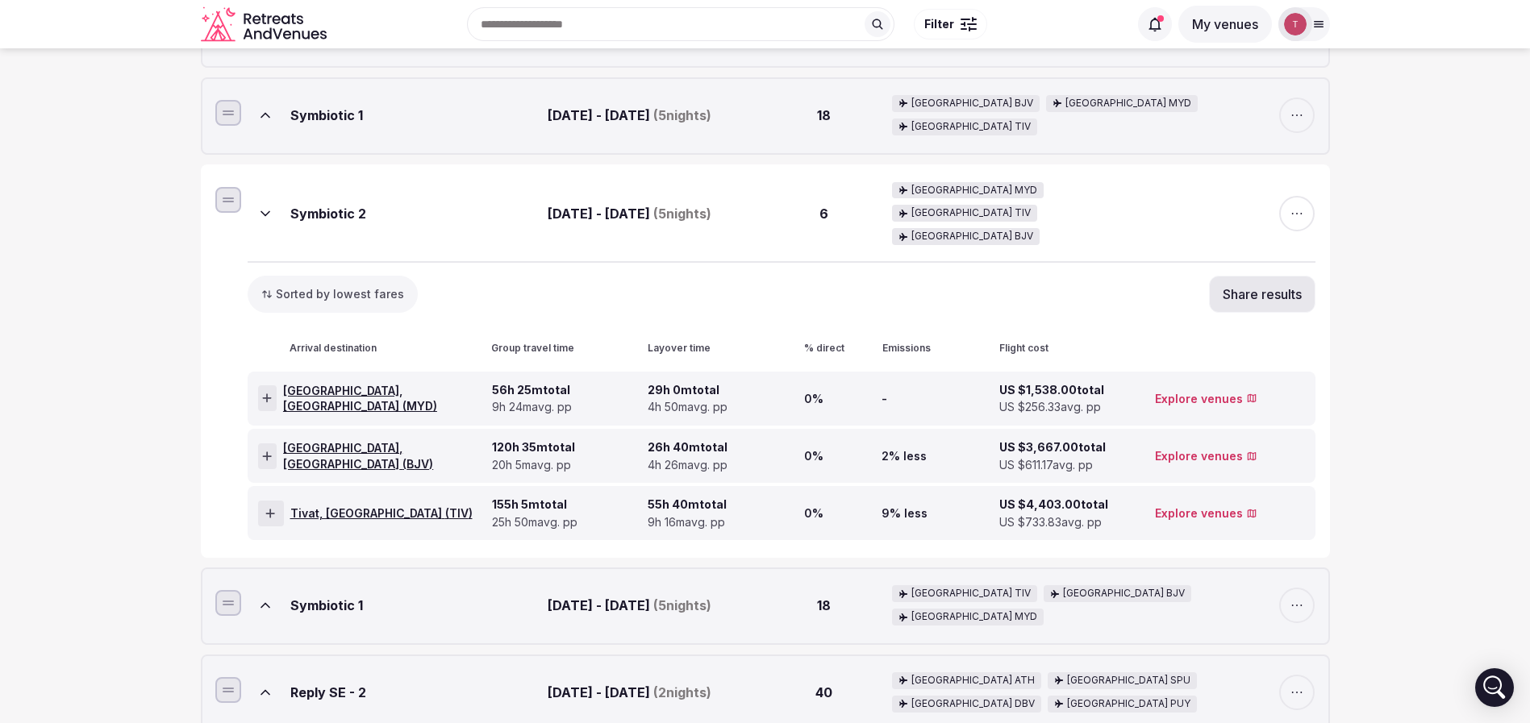
click at [1309, 198] on span "button" at bounding box center [1296, 213] width 35 height 35
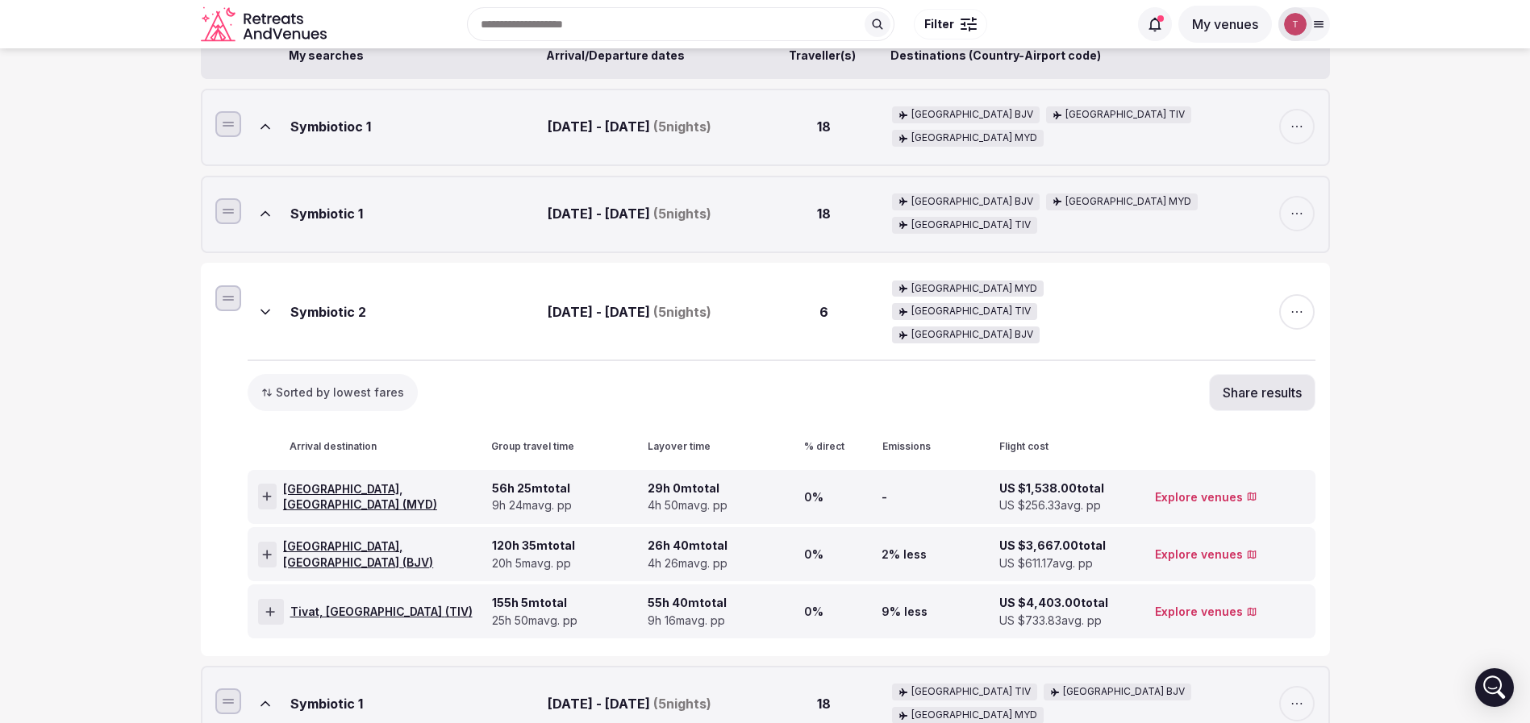
scroll to position [242, 0]
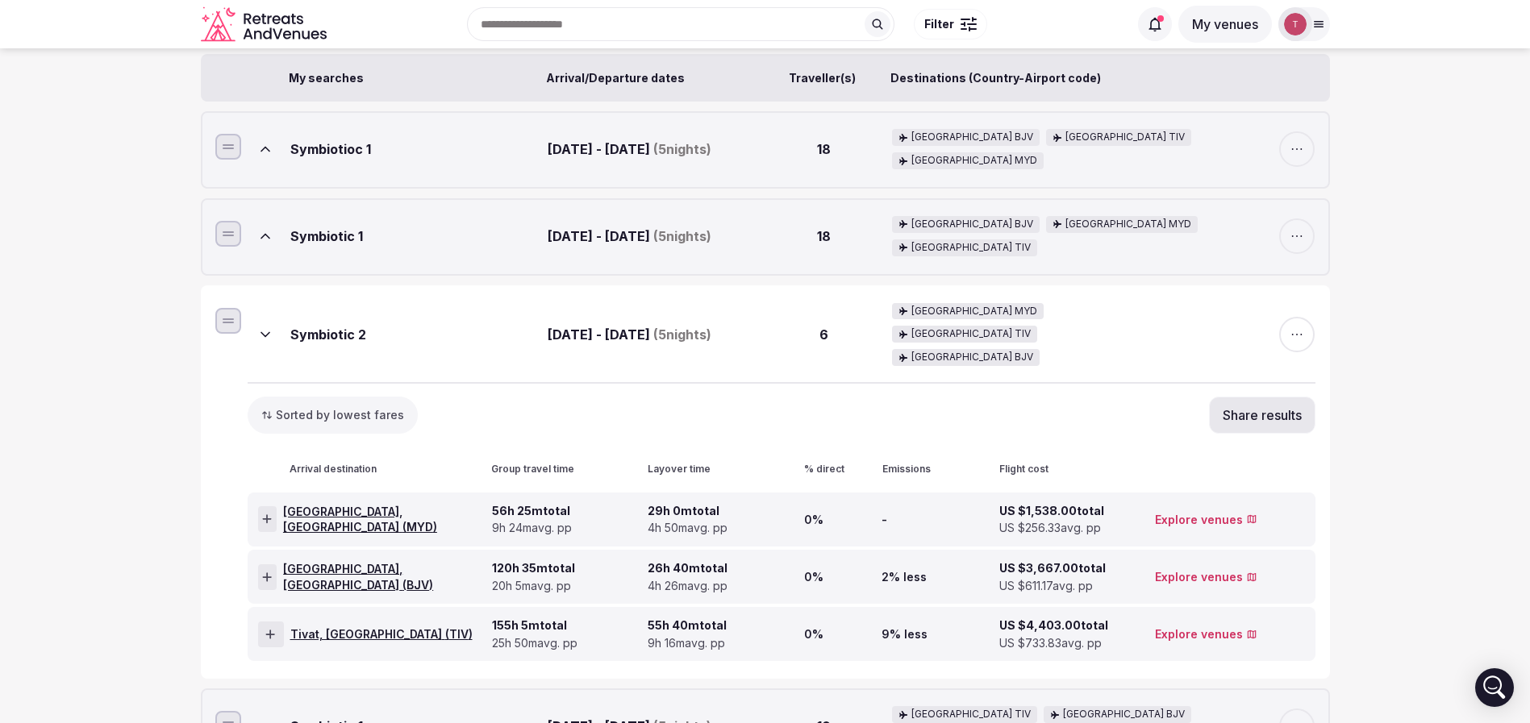
click at [269, 327] on icon at bounding box center [265, 335] width 16 height 16
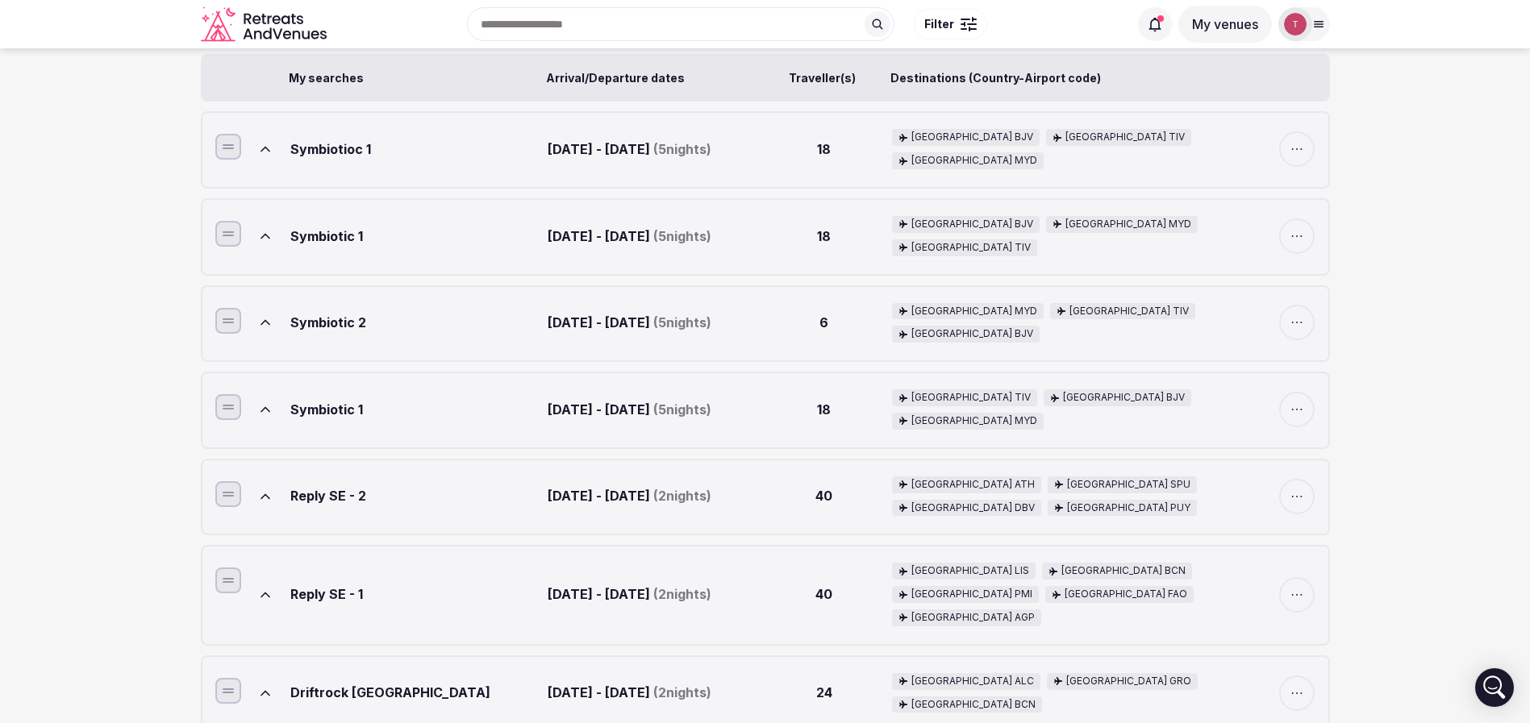
click at [268, 237] on icon at bounding box center [265, 236] width 16 height 16
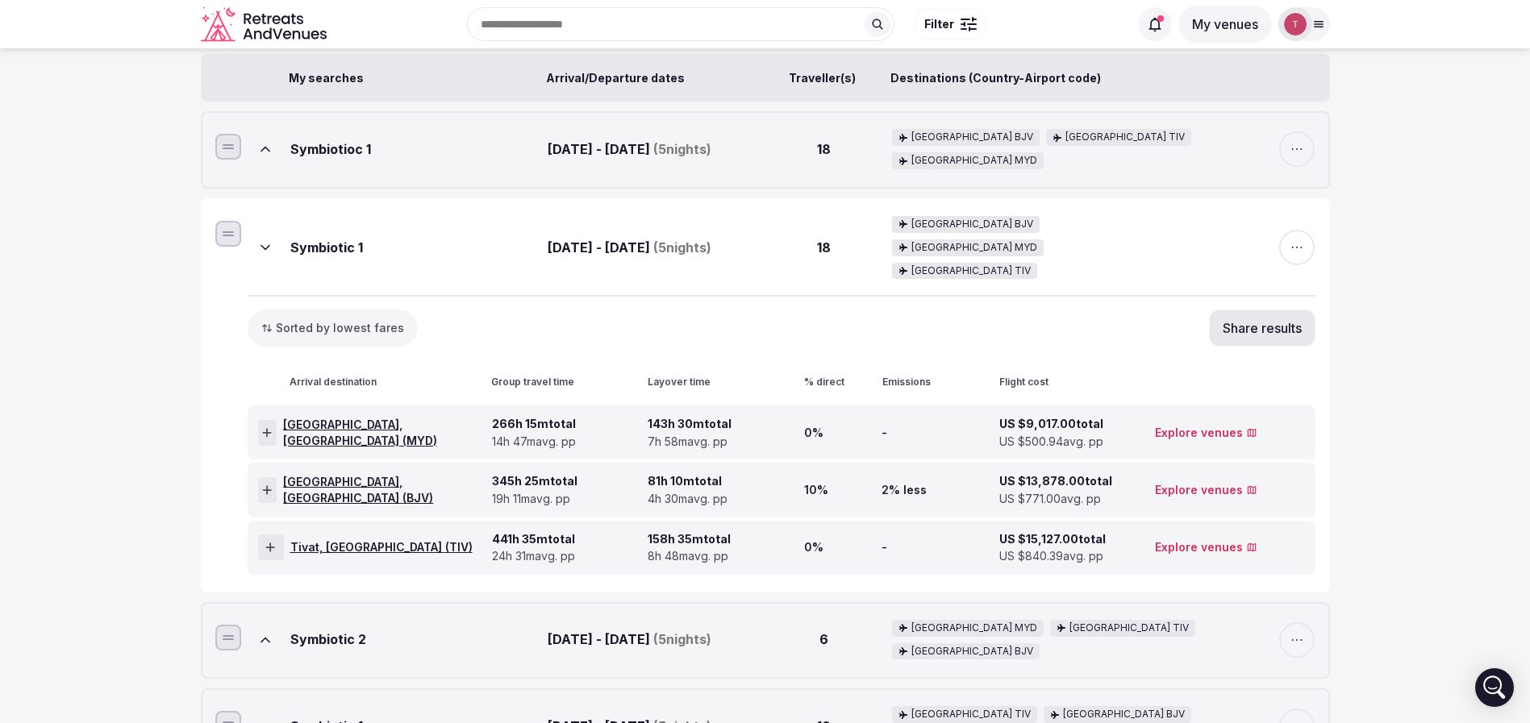
click at [276, 420] on div at bounding box center [267, 433] width 19 height 26
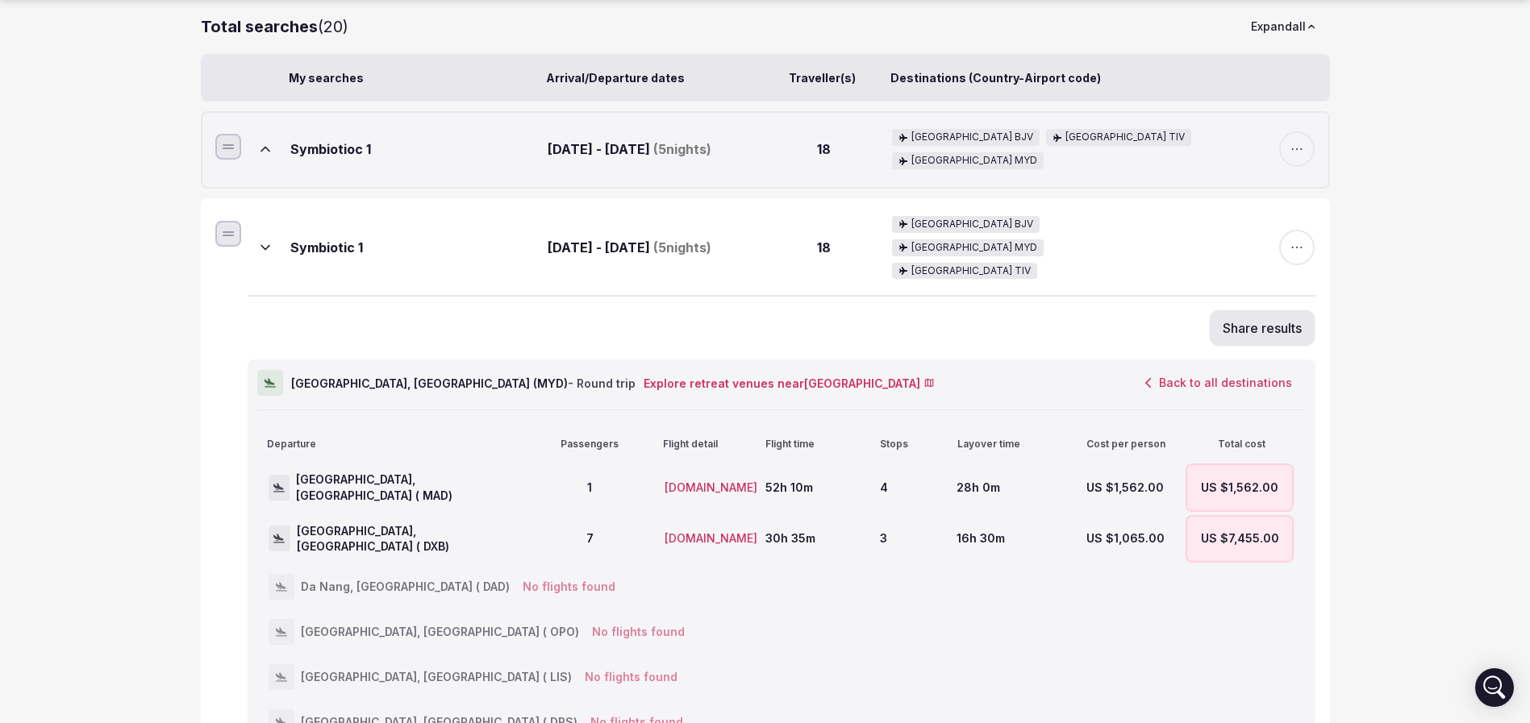
scroll to position [363, 0]
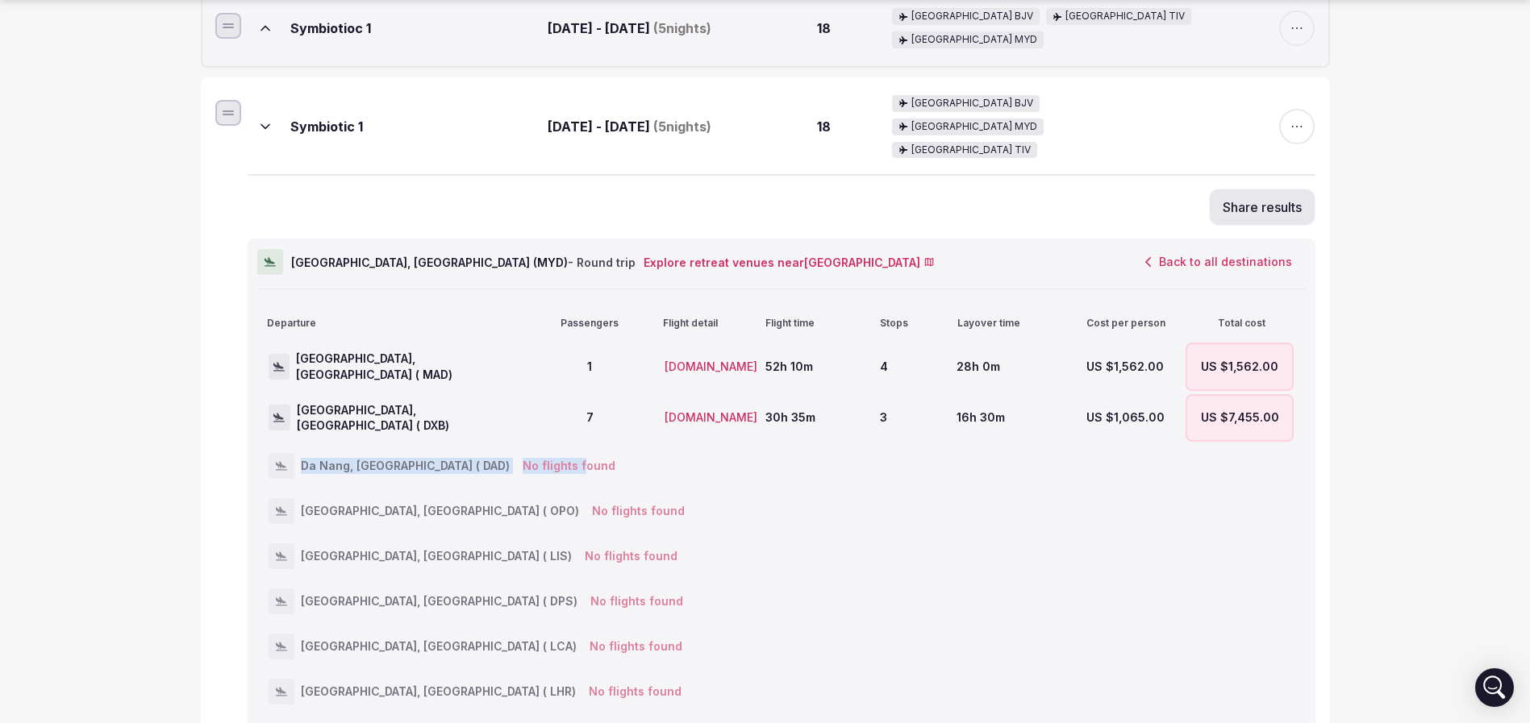
drag, startPoint x: 365, startPoint y: 441, endPoint x: 511, endPoint y: 459, distance: 147.0
click at [511, 459] on div "Da Nang, Vietnam ( DAD) No flights found" at bounding box center [781, 466] width 1048 height 45
click at [511, 459] on div "Da Nang, Vietnam ( DAD) No flights found" at bounding box center [782, 466] width 1026 height 42
drag, startPoint x: 349, startPoint y: 230, endPoint x: 385, endPoint y: 233, distance: 35.6
click at [385, 255] on span "Malindi, Kenya ( MYD ) - Round trip" at bounding box center [463, 263] width 344 height 16
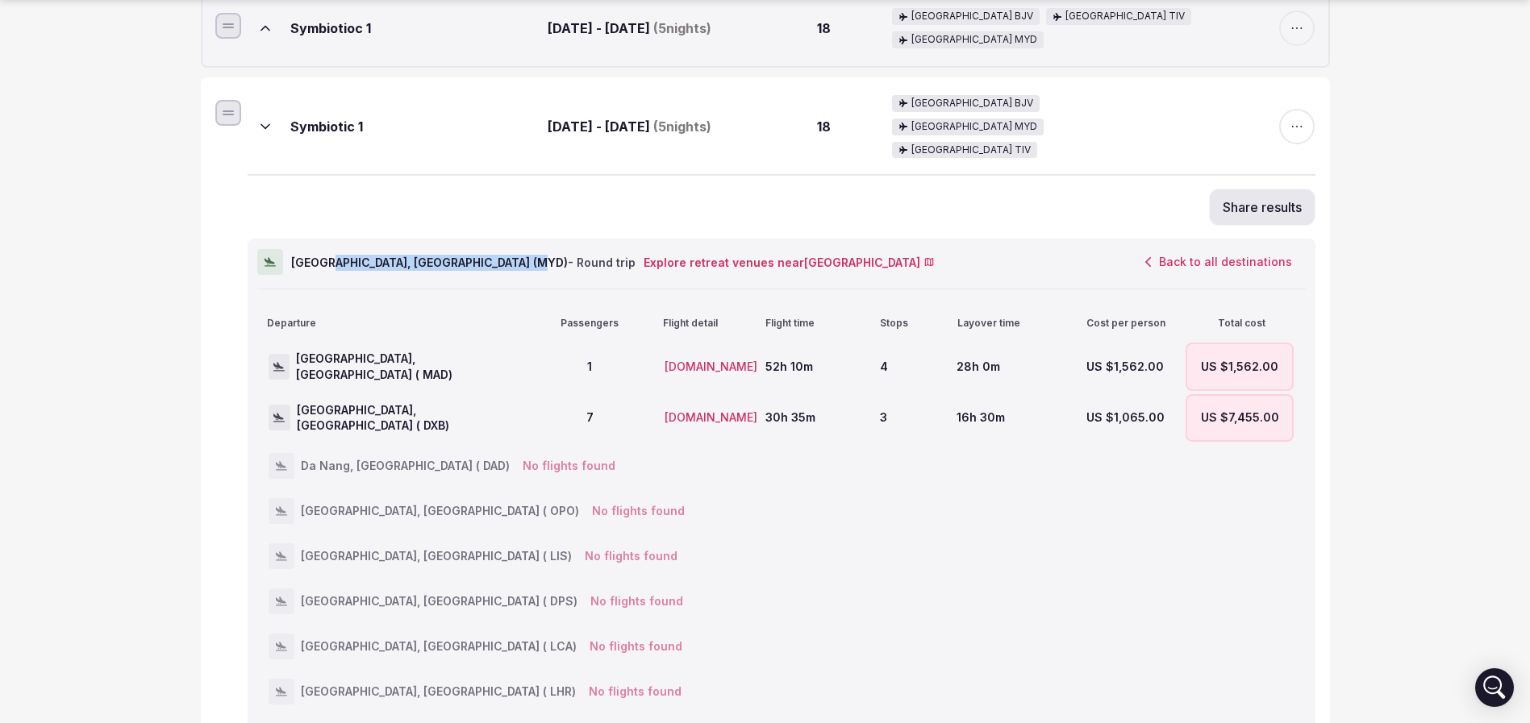
click at [385, 255] on span "Malindi, Kenya ( MYD ) - Round trip" at bounding box center [463, 263] width 344 height 16
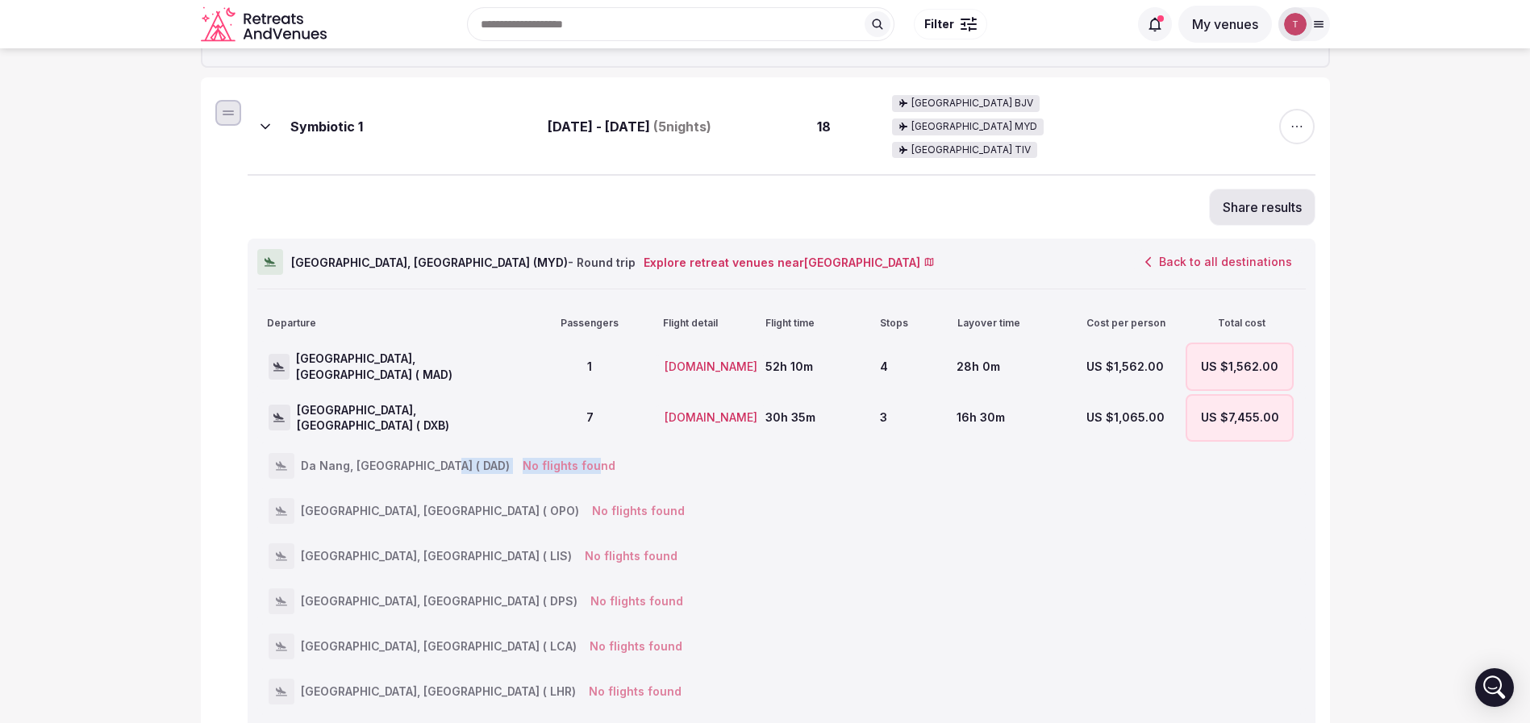
drag, startPoint x: 418, startPoint y: 430, endPoint x: 521, endPoint y: 439, distance: 103.6
click at [521, 445] on div "Da Nang, Vietnam ( DAD) No flights found" at bounding box center [782, 466] width 1026 height 42
click at [523, 458] on div "No flights found" at bounding box center [569, 466] width 93 height 16
click at [1201, 248] on button "Back to all destinations" at bounding box center [1218, 261] width 174 height 27
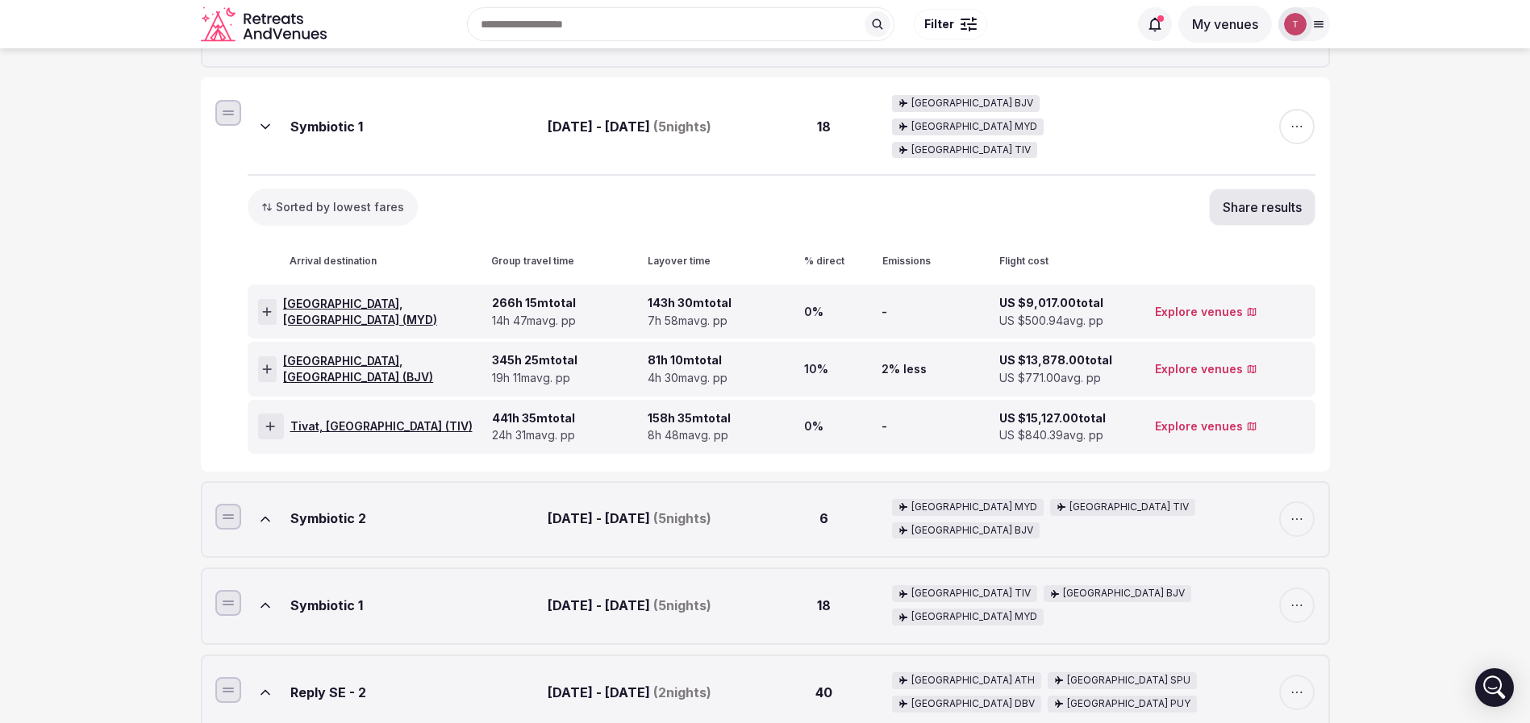
click at [277, 356] on div at bounding box center [267, 369] width 19 height 26
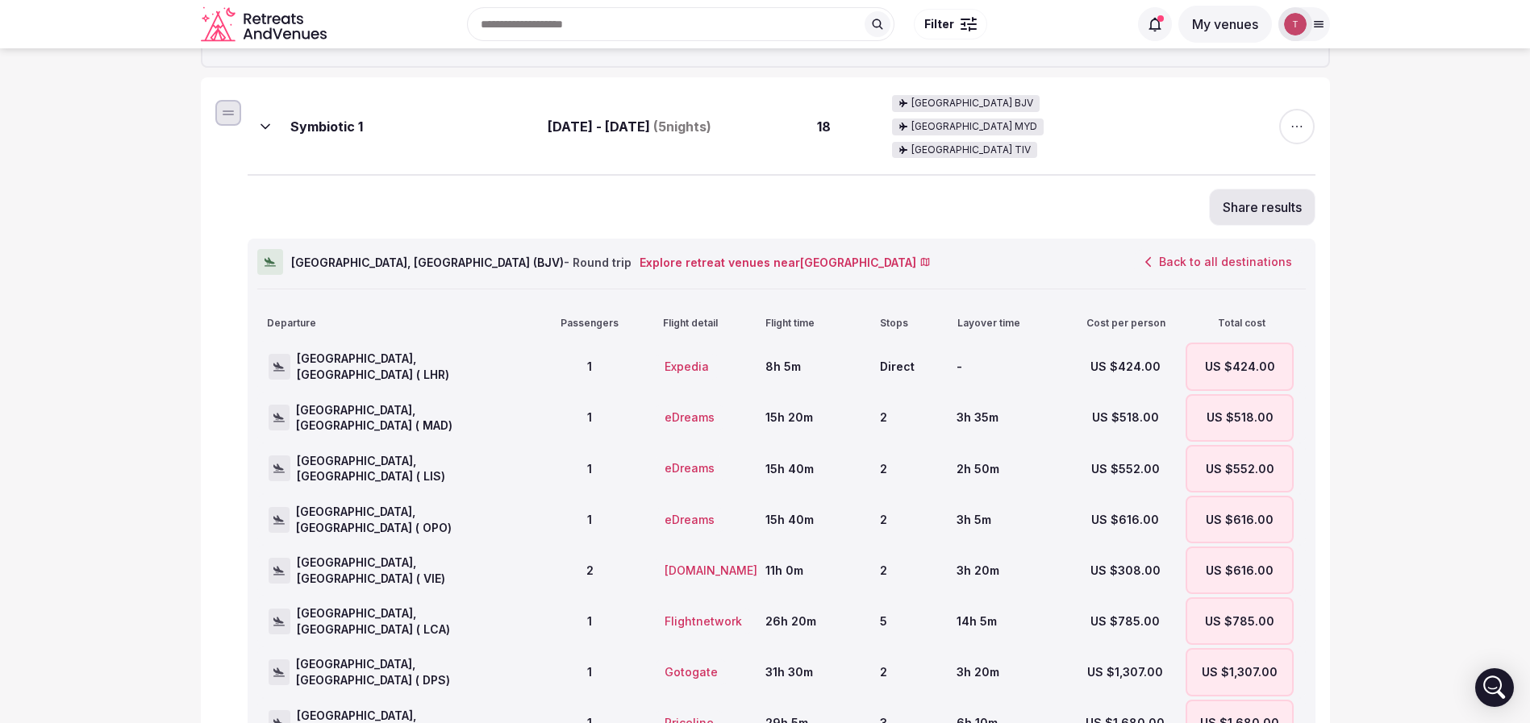
click at [1178, 248] on button "Back to all destinations" at bounding box center [1218, 261] width 174 height 27
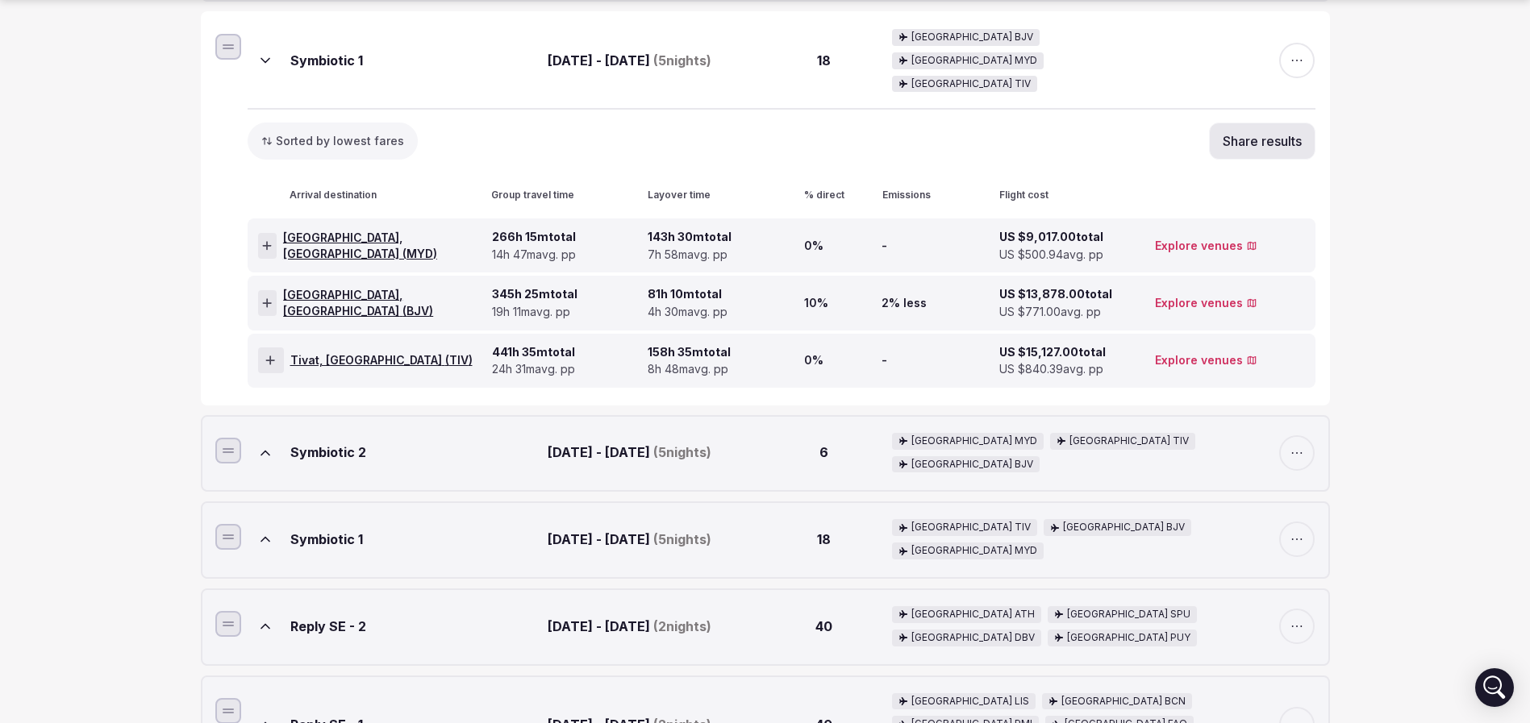
scroll to position [484, 0]
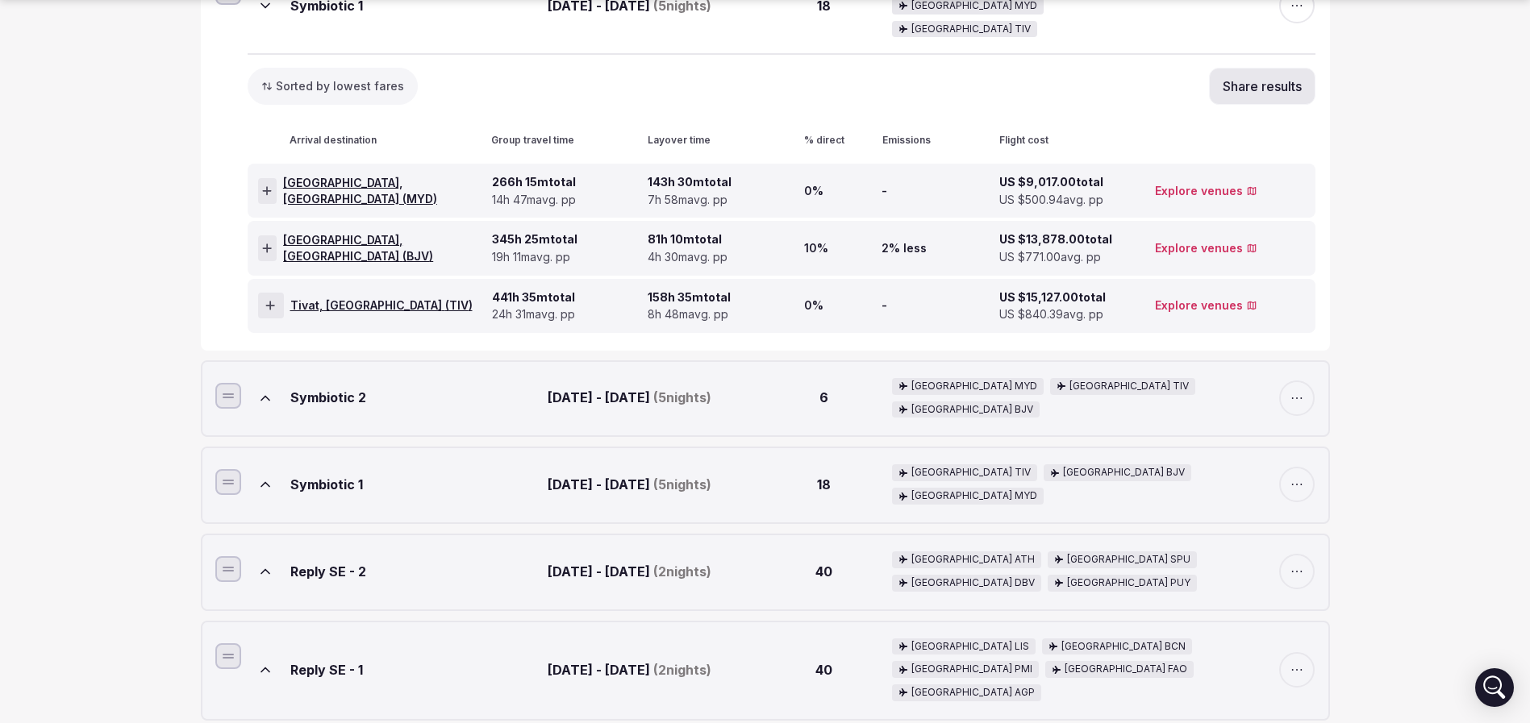
click at [273, 300] on icon at bounding box center [270, 305] width 10 height 11
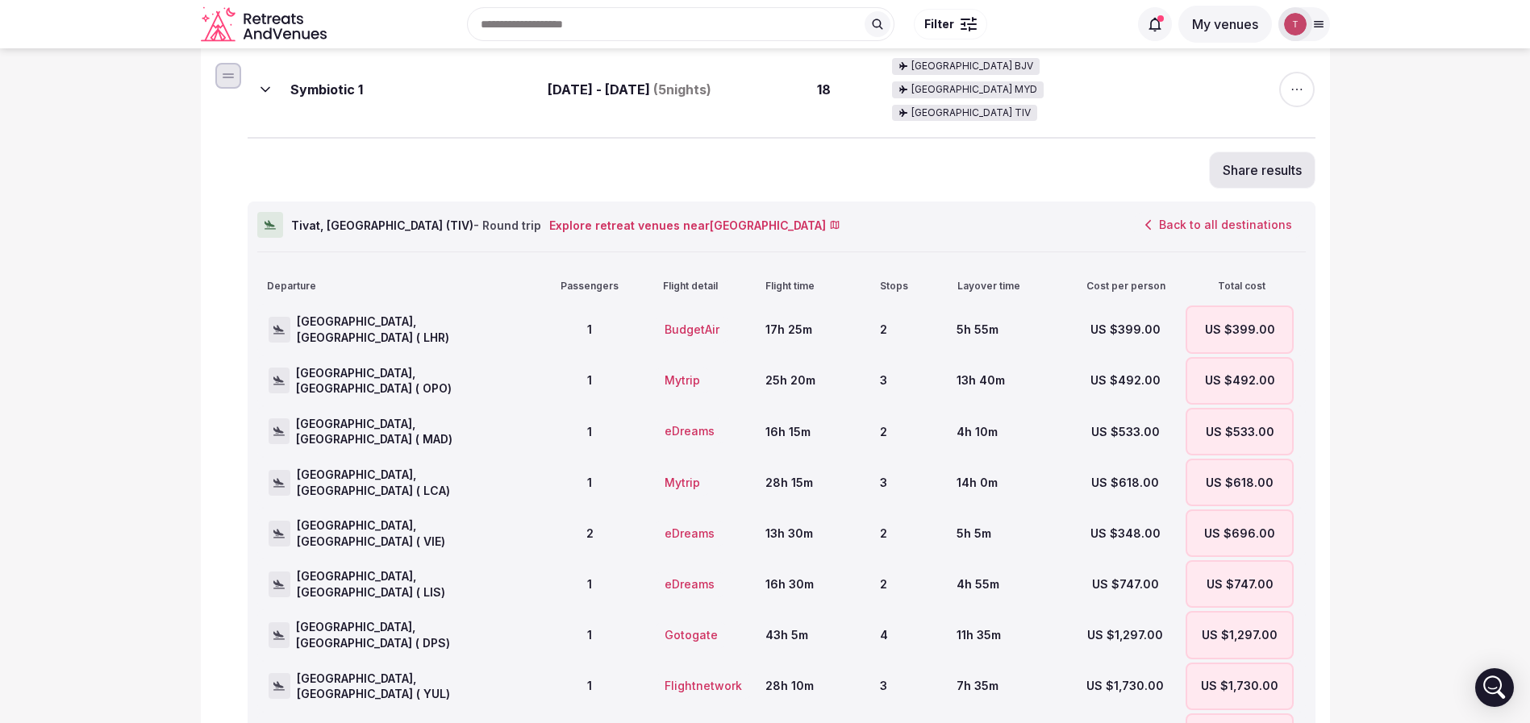
scroll to position [363, 0]
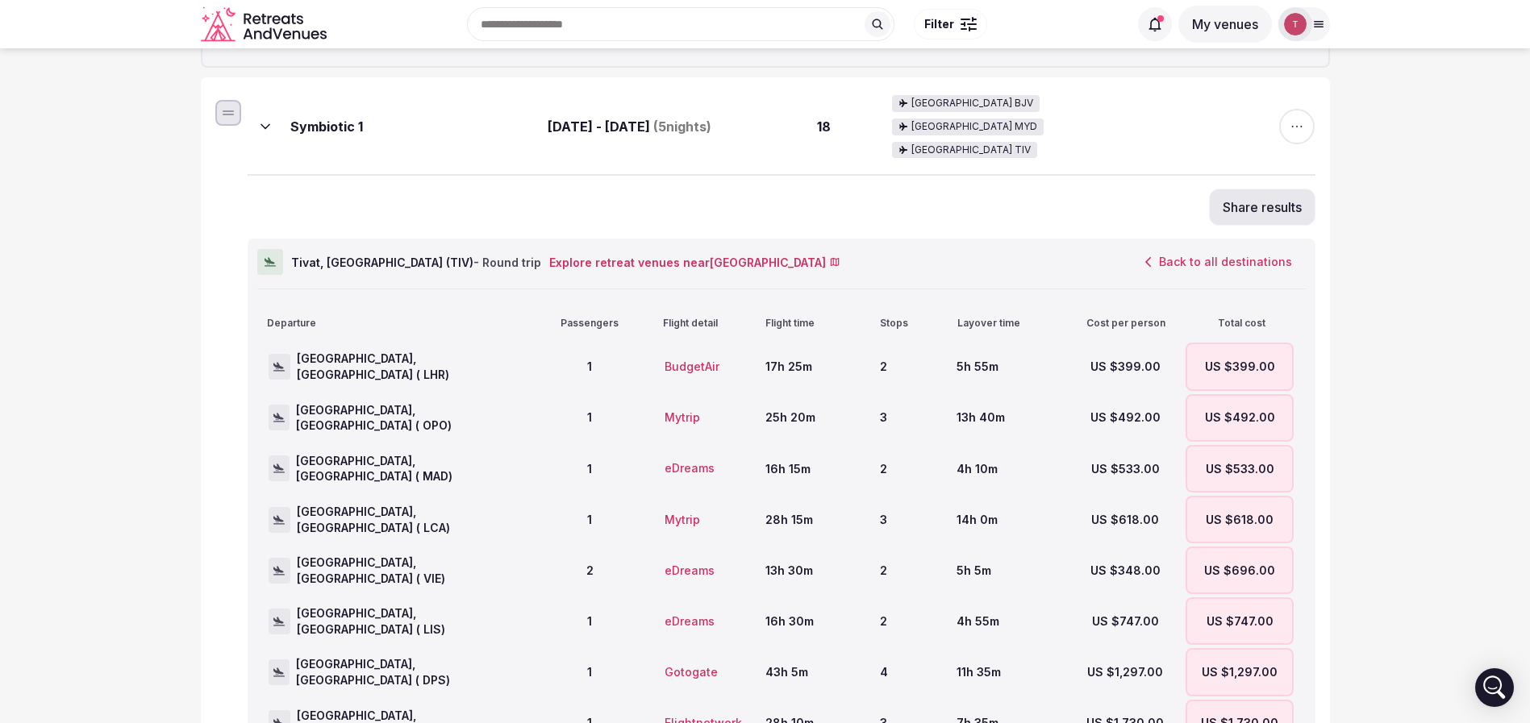
click at [264, 119] on icon at bounding box center [265, 127] width 16 height 16
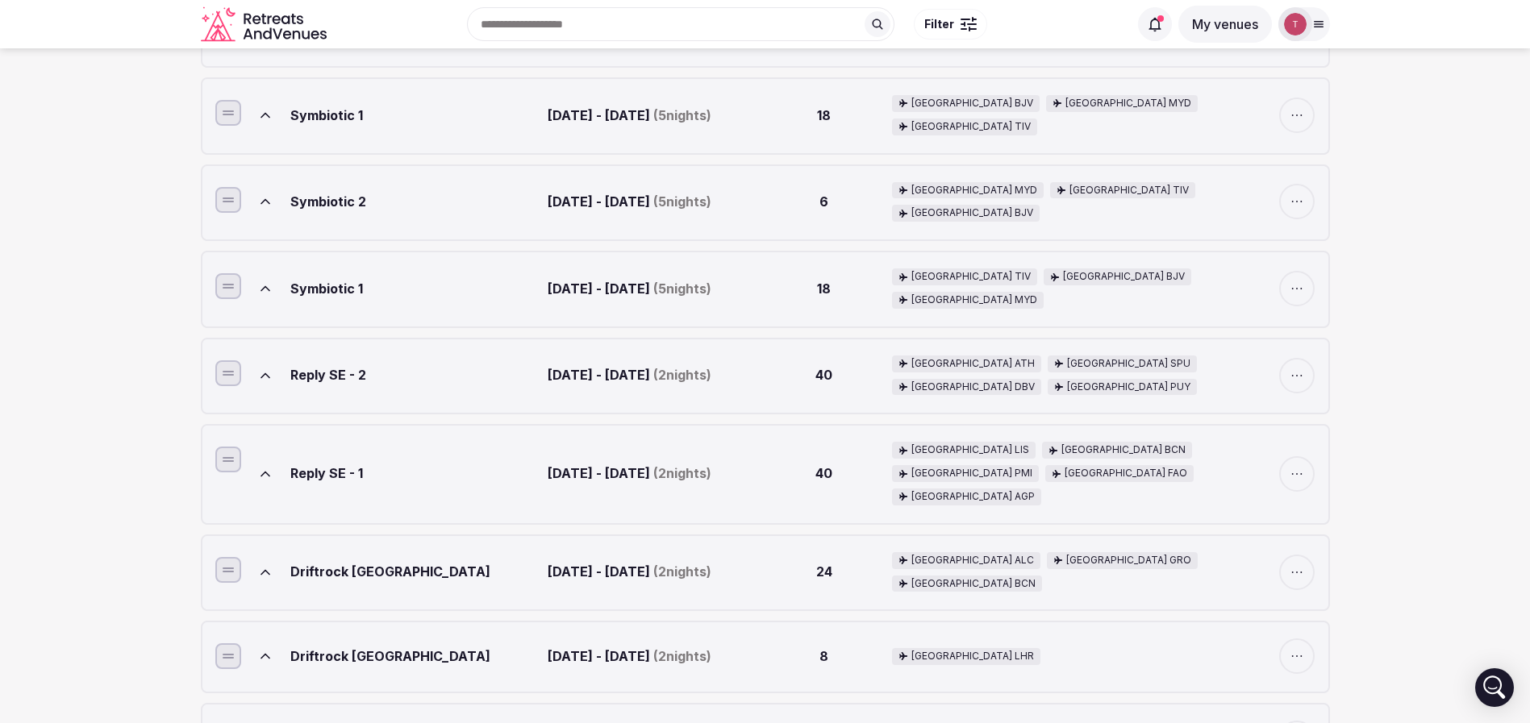
scroll to position [121, 0]
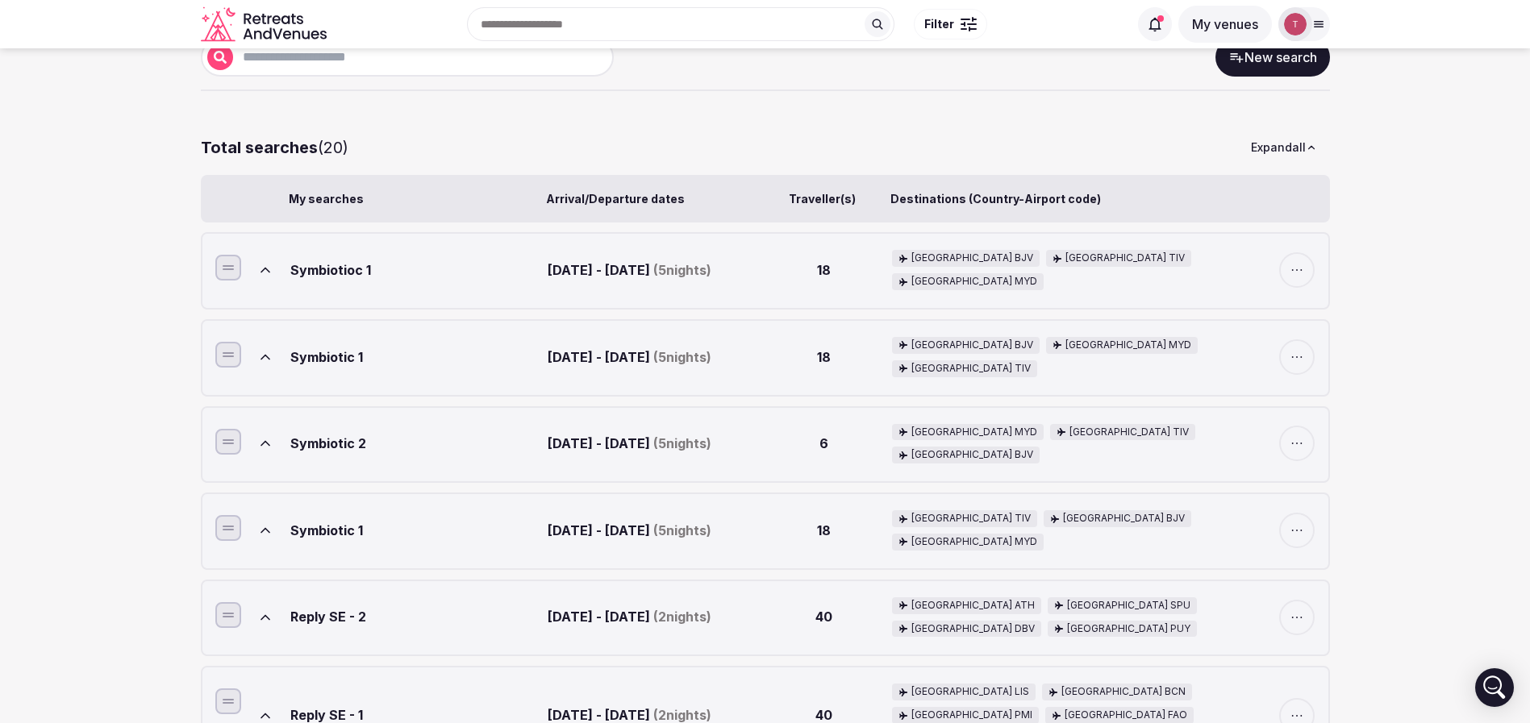
click at [263, 268] on icon at bounding box center [265, 270] width 16 height 16
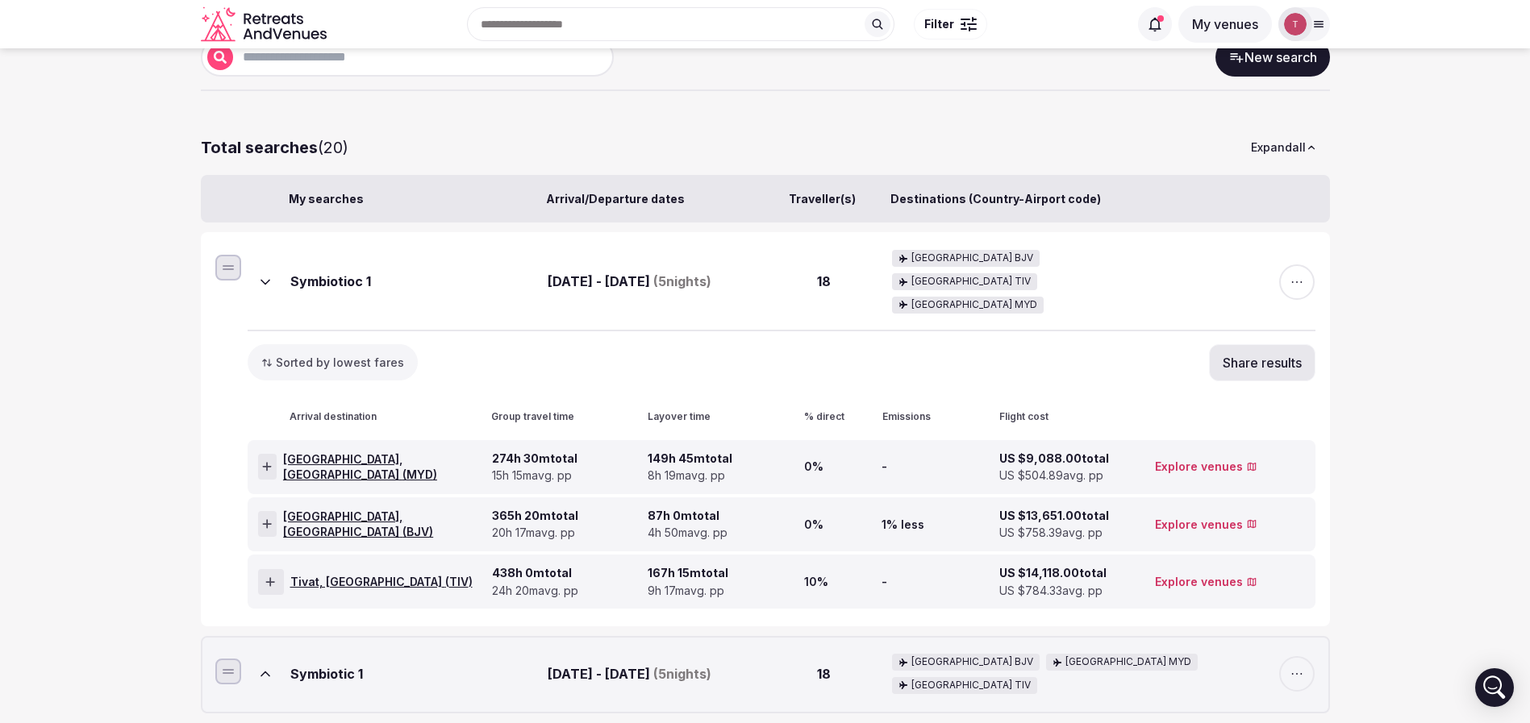
click at [269, 462] on icon at bounding box center [267, 466] width 9 height 9
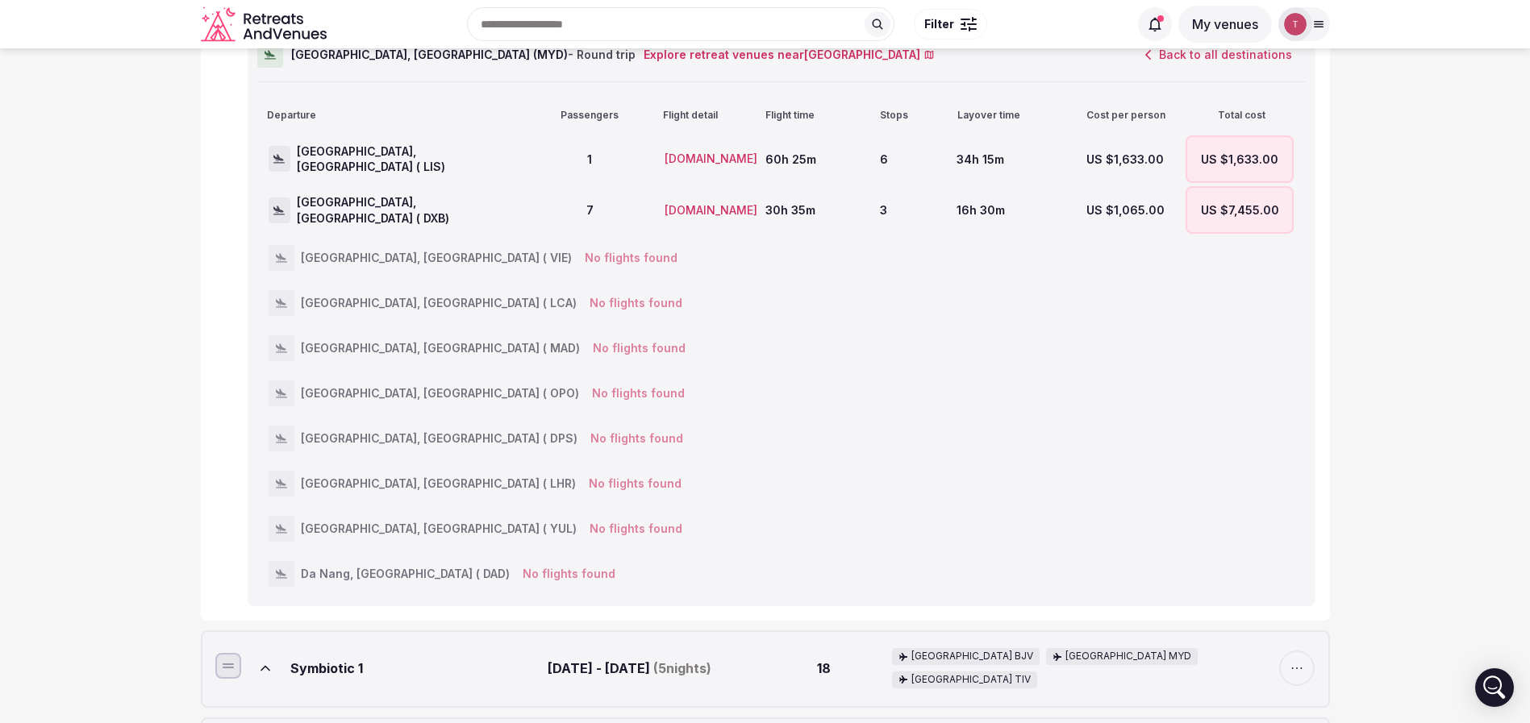
scroll to position [363, 0]
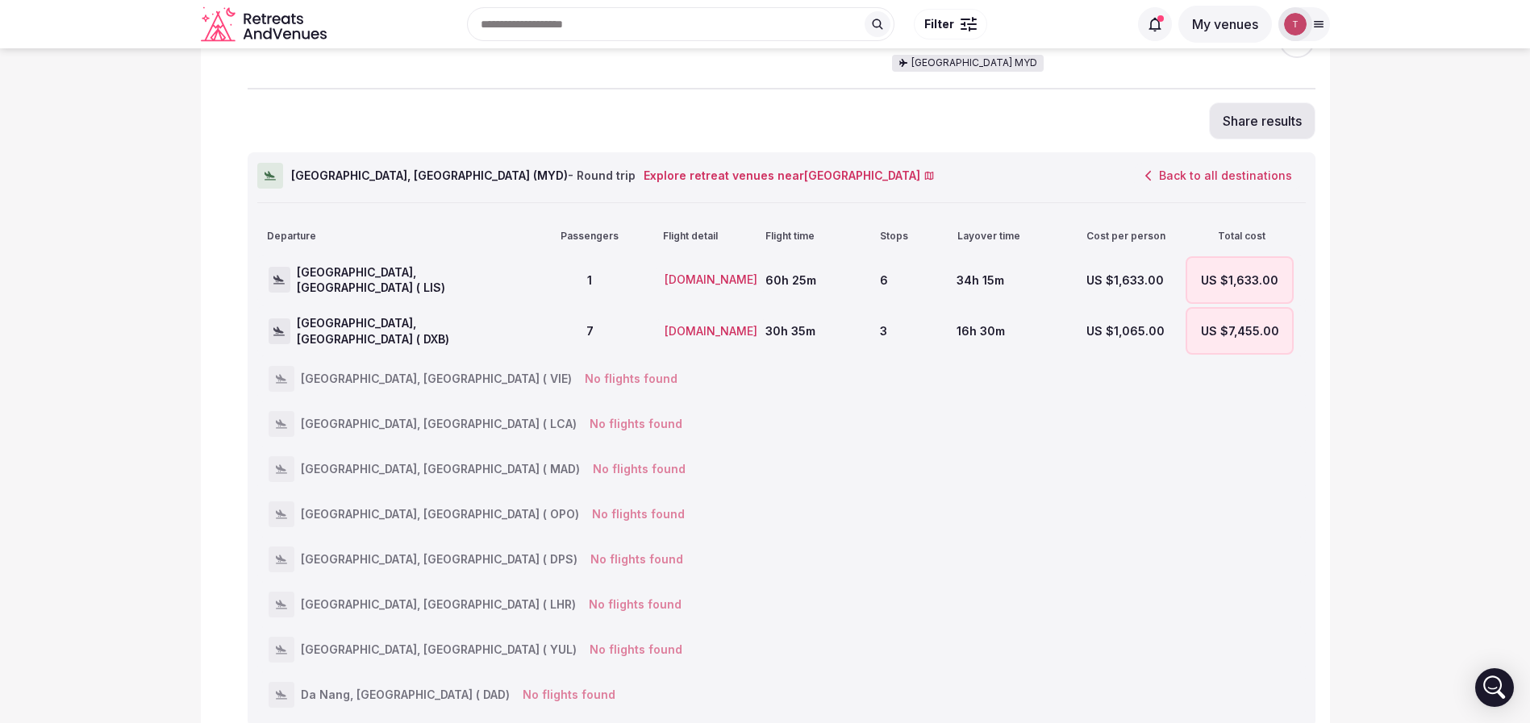
click at [312, 168] on span "Malindi, Kenya ( MYD ) - Round trip" at bounding box center [463, 176] width 344 height 16
copy span "Malindi"
click at [376, 168] on span "Malindi, Kenya ( MYD ) - Round trip" at bounding box center [463, 176] width 344 height 16
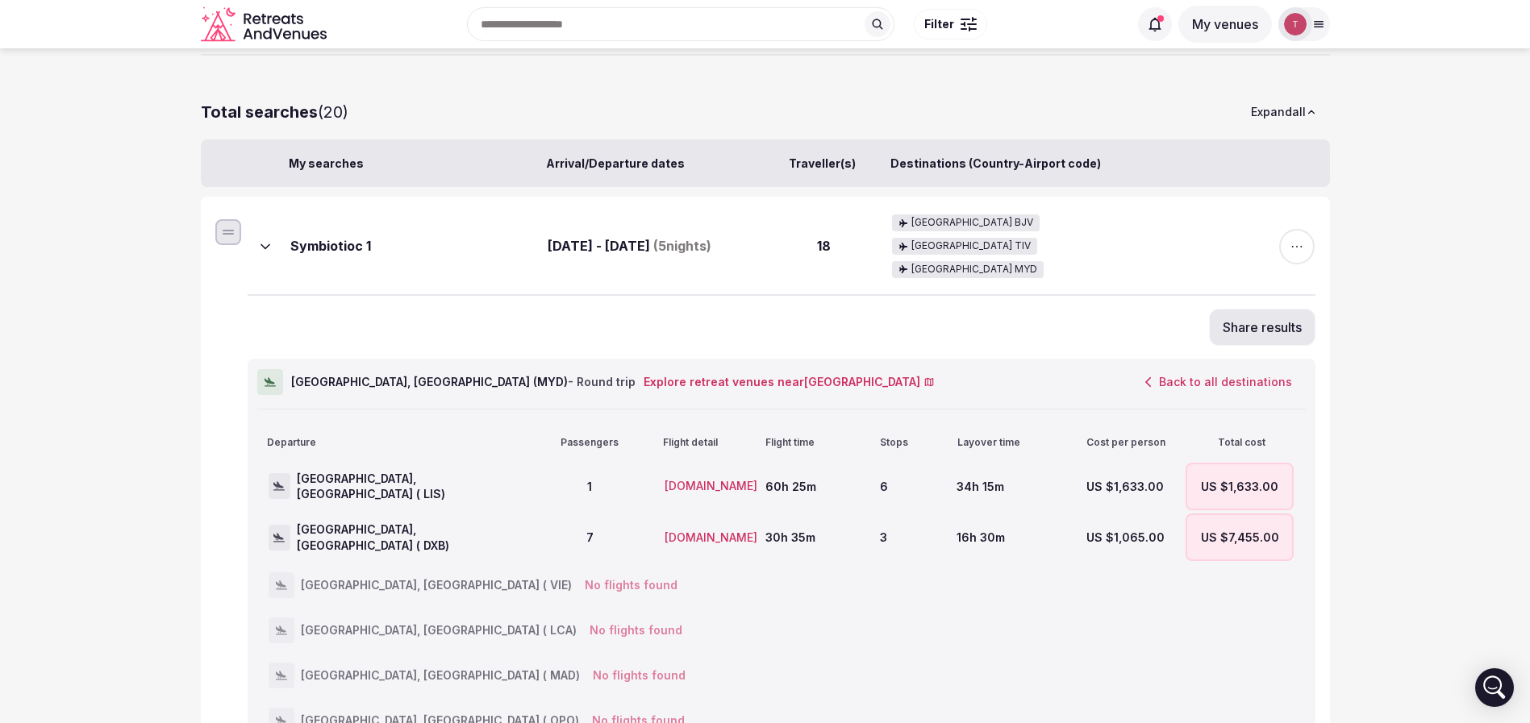
scroll to position [121, 0]
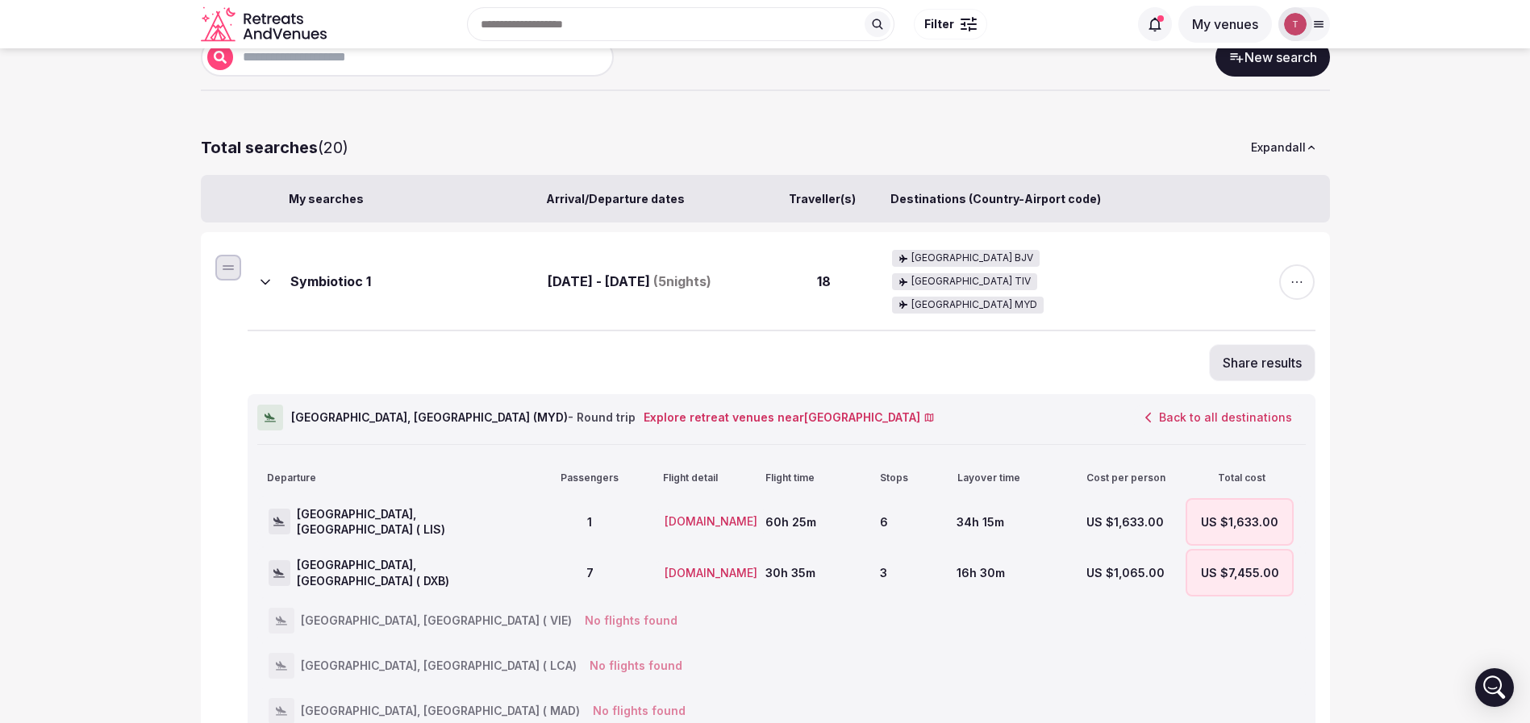
drag, startPoint x: 535, startPoint y: 260, endPoint x: 749, endPoint y: 260, distance: 214.5
click at [749, 260] on div "Symbiotioc 1 May 25th - May 30th, 2026 ( 5 nights) 18 Turkey BJV Montenegro TIV…" at bounding box center [782, 281] width 1068 height 95
copy div "May 25th - May 30th, 2026"
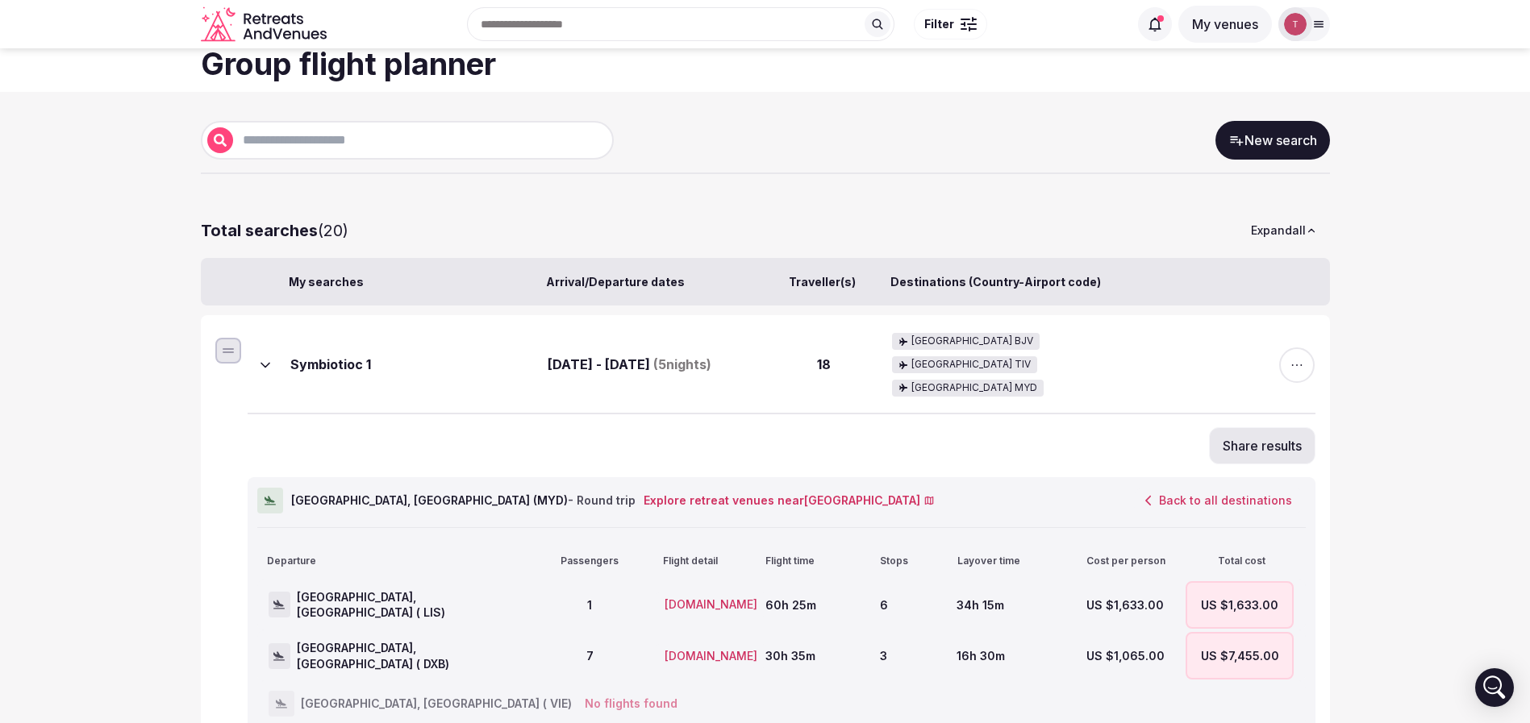
scroll to position [0, 0]
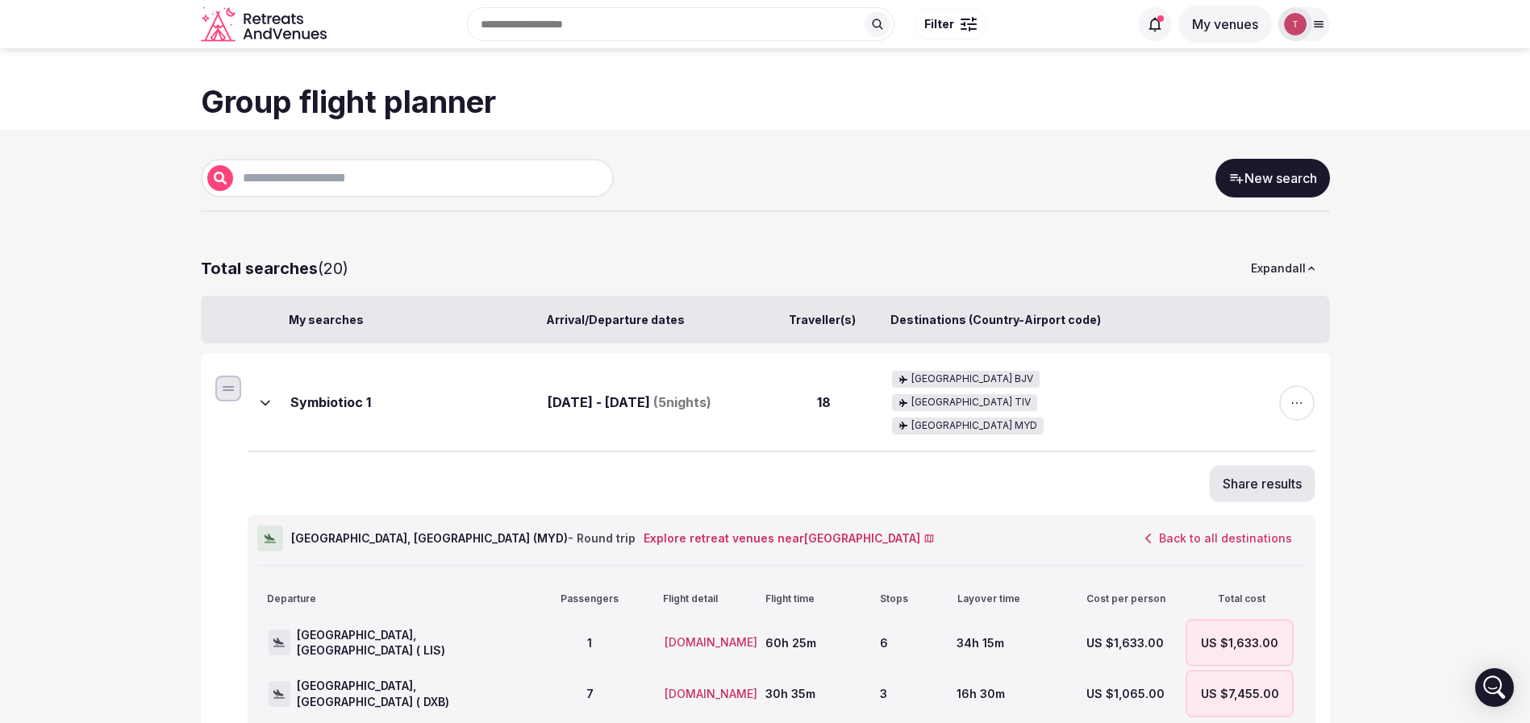
click at [268, 395] on icon at bounding box center [265, 403] width 16 height 16
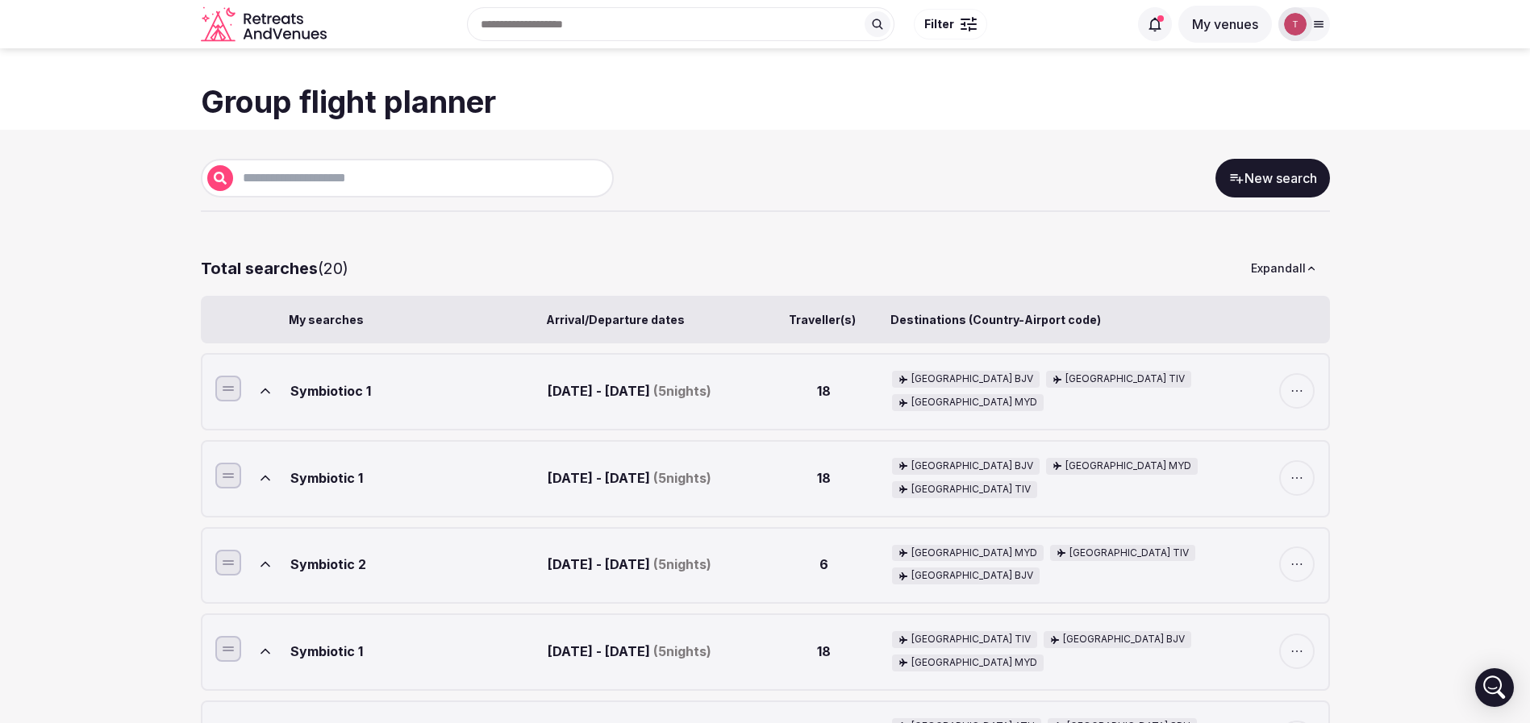
click at [265, 558] on icon at bounding box center [265, 564] width 16 height 16
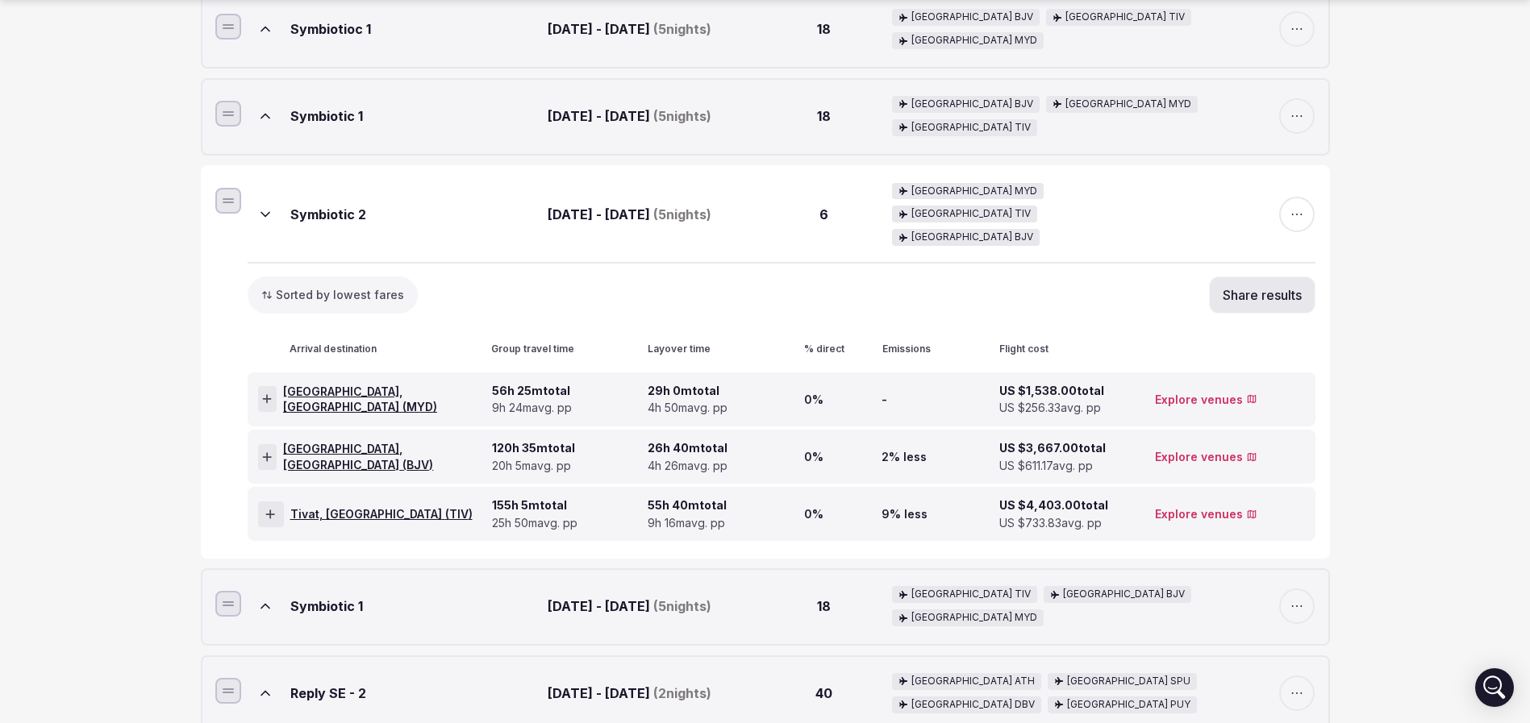
scroll to position [363, 0]
click at [272, 394] on icon at bounding box center [267, 398] width 9 height 9
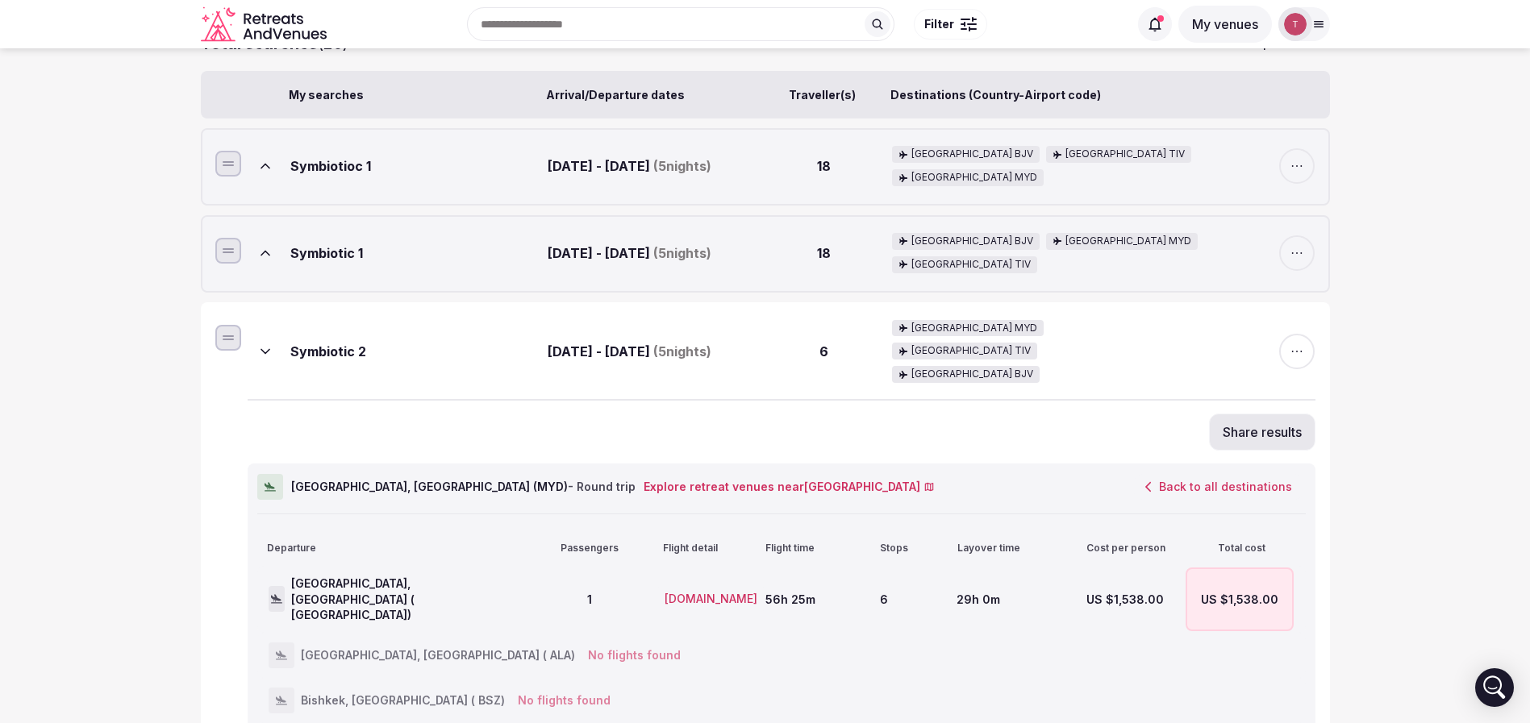
scroll to position [121, 0]
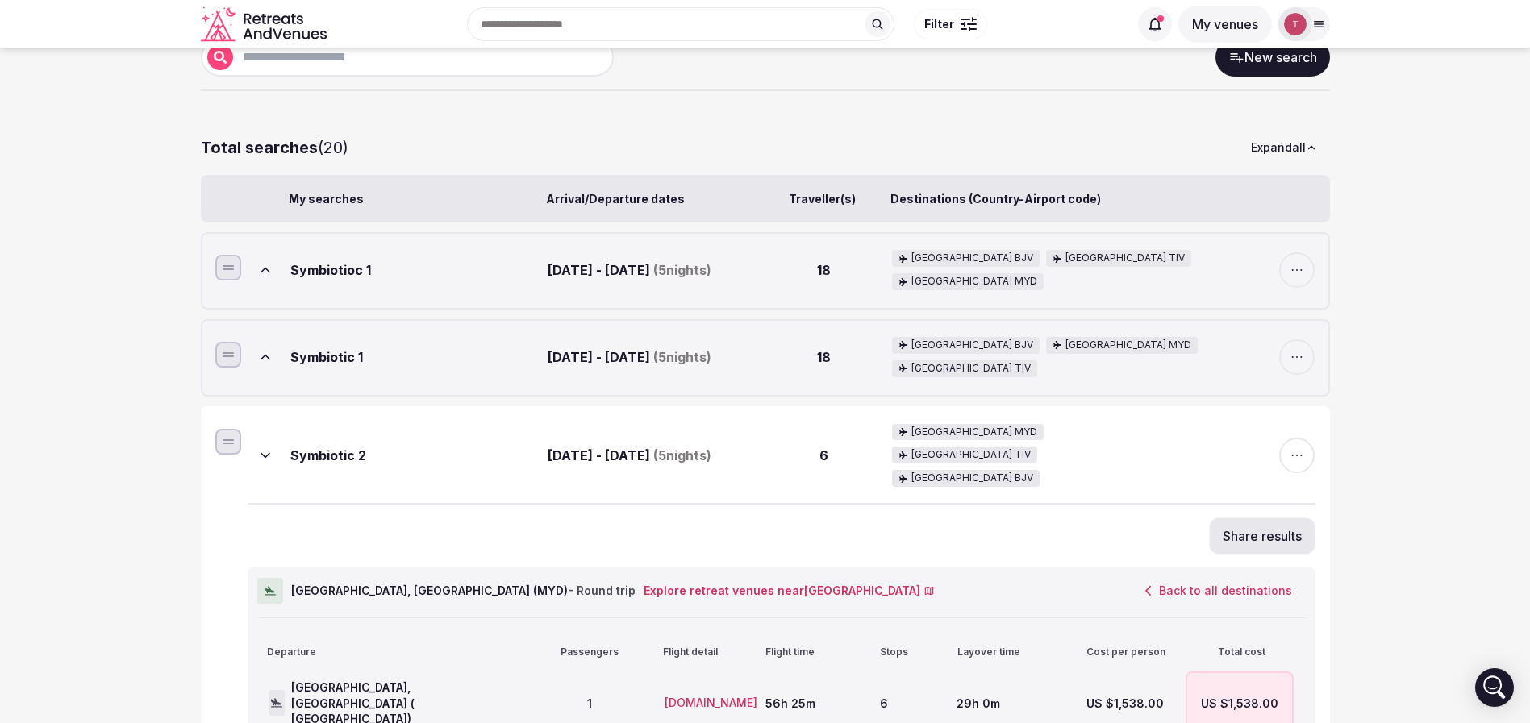
click at [267, 448] on icon at bounding box center [265, 456] width 16 height 16
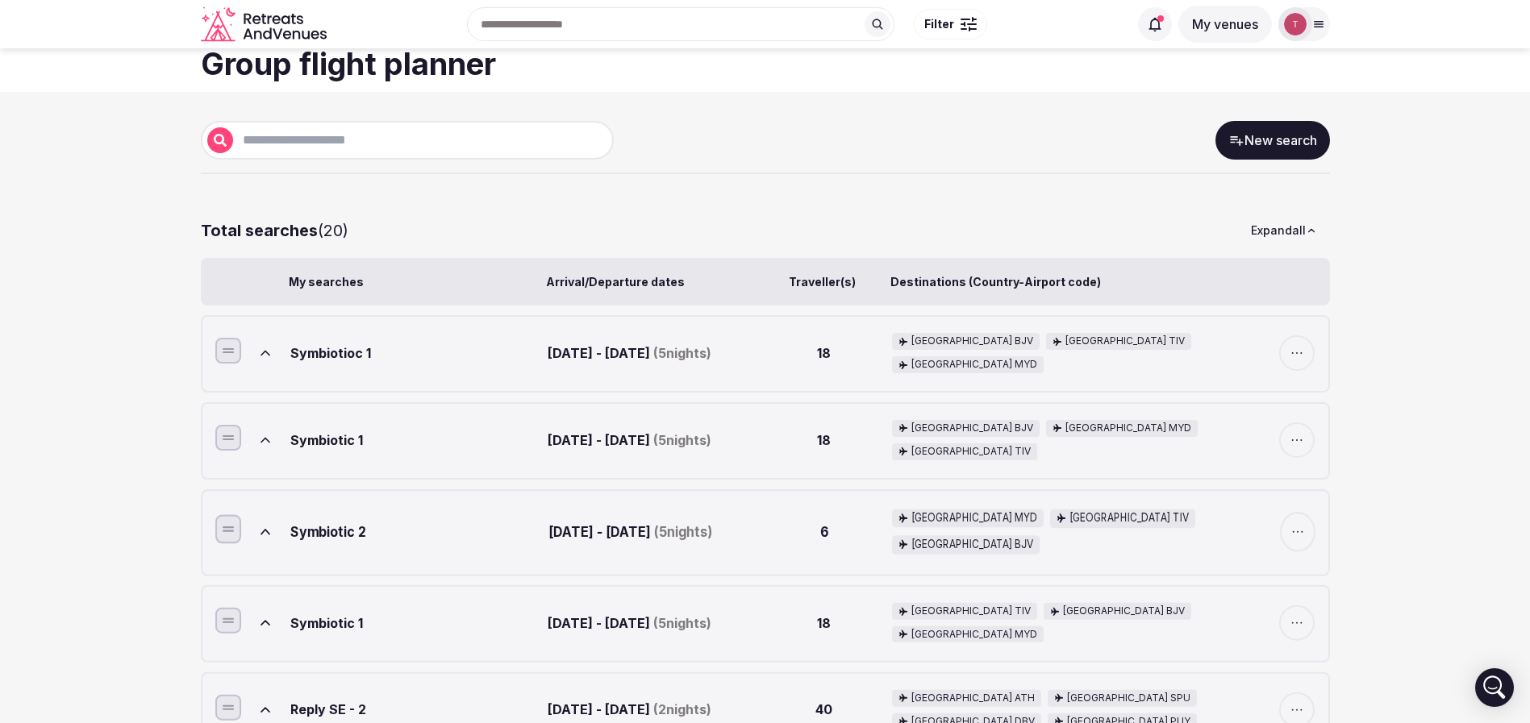
scroll to position [0, 0]
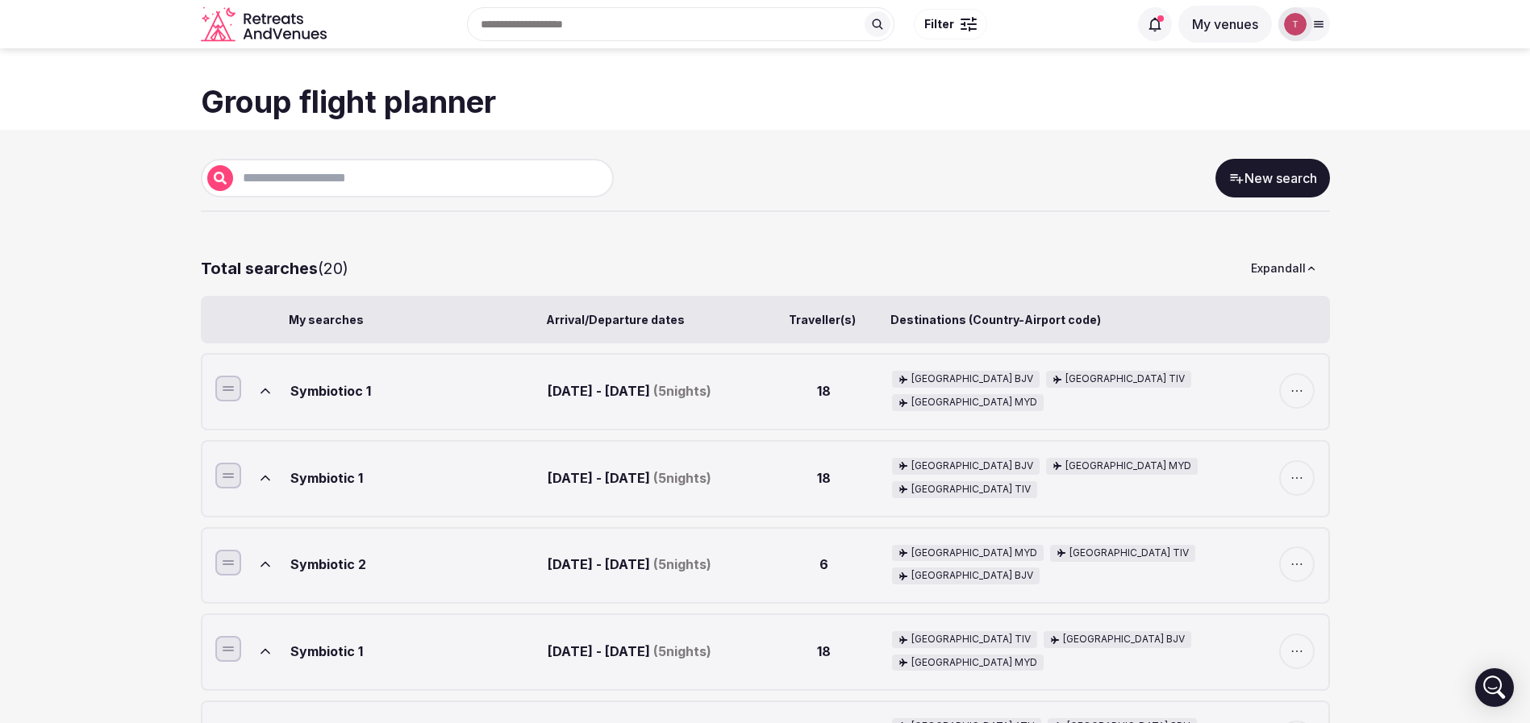
click at [265, 394] on icon at bounding box center [265, 391] width 16 height 16
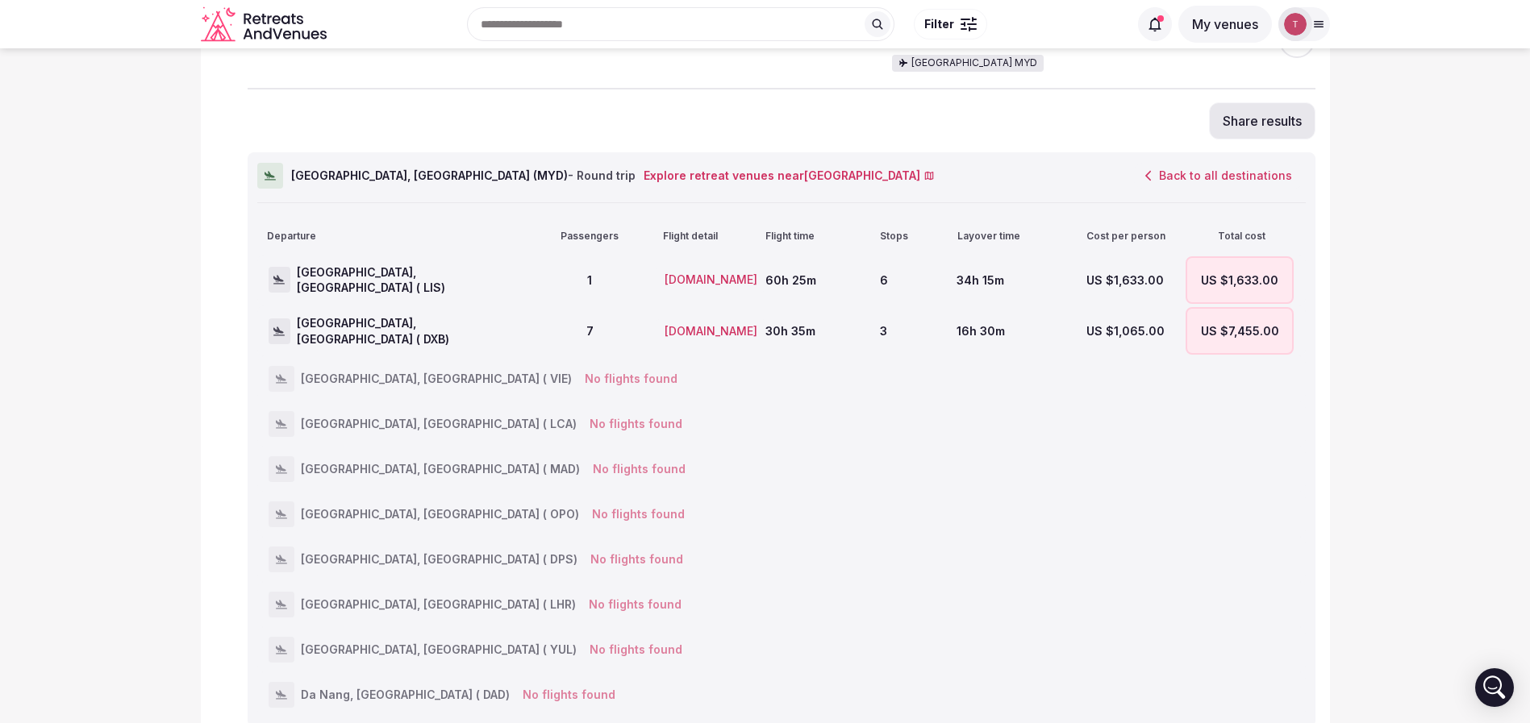
scroll to position [121, 0]
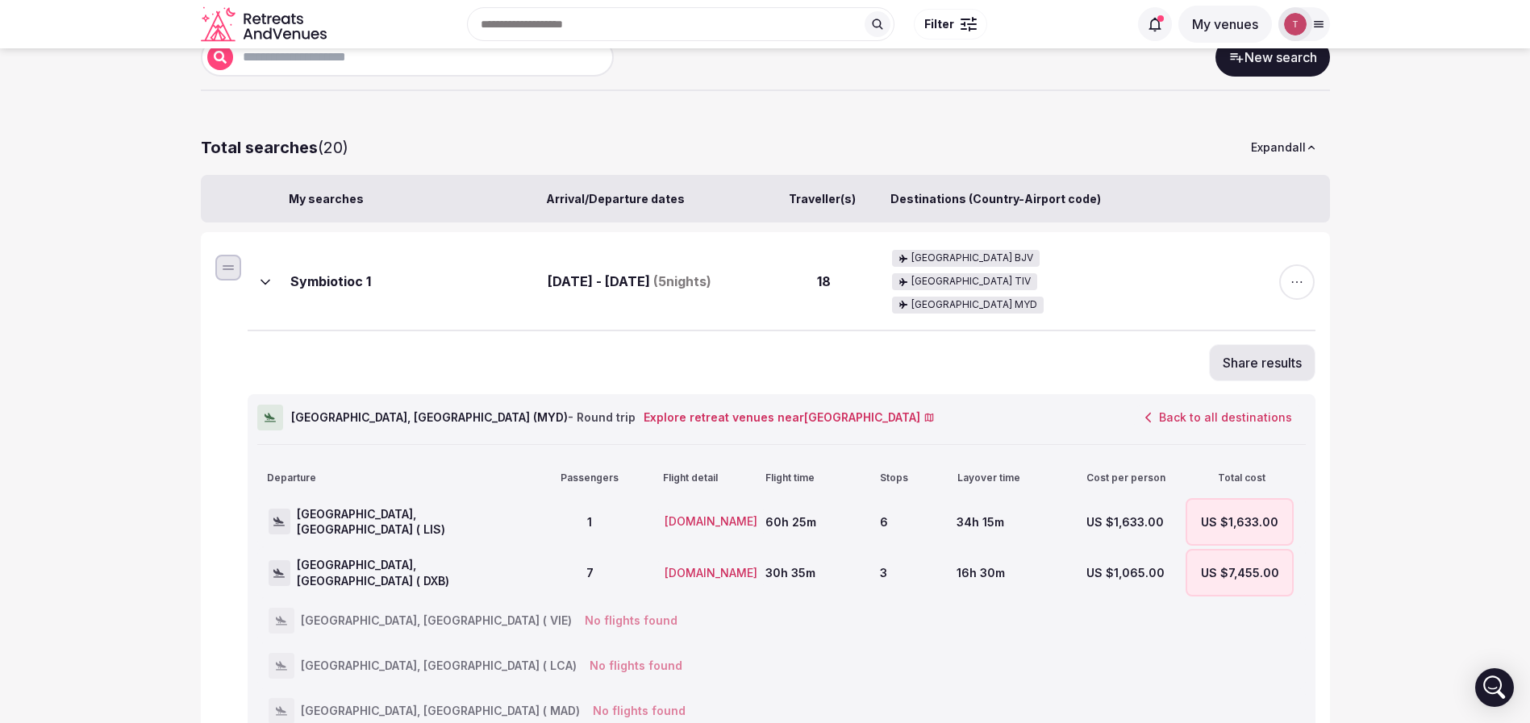
click at [1287, 344] on button "Share results" at bounding box center [1262, 362] width 106 height 37
click at [1286, 254] on button at bounding box center [1289, 253] width 35 height 35
click at [273, 270] on button at bounding box center [265, 282] width 35 height 35
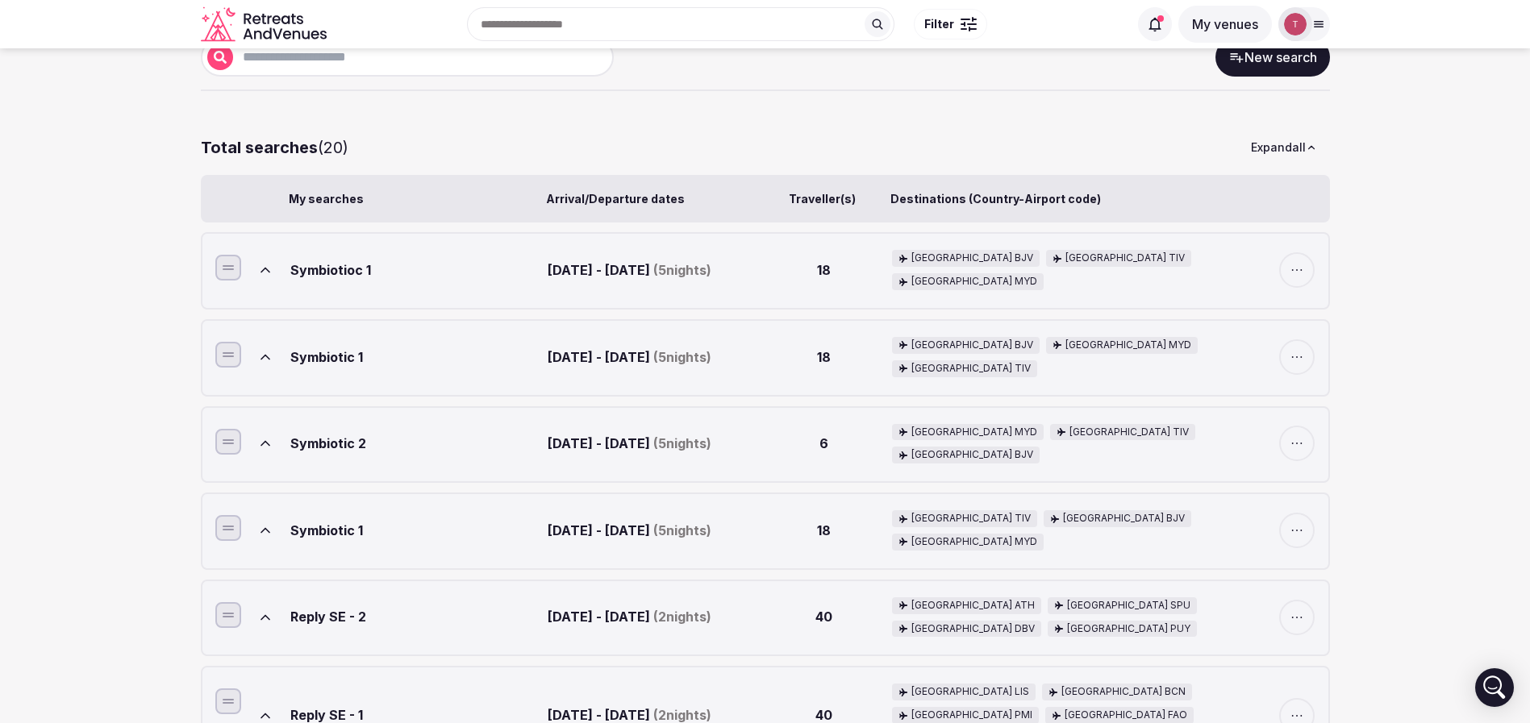
click at [273, 441] on icon at bounding box center [265, 443] width 16 height 16
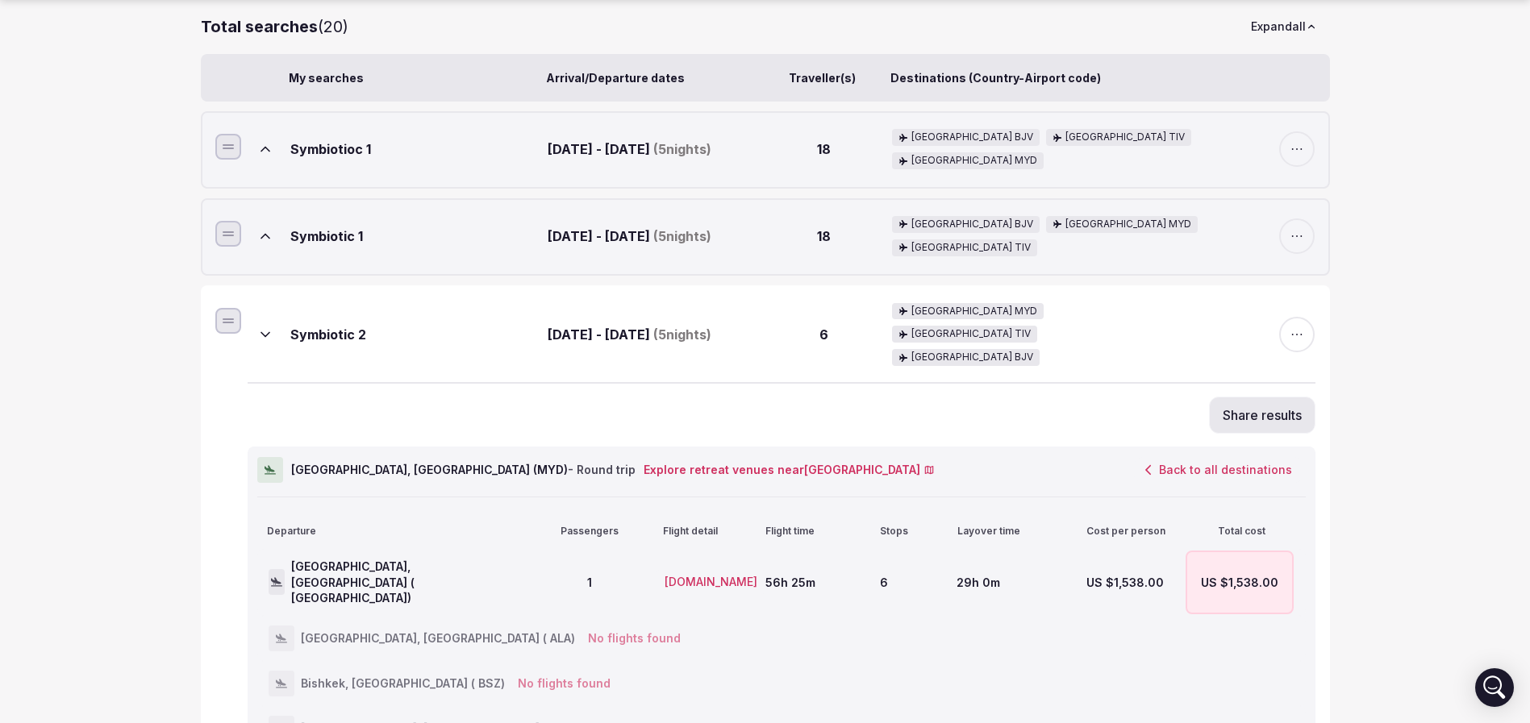
scroll to position [363, 0]
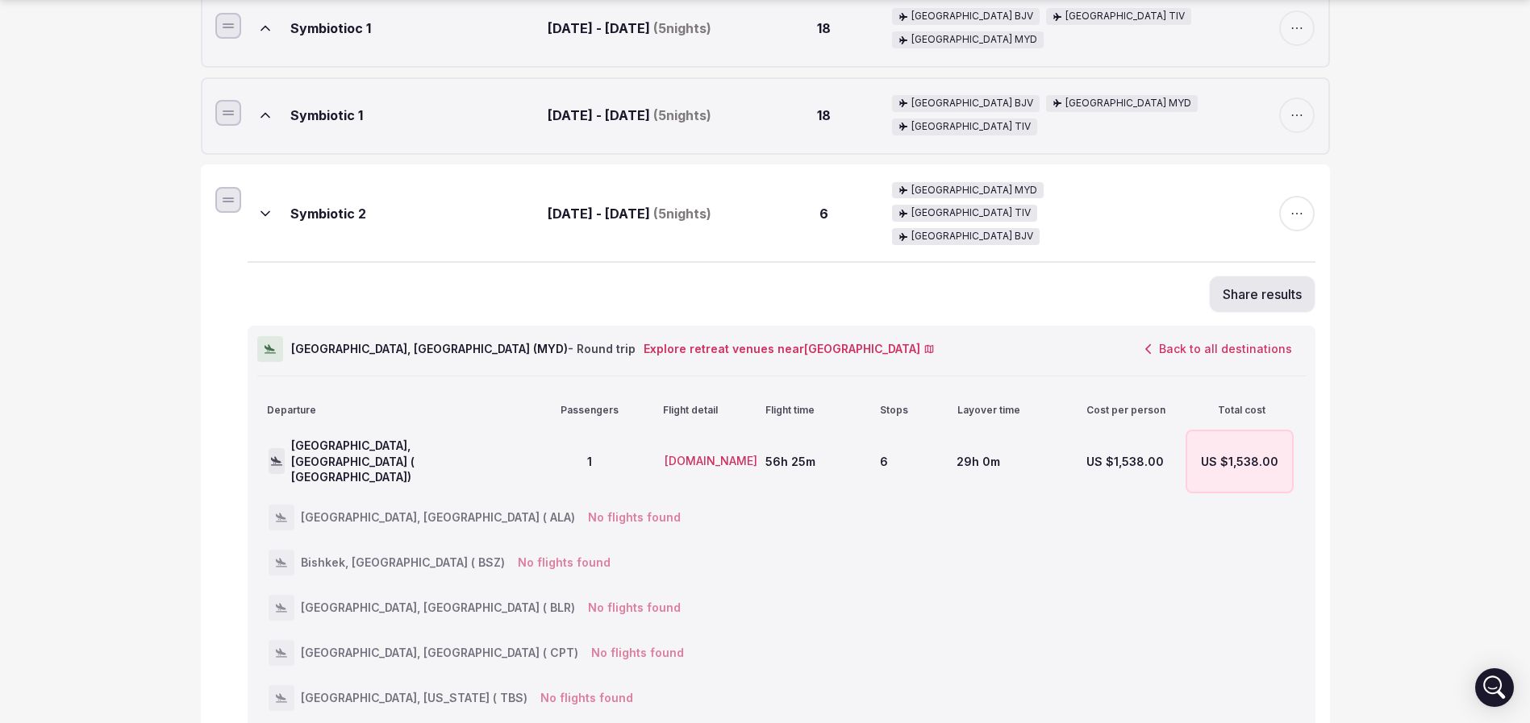
click at [1286, 276] on button "Share results" at bounding box center [1262, 294] width 106 height 37
click at [1291, 193] on icon at bounding box center [1290, 185] width 18 height 18
click at [1259, 335] on button "Back to all destinations" at bounding box center [1218, 348] width 174 height 27
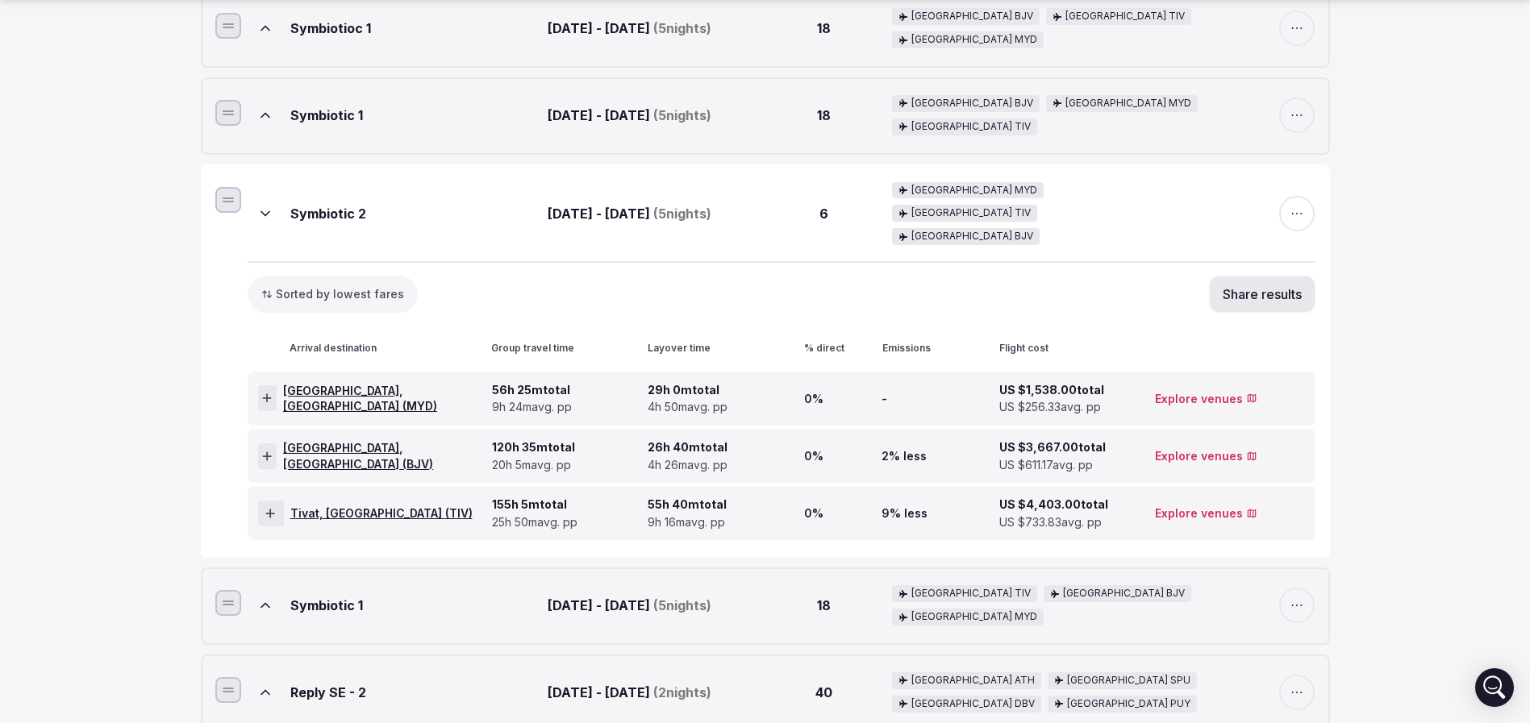
click at [270, 452] on icon at bounding box center [267, 456] width 9 height 9
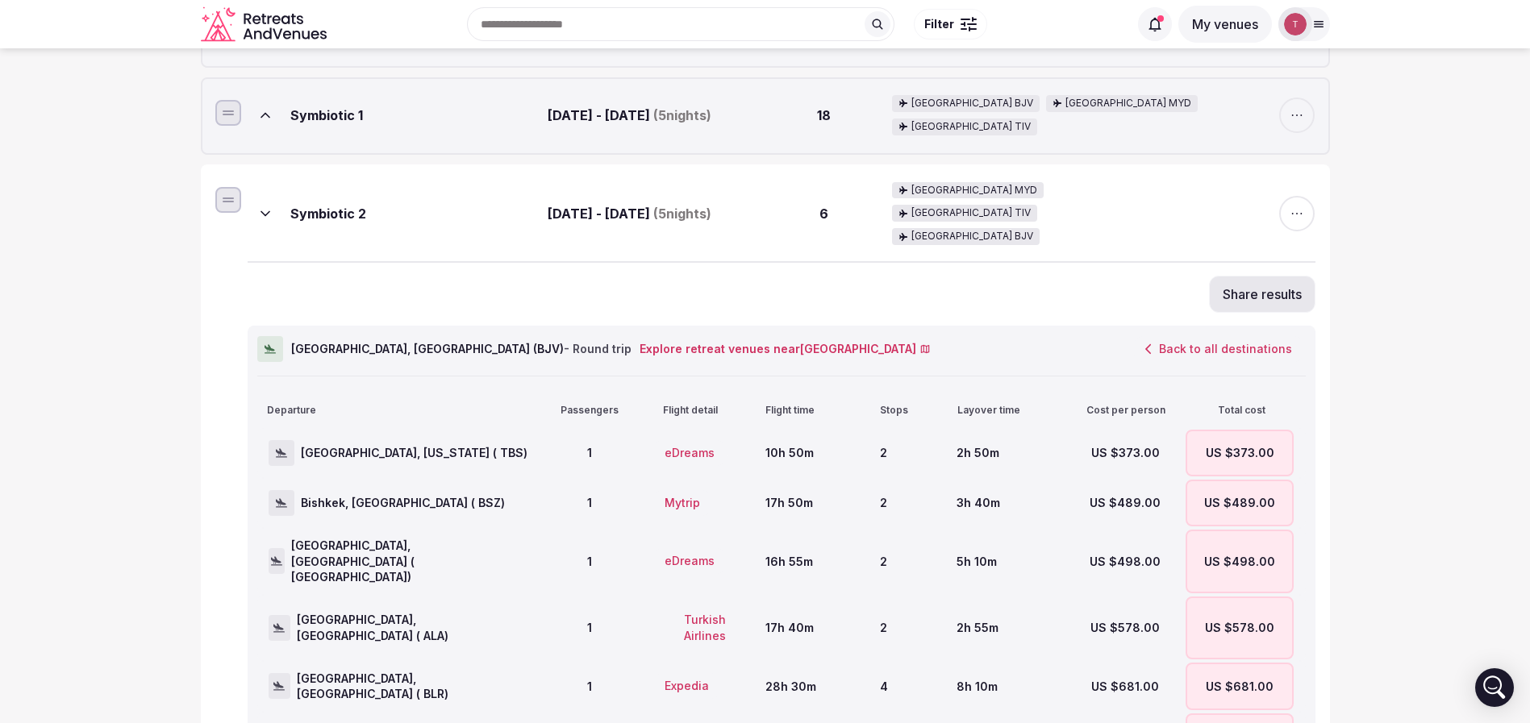
click at [1228, 335] on button "Back to all destinations" at bounding box center [1218, 348] width 174 height 27
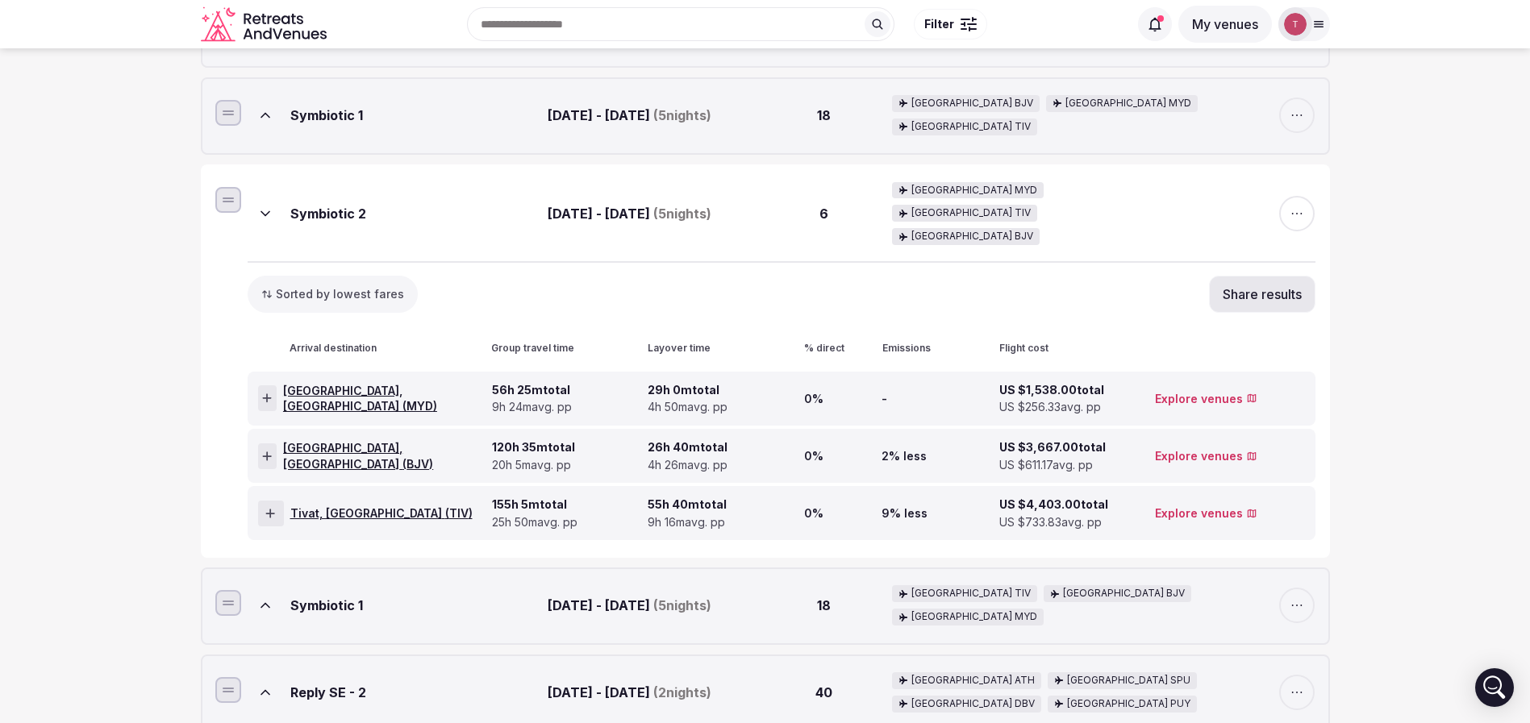
click at [281, 501] on div at bounding box center [271, 514] width 26 height 26
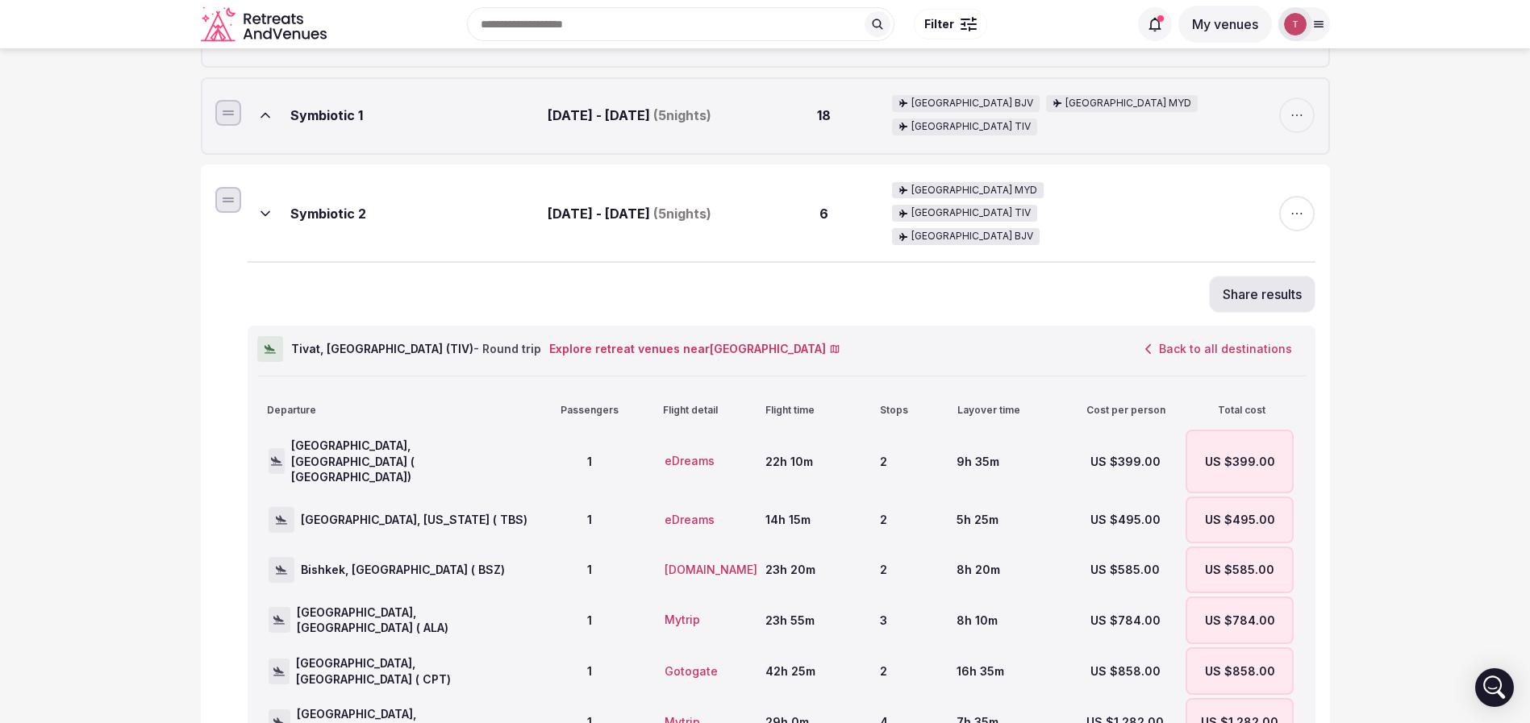
click at [1227, 335] on button "Back to all destinations" at bounding box center [1218, 348] width 174 height 27
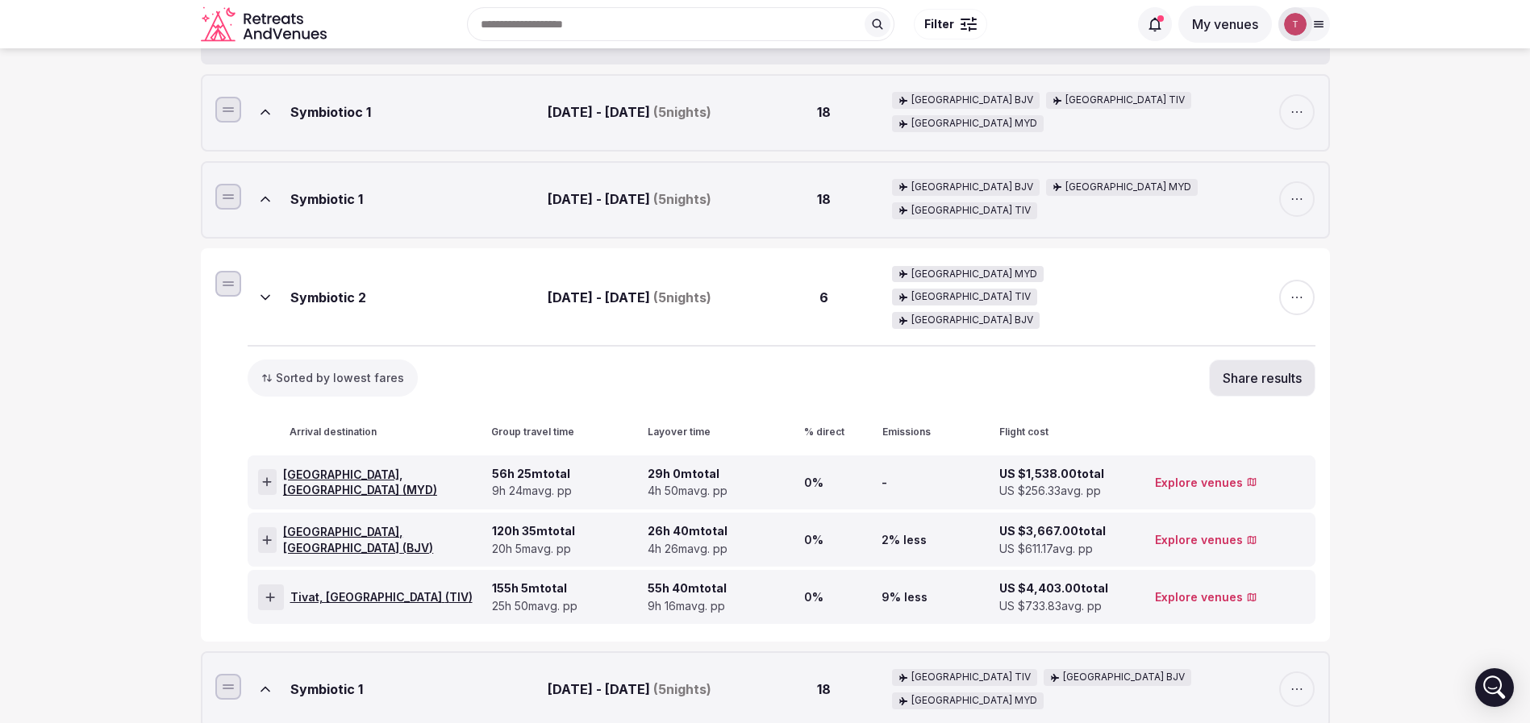
scroll to position [242, 0]
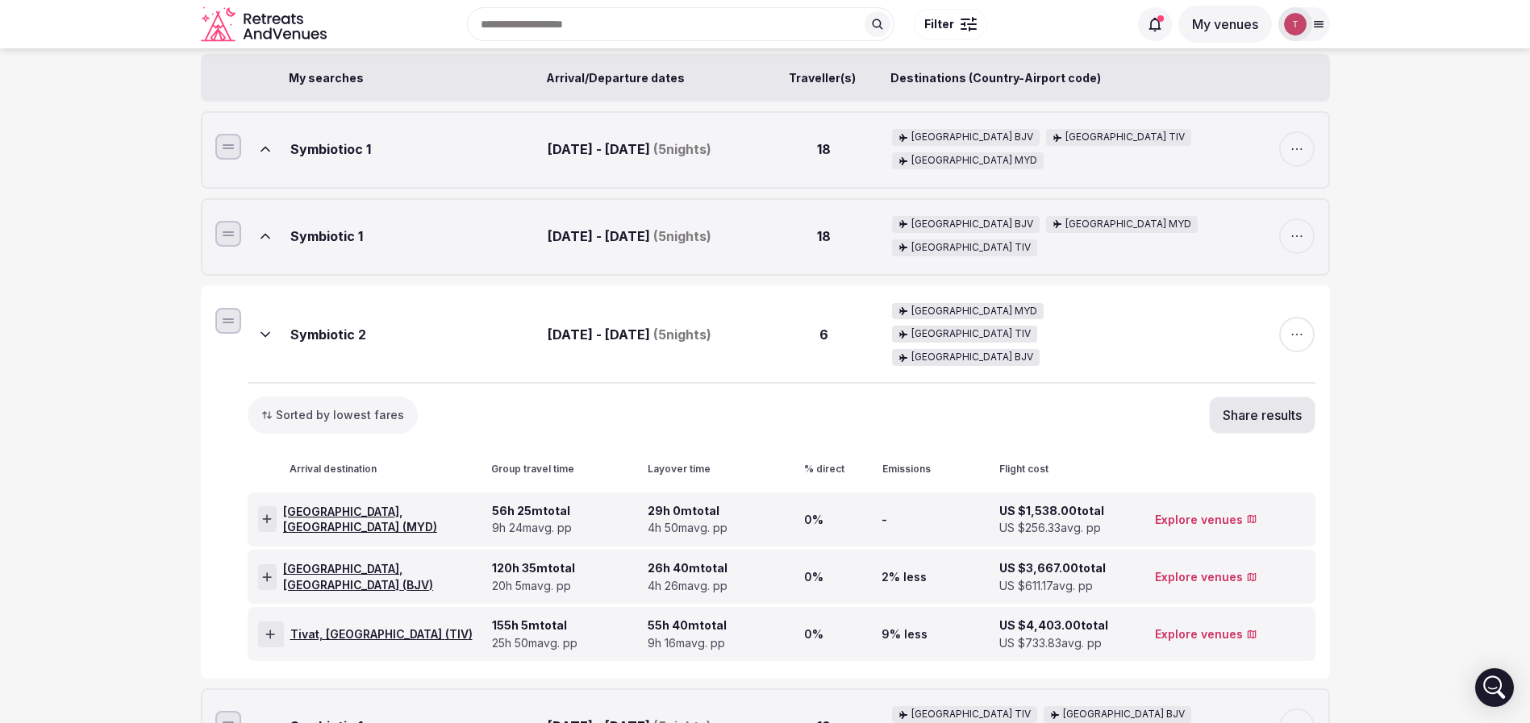
click at [273, 323] on button at bounding box center [265, 334] width 35 height 35
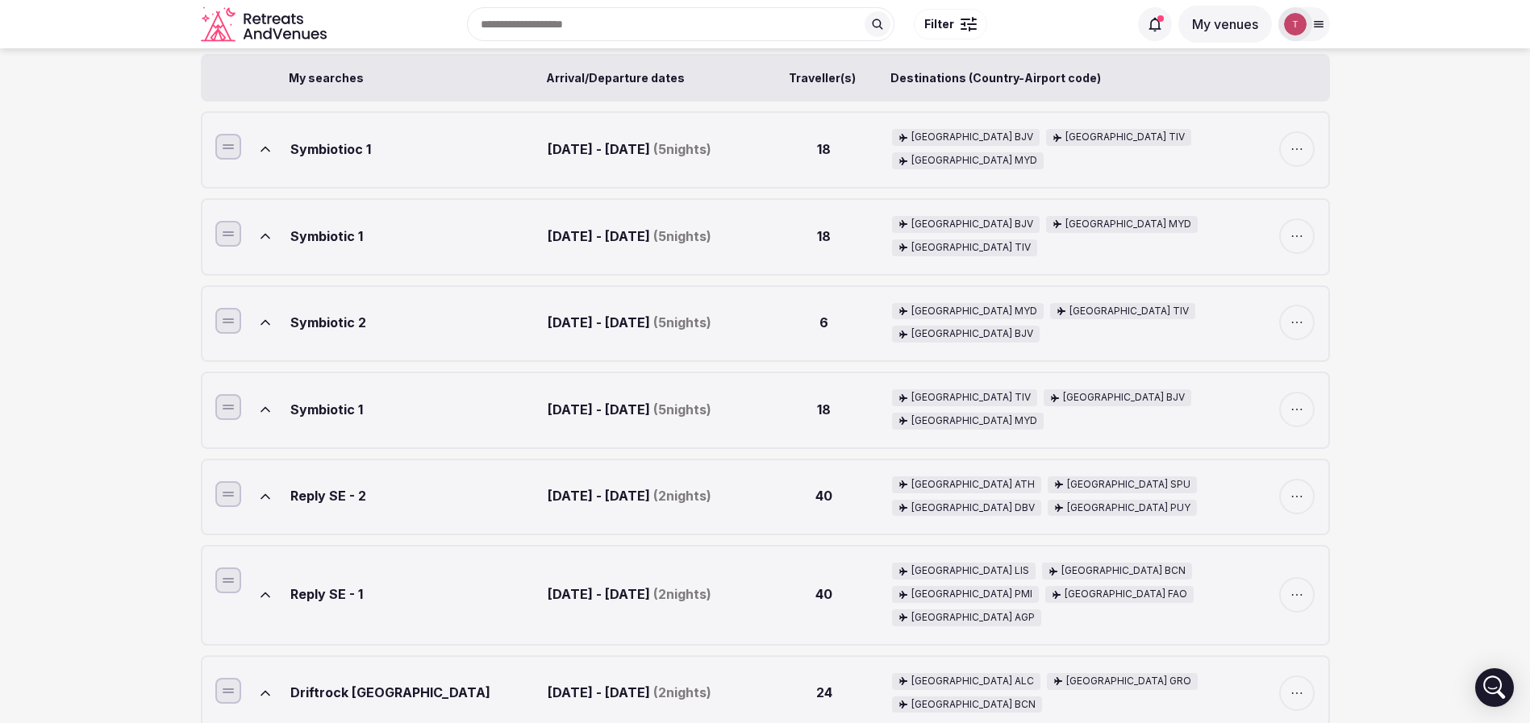
click at [260, 240] on icon at bounding box center [265, 236] width 16 height 16
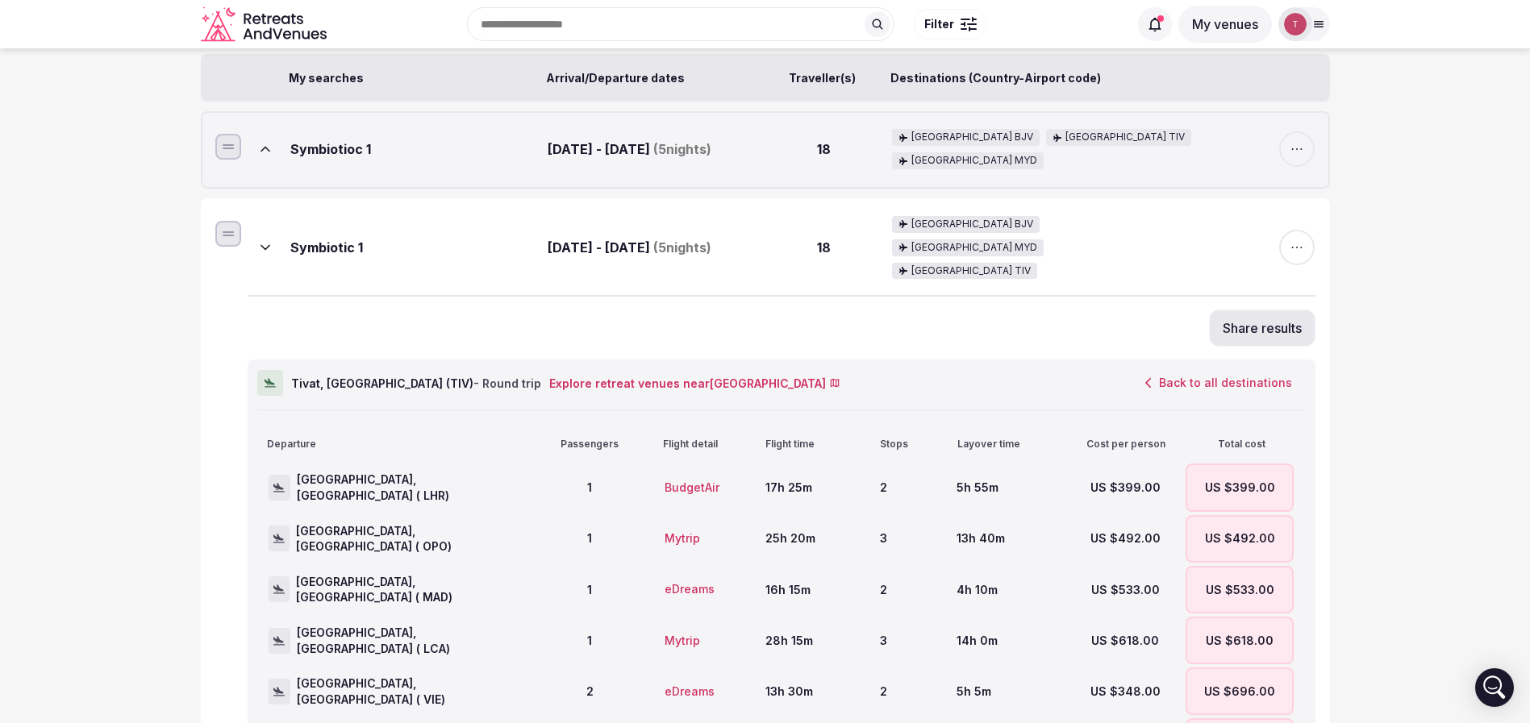
click at [271, 240] on icon at bounding box center [265, 248] width 16 height 16
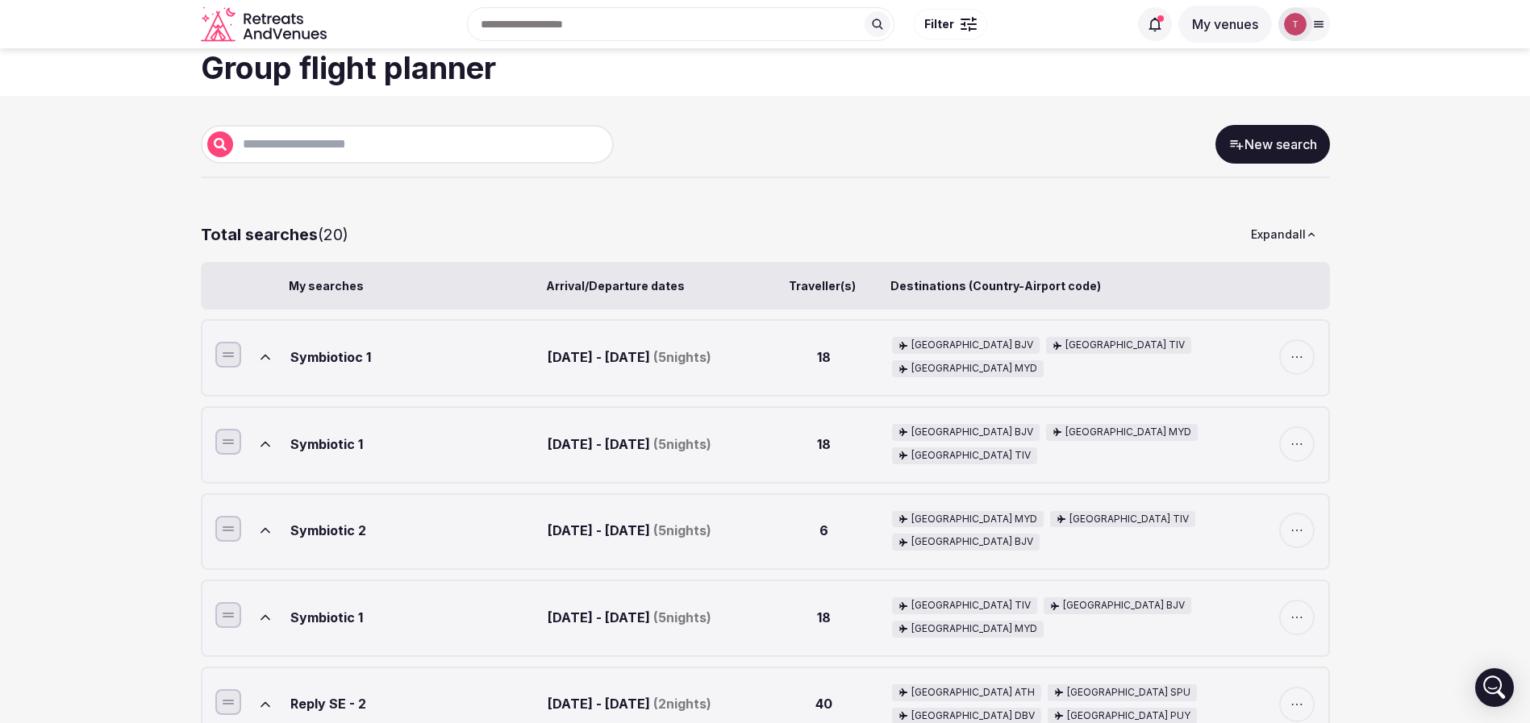
scroll to position [0, 0]
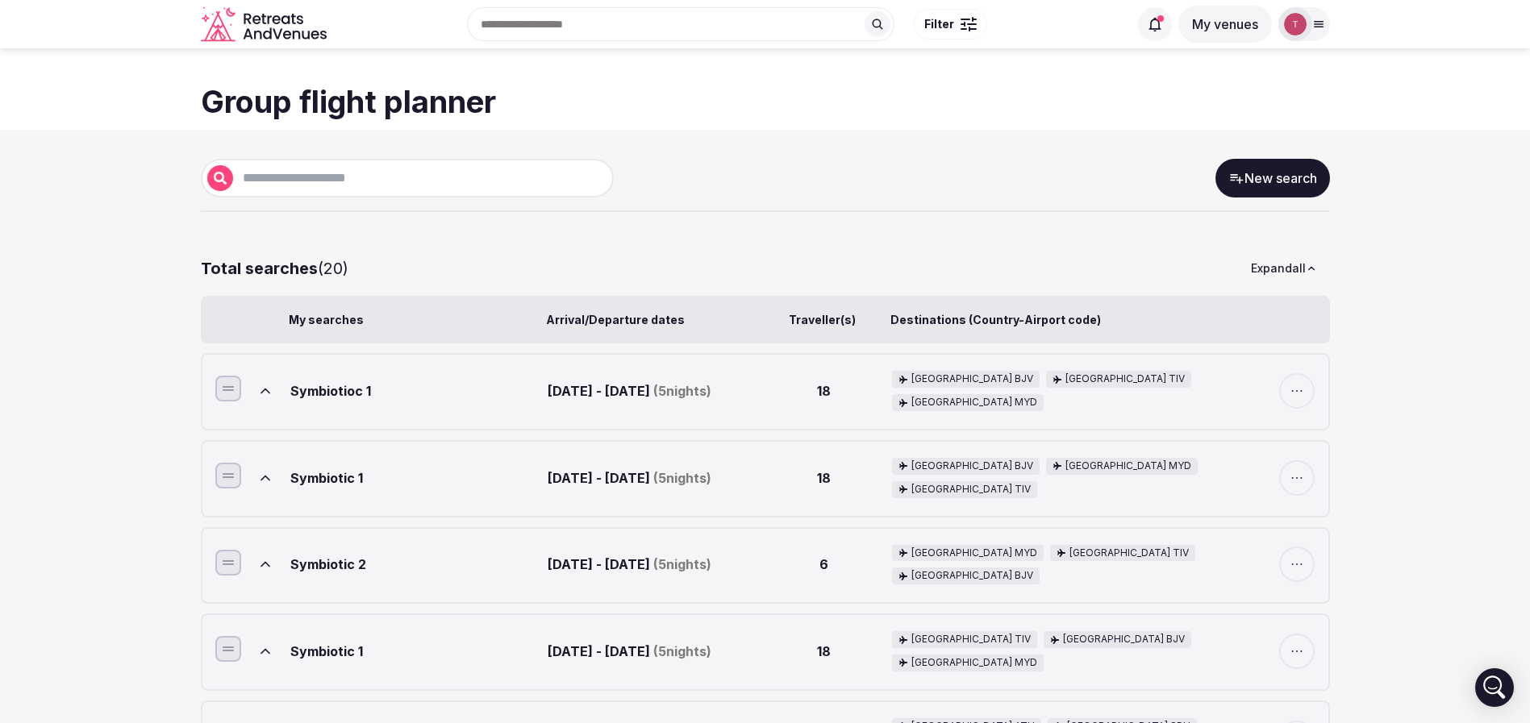
click at [271, 393] on icon at bounding box center [265, 391] width 16 height 16
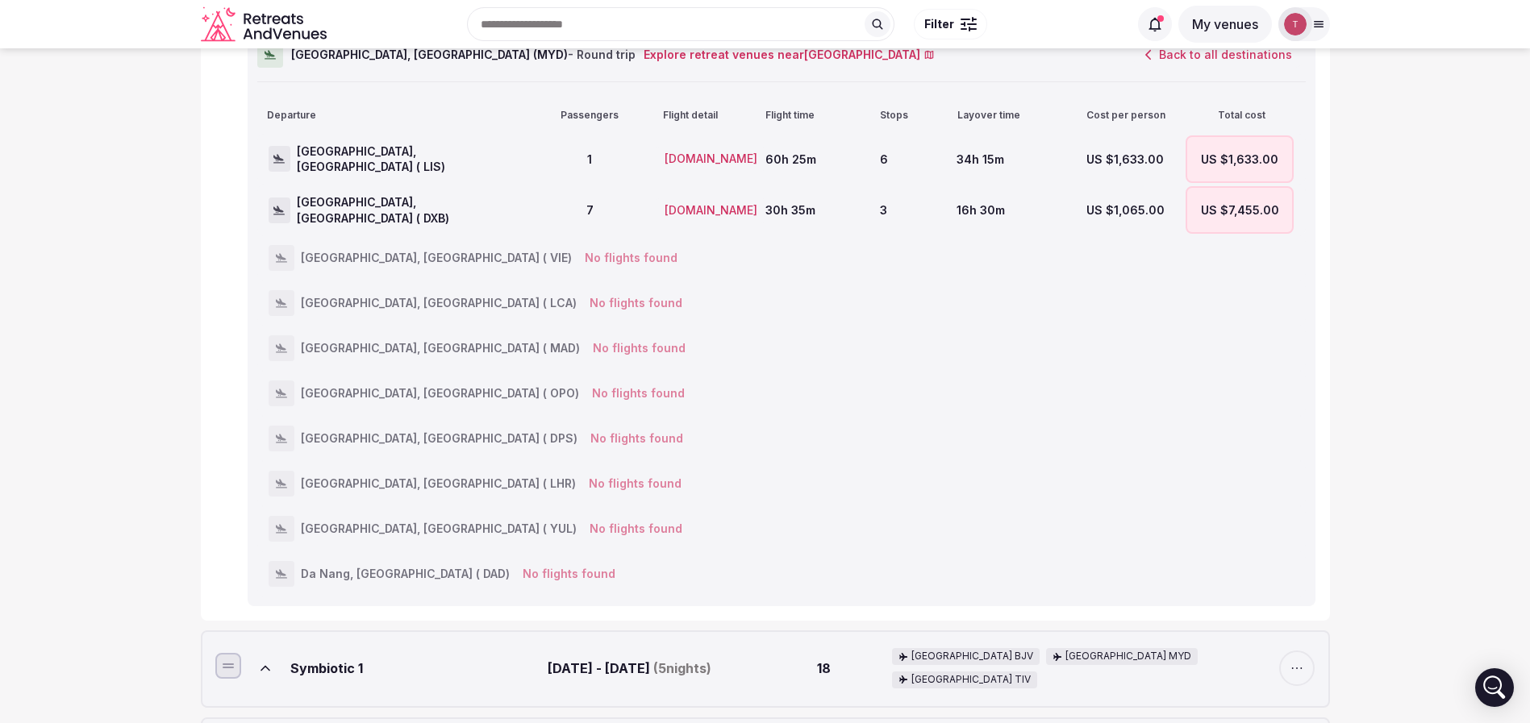
scroll to position [363, 0]
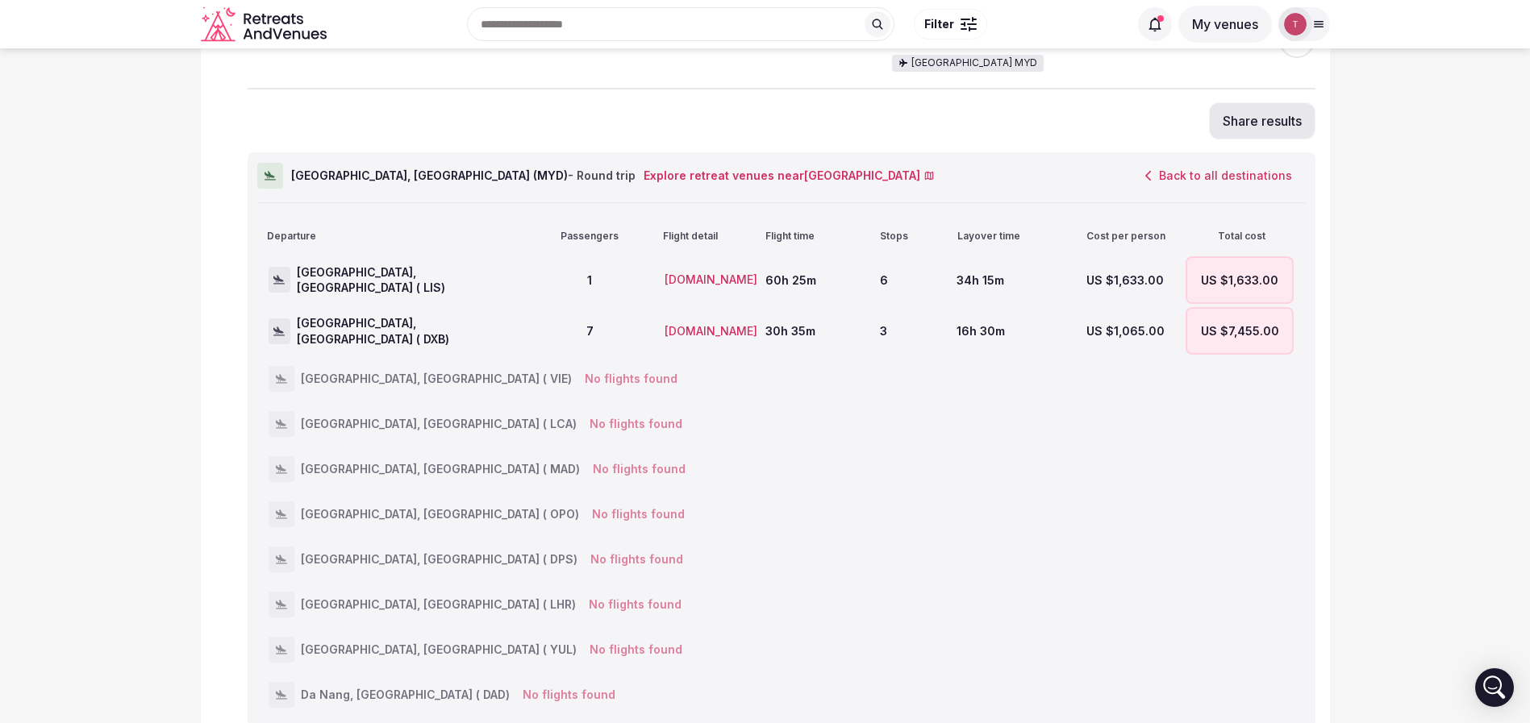
click at [1229, 162] on button "Back to all destinations" at bounding box center [1218, 175] width 174 height 27
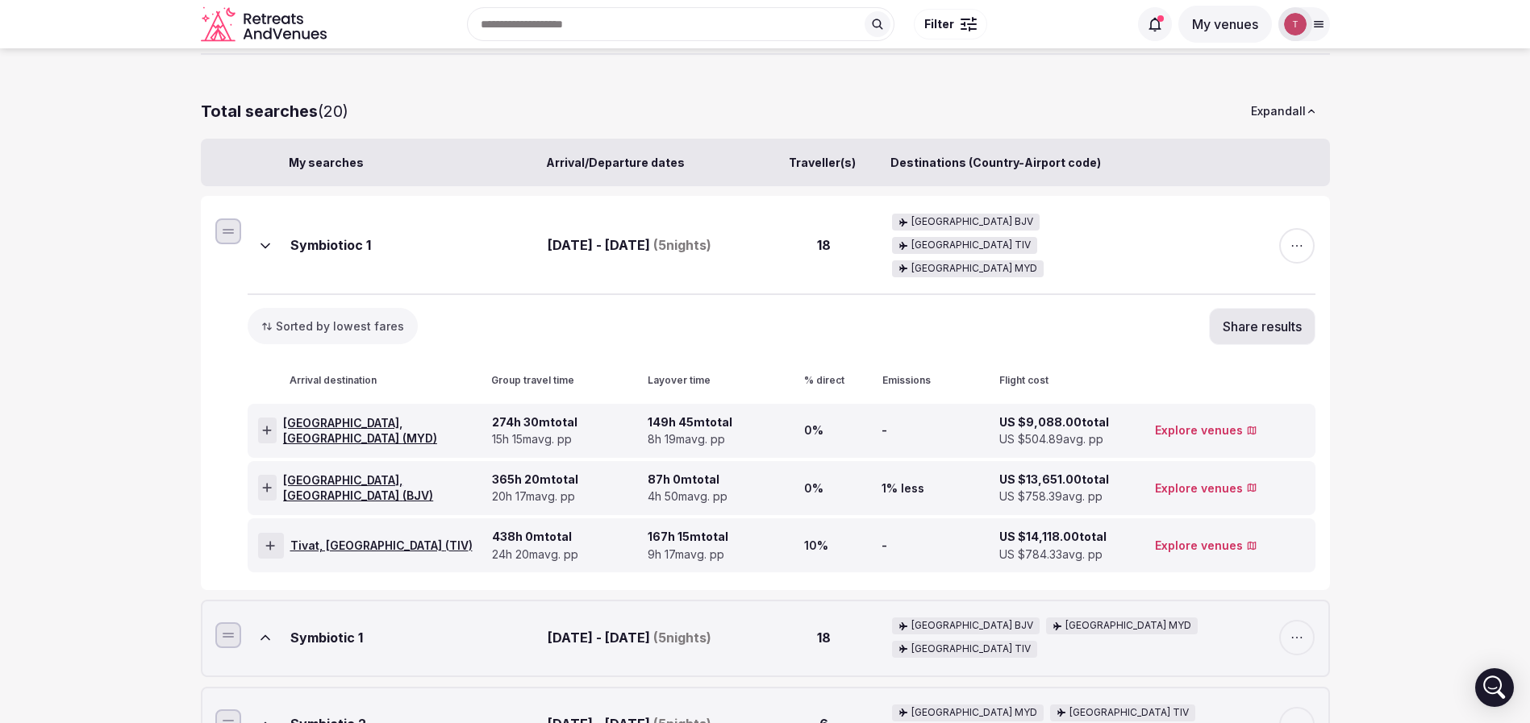
scroll to position [121, 0]
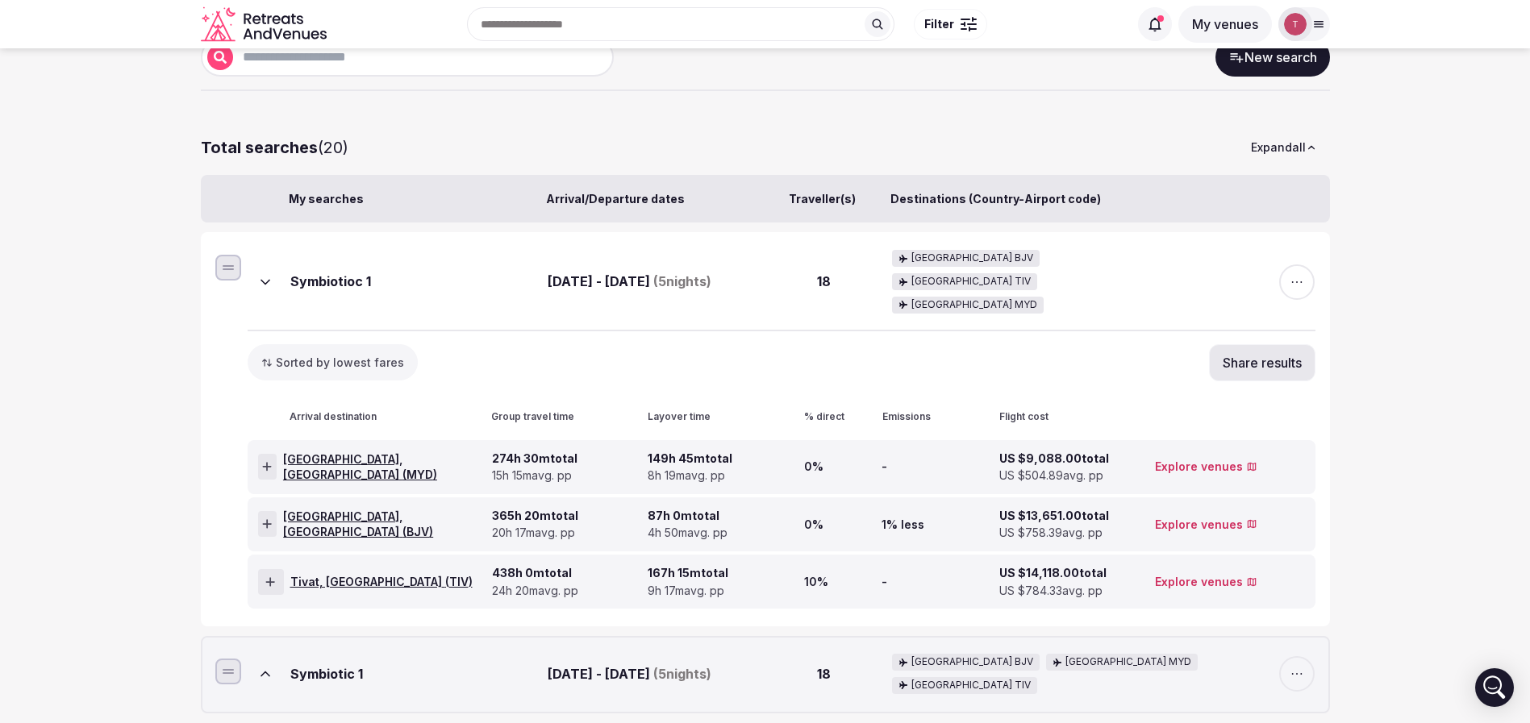
click at [272, 461] on icon at bounding box center [267, 466] width 10 height 11
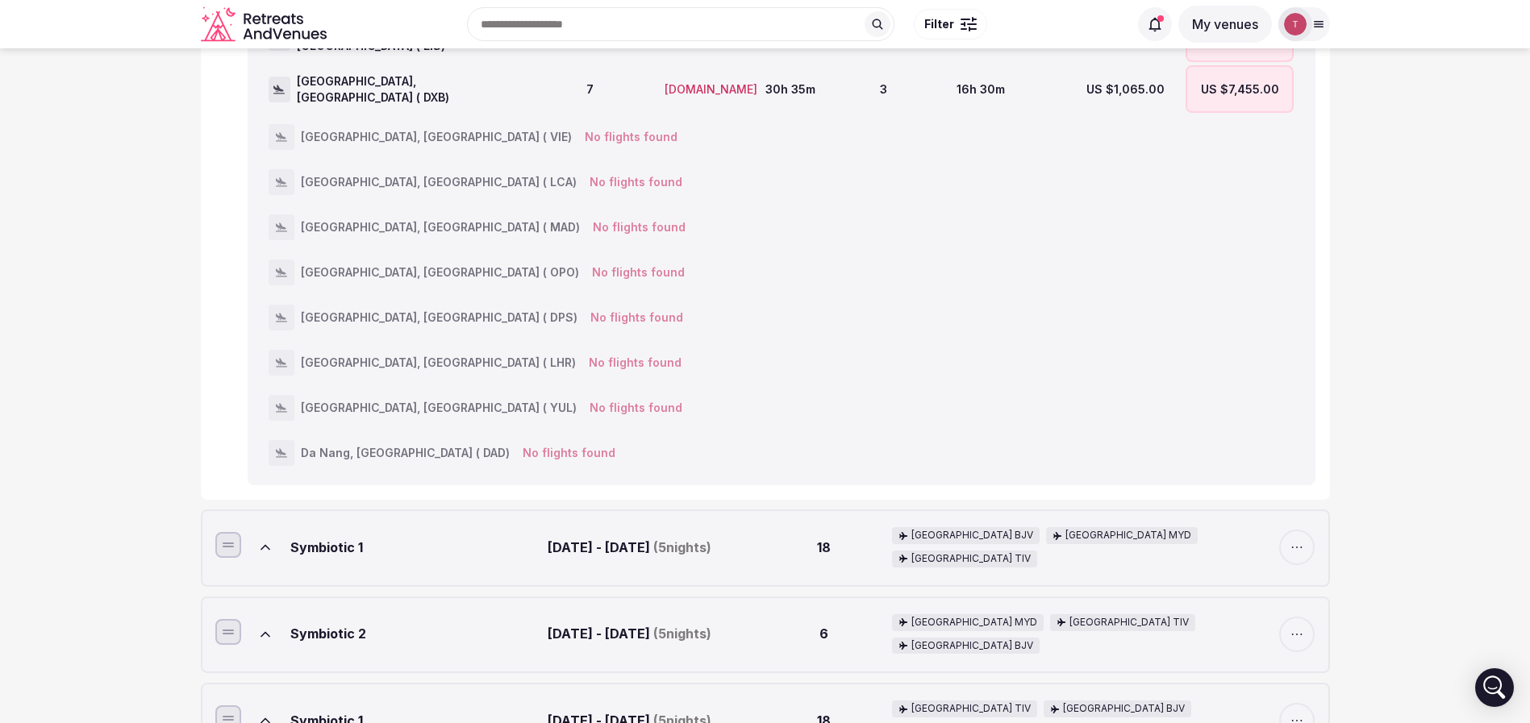
scroll to position [484, 0]
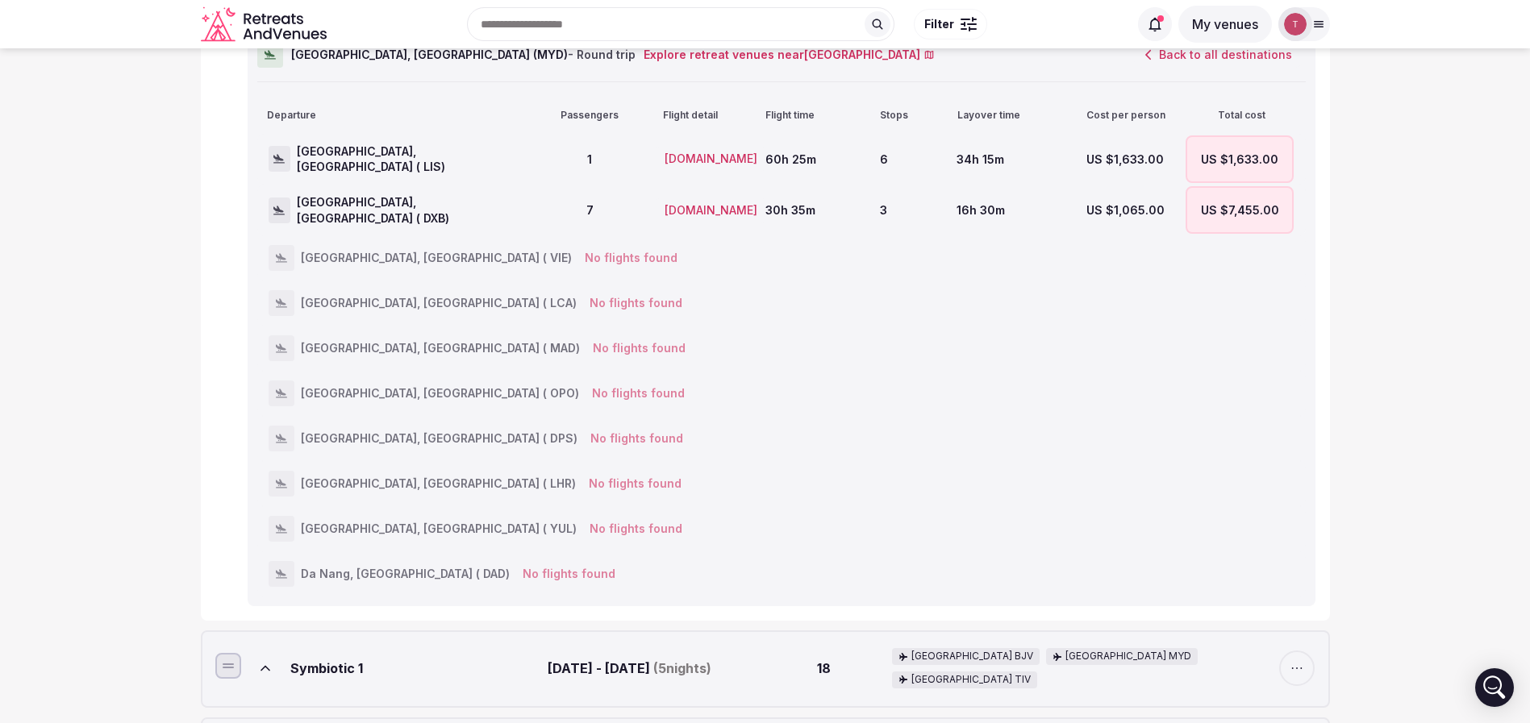
click at [322, 295] on span "Larnaca, Cyprus ( LCA)" at bounding box center [439, 303] width 276 height 16
click at [372, 295] on span "Larnaca, Cyprus ( LCA)" at bounding box center [439, 303] width 276 height 16
copy span "Cyprus"
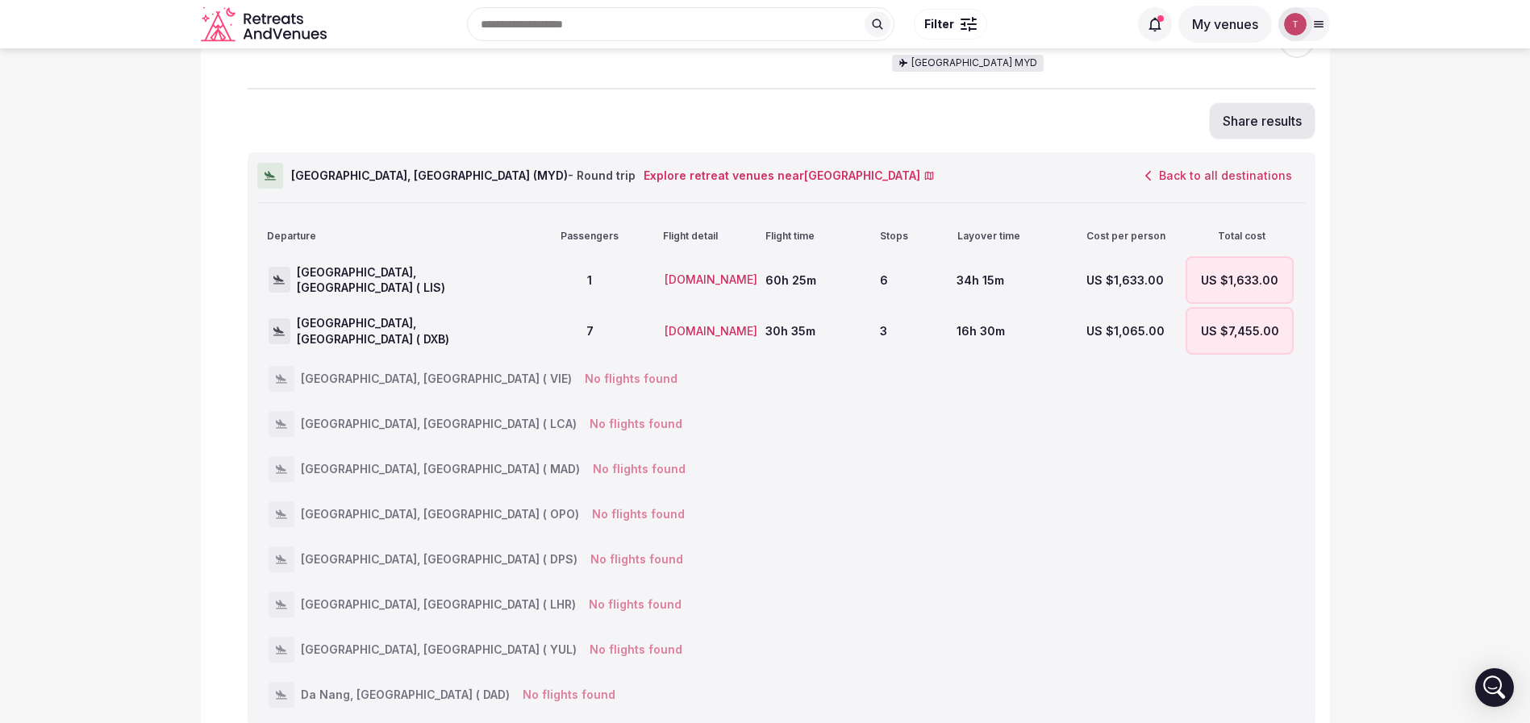
click at [1238, 162] on button "Back to all destinations" at bounding box center [1218, 175] width 174 height 27
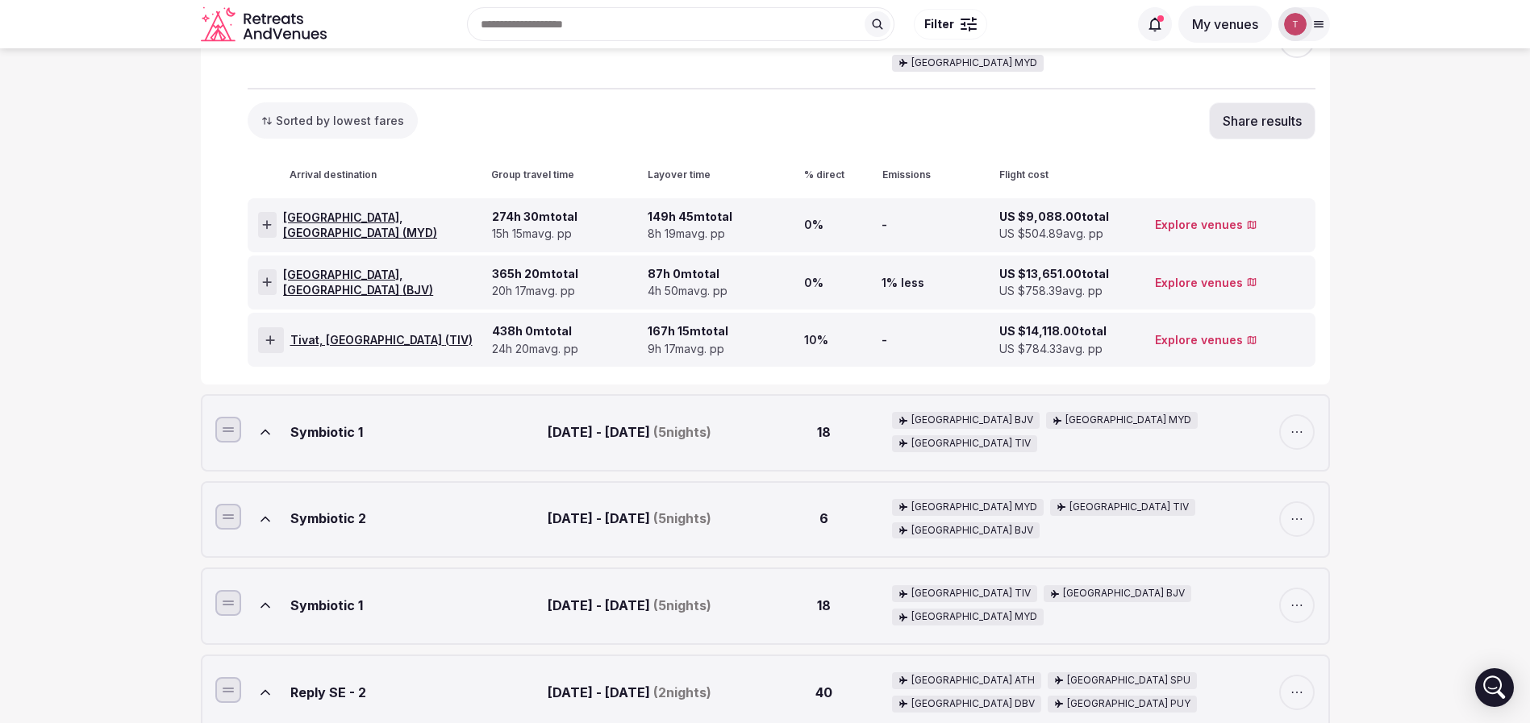
click at [262, 269] on div at bounding box center [267, 282] width 19 height 26
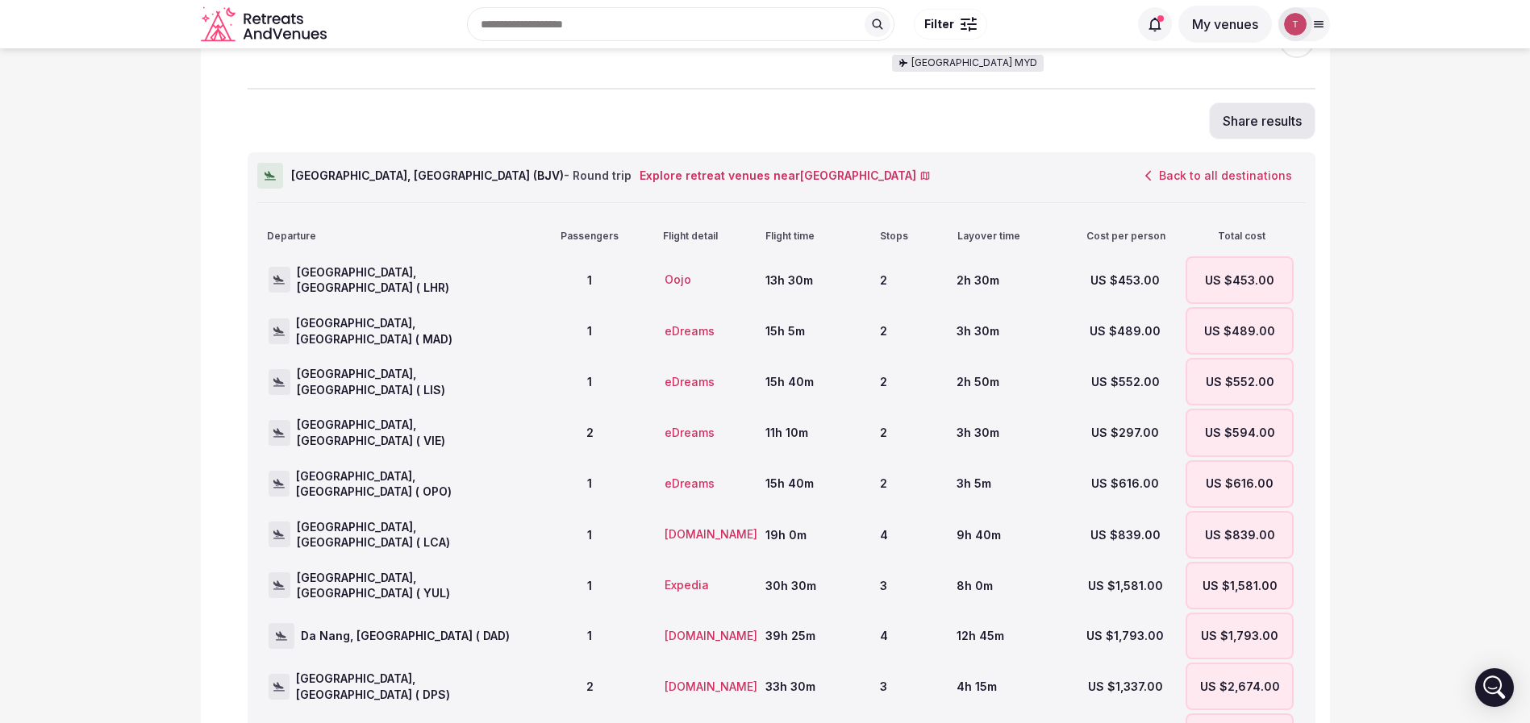
click at [1247, 162] on button "Back to all destinations" at bounding box center [1218, 175] width 174 height 27
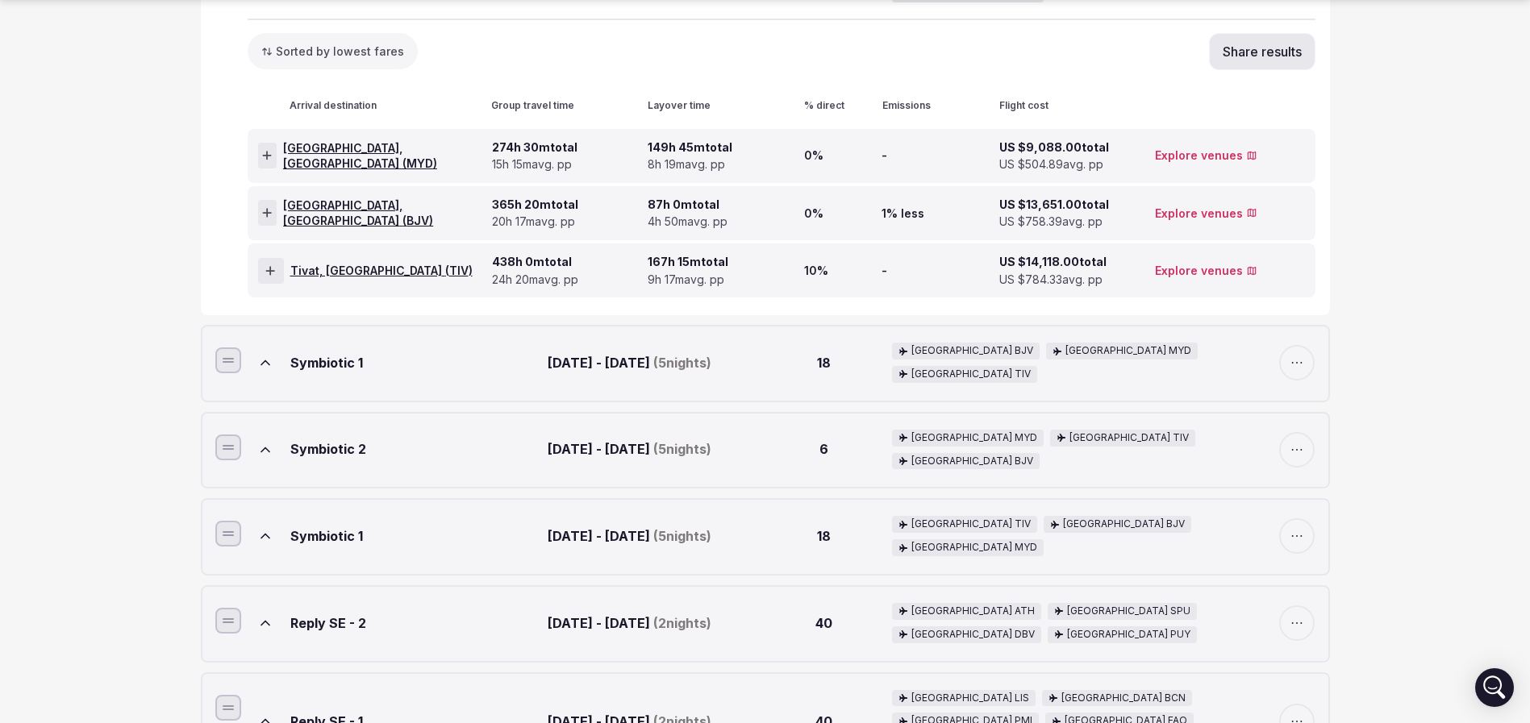
scroll to position [484, 0]
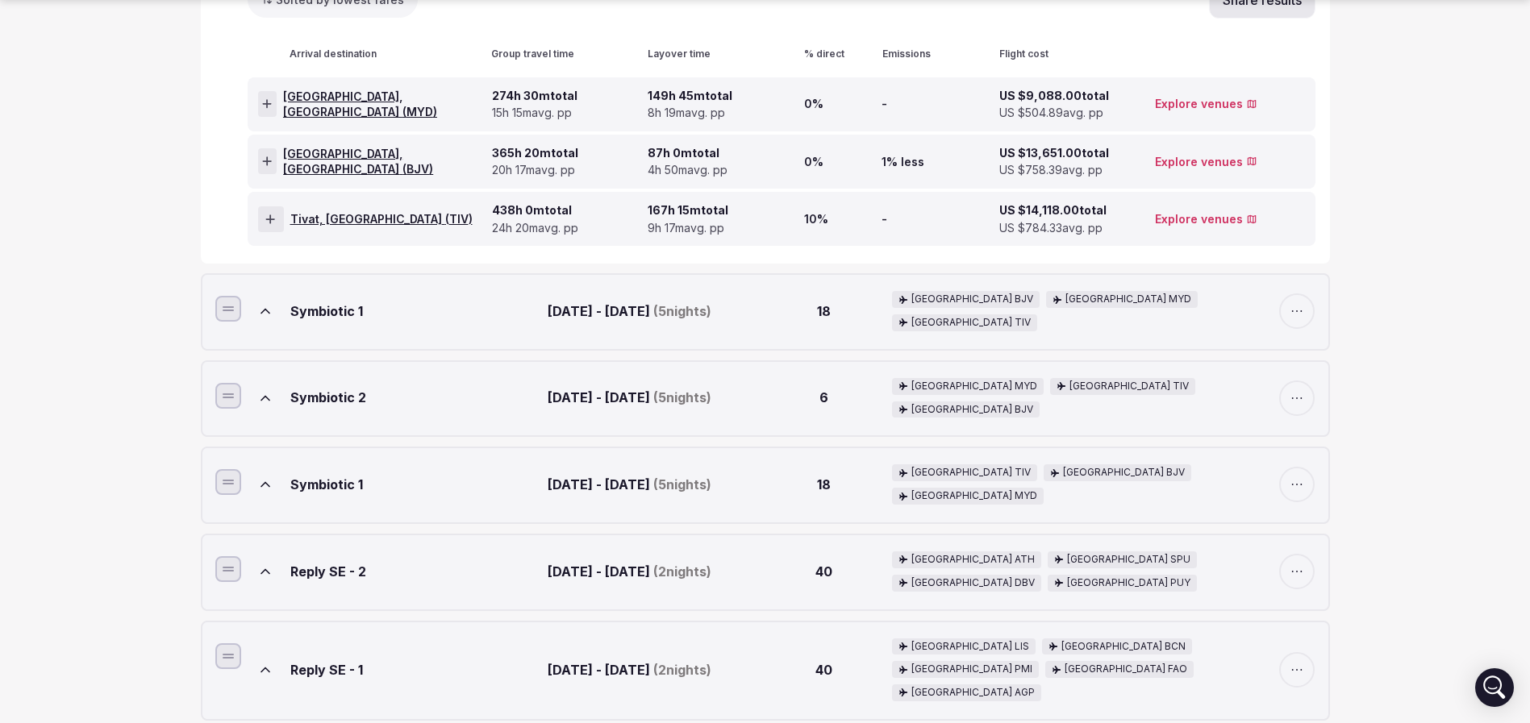
click at [255, 381] on button at bounding box center [265, 398] width 35 height 35
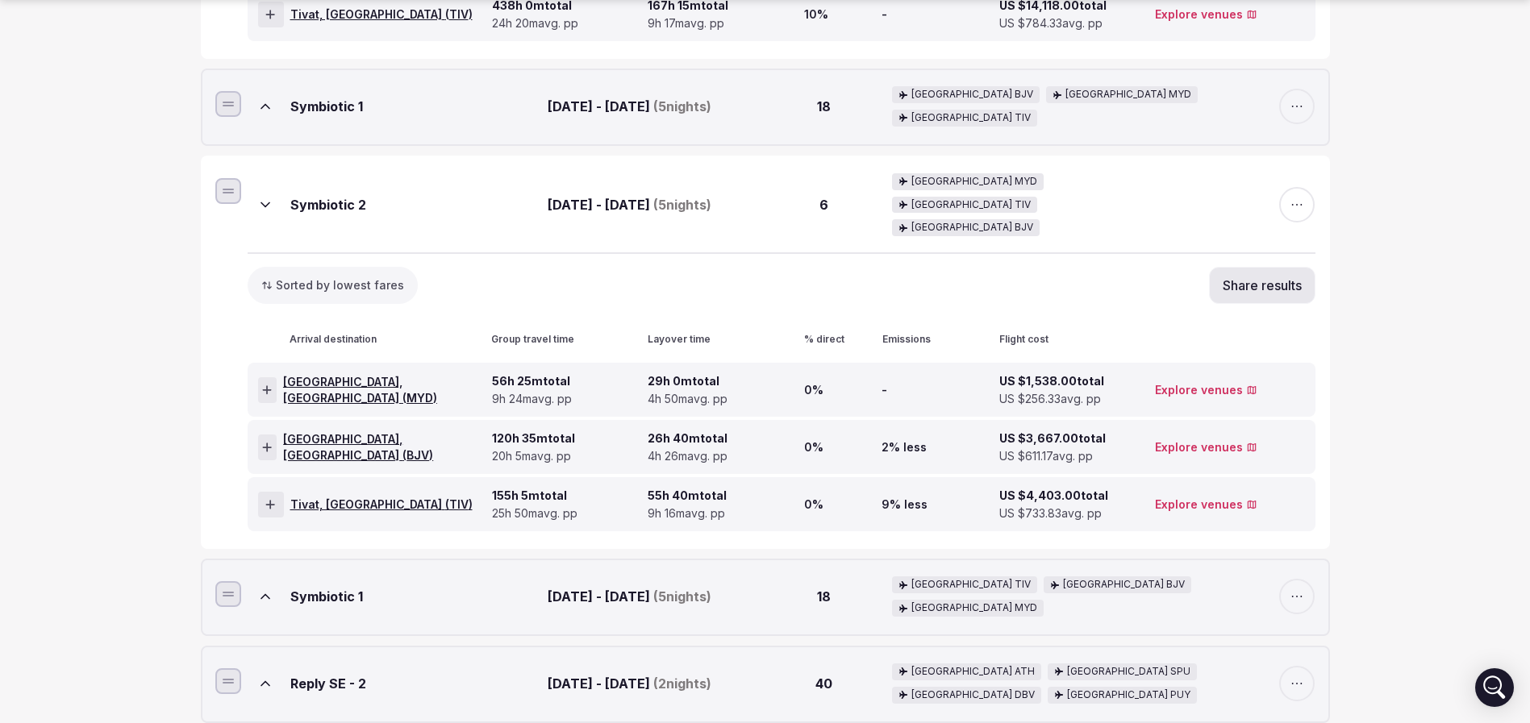
scroll to position [726, 0]
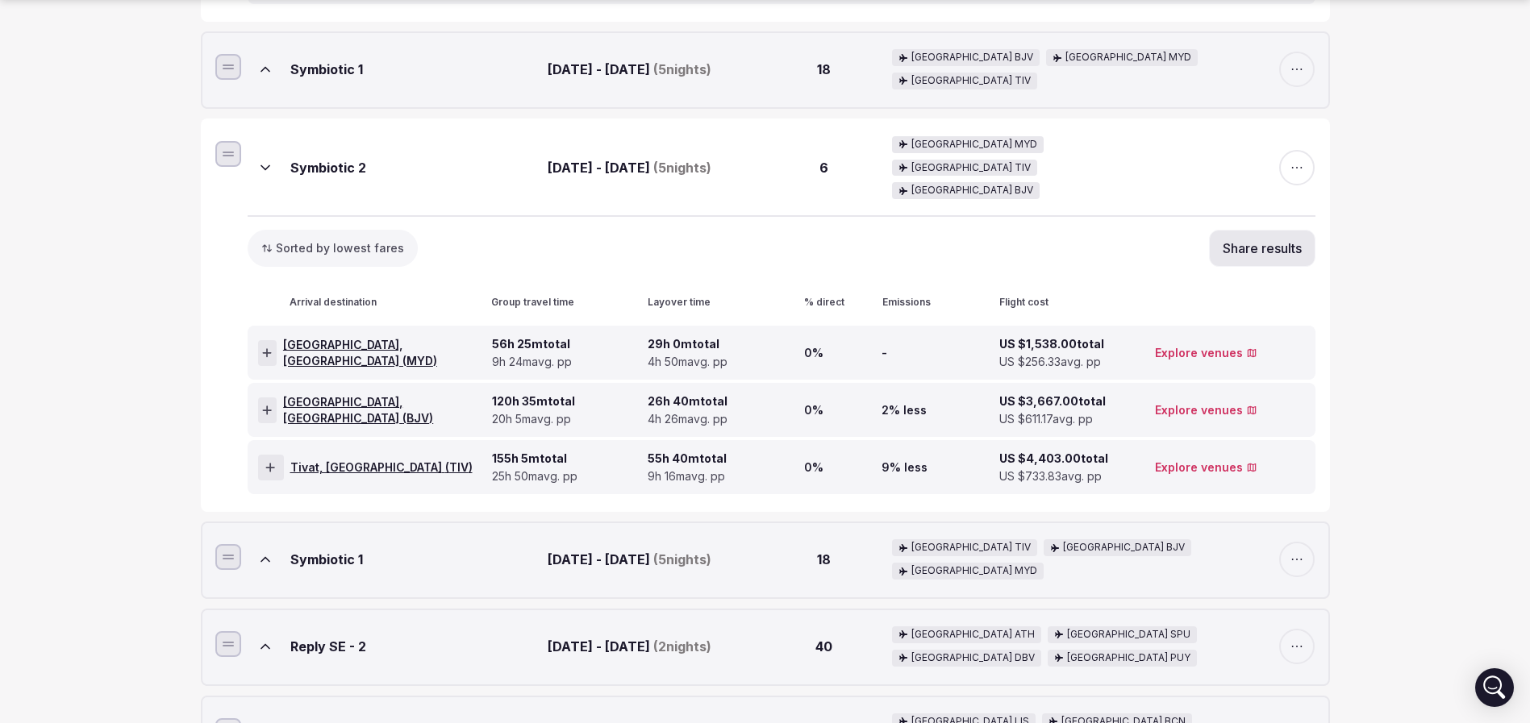
click at [264, 398] on div at bounding box center [267, 411] width 19 height 26
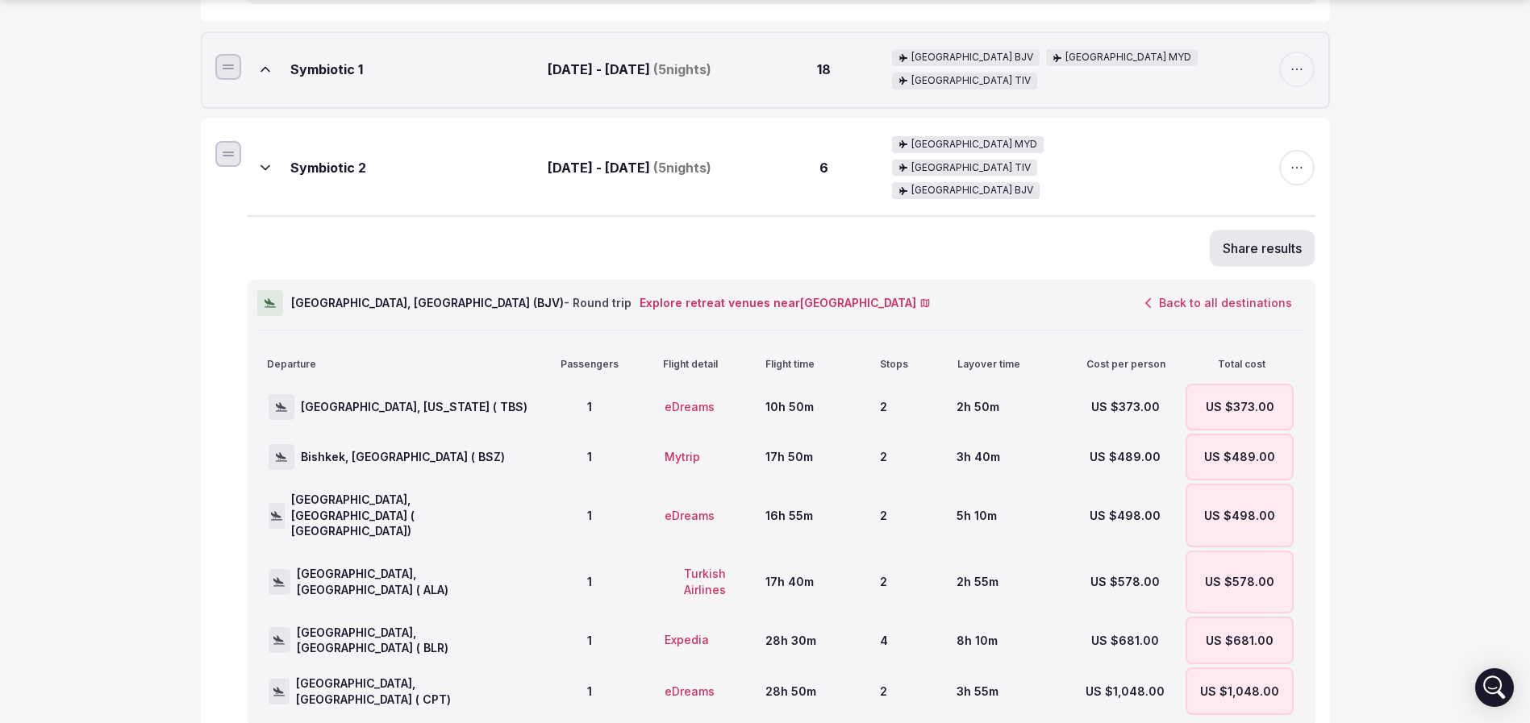
click at [262, 150] on button at bounding box center [265, 167] width 35 height 35
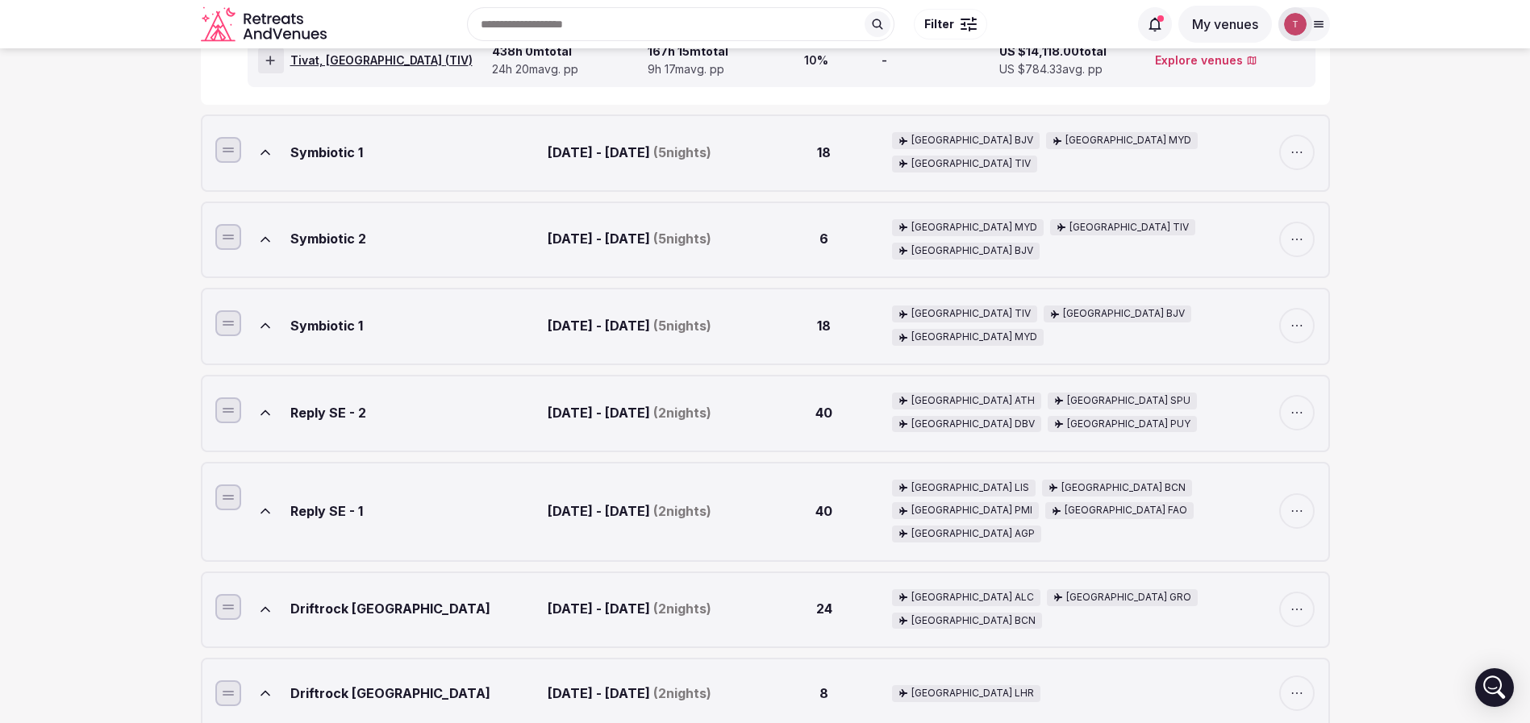
scroll to position [605, 0]
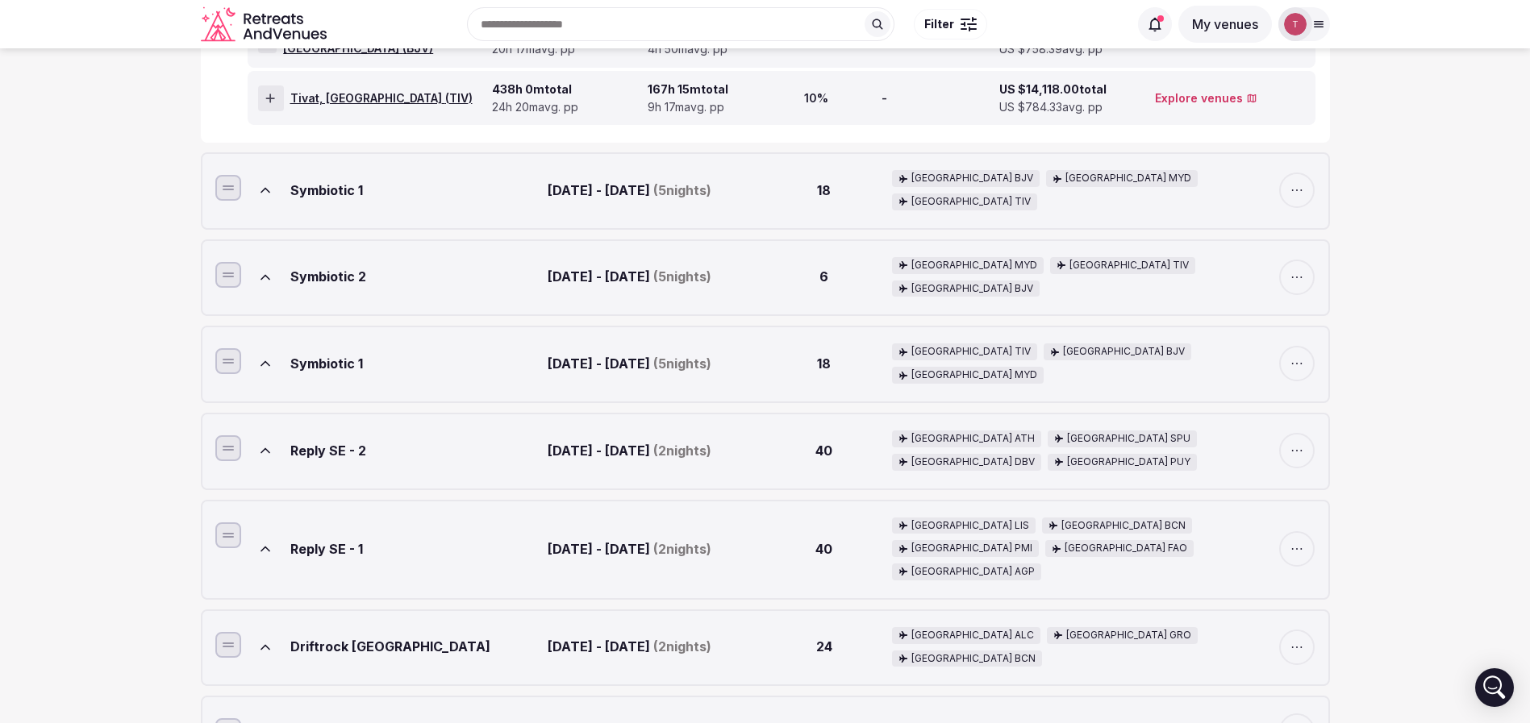
click at [270, 182] on icon at bounding box center [265, 190] width 16 height 16
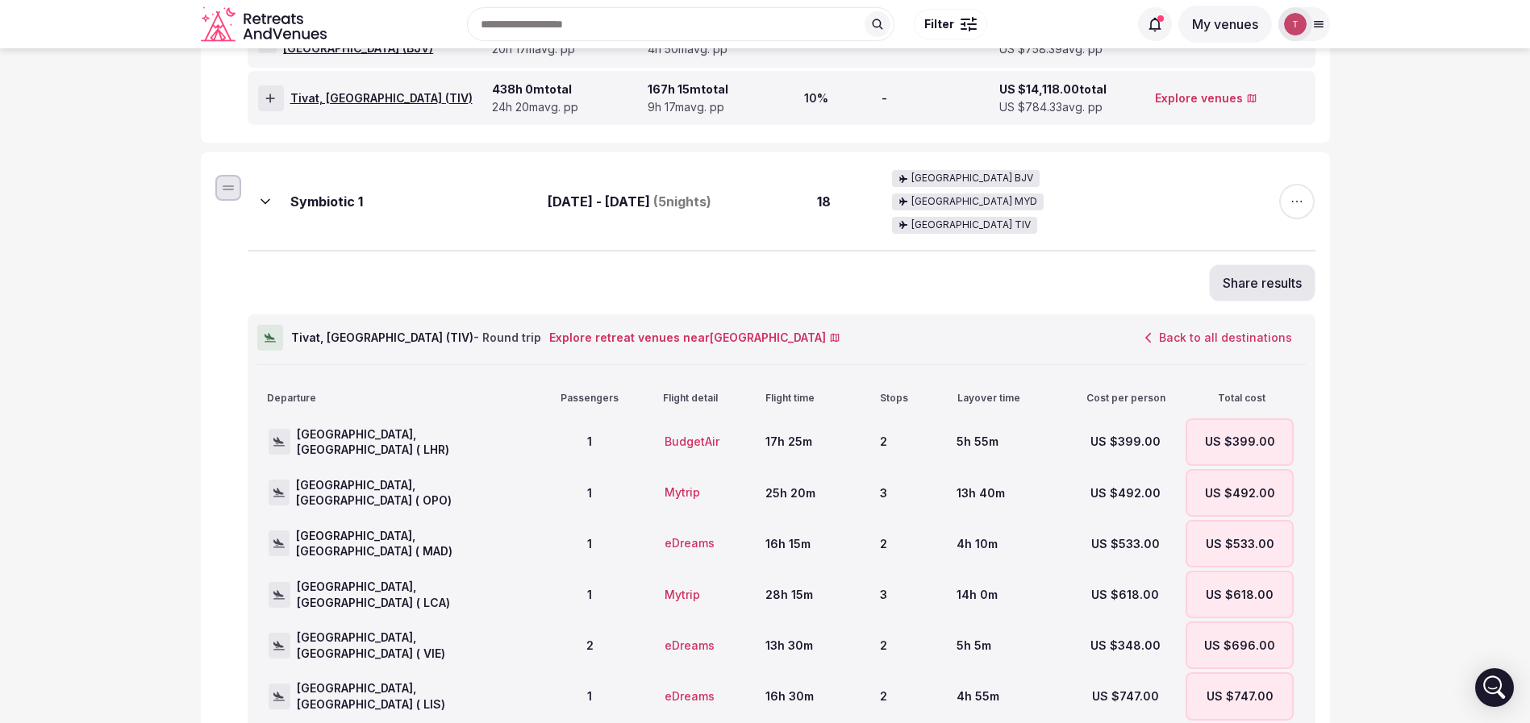
click at [259, 194] on icon at bounding box center [265, 202] width 16 height 16
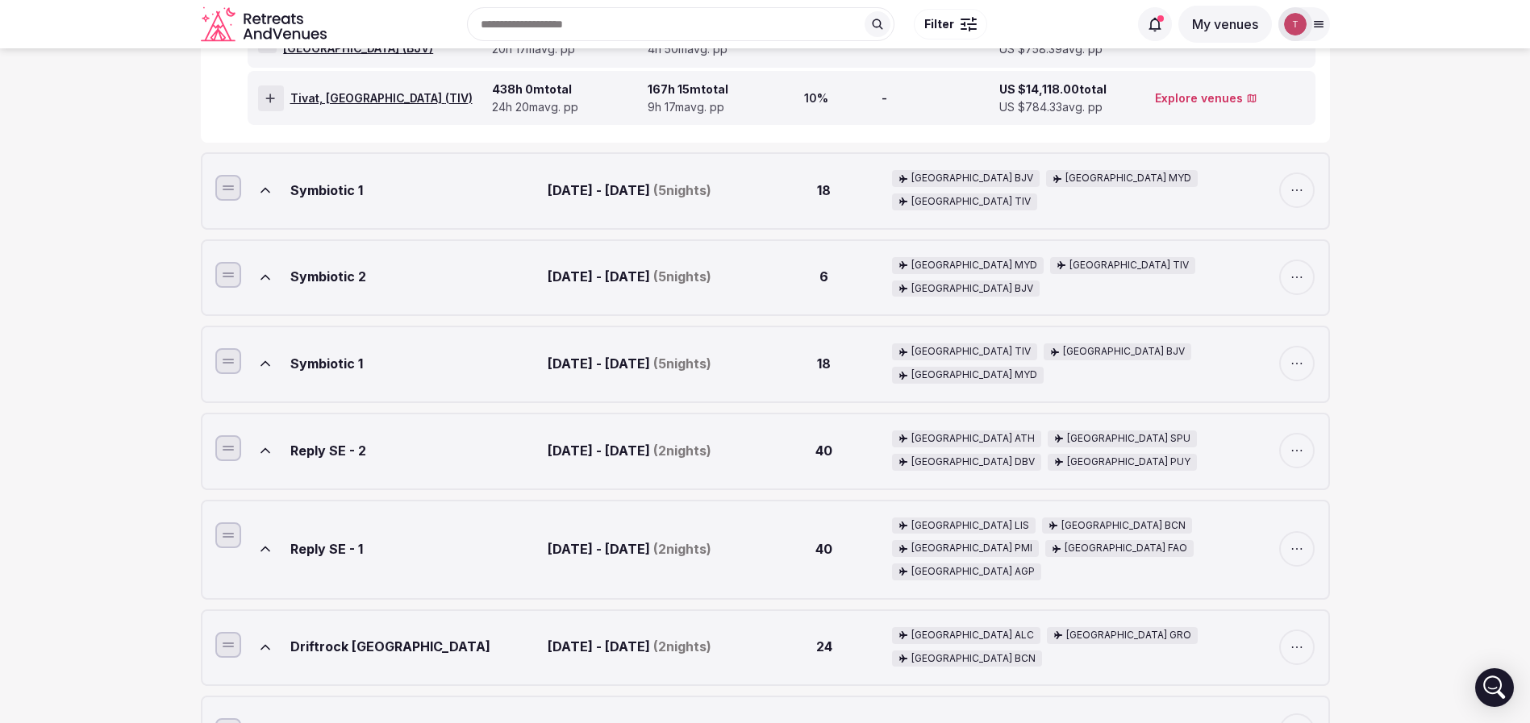
click at [260, 269] on icon at bounding box center [265, 277] width 16 height 16
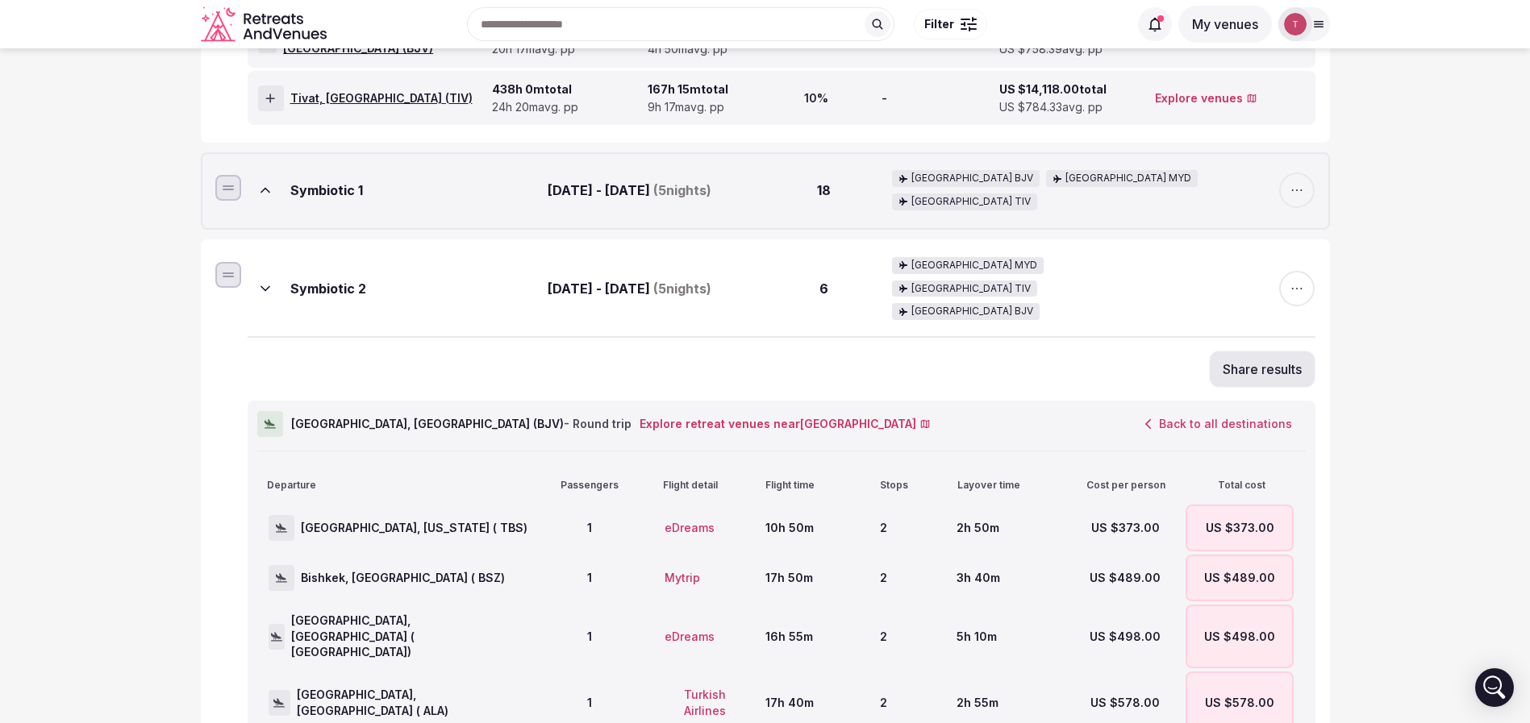
drag, startPoint x: 573, startPoint y: 239, endPoint x: 661, endPoint y: 238, distance: 87.9
click at [660, 257] on div "May 18th - May 23rd, 2026 ( 5 nights)" at bounding box center [652, 288] width 208 height 63
click at [663, 257] on div "May 18th - May 23rd, 2026 ( 5 nights)" at bounding box center [652, 288] width 208 height 63
drag, startPoint x: 618, startPoint y: 245, endPoint x: 673, endPoint y: 238, distance: 55.3
click at [673, 257] on div "May 18th - May 23rd, 2026 ( 5 nights)" at bounding box center [652, 288] width 208 height 63
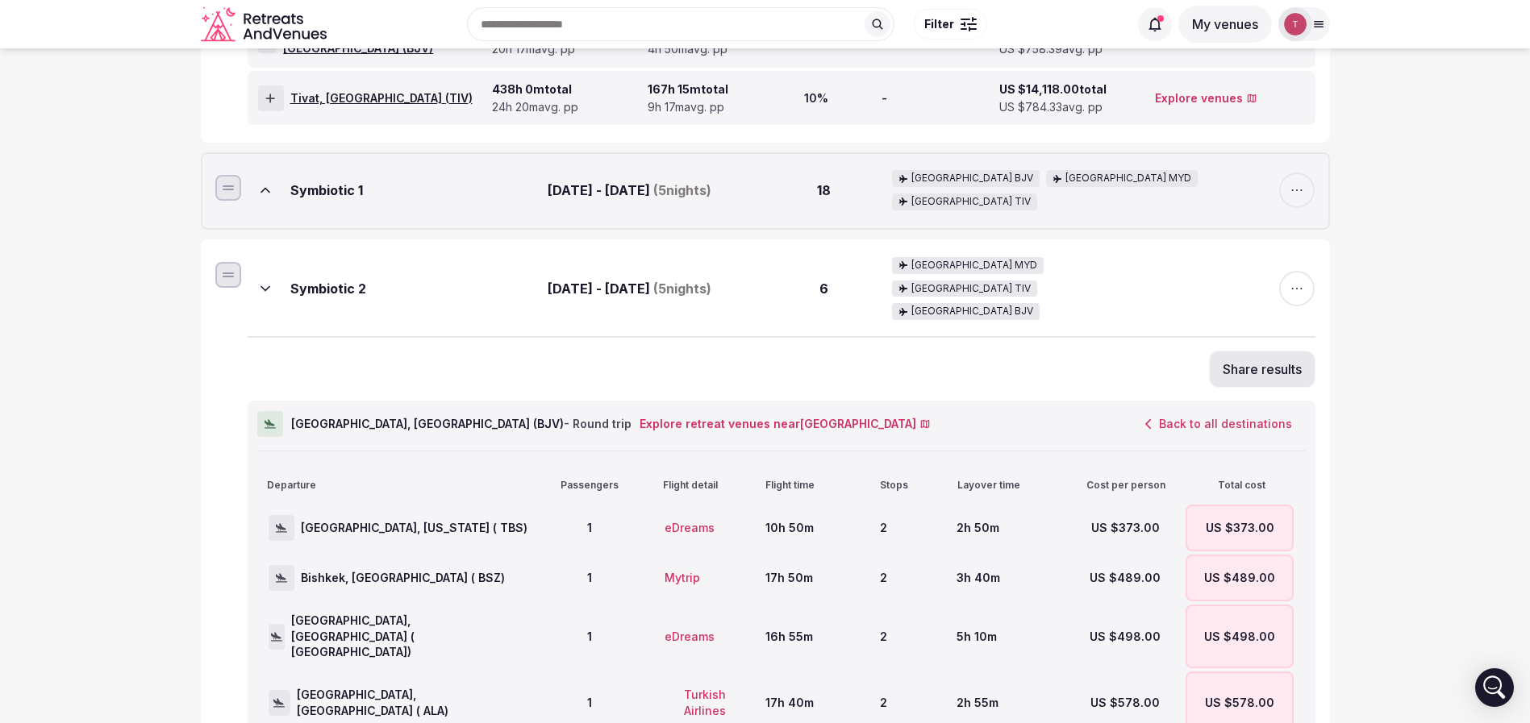
click at [673, 257] on div "May 18th - May 23rd, 2026 ( 5 nights)" at bounding box center [652, 288] width 208 height 63
drag, startPoint x: 287, startPoint y: 373, endPoint x: 412, endPoint y: 376, distance: 125.0
click at [412, 410] on div "Bodrum, Turkey ( BJV ) - Round trip Explore retreat venues near Turkey Back to …" at bounding box center [781, 430] width 1048 height 41
copy span "Bodrum, Turkey ( BJV )"
click at [1181, 410] on button "Back to all destinations" at bounding box center [1218, 423] width 174 height 27
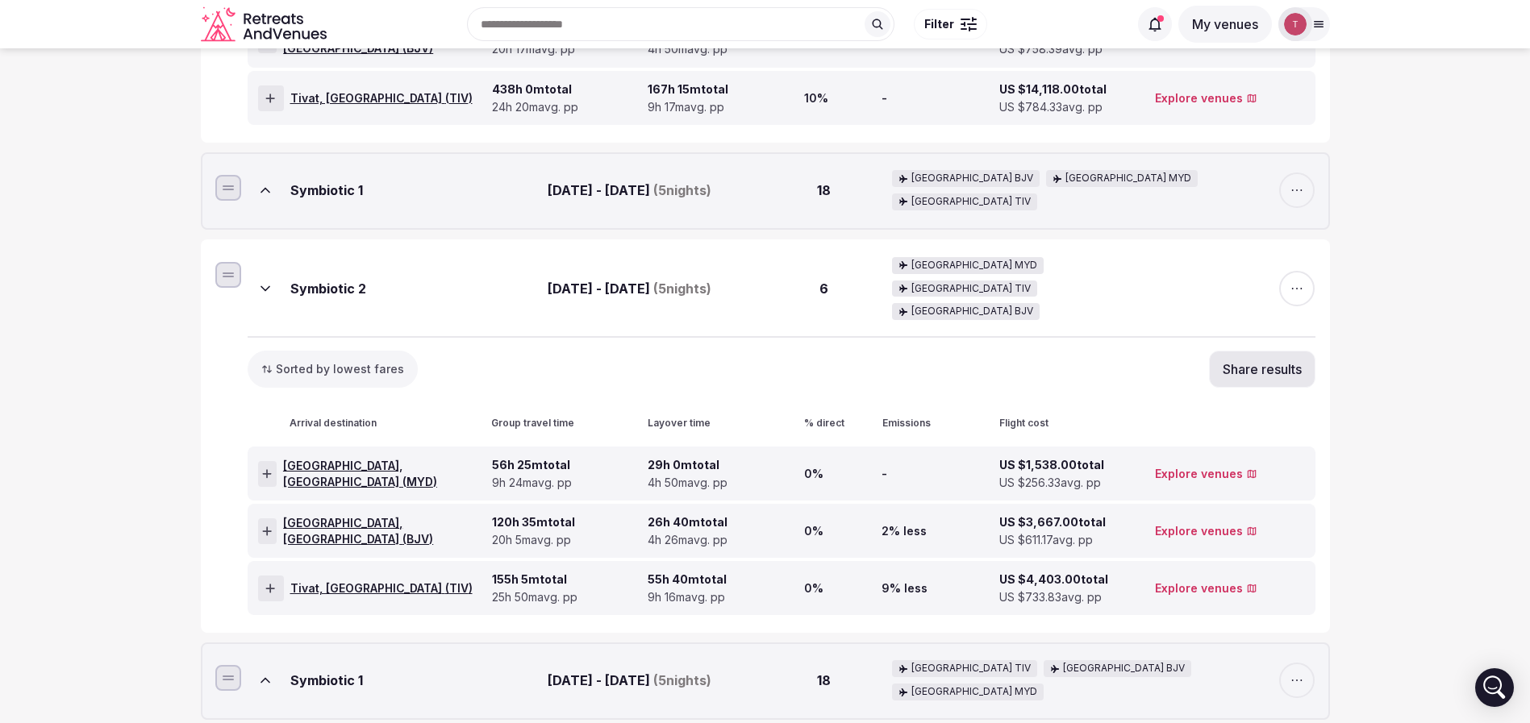
click at [385, 458] on span "Malindi, Kenya ( MYD )" at bounding box center [384, 473] width 202 height 31
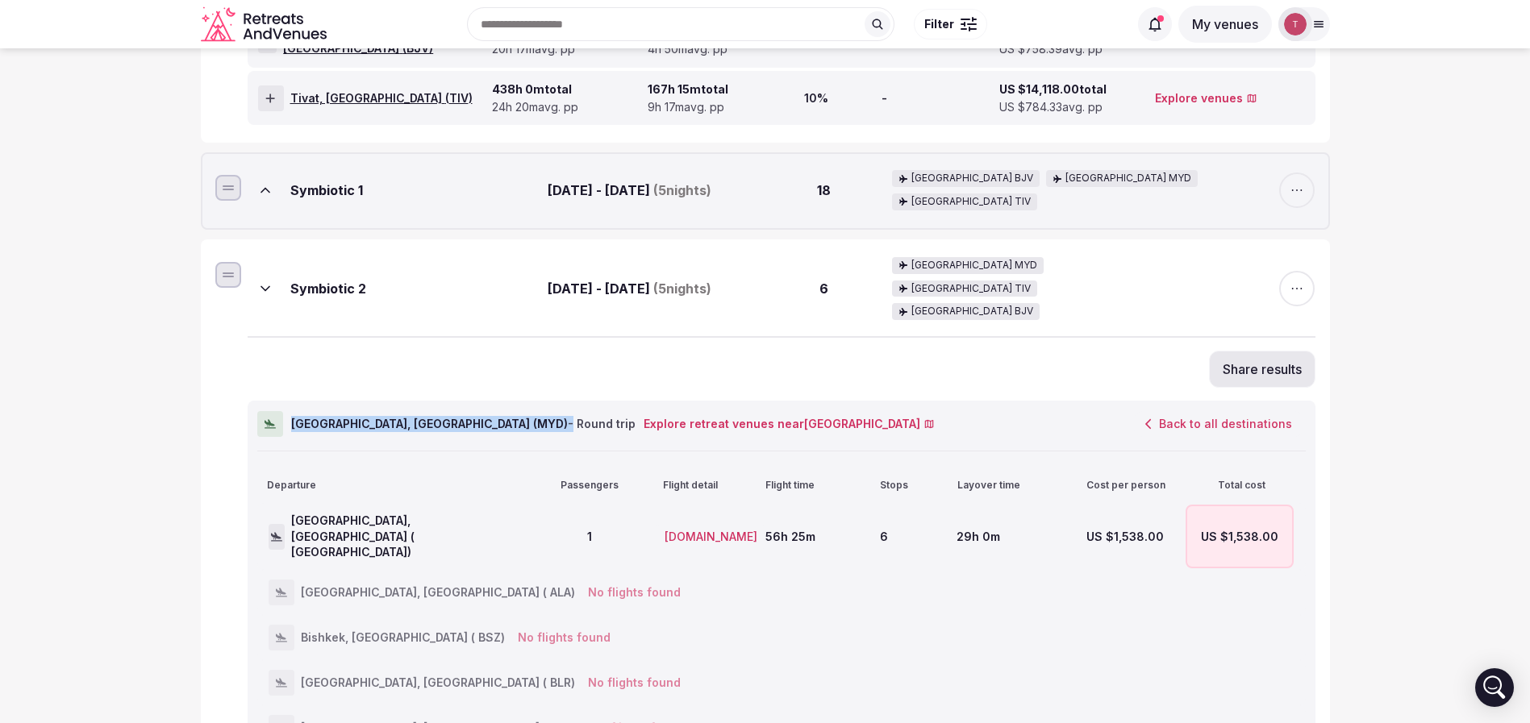
drag, startPoint x: 294, startPoint y: 373, endPoint x: 411, endPoint y: 375, distance: 116.9
click at [411, 410] on div "Malindi, Kenya ( MYD ) - Round trip Explore retreat venues near Kenya Back to a…" at bounding box center [781, 430] width 1048 height 41
copy span "Malindi, Kenya ( MYD )"
click at [1167, 410] on button "Back to all destinations" at bounding box center [1218, 423] width 174 height 27
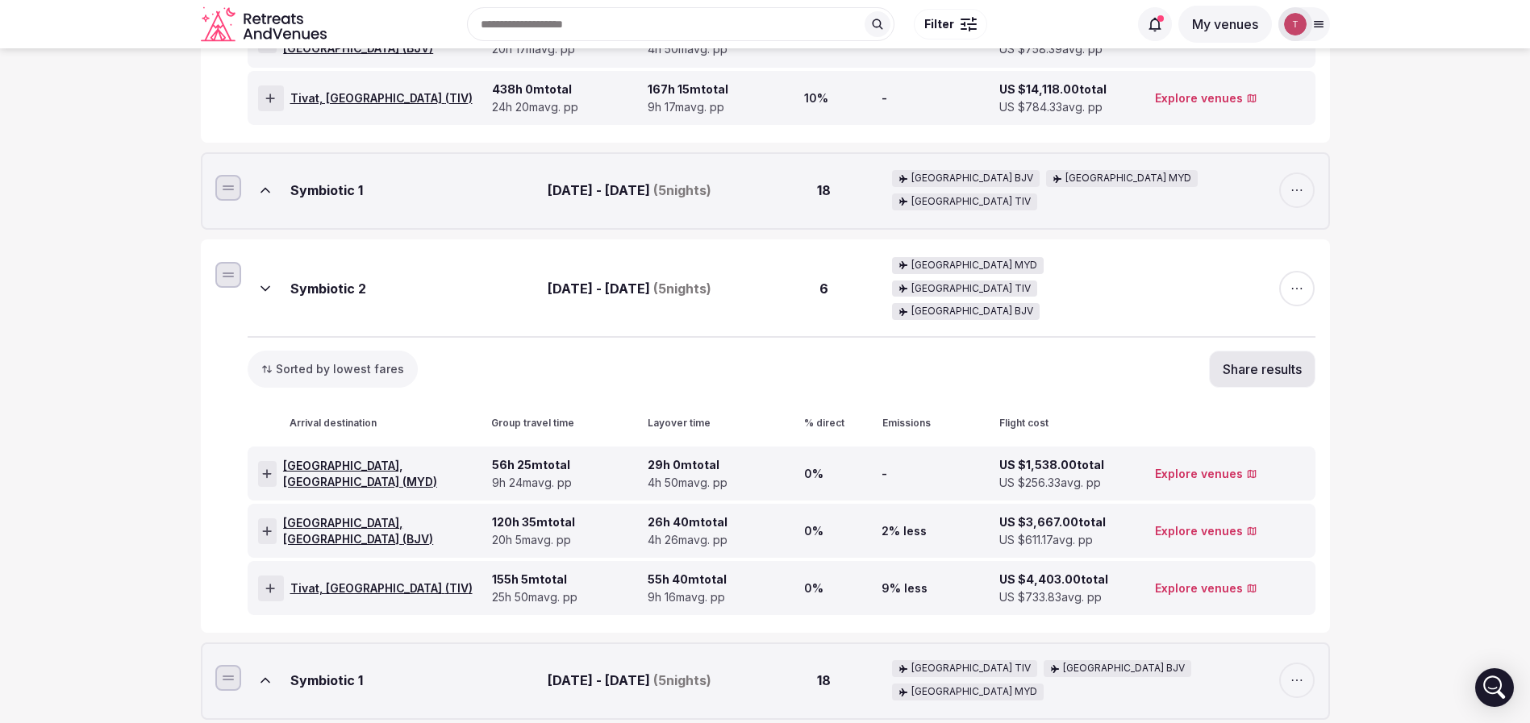
click at [275, 583] on icon at bounding box center [270, 588] width 10 height 11
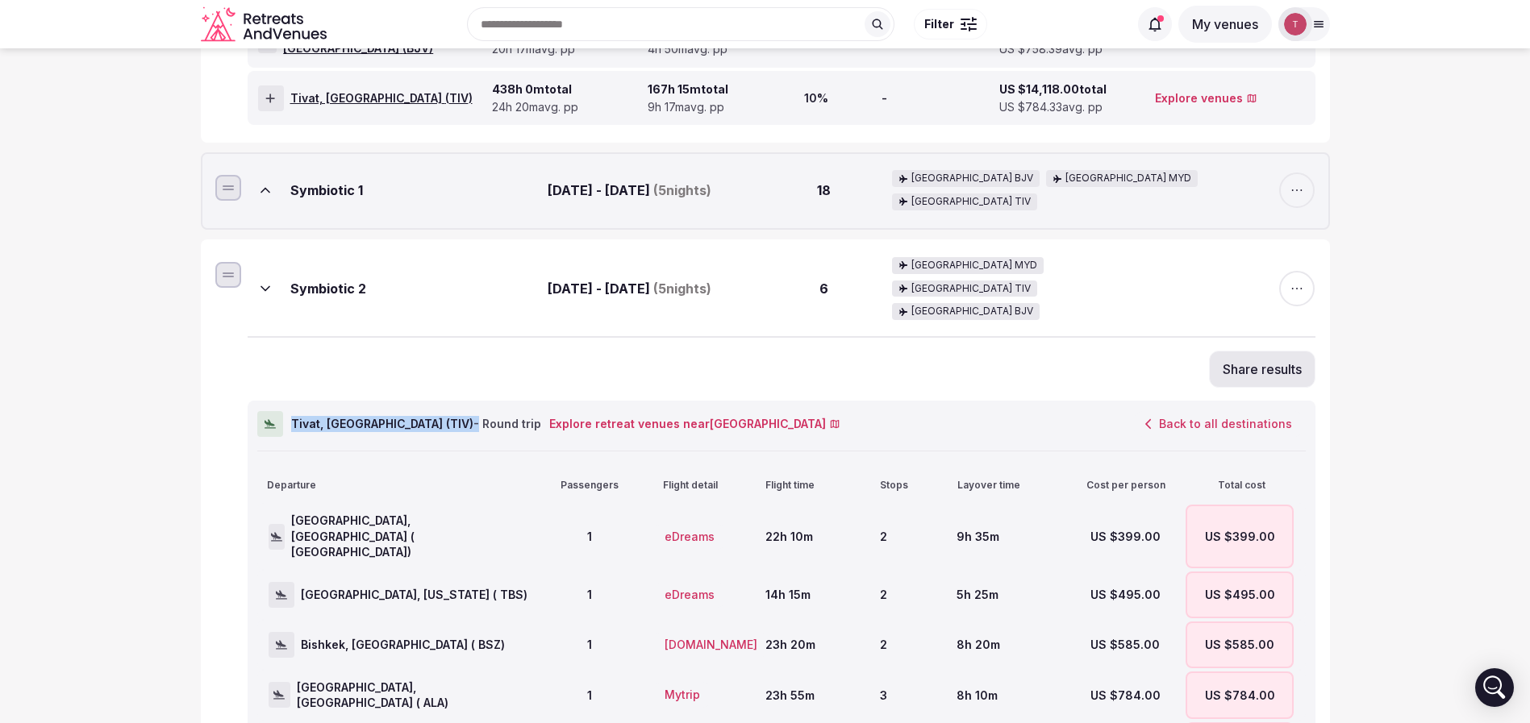
drag, startPoint x: 290, startPoint y: 377, endPoint x: 423, endPoint y: 369, distance: 133.3
click at [423, 416] on span "Tivat, Montenegro ( TIV ) - Round trip" at bounding box center [416, 424] width 250 height 16
copy span "Tivat, Montenegro ( TIV )"
click at [265, 286] on icon at bounding box center [265, 288] width 8 height 4
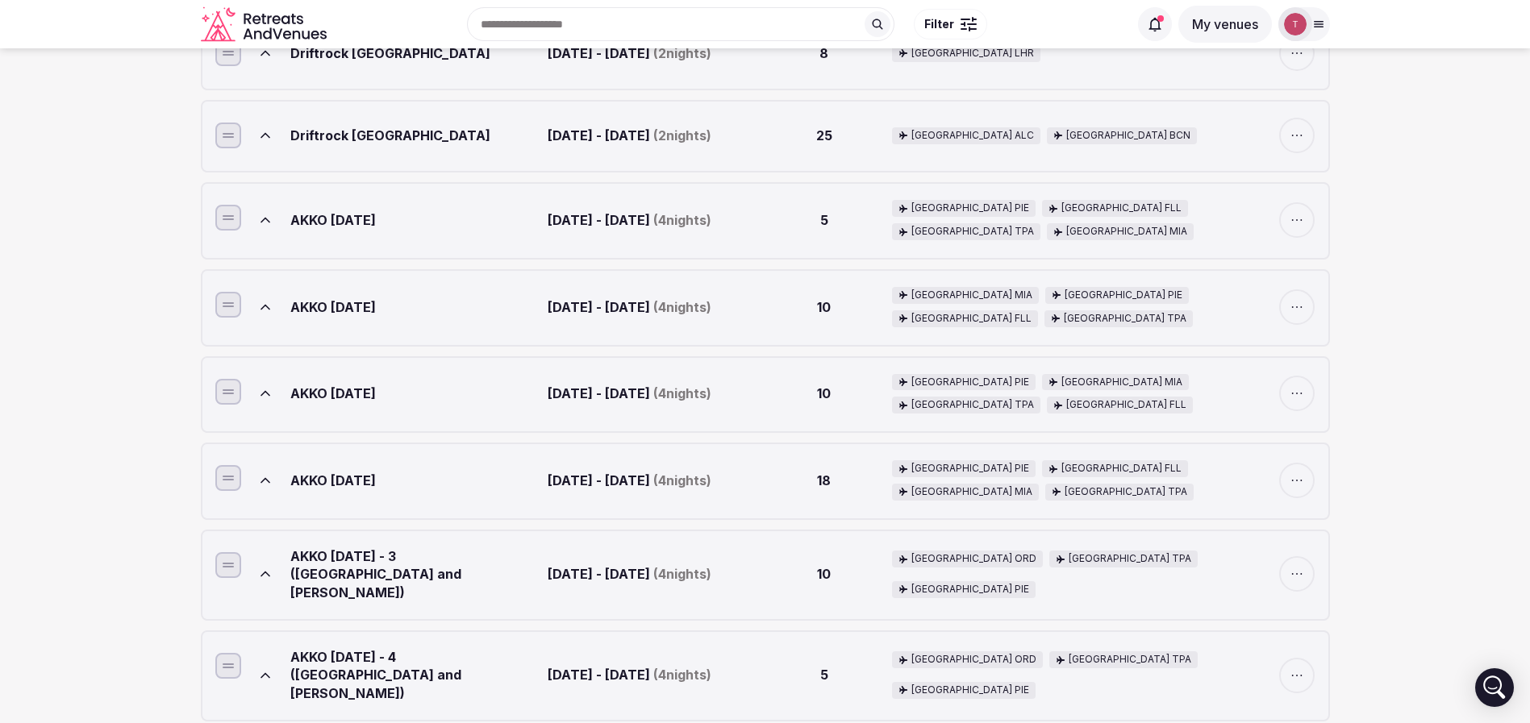
scroll to position [1331, 0]
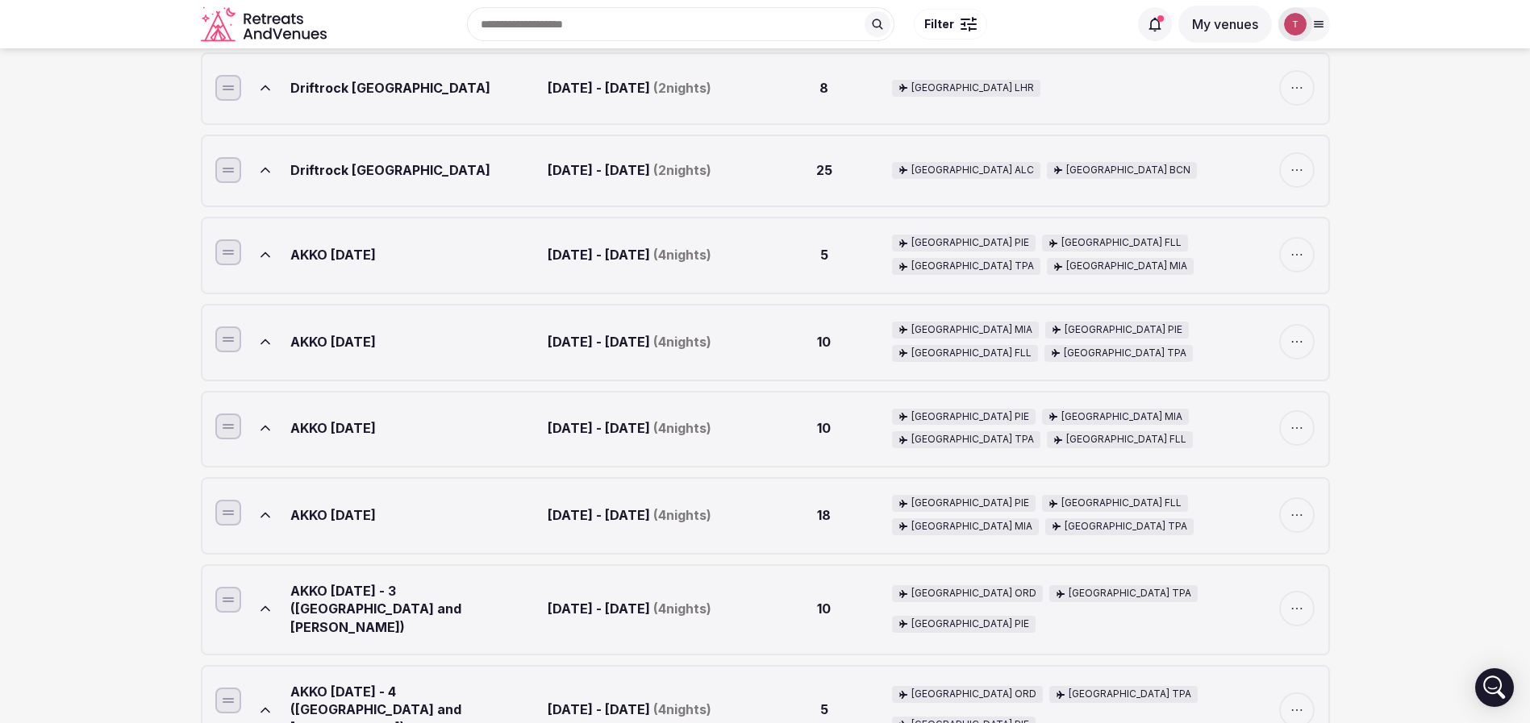
click at [267, 507] on icon at bounding box center [265, 515] width 16 height 16
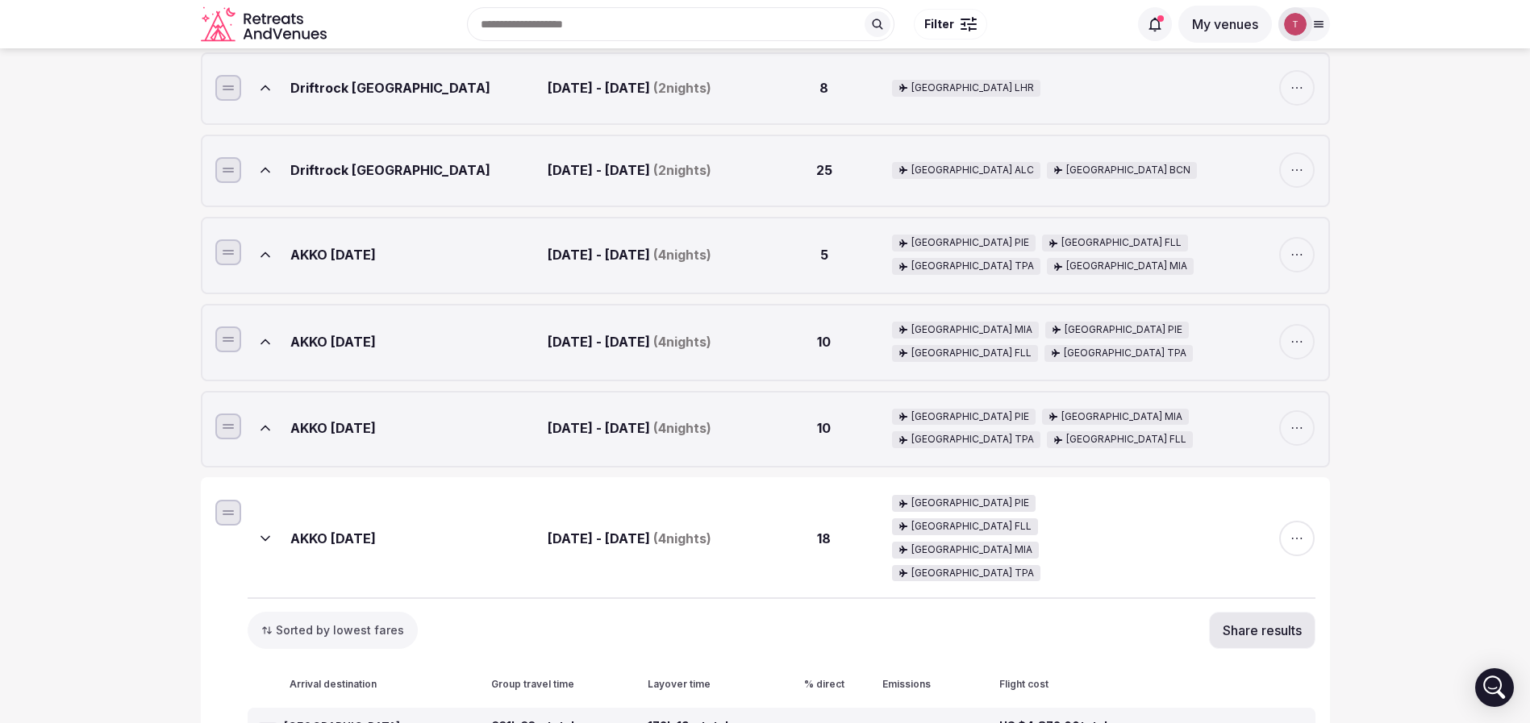
click at [1262, 612] on button "Share results" at bounding box center [1262, 630] width 106 height 37
click at [1294, 467] on icon at bounding box center [1290, 462] width 18 height 18
click at [263, 531] on icon at bounding box center [265, 539] width 16 height 16
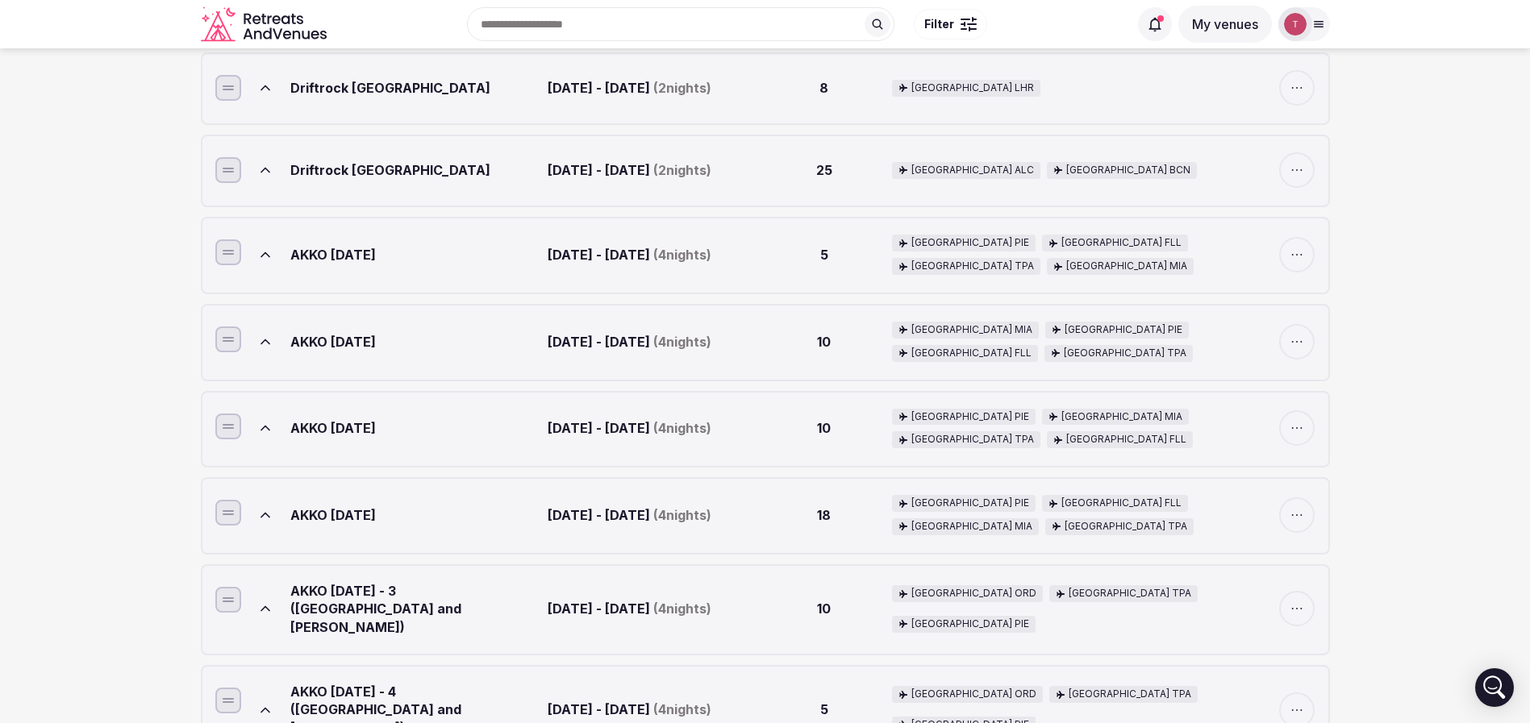
click at [263, 420] on icon at bounding box center [265, 428] width 16 height 16
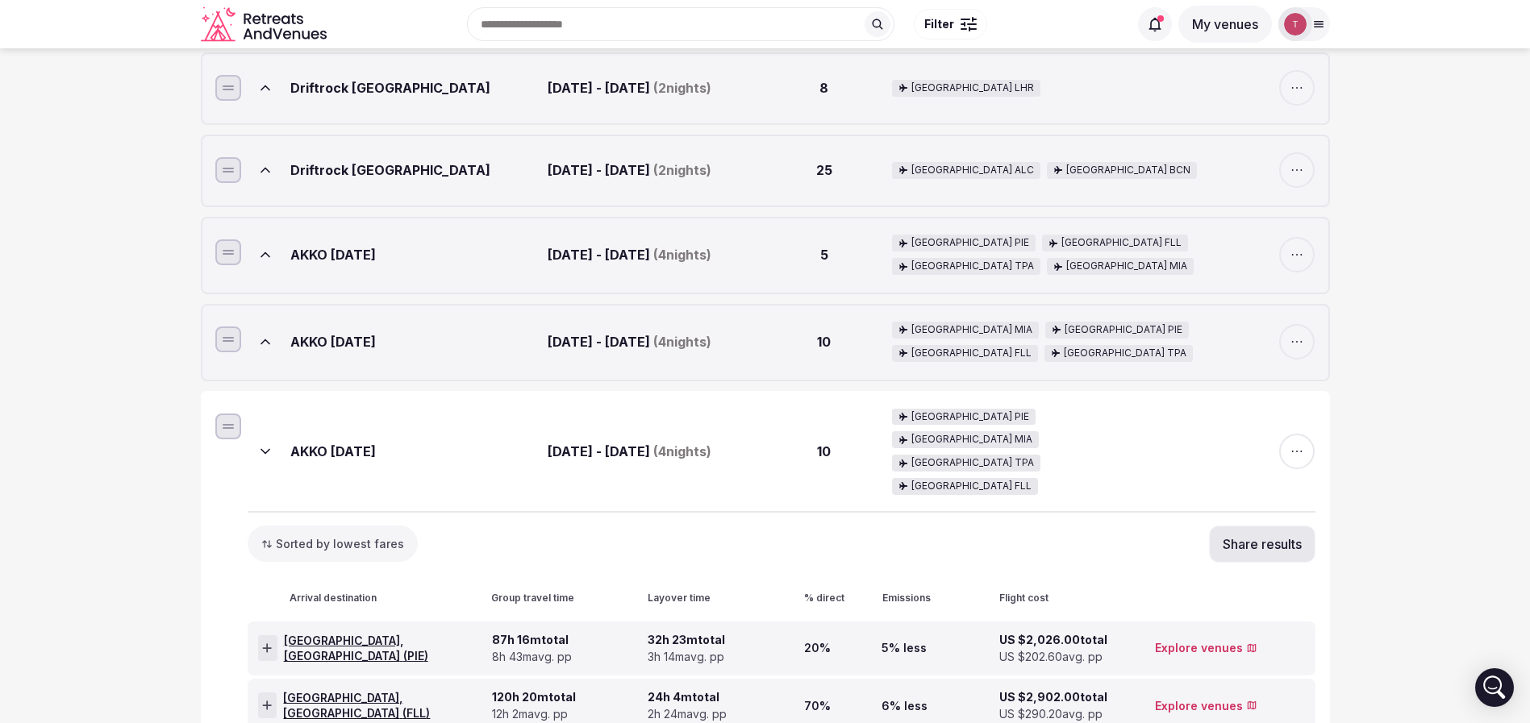
click at [1264, 526] on button "Share results" at bounding box center [1262, 544] width 106 height 37
click at [1298, 383] on button at bounding box center [1289, 374] width 35 height 35
click at [263, 444] on icon at bounding box center [265, 452] width 16 height 16
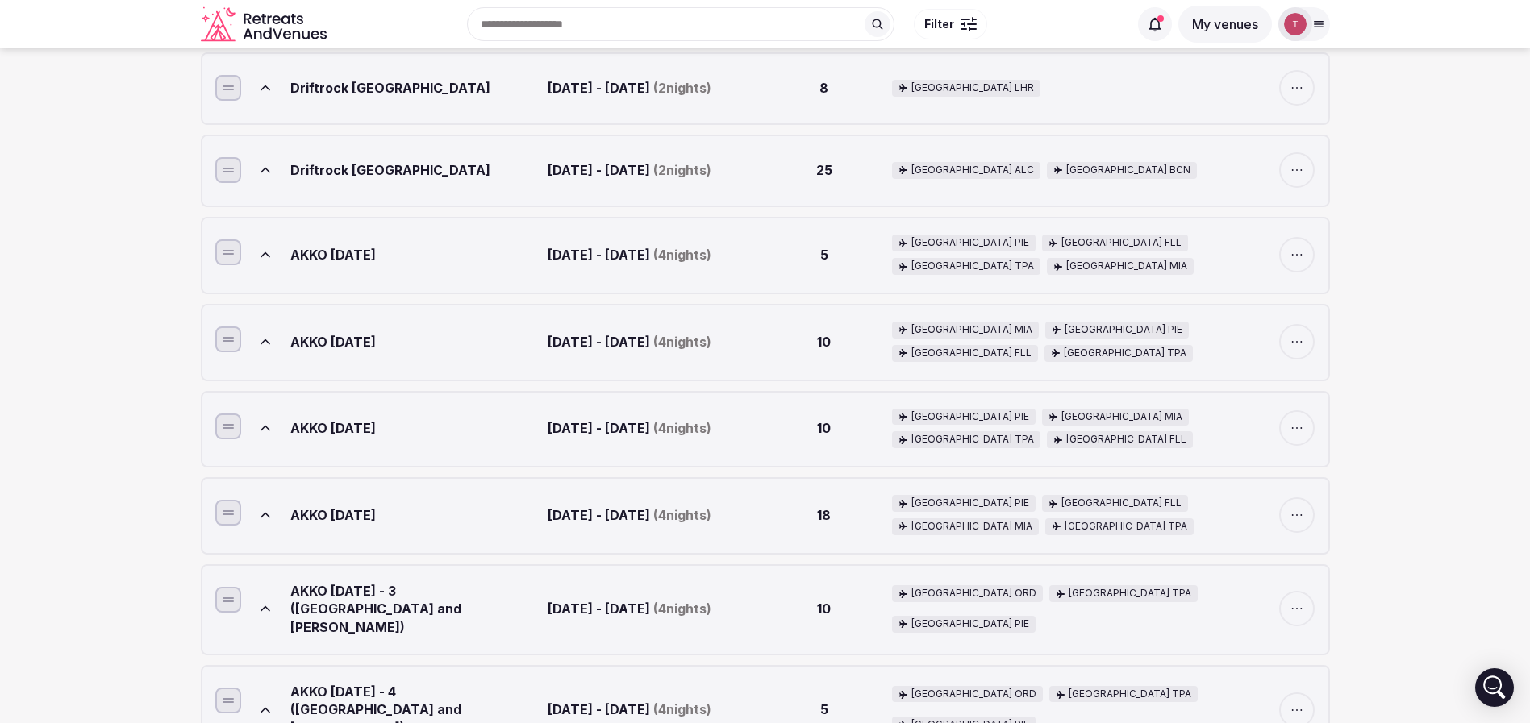
click at [269, 334] on icon at bounding box center [265, 342] width 16 height 16
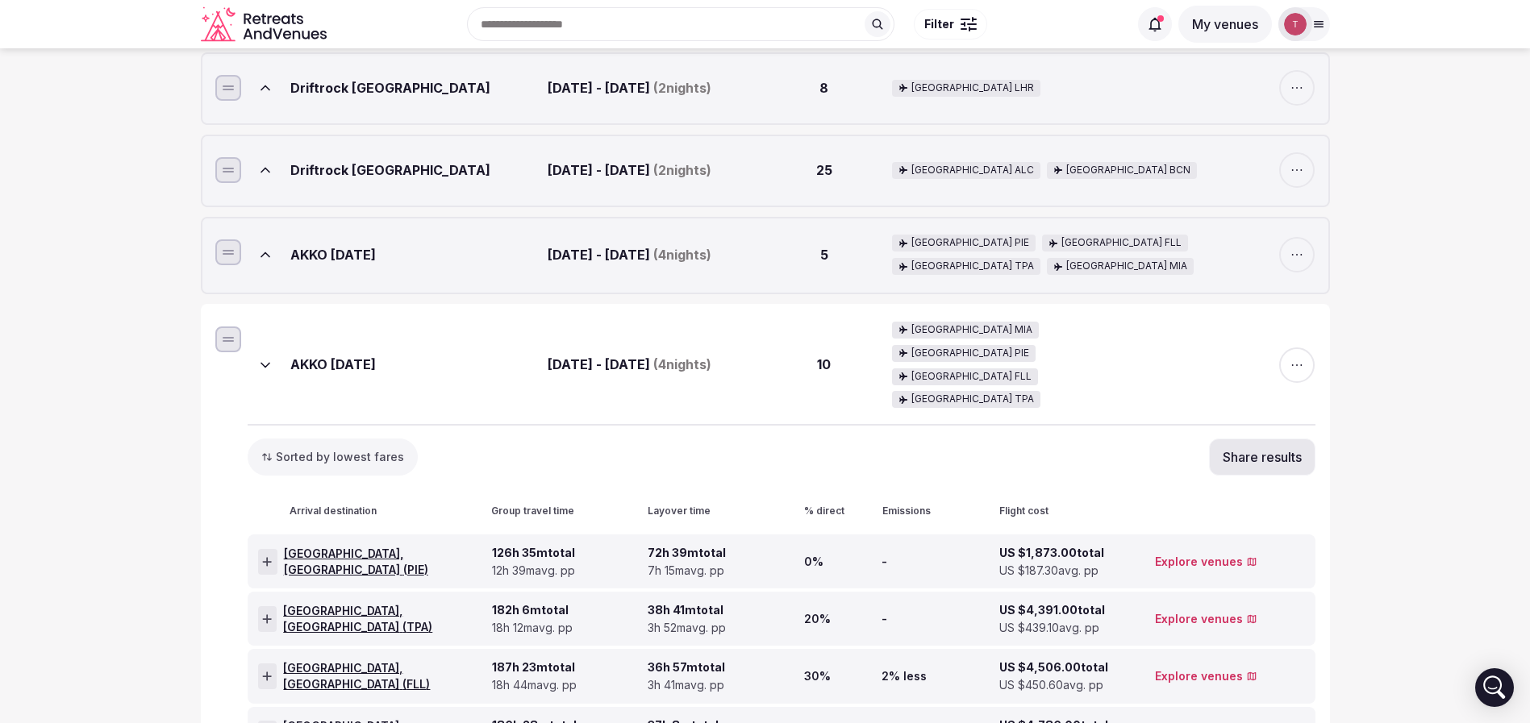
click at [1245, 439] on button "Share results" at bounding box center [1262, 457] width 106 height 37
click at [1295, 298] on button at bounding box center [1289, 288] width 35 height 35
click at [253, 348] on button at bounding box center [265, 365] width 35 height 35
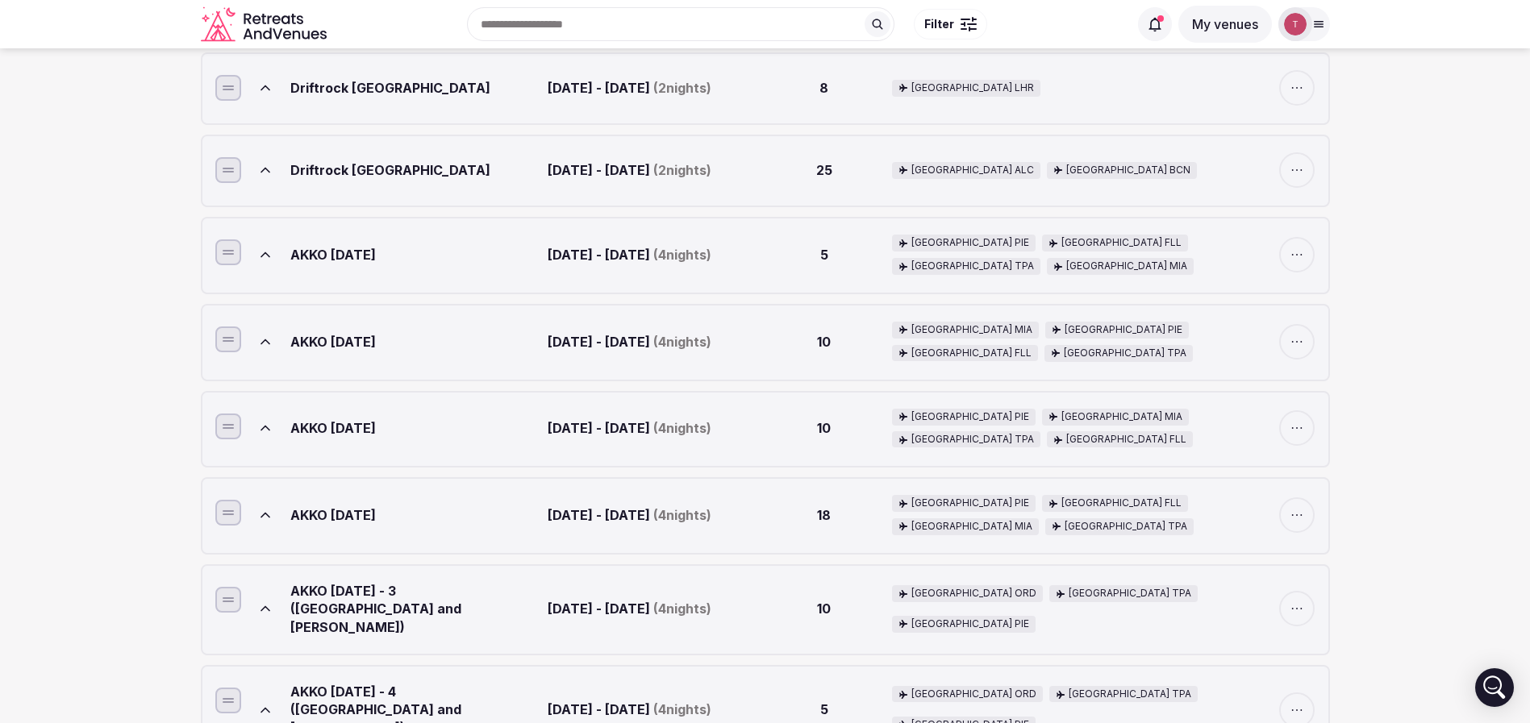
click at [270, 247] on icon at bounding box center [265, 255] width 16 height 16
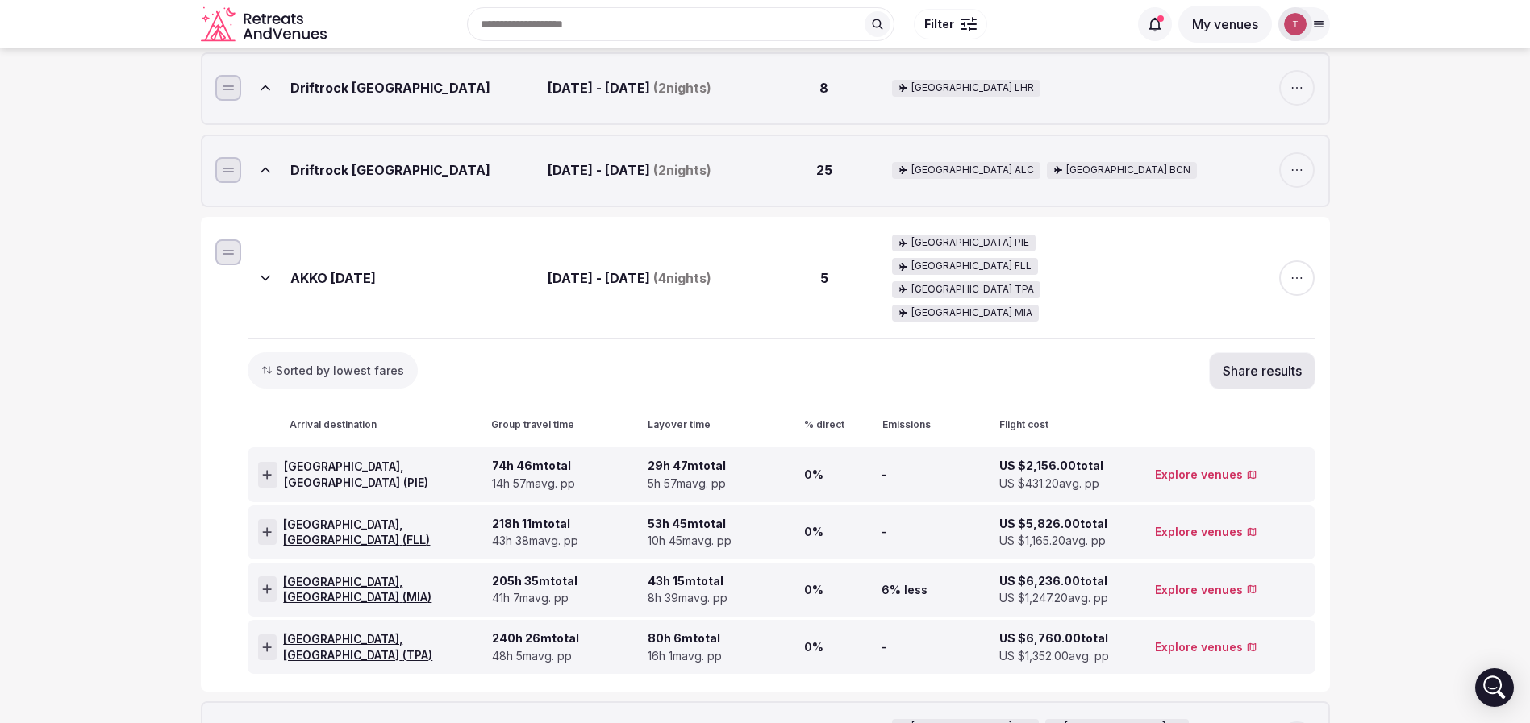
click at [1253, 352] on button "Share results" at bounding box center [1262, 370] width 106 height 37
click at [1296, 205] on icon at bounding box center [1290, 202] width 18 height 18
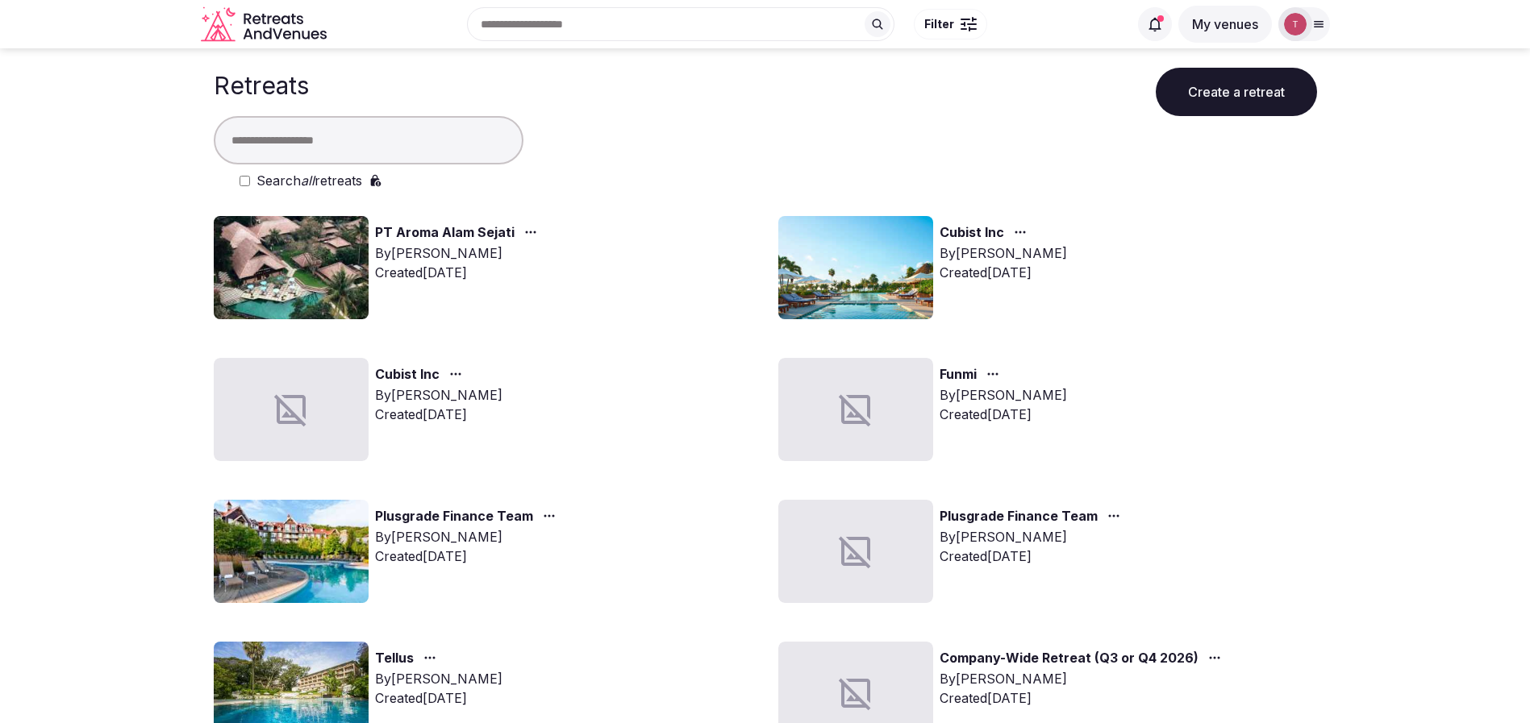
click at [323, 144] on input "text" at bounding box center [369, 140] width 310 height 48
type input "***"
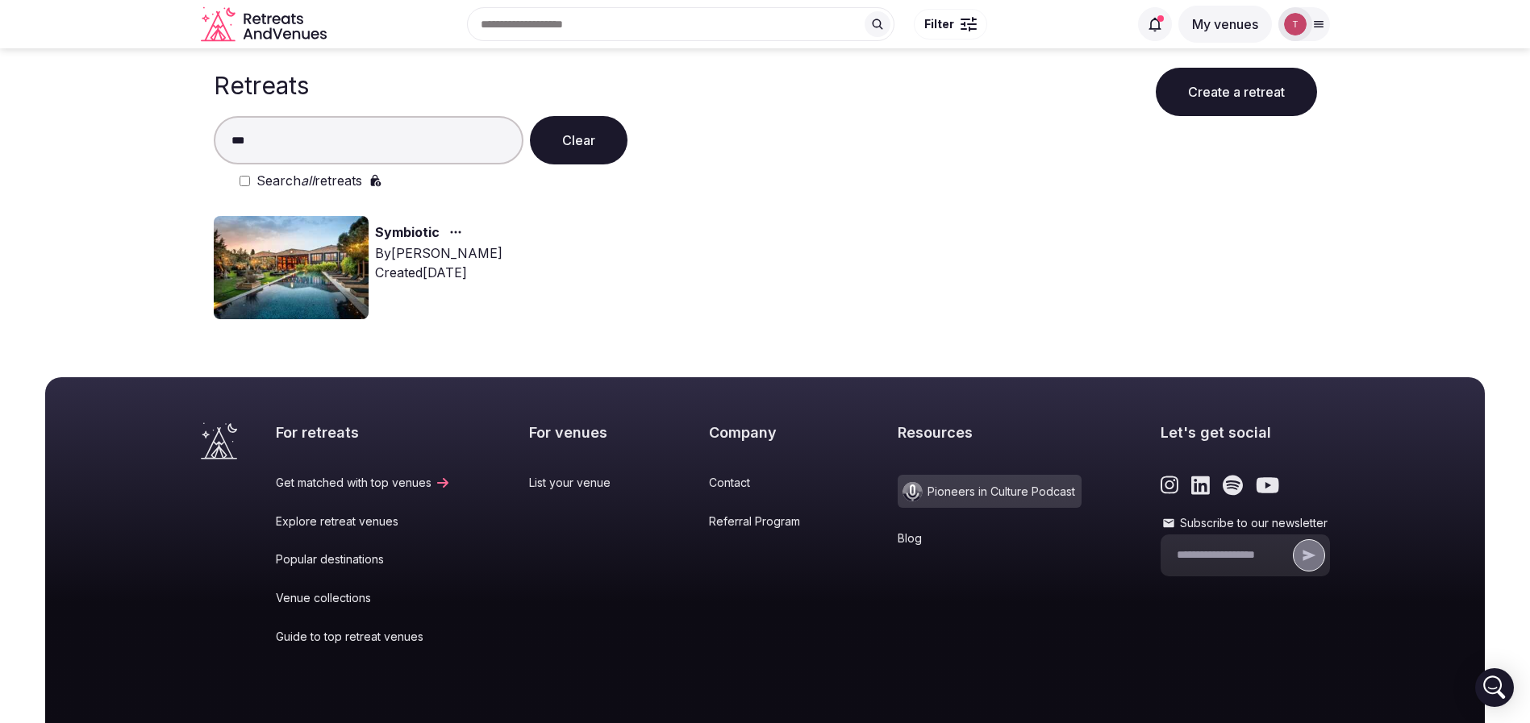
click at [313, 248] on img at bounding box center [291, 267] width 155 height 103
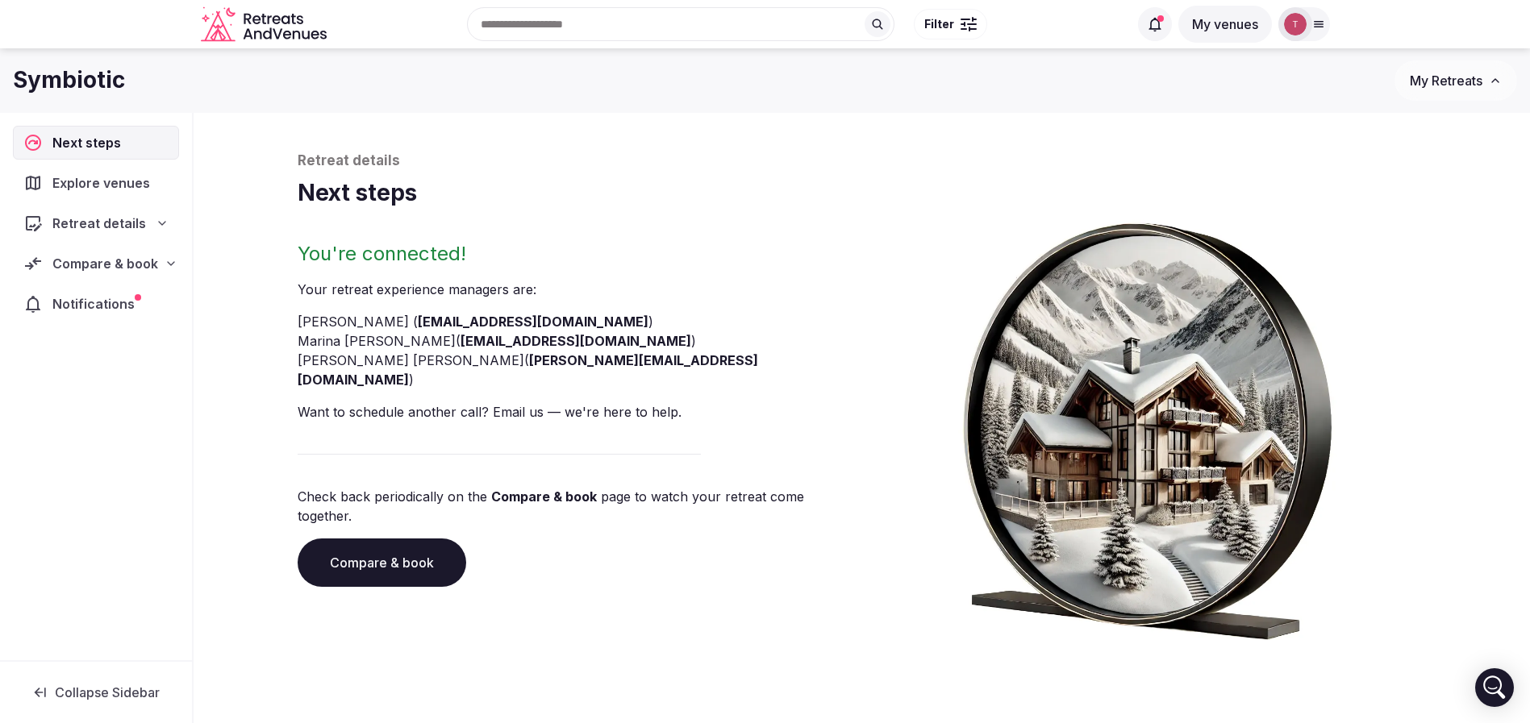
click at [351, 539] on link "Compare & book" at bounding box center [382, 563] width 169 height 48
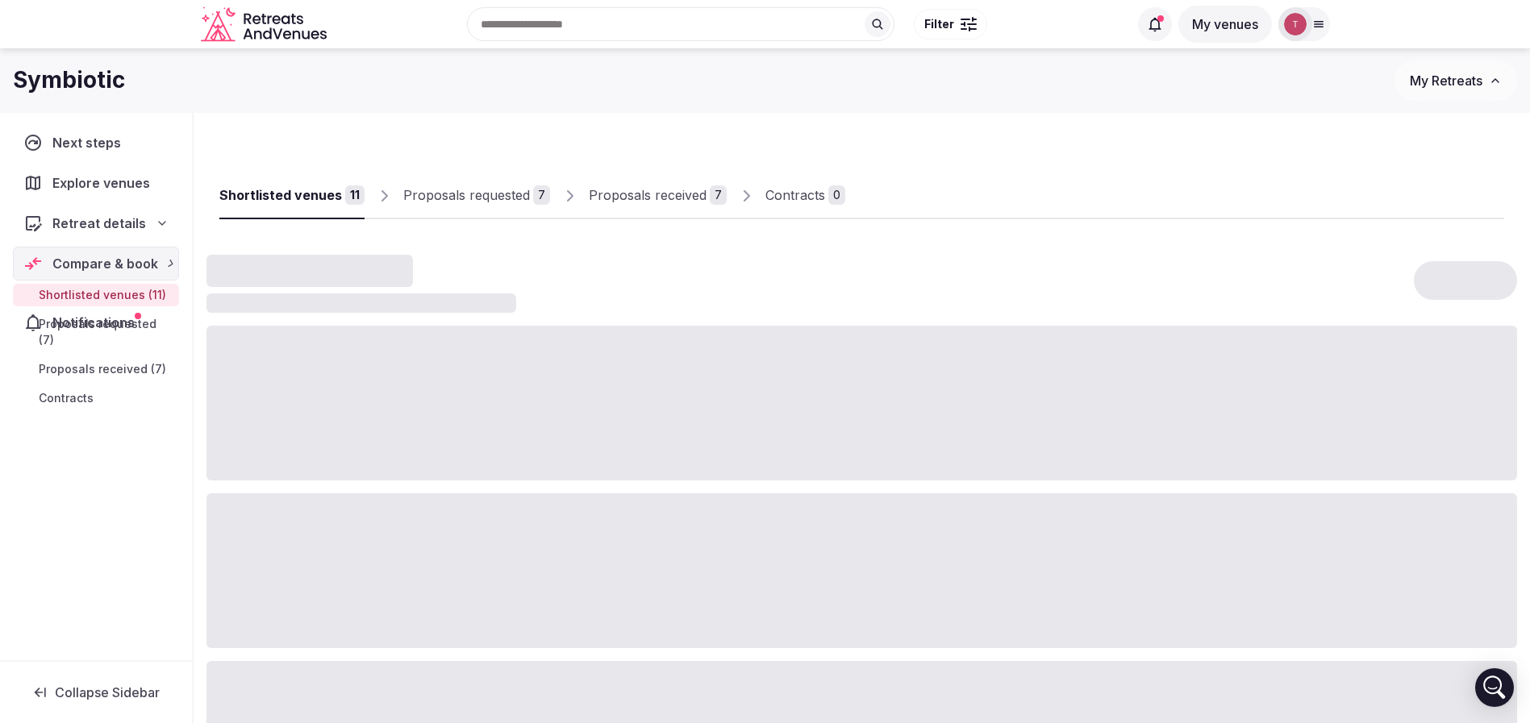
click at [351, 522] on div at bounding box center [861, 571] width 1311 height 155
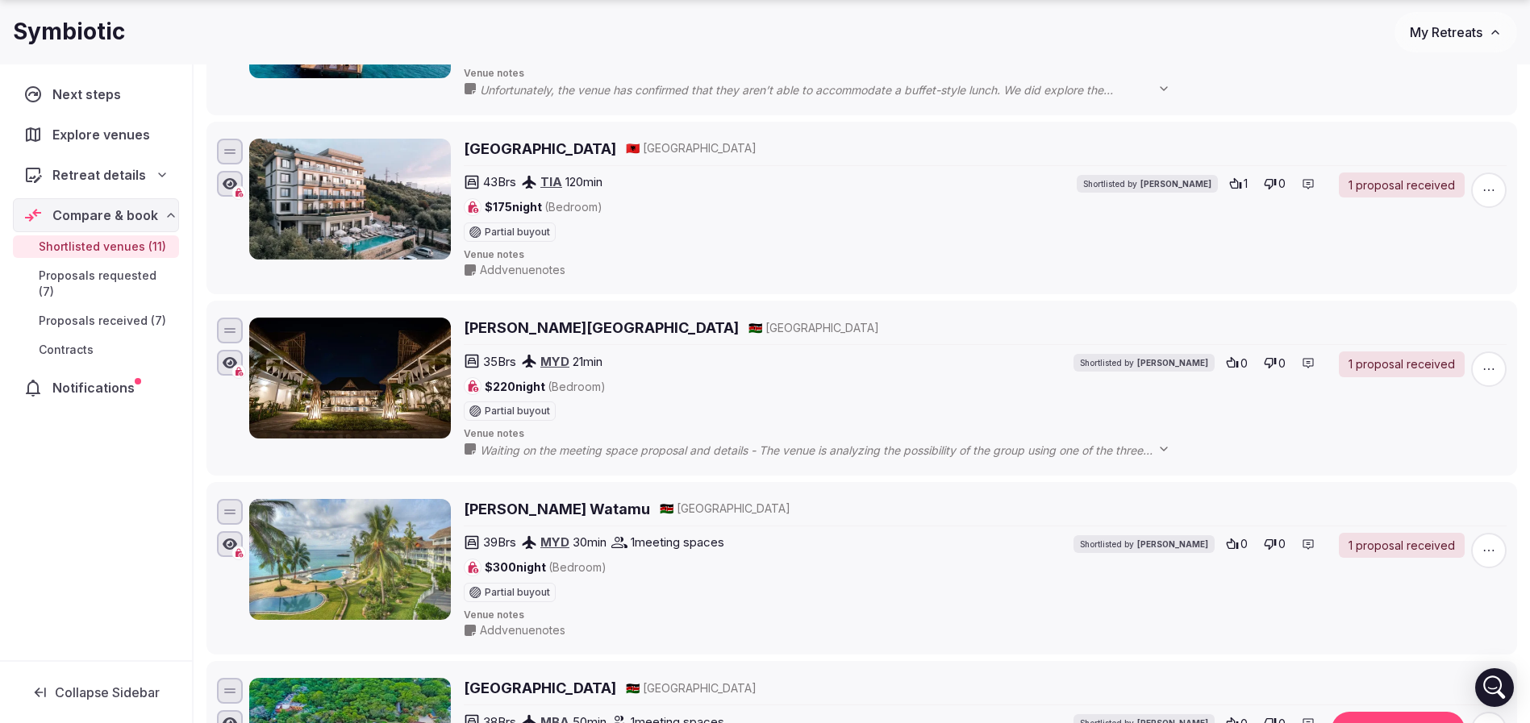
scroll to position [1452, 0]
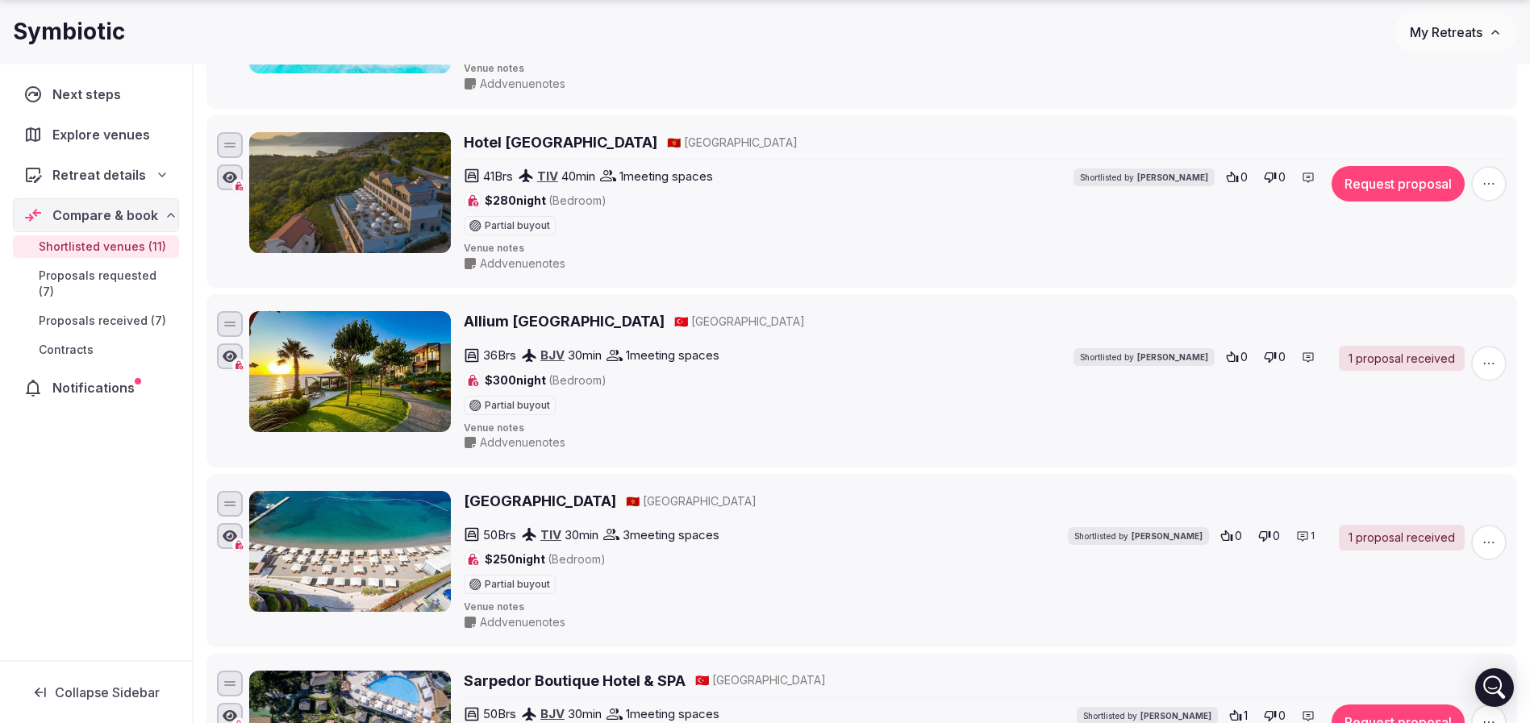
click at [1498, 177] on span "button" at bounding box center [1488, 183] width 35 height 35
click at [1449, 341] on button "Remove Venue" at bounding box center [1445, 340] width 135 height 26
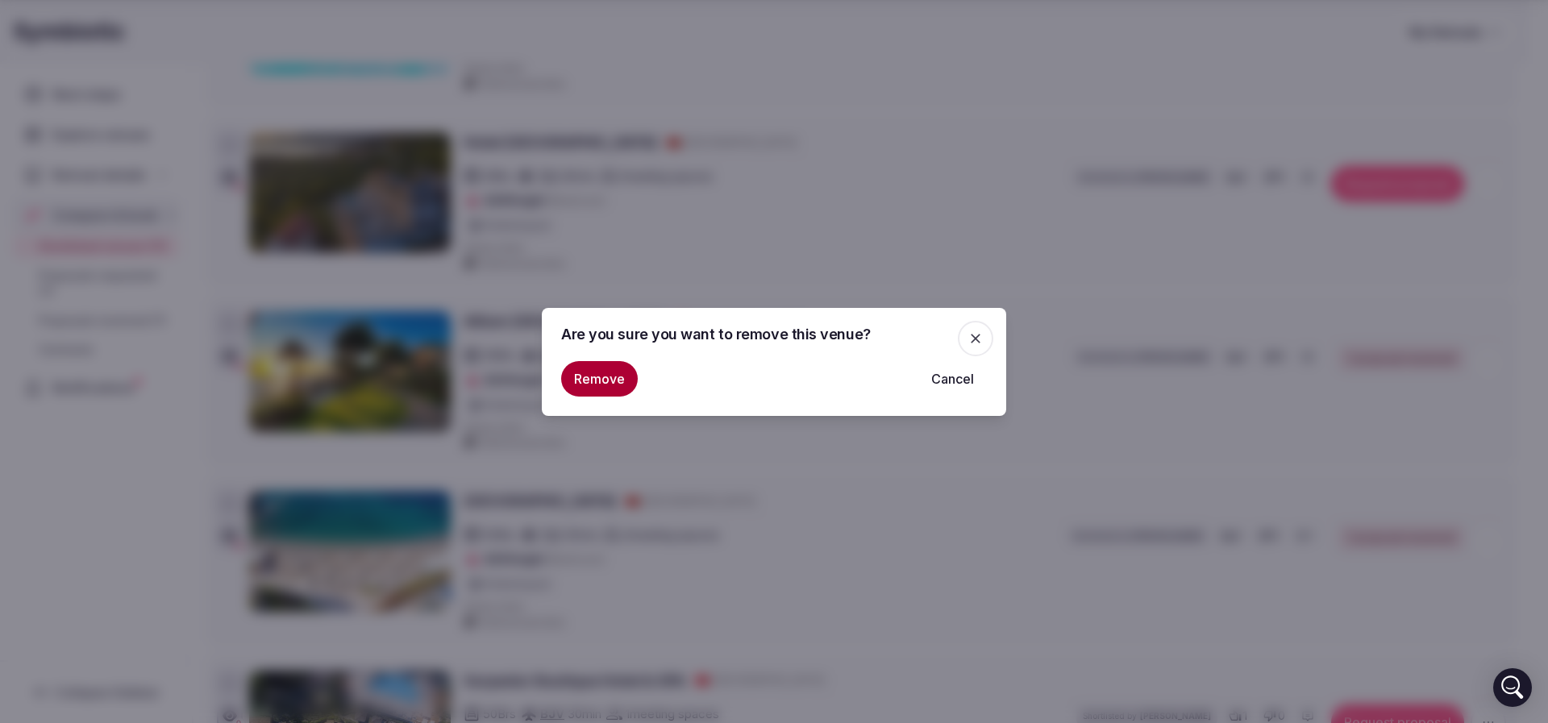
click at [593, 381] on button "Remove" at bounding box center [599, 378] width 77 height 35
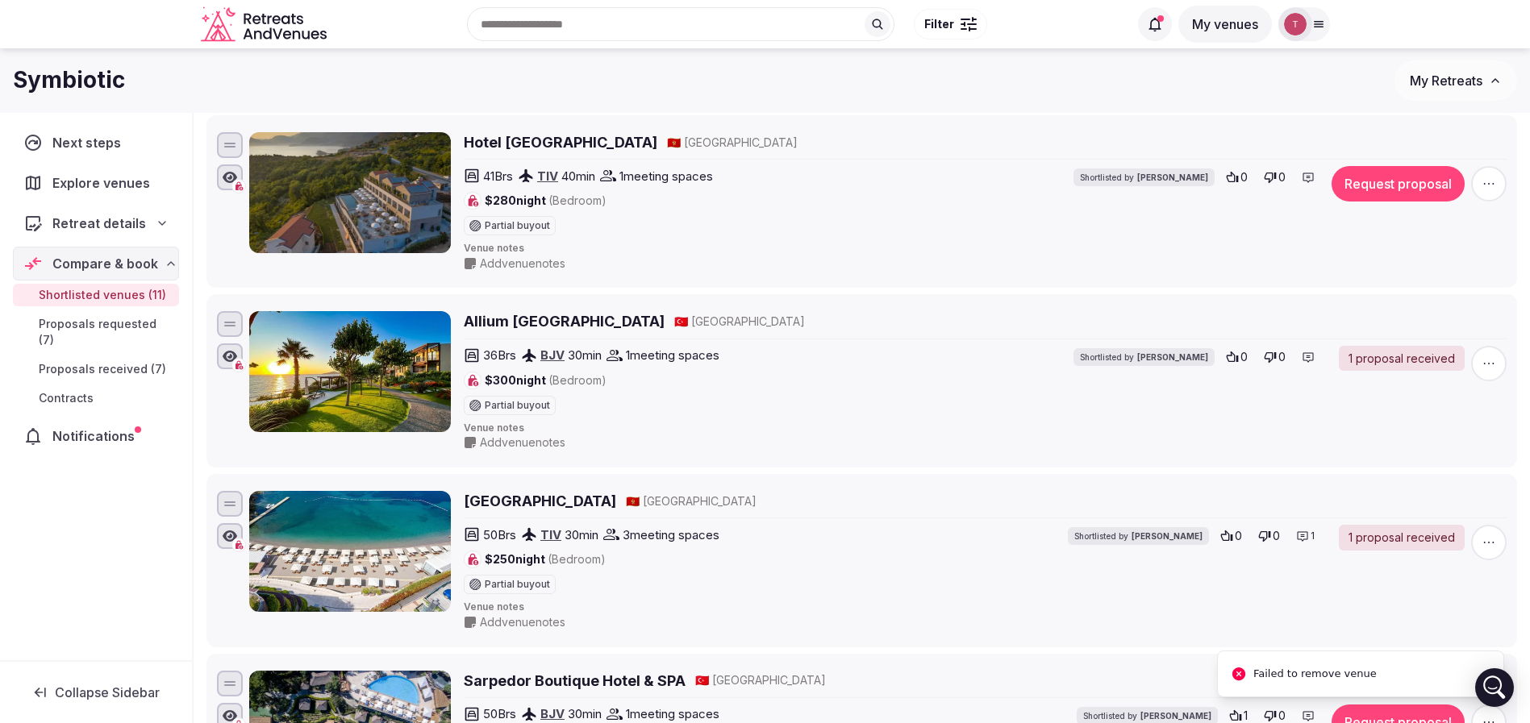
click at [1492, 182] on icon "button" at bounding box center [1489, 184] width 16 height 16
click at [1451, 344] on button "Remove Venue" at bounding box center [1445, 340] width 135 height 26
click at [1486, 181] on icon "button" at bounding box center [1489, 184] width 16 height 16
click at [1409, 341] on button "Remove Venue" at bounding box center [1445, 340] width 135 height 26
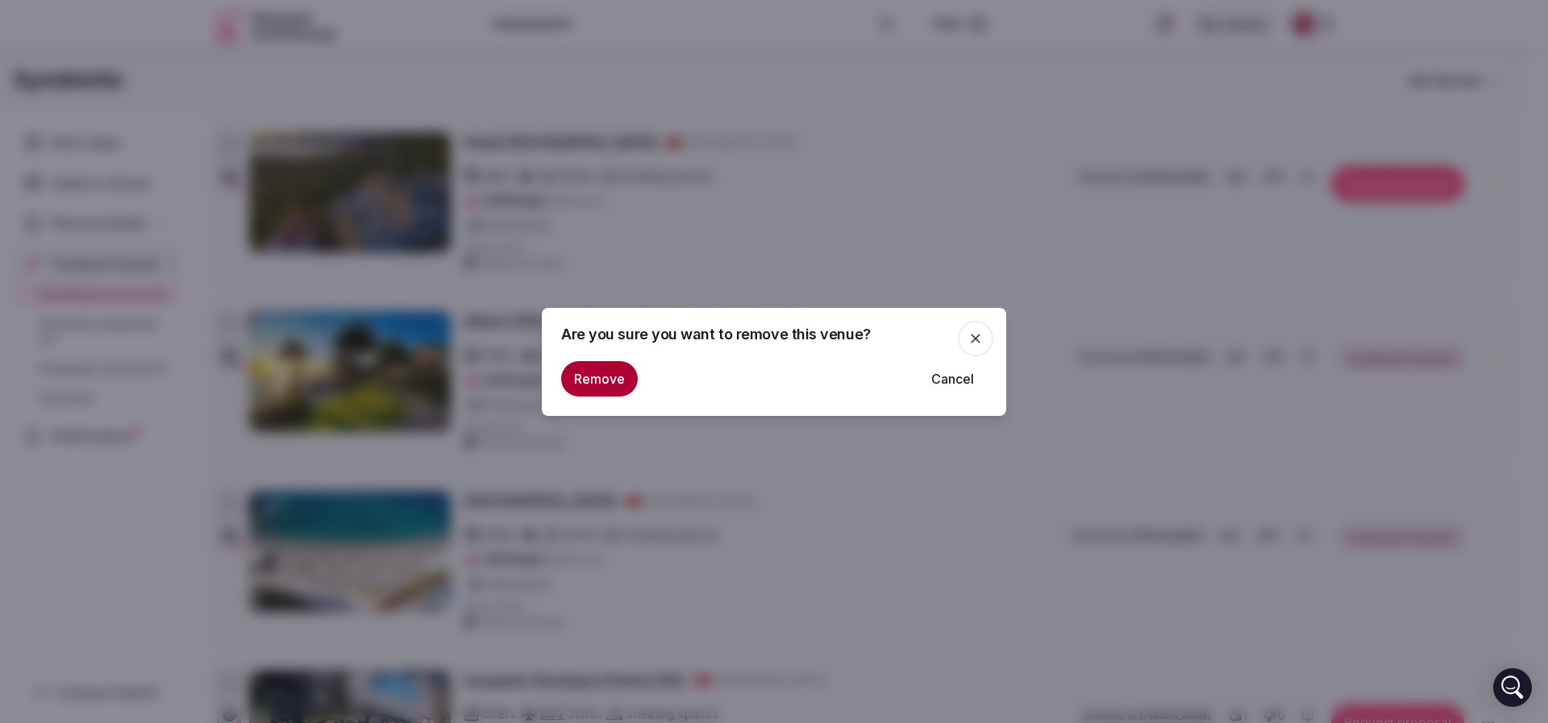
click at [565, 378] on button "Remove" at bounding box center [599, 378] width 77 height 35
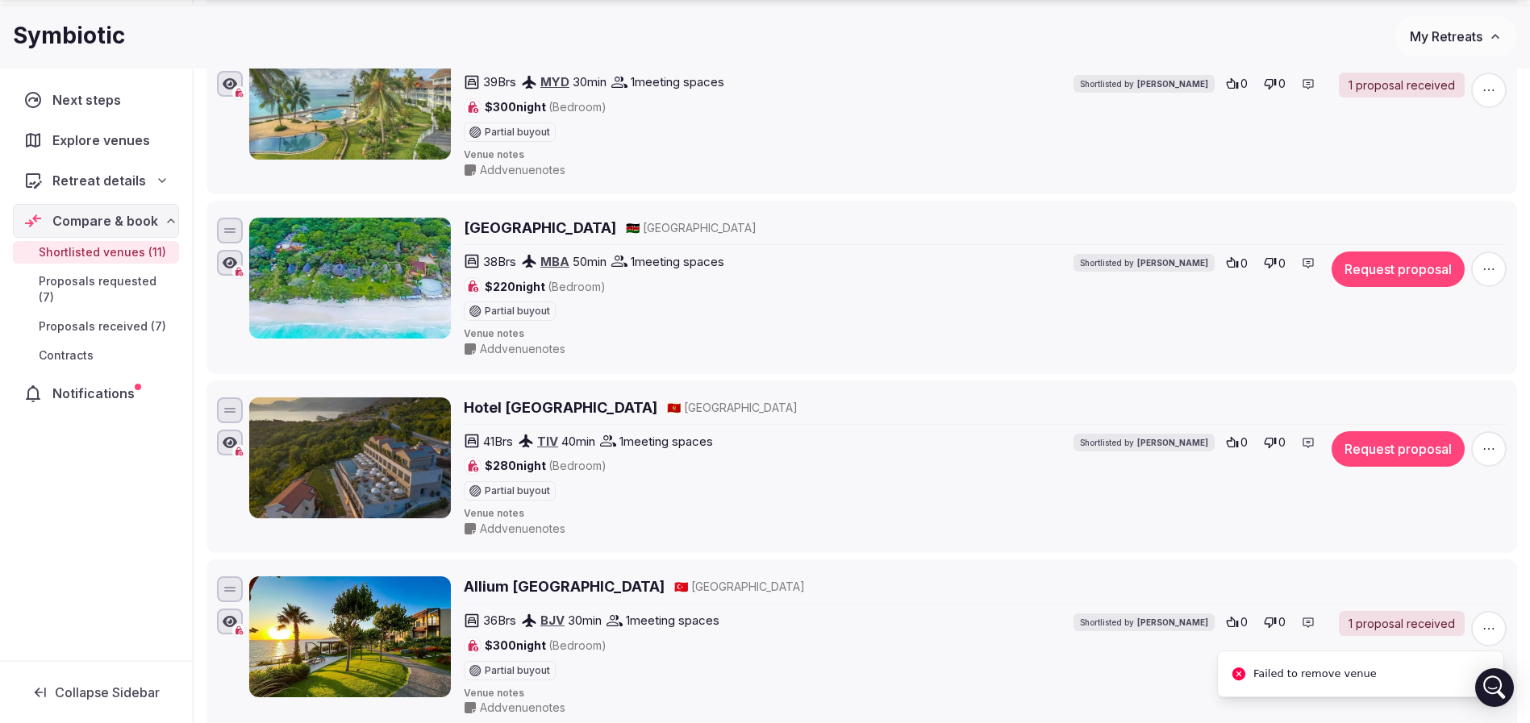
scroll to position [1210, 0]
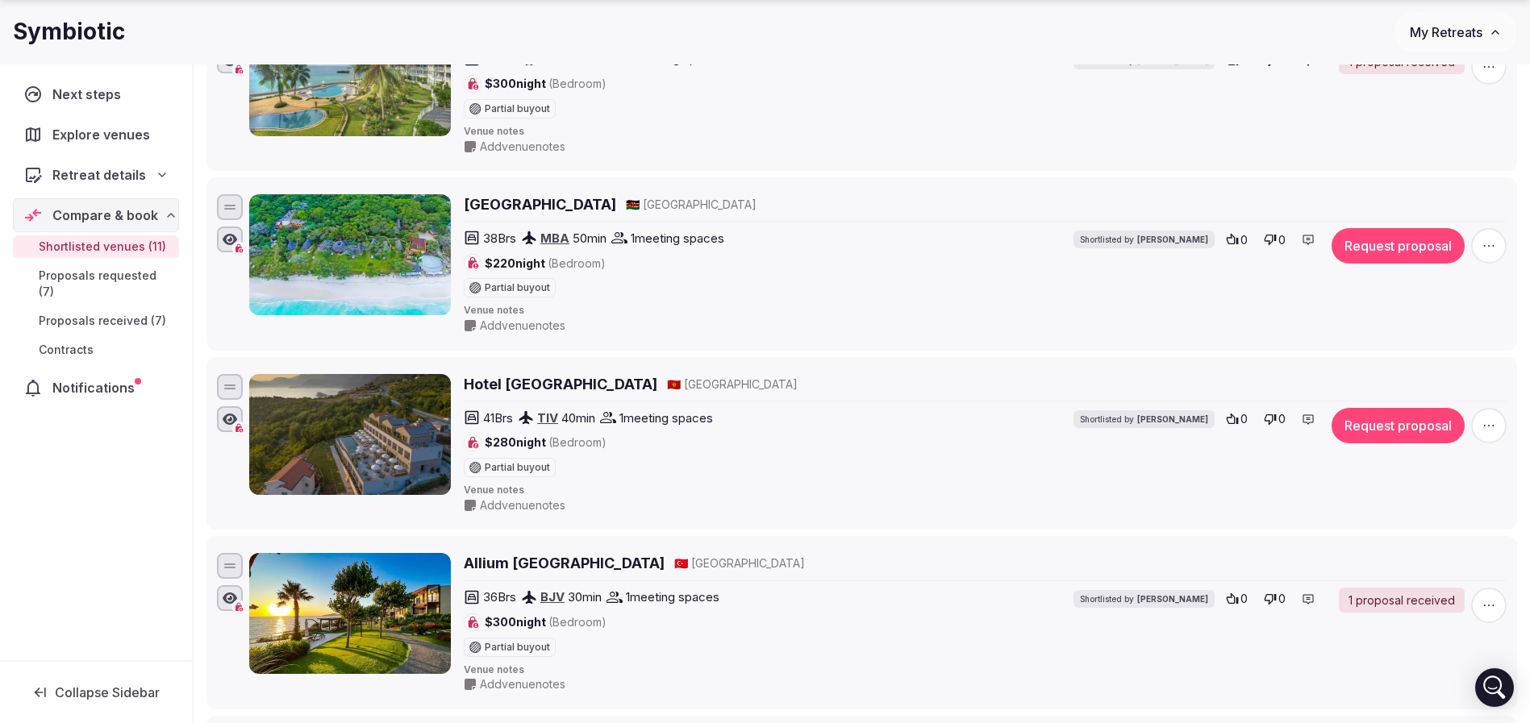
click at [1493, 239] on icon "button" at bounding box center [1489, 246] width 16 height 16
click at [1421, 190] on button "Remove Venue" at bounding box center [1445, 191] width 135 height 26
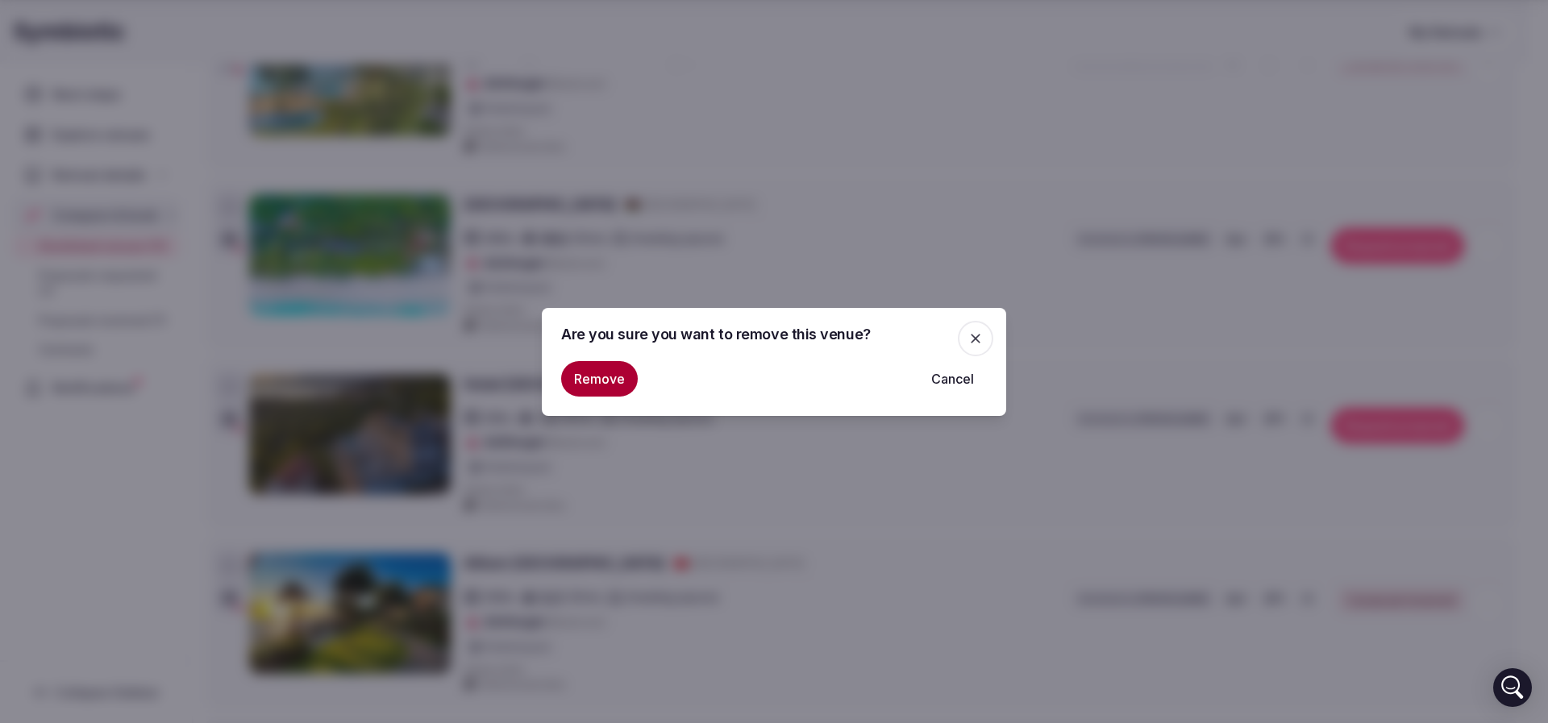
click at [579, 376] on button "Remove" at bounding box center [599, 378] width 77 height 35
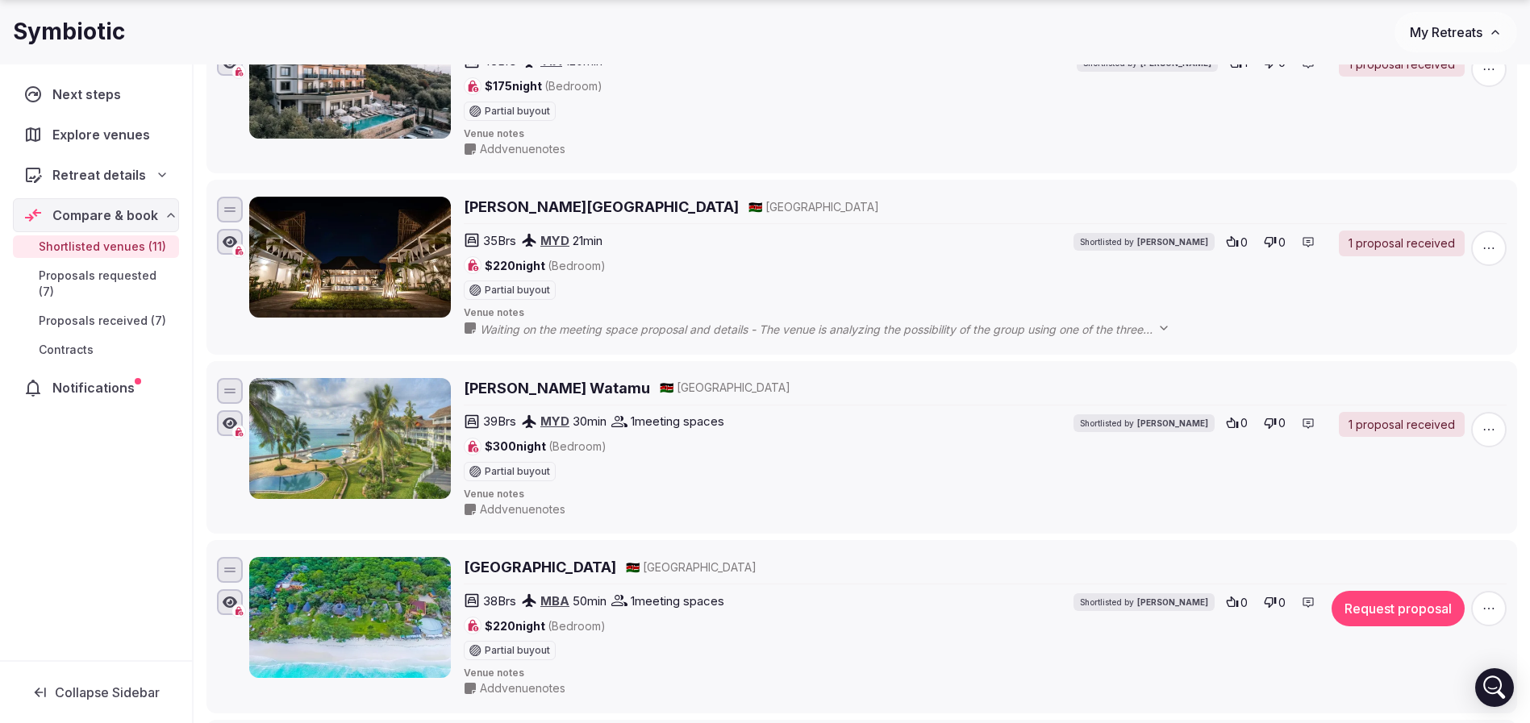
scroll to position [1210, 0]
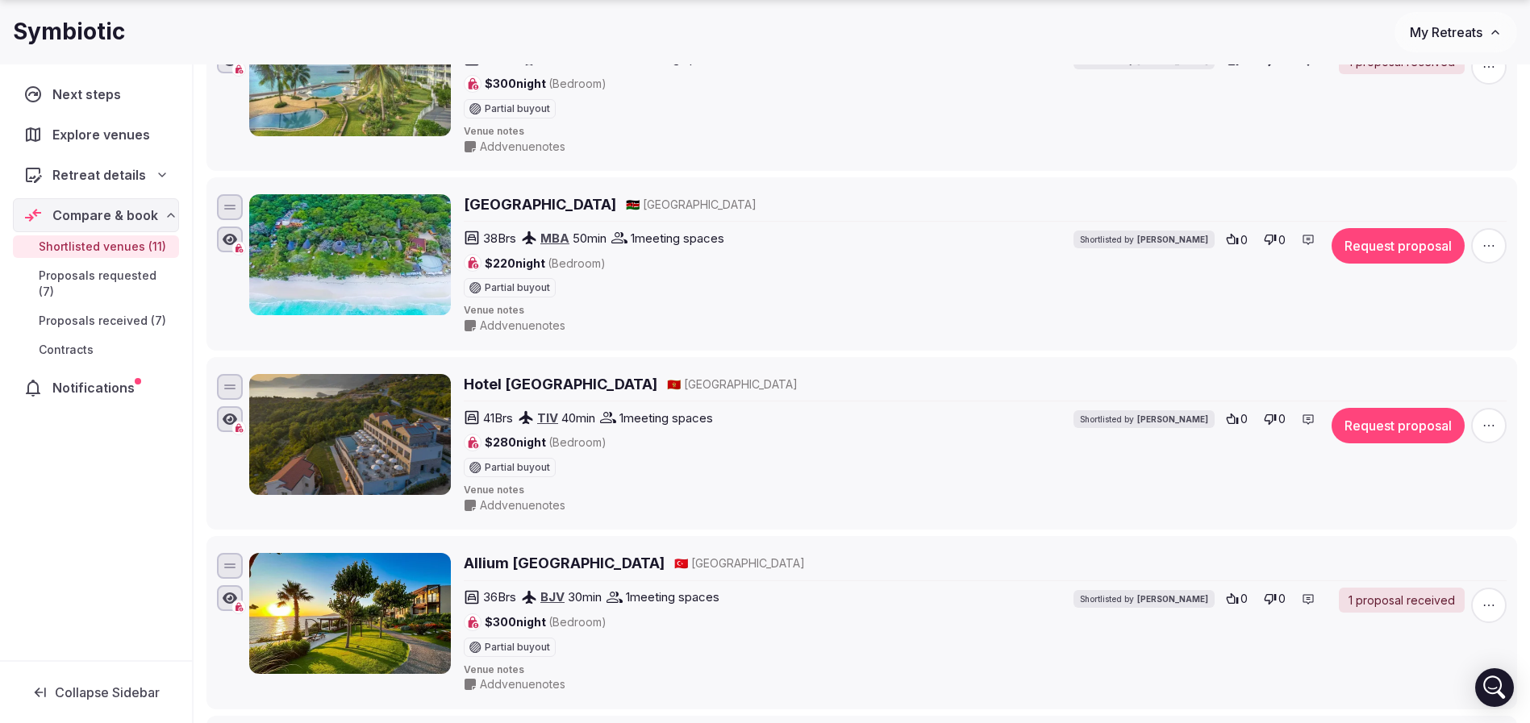
click at [1498, 248] on span "button" at bounding box center [1488, 245] width 35 height 35
click at [1411, 193] on button "Remove Venue" at bounding box center [1445, 191] width 135 height 26
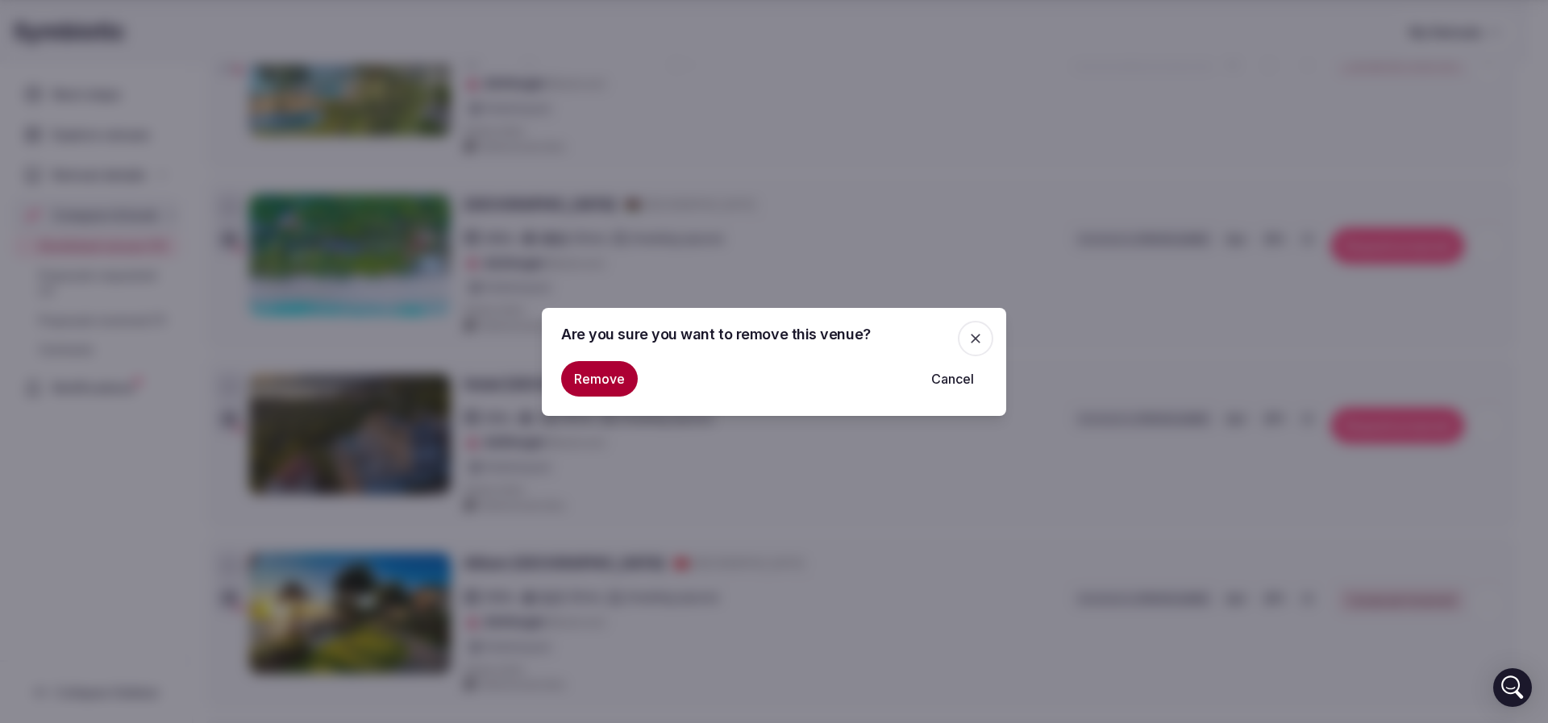
click at [597, 378] on button "Remove" at bounding box center [599, 378] width 77 height 35
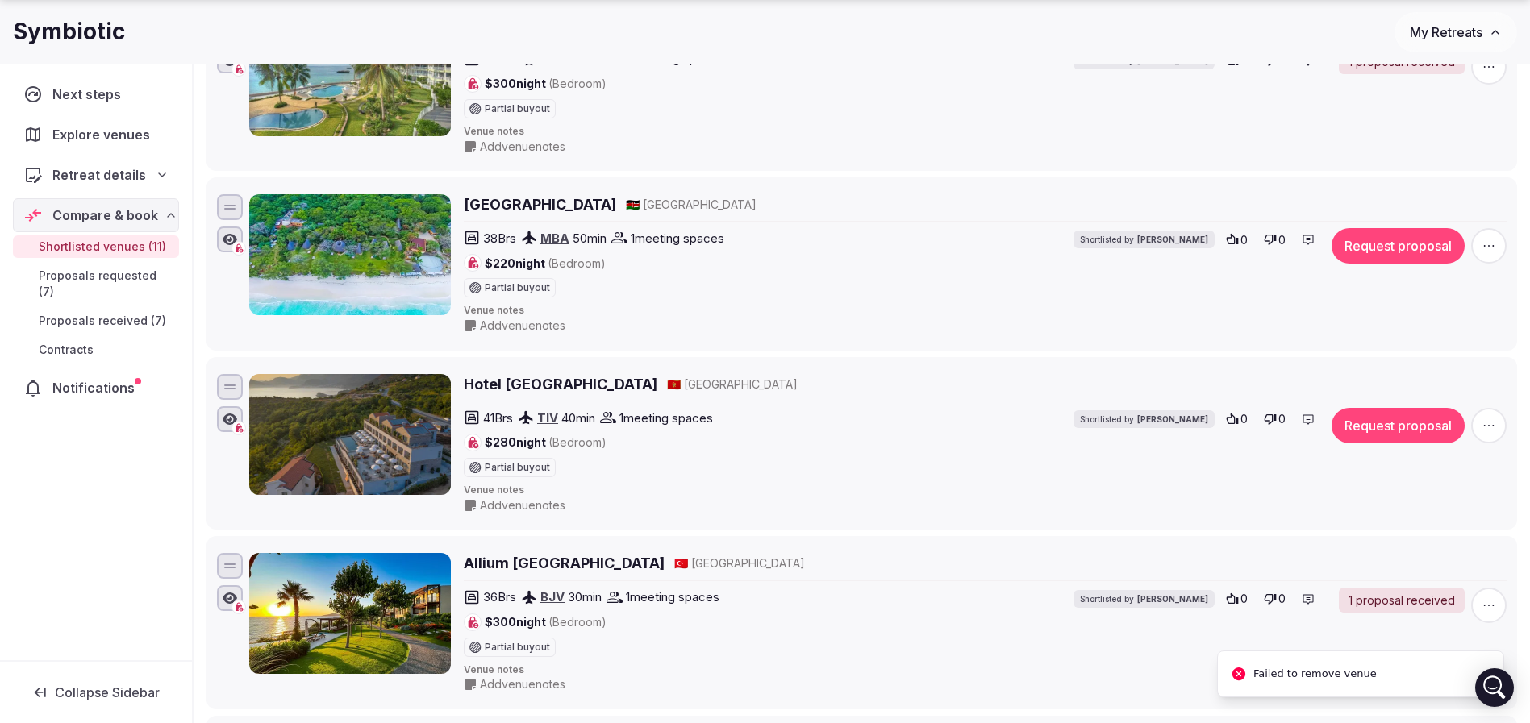
click at [1484, 248] on icon "button" at bounding box center [1489, 246] width 16 height 16
click at [1457, 146] on button "Mark as not a fit" at bounding box center [1445, 148] width 135 height 26
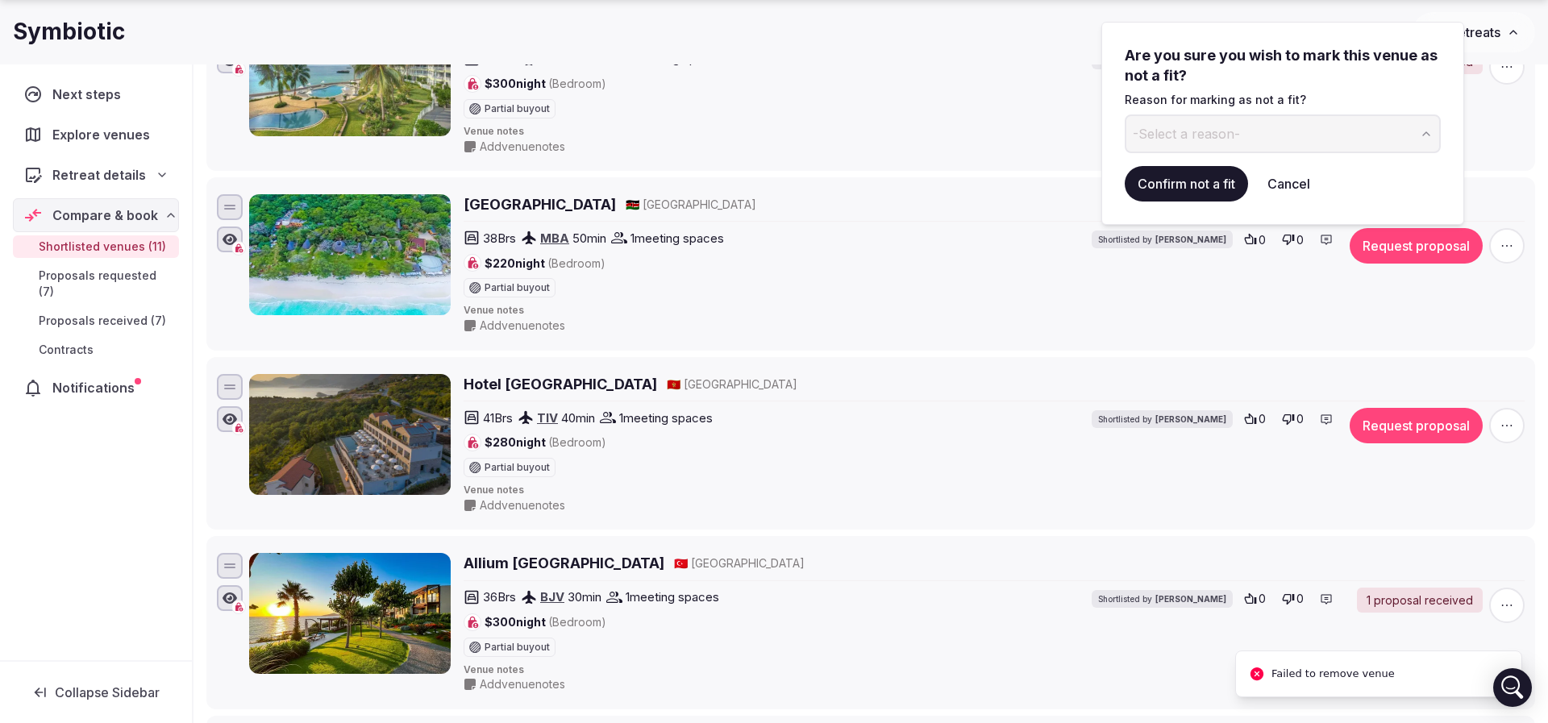
click at [1240, 138] on button "-Select a reason-" at bounding box center [1283, 134] width 316 height 39
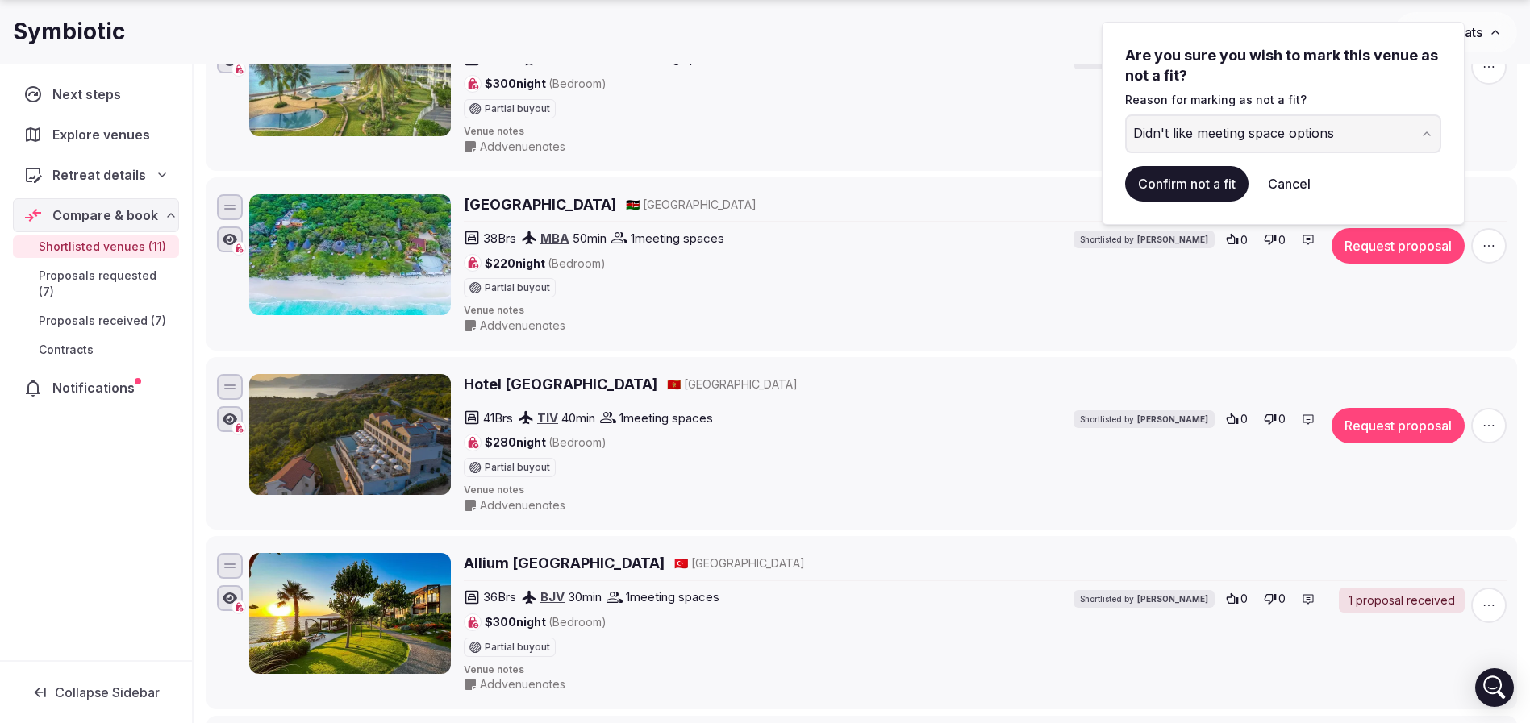
click at [1182, 190] on button "Confirm not a fit" at bounding box center [1186, 183] width 123 height 35
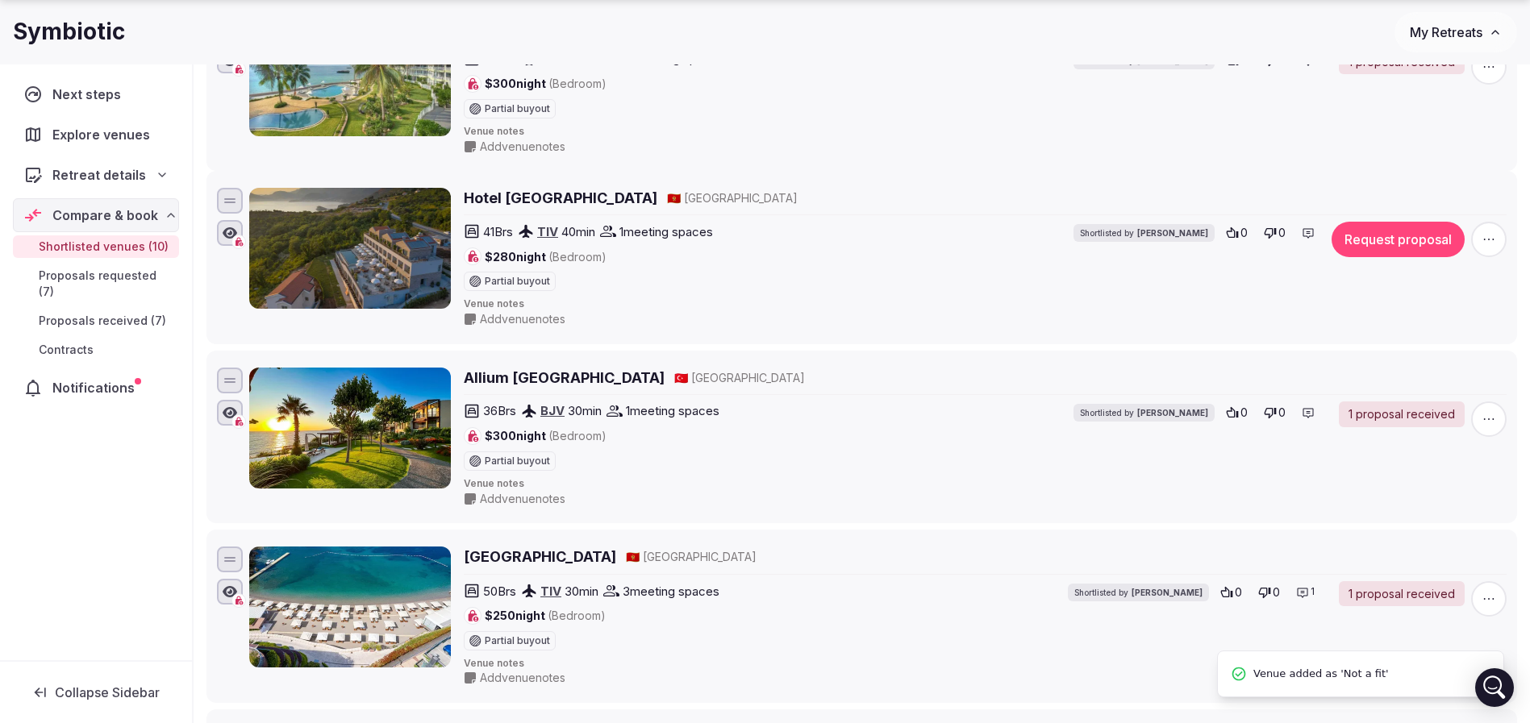
scroll to position [0, 0]
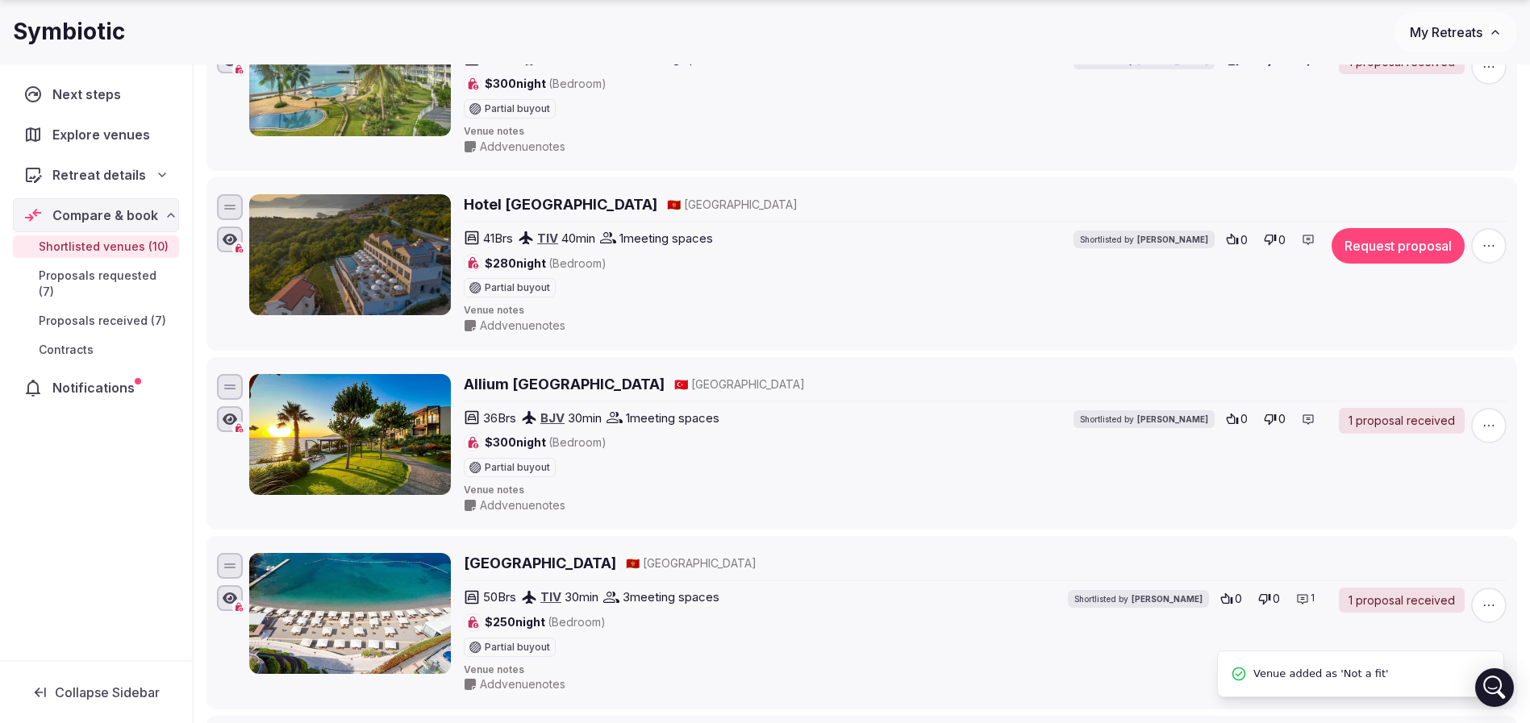
click at [1487, 247] on icon "button" at bounding box center [1489, 246] width 16 height 16
click at [1444, 150] on button "Mark as not a fit" at bounding box center [1445, 148] width 135 height 26
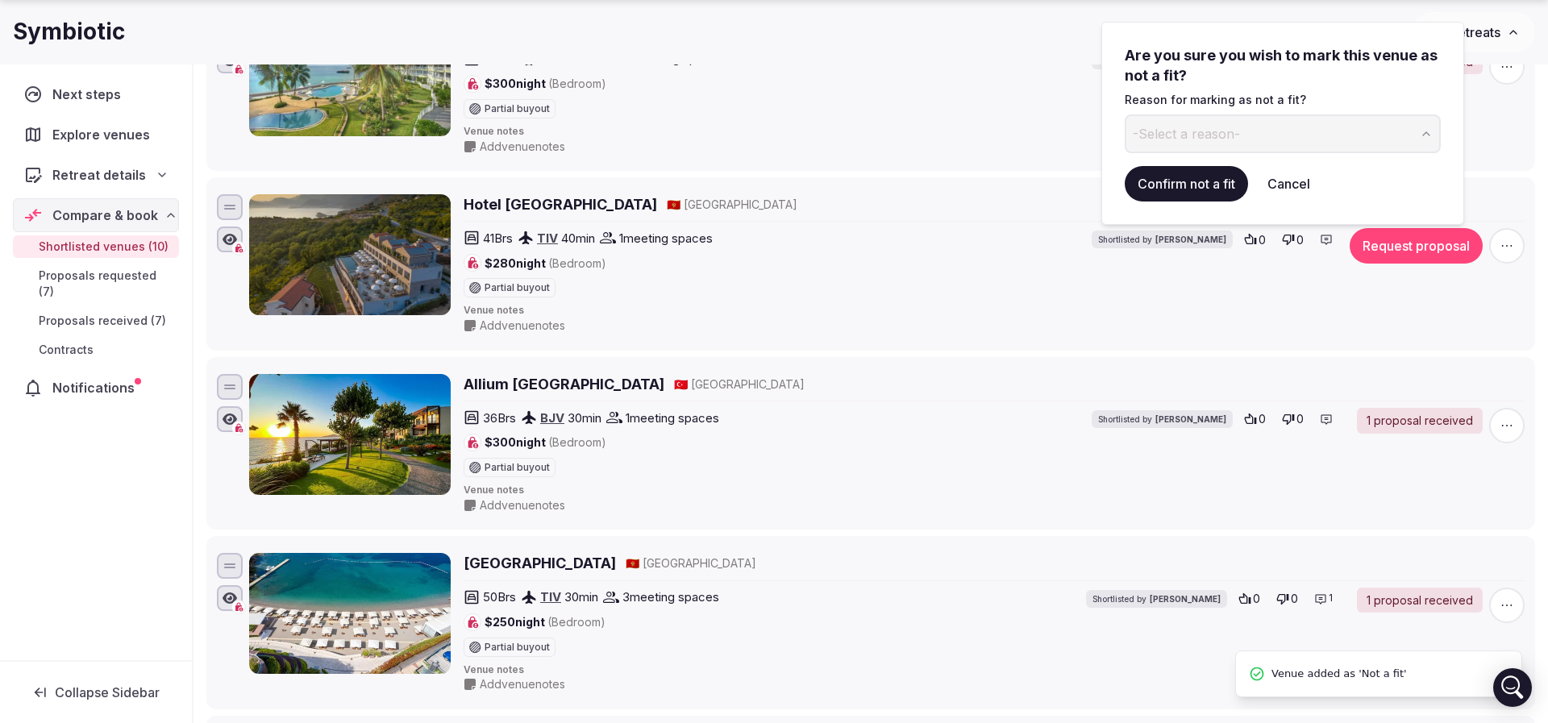
click at [1183, 135] on span "-Select a reason-" at bounding box center [1186, 134] width 107 height 18
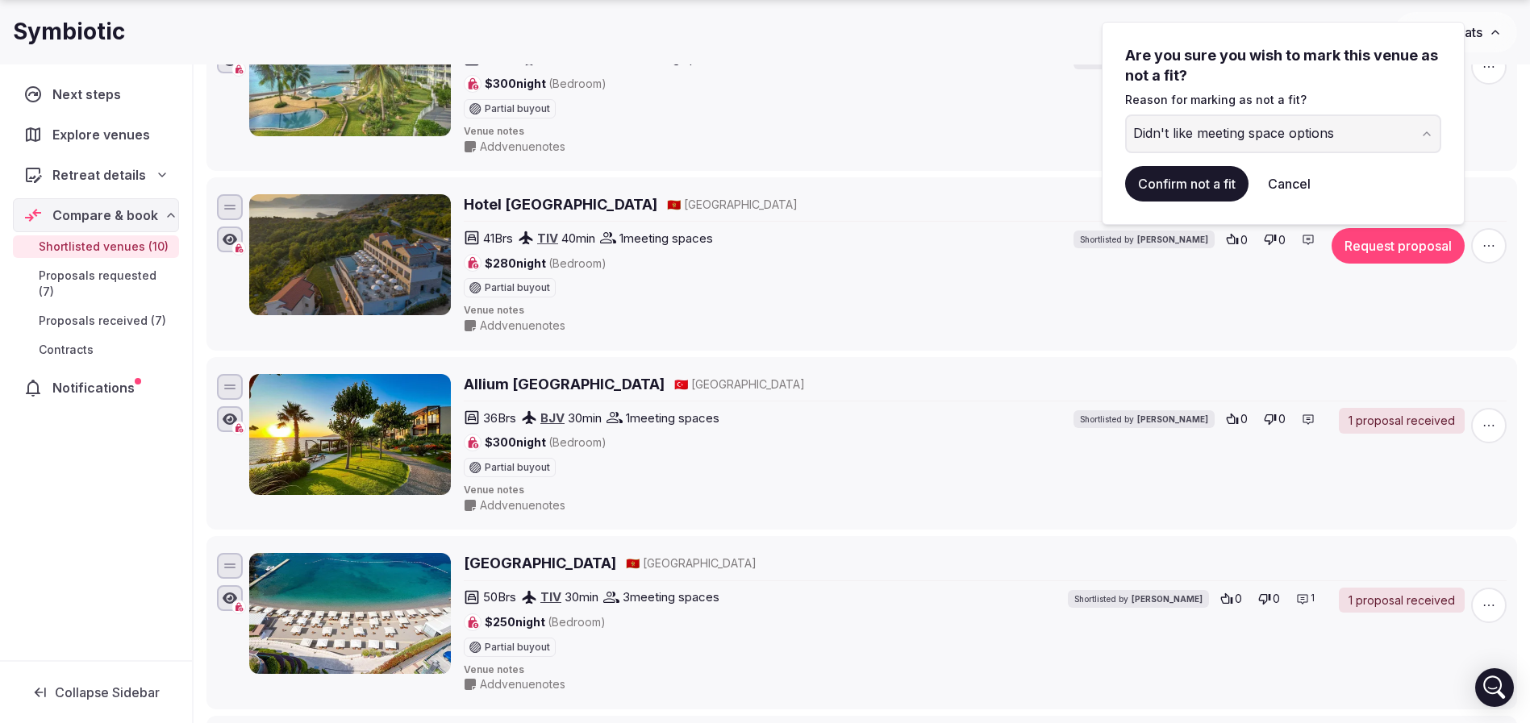
click at [1202, 182] on button "Confirm not a fit" at bounding box center [1186, 183] width 123 height 35
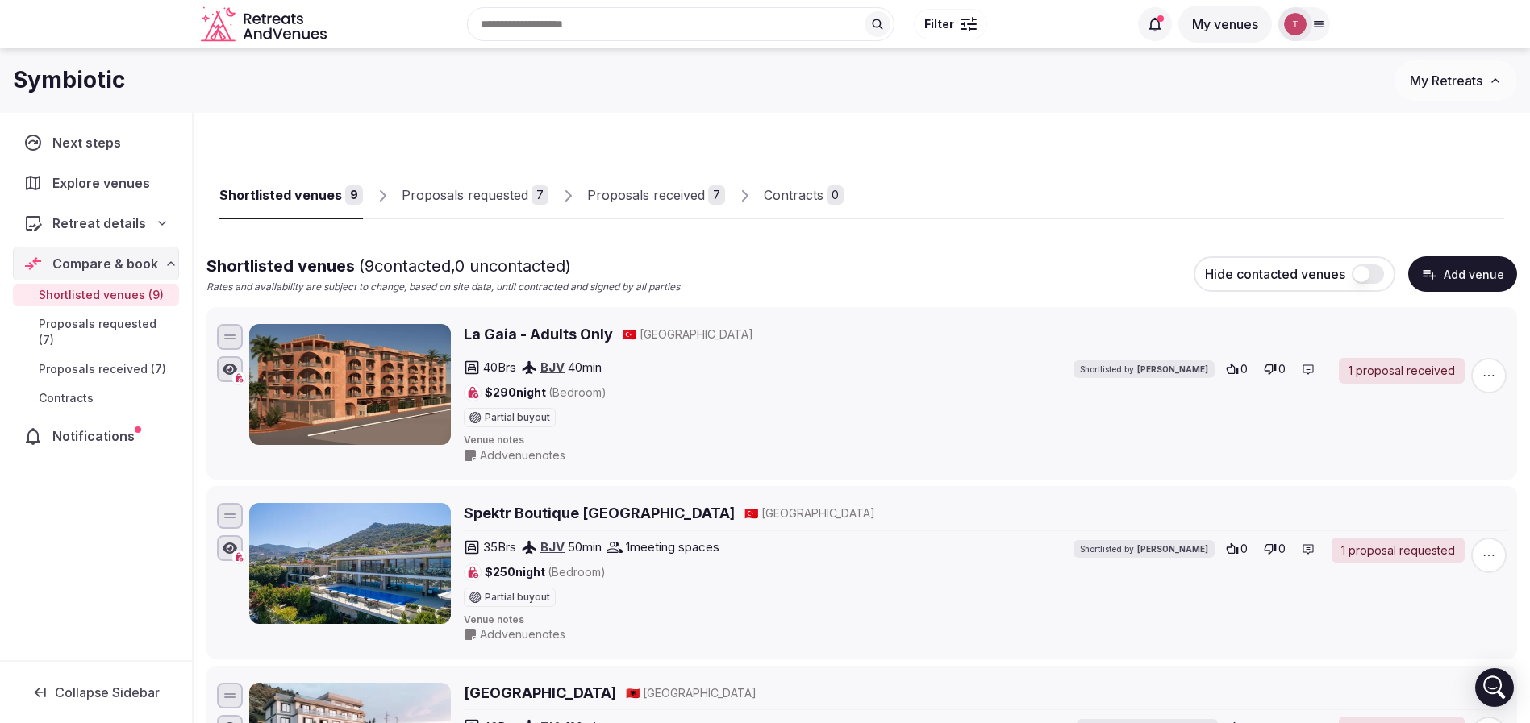
click at [493, 186] on div "Proposals requested" at bounding box center [465, 194] width 127 height 19
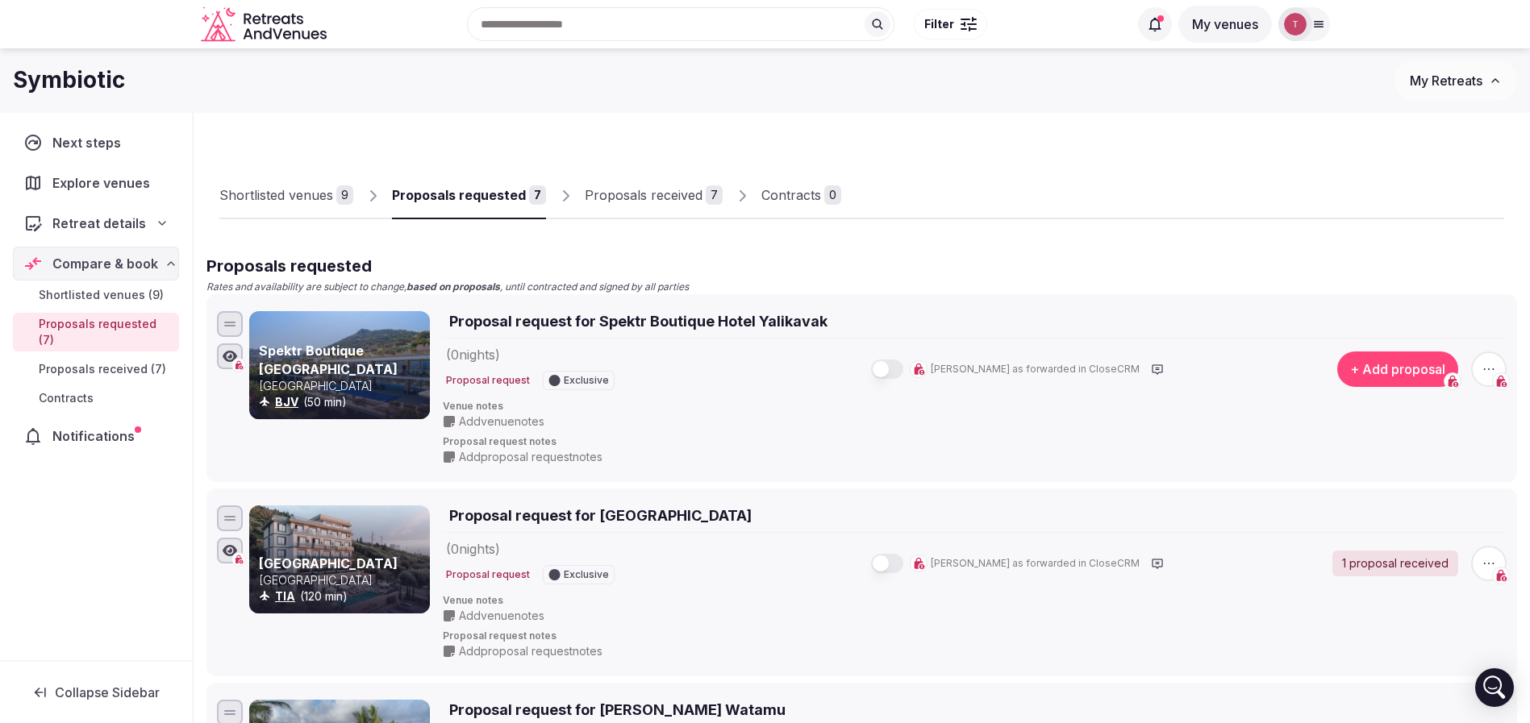
click at [342, 188] on div "9" at bounding box center [344, 194] width 17 height 19
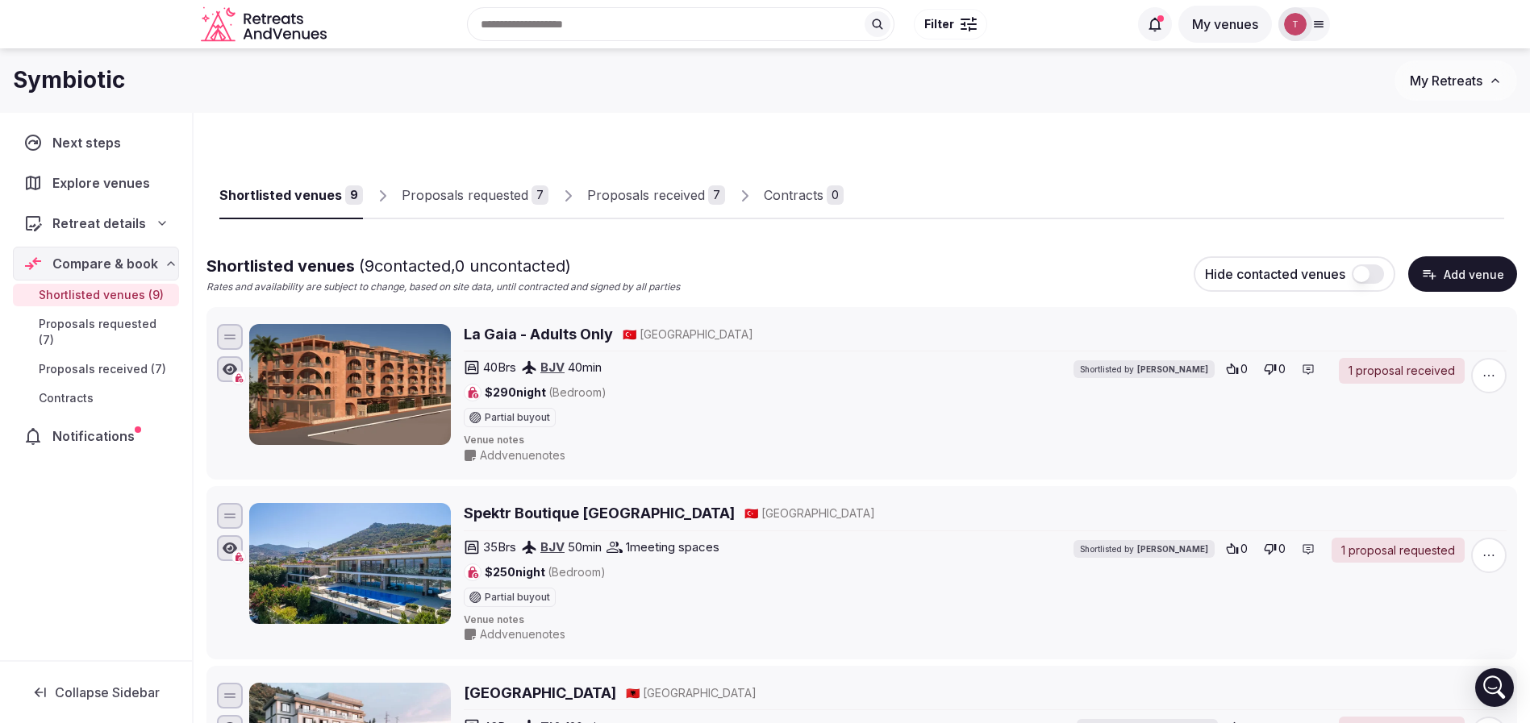
click at [678, 205] on link "Proposals received 7" at bounding box center [656, 196] width 138 height 47
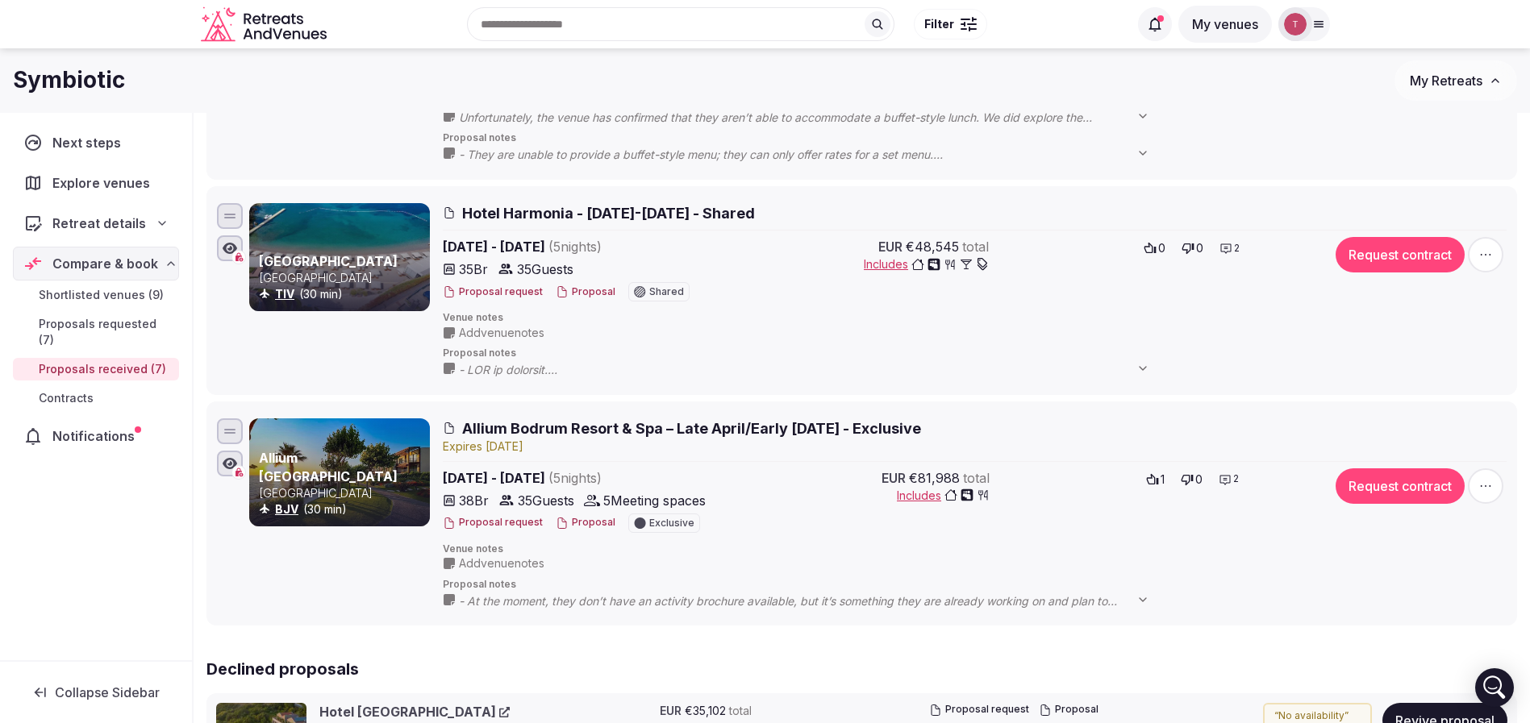
scroll to position [1196, 0]
